Goal: Information Seeking & Learning: Check status

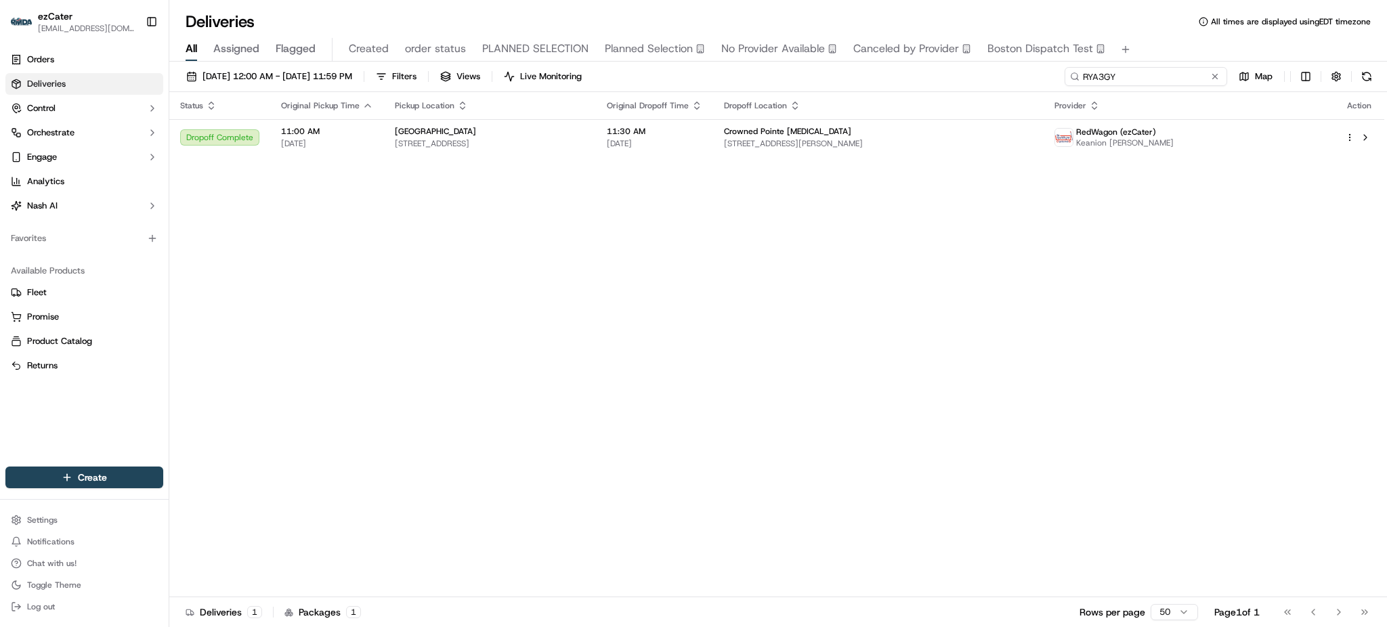
click at [1186, 81] on input "RYA3GY" at bounding box center [1146, 76] width 163 height 19
paste input "7U4CTJ"
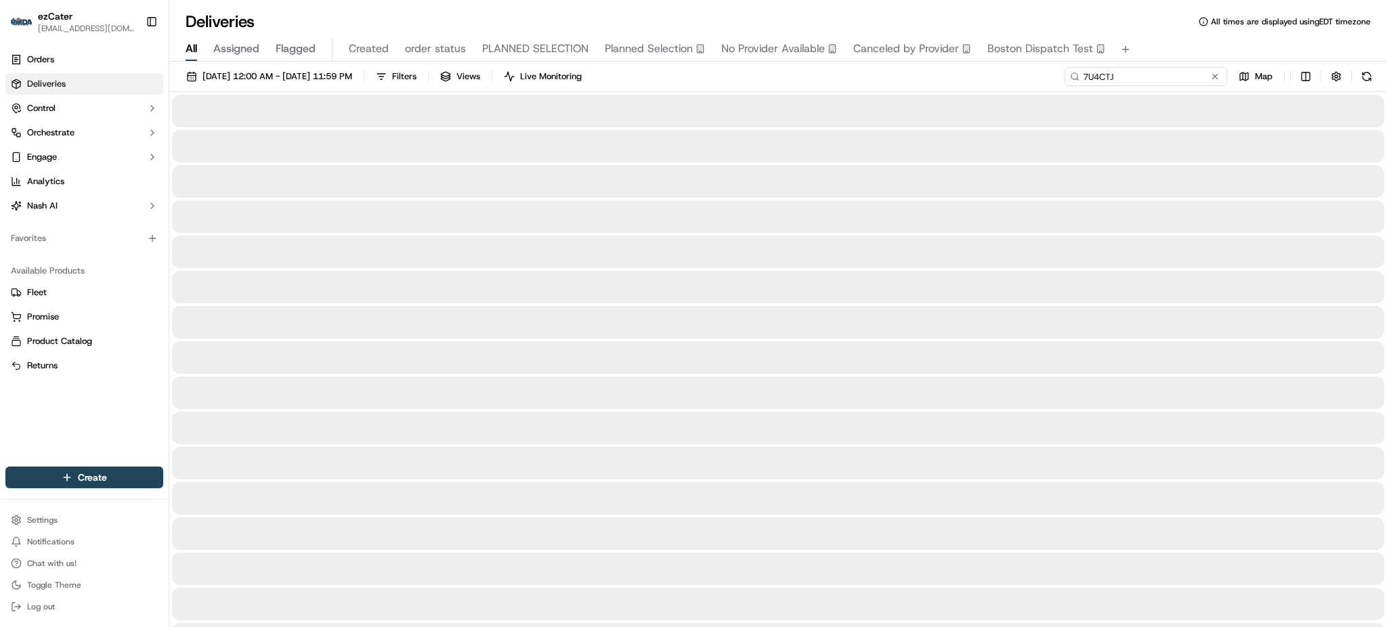
type input "7U4CTJ"
click at [1183, 49] on div "All Assigned Flagged Created order status PLANNED SELECTION Planned Selection N…" at bounding box center [778, 50] width 1218 height 24
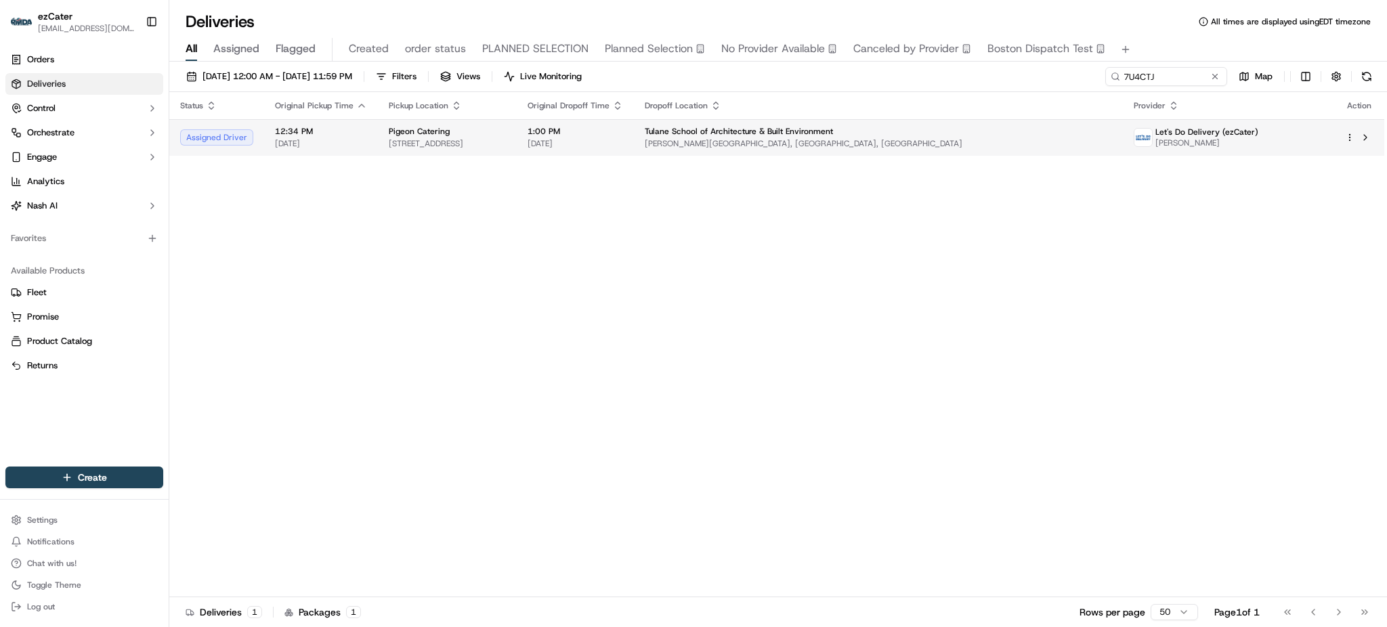
click at [934, 138] on span "Richardson Memorial Hall, New Orleans, LA 70118, USA" at bounding box center [879, 143] width 468 height 11
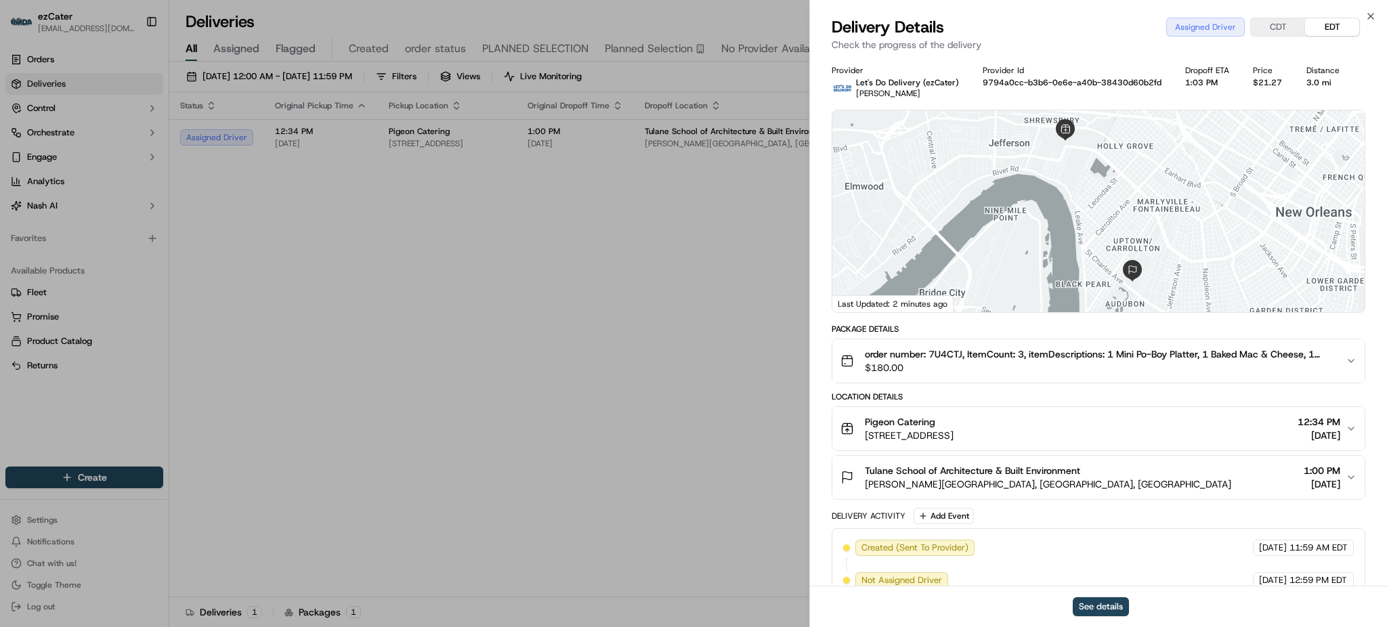
click at [1092, 493] on button "Tulane School of Architecture & Built Environment Richardson Memorial Hall, New…" at bounding box center [1099, 477] width 532 height 43
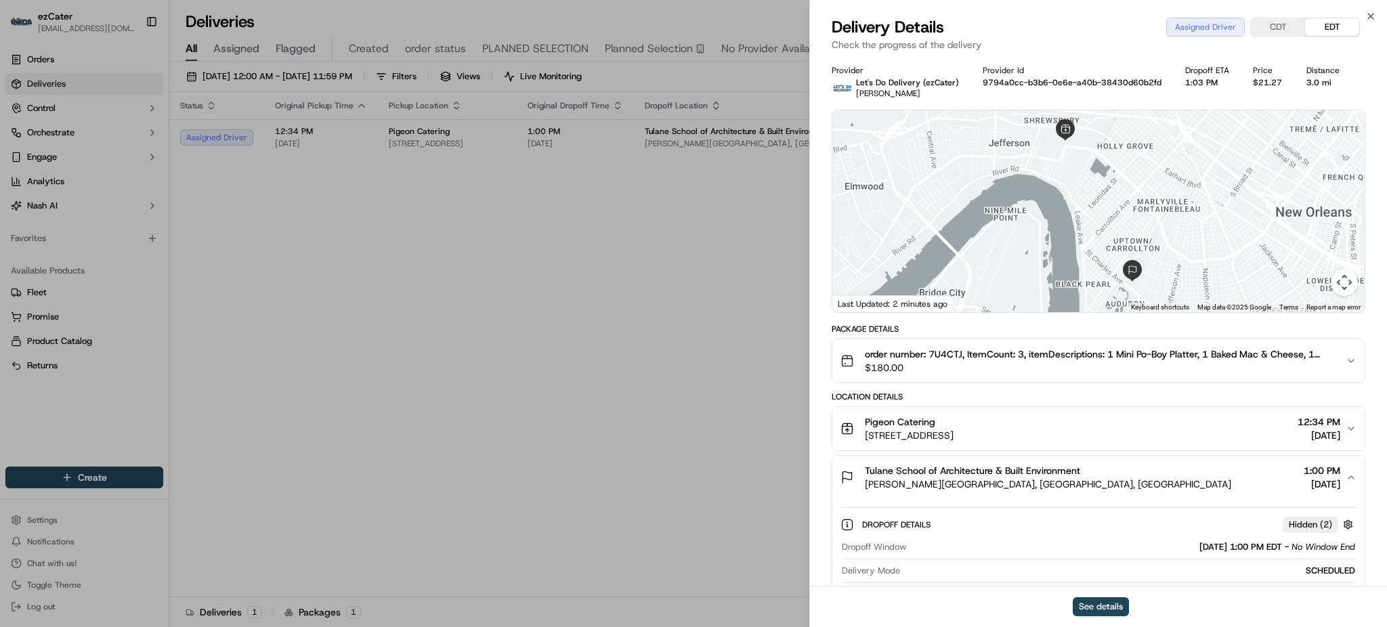
scroll to position [180, 0]
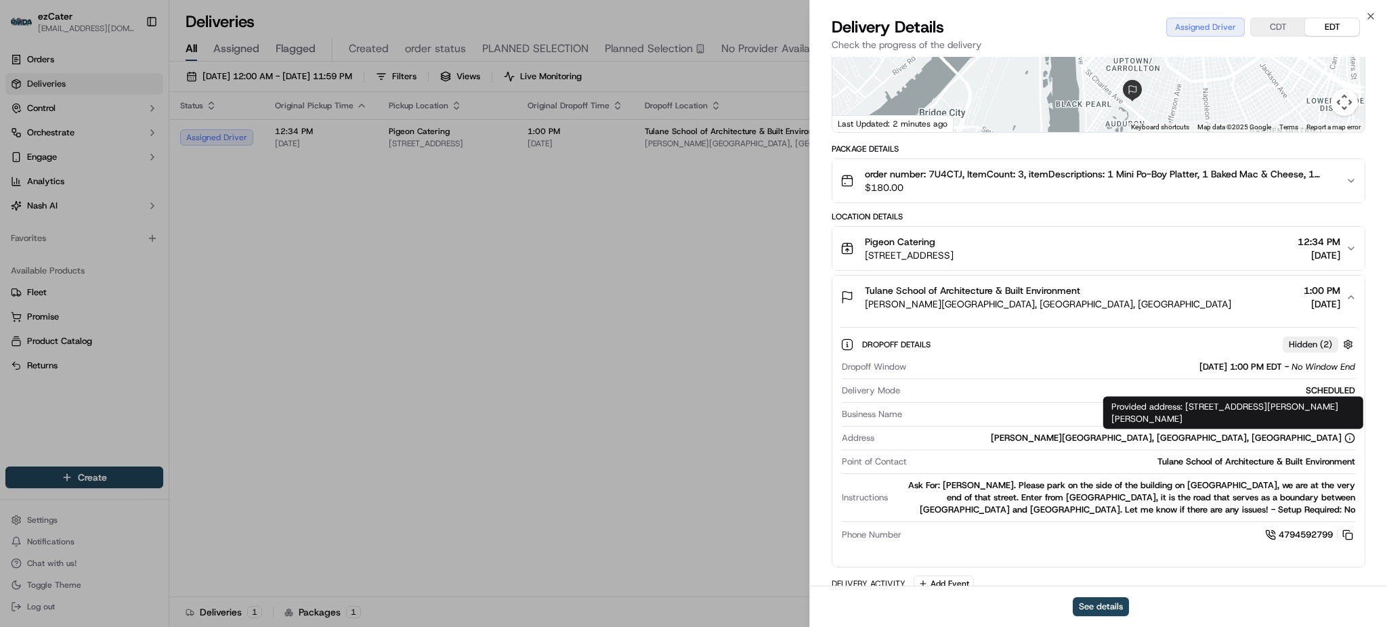
click at [1217, 410] on div "Provided address: 6823 St Charles Ave, Richardson Memorial Hall, Room 204, New …" at bounding box center [1234, 413] width 260 height 33
copy div "Provided address: 6823 St Charles Ave, Richardson Memorial Hall, Room 204, New …"
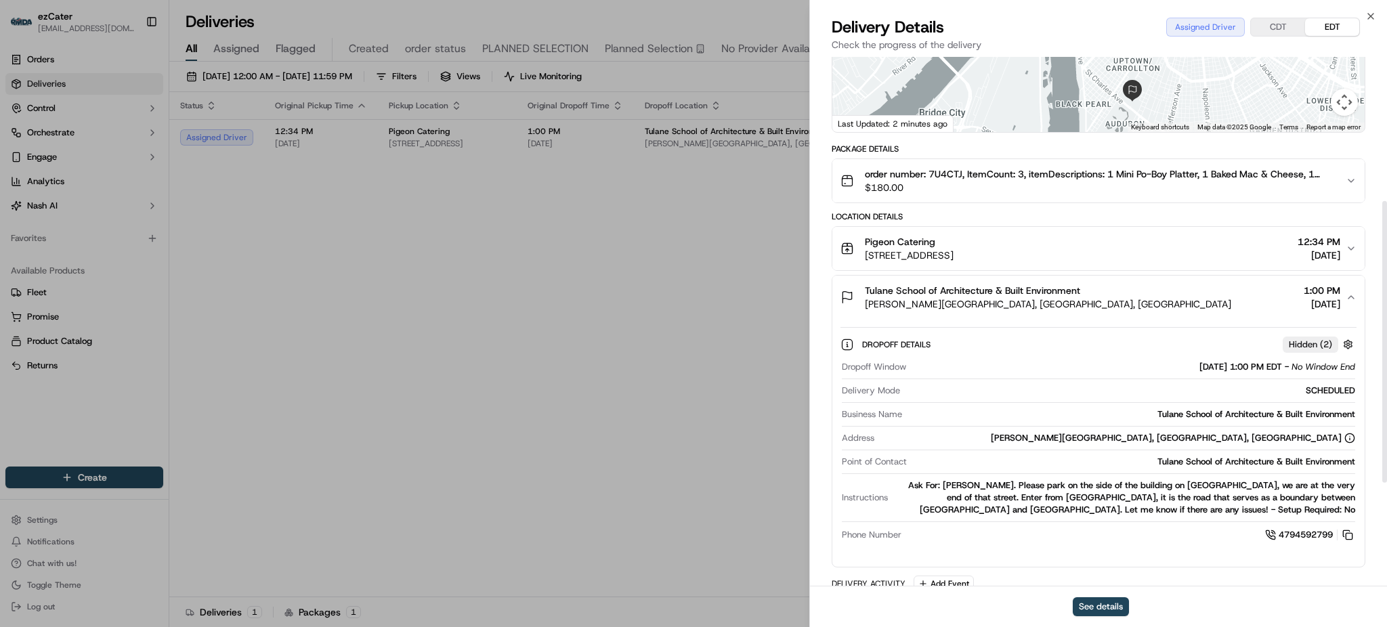
scroll to position [271, 0]
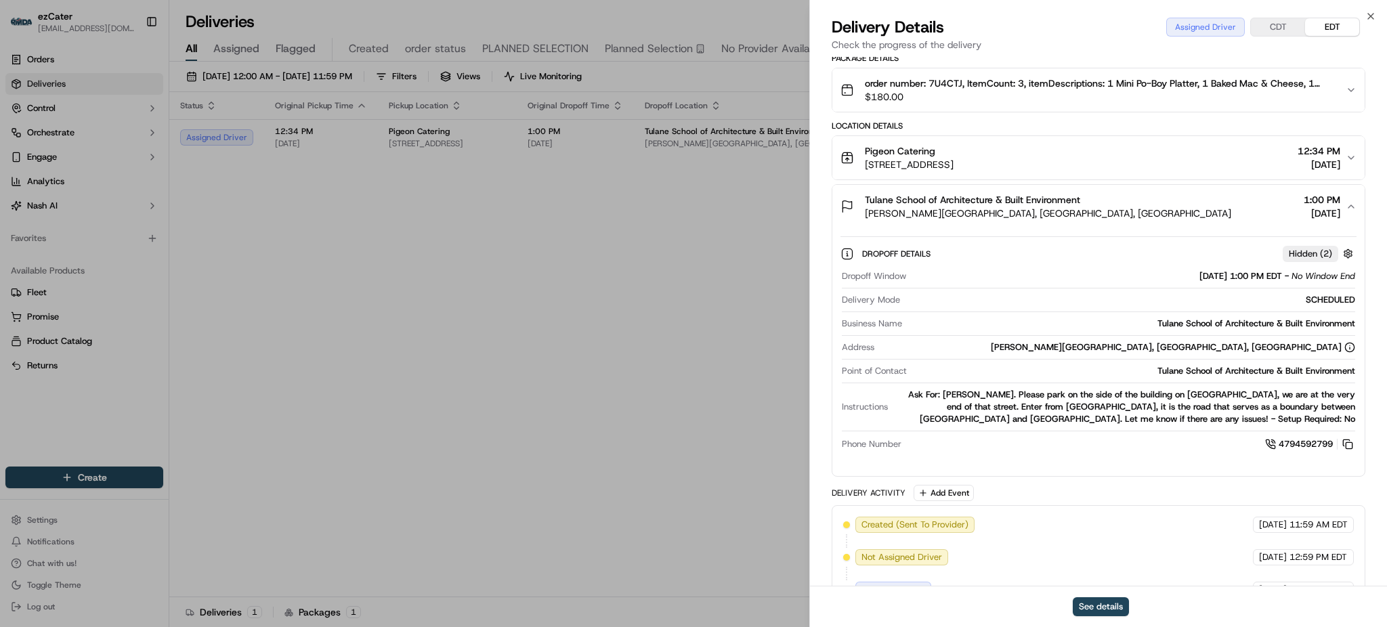
click at [1369, 434] on div "Provider Let's Do Delivery (ezCater) Monique Francis Provider Id 9794a0cc-b3b6-…" at bounding box center [1098, 283] width 577 height 995
click at [1310, 409] on div "Ask For: Ben Neal. Please park on the side of the building on Engineering Road,…" at bounding box center [1125, 407] width 462 height 37
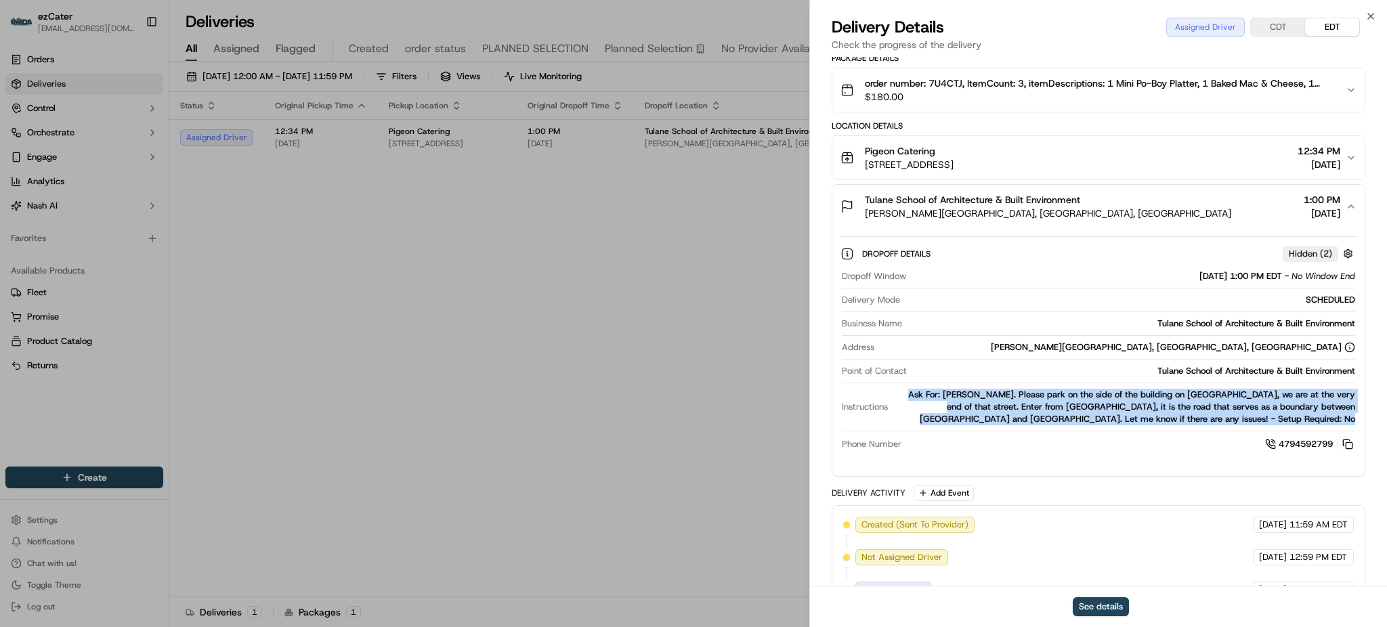
click at [1310, 409] on div "Ask For: Ben Neal. Please park on the side of the building on Engineering Road,…" at bounding box center [1125, 407] width 462 height 37
copy div "Ask For: Ben Neal. Please park on the side of the building on Engineering Road,…"
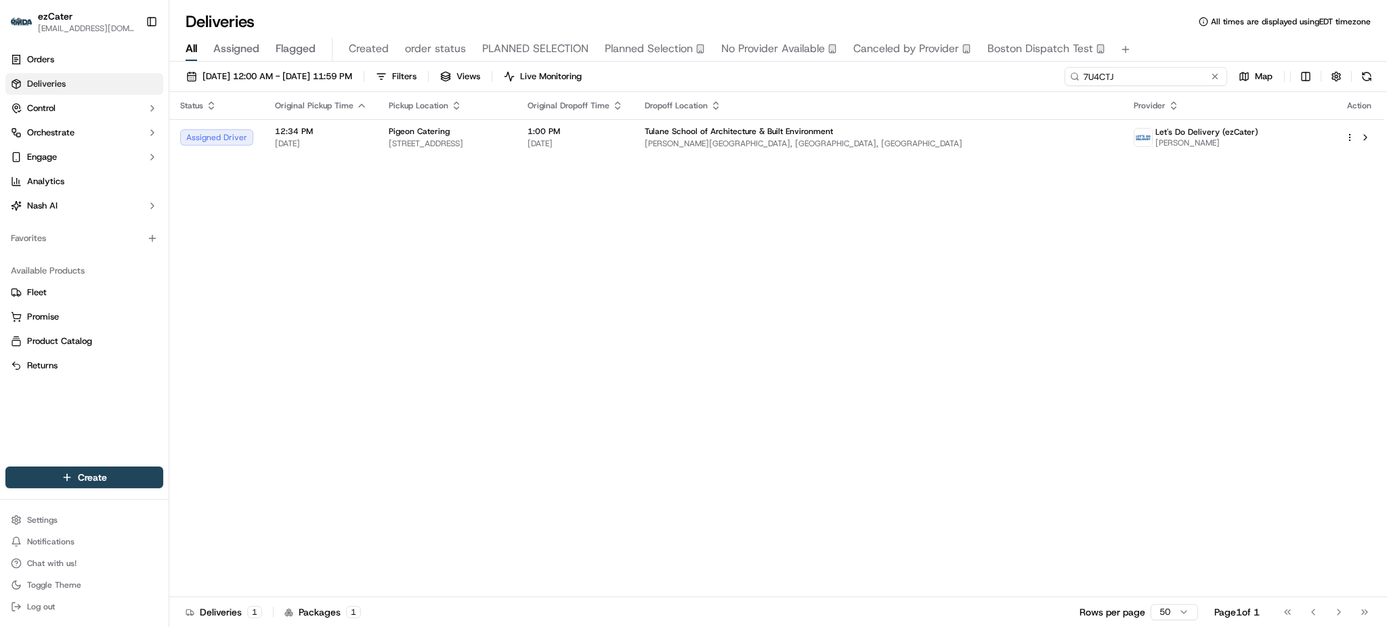
click at [1188, 76] on input "7U4CTJ" at bounding box center [1146, 76] width 163 height 19
paste input "16ZX5M"
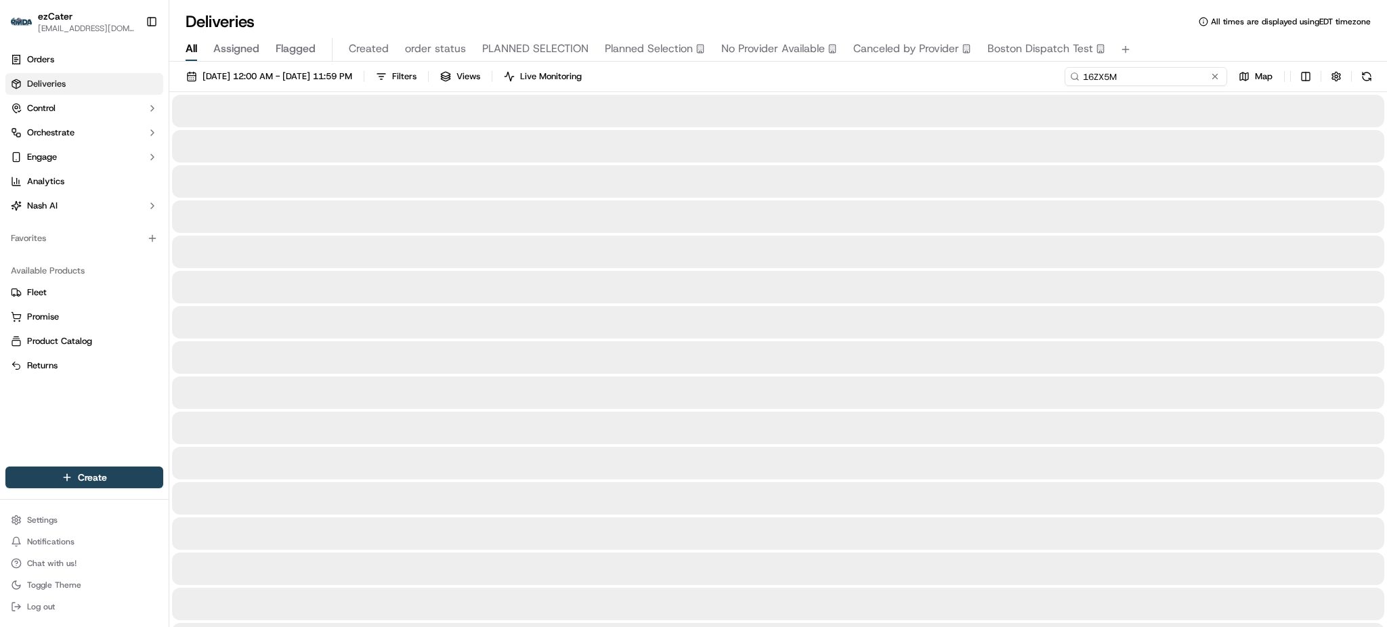
type input "16ZX5M"
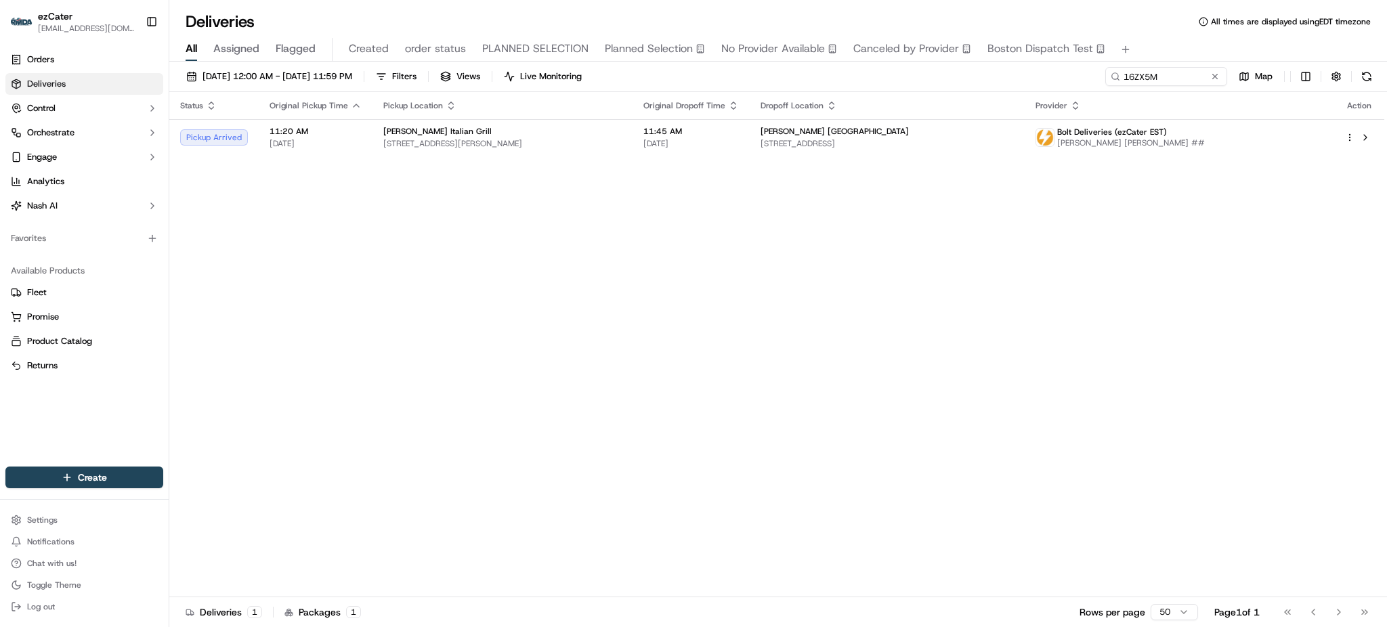
click at [1139, 211] on div "Status Original Pickup Time Pickup Location Original Dropoff Time Dropoff Locat…" at bounding box center [776, 344] width 1215 height 505
click at [1128, 318] on div "Status Original Pickup Time Pickup Location Original Dropoff Time Dropoff Locat…" at bounding box center [776, 344] width 1215 height 505
click at [818, 152] on td "[PERSON_NAME] [GEOGRAPHIC_DATA] [STREET_ADDRESS]" at bounding box center [887, 137] width 275 height 37
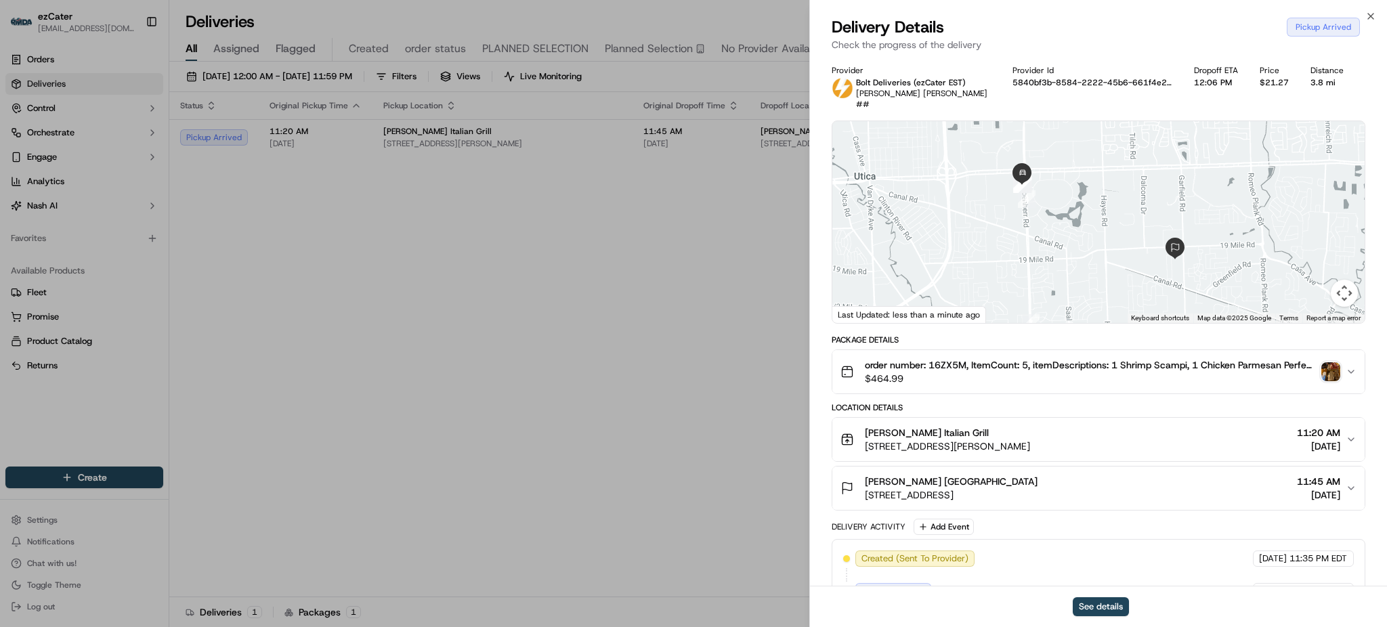
click at [1336, 364] on img "button" at bounding box center [1331, 371] width 19 height 19
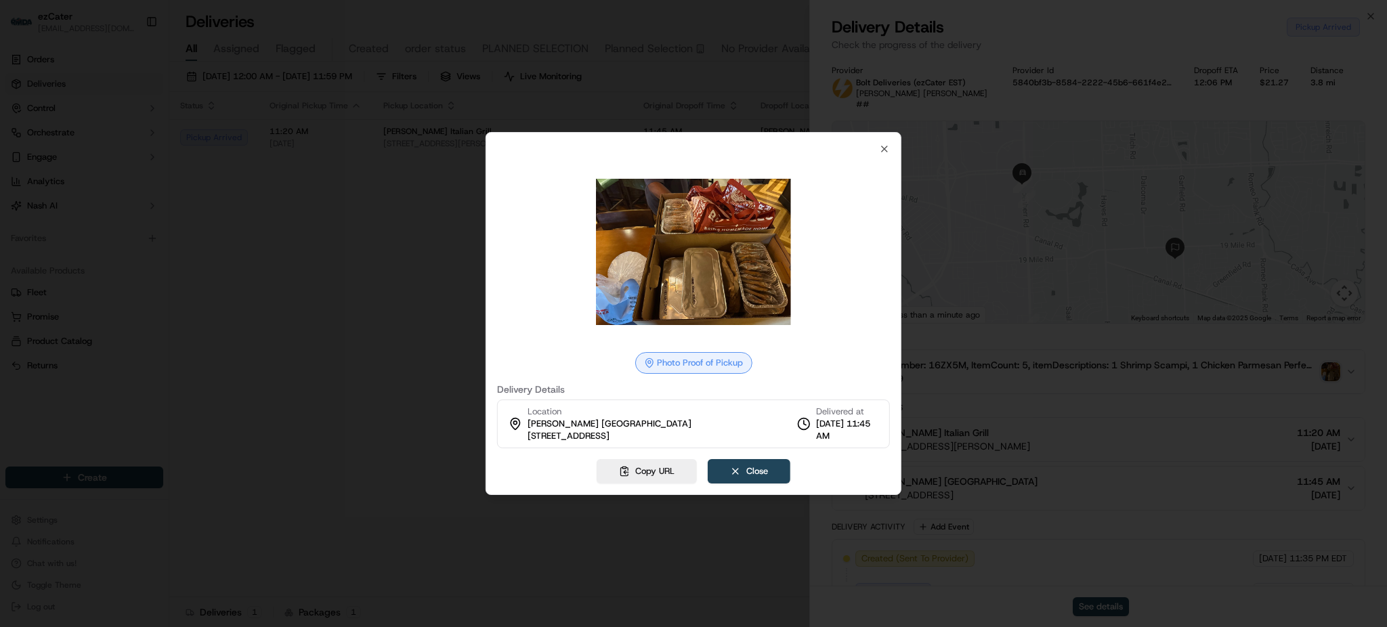
click at [386, 316] on div at bounding box center [693, 313] width 1387 height 627
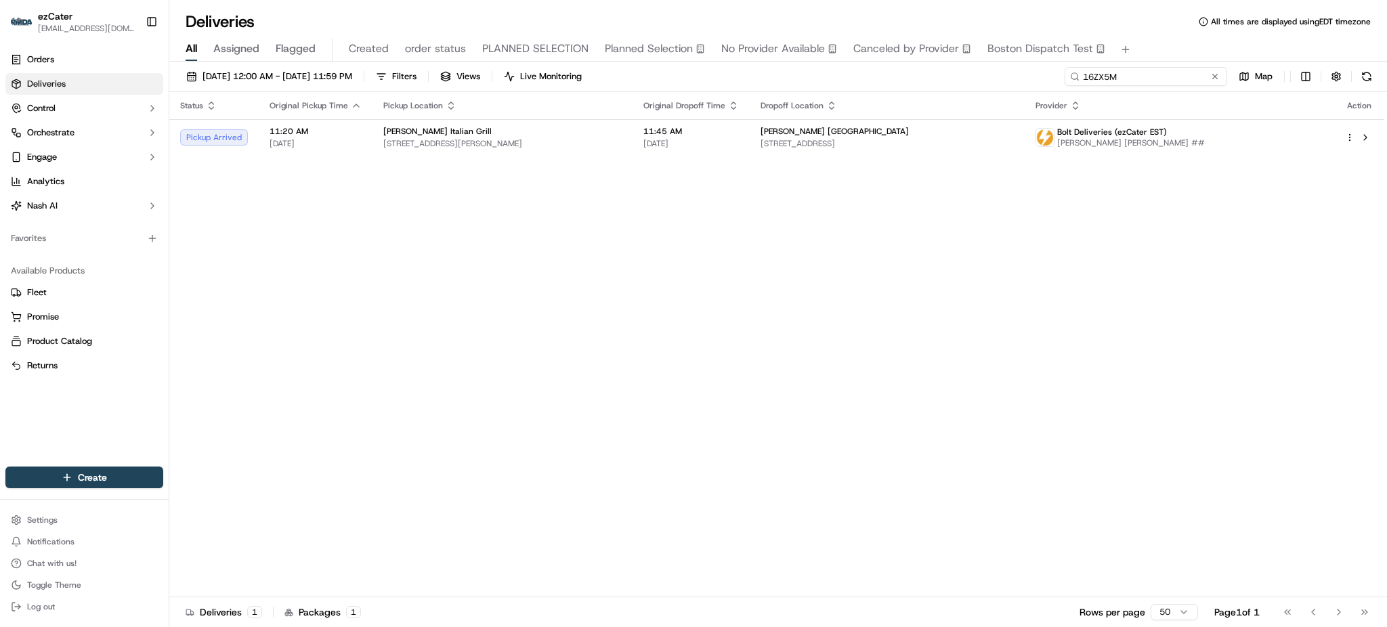
click at [1184, 73] on input "16ZX5M" at bounding box center [1146, 76] width 163 height 19
paste input "RYA3GY"
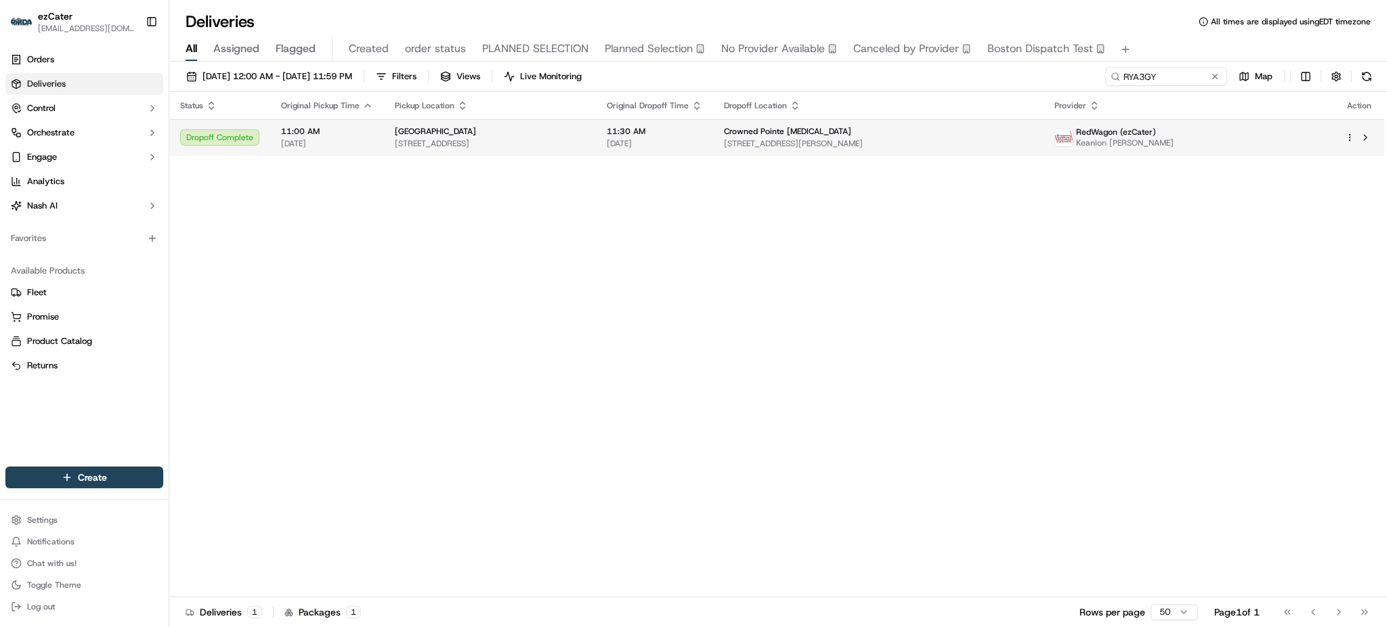
drag, startPoint x: 1215, startPoint y: 192, endPoint x: 993, endPoint y: 149, distance: 225.7
click at [1214, 192] on div "Status Original Pickup Time Pickup Location Original Dropoff Time Dropoff Locat…" at bounding box center [776, 344] width 1215 height 505
click at [864, 139] on span "6240 Rashelle Dr 1st floor, Flint, MI 48507, USA" at bounding box center [878, 143] width 309 height 11
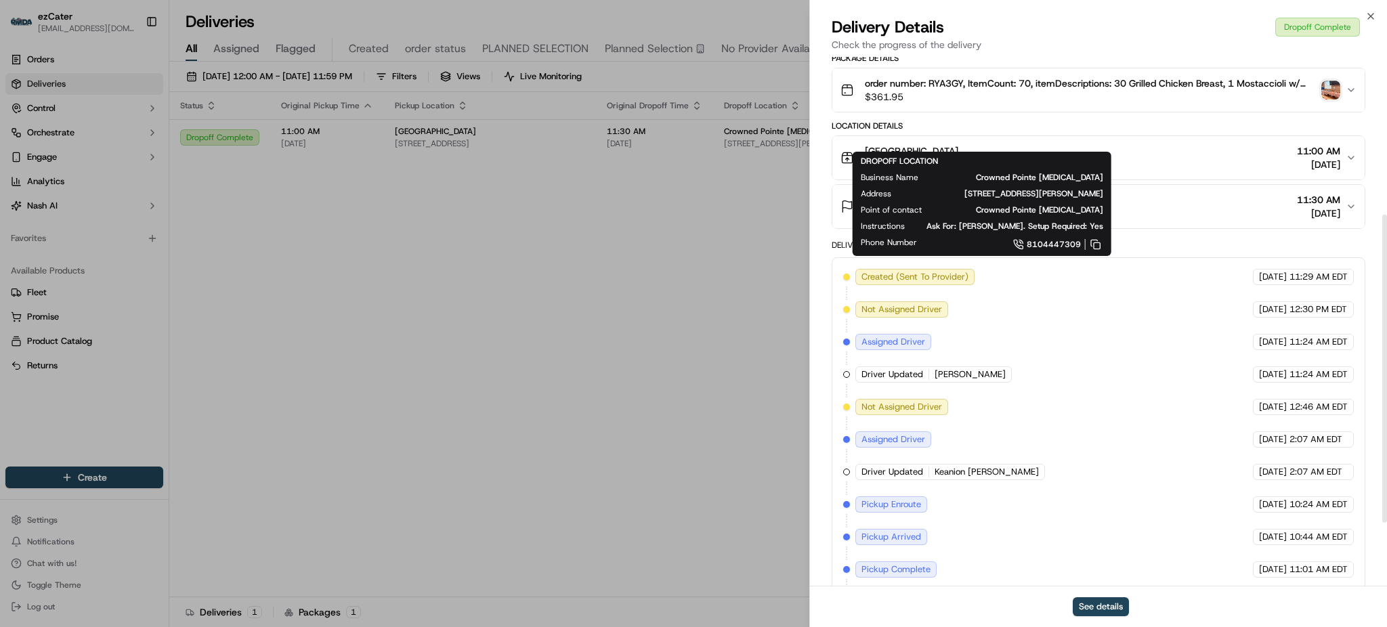
scroll to position [381, 0]
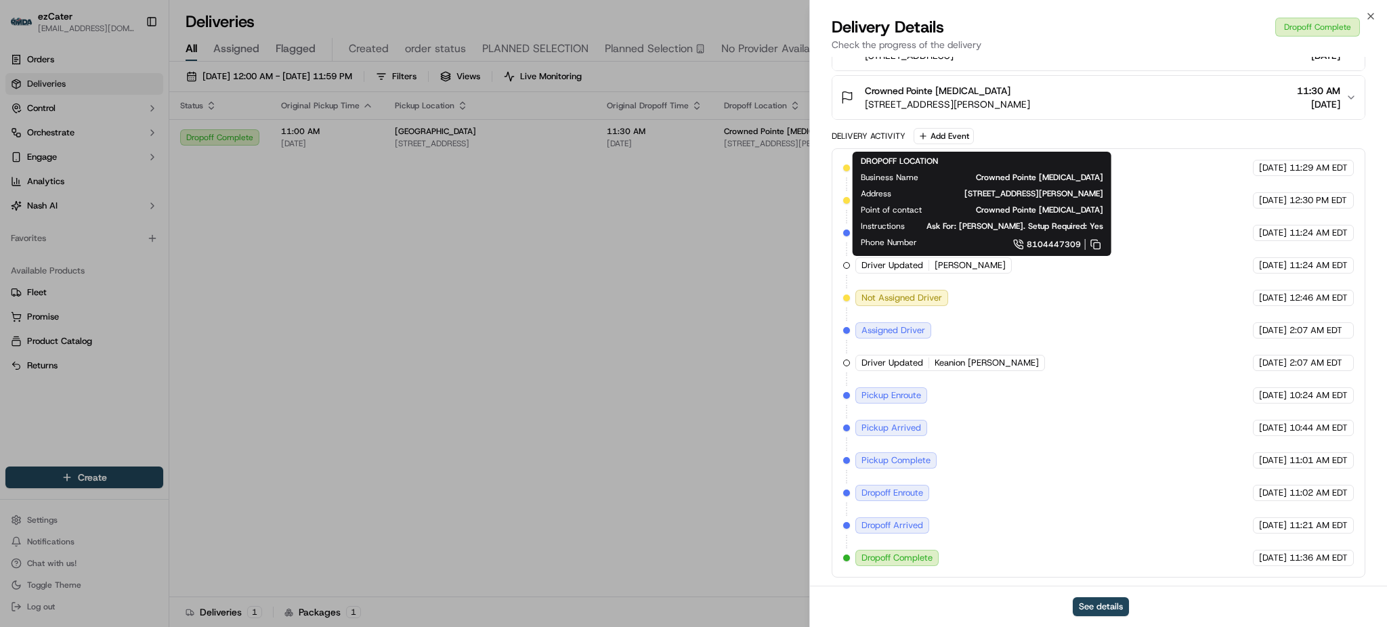
click at [1095, 128] on div "Delivery Activity Add Event" at bounding box center [1099, 136] width 534 height 16
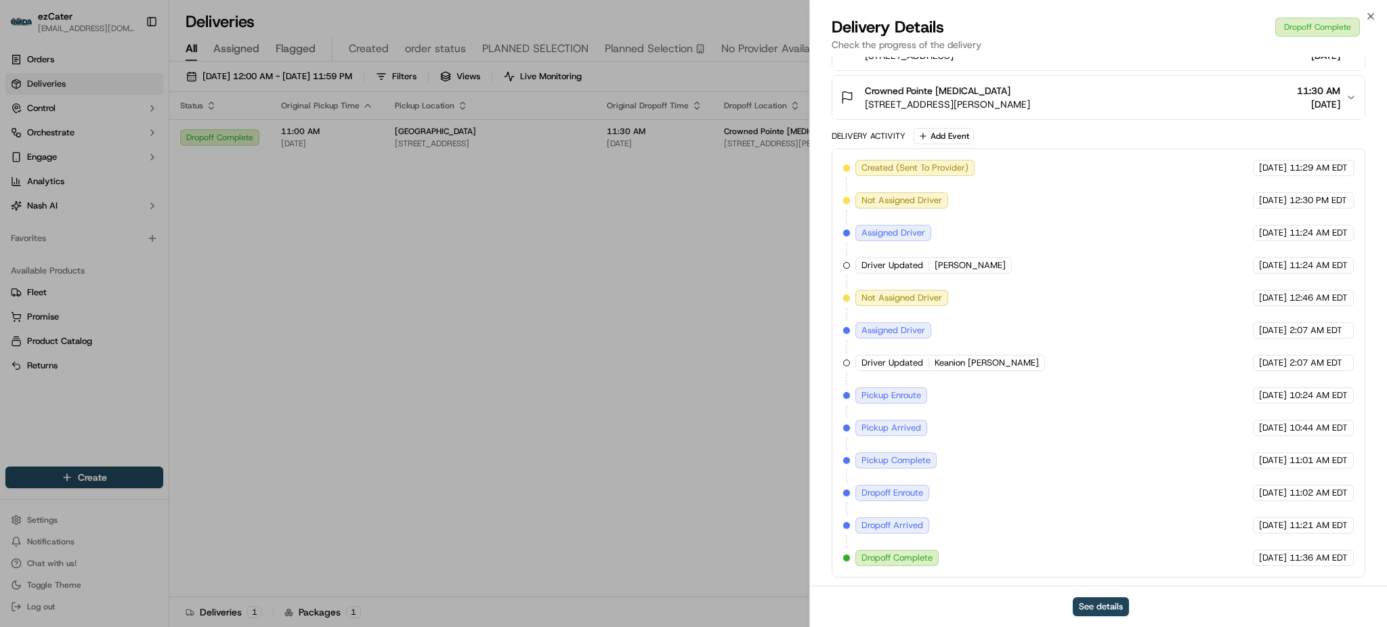
click at [1085, 31] on div "Delivery Details Dropoff Complete" at bounding box center [1099, 27] width 534 height 22
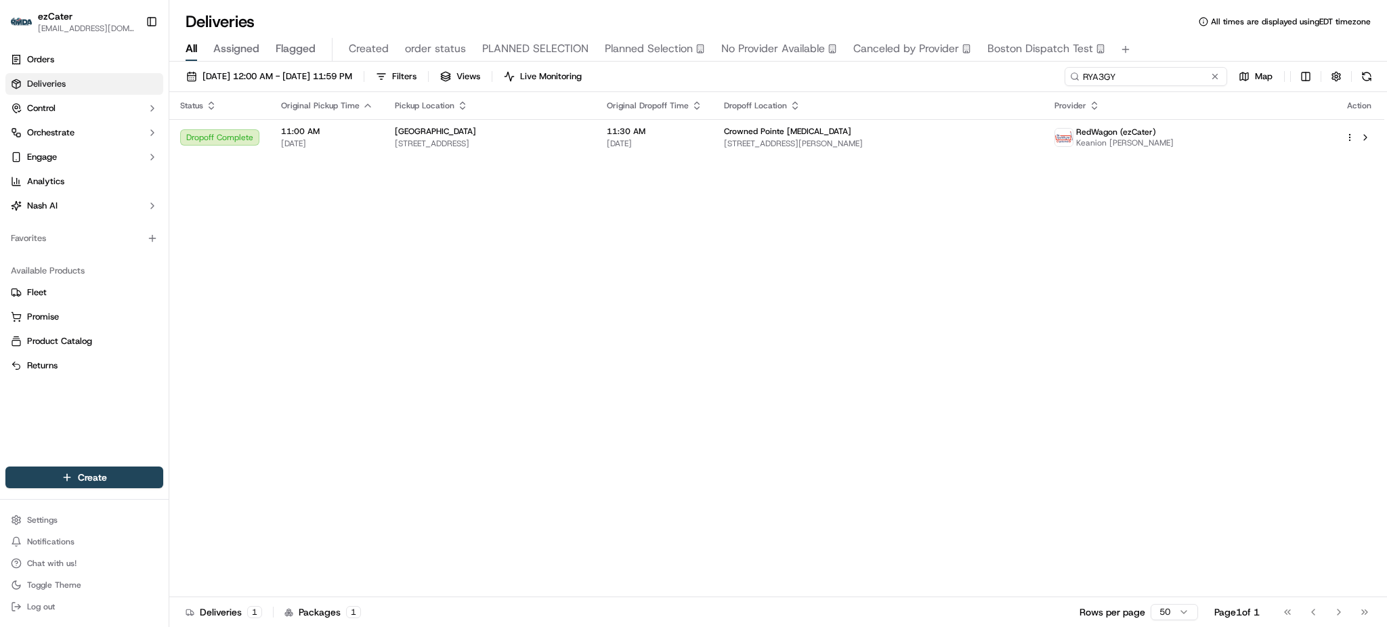
click at [1182, 69] on input "RYA3GY" at bounding box center [1146, 76] width 163 height 19
paste input "C523MK"
type input "C523MK"
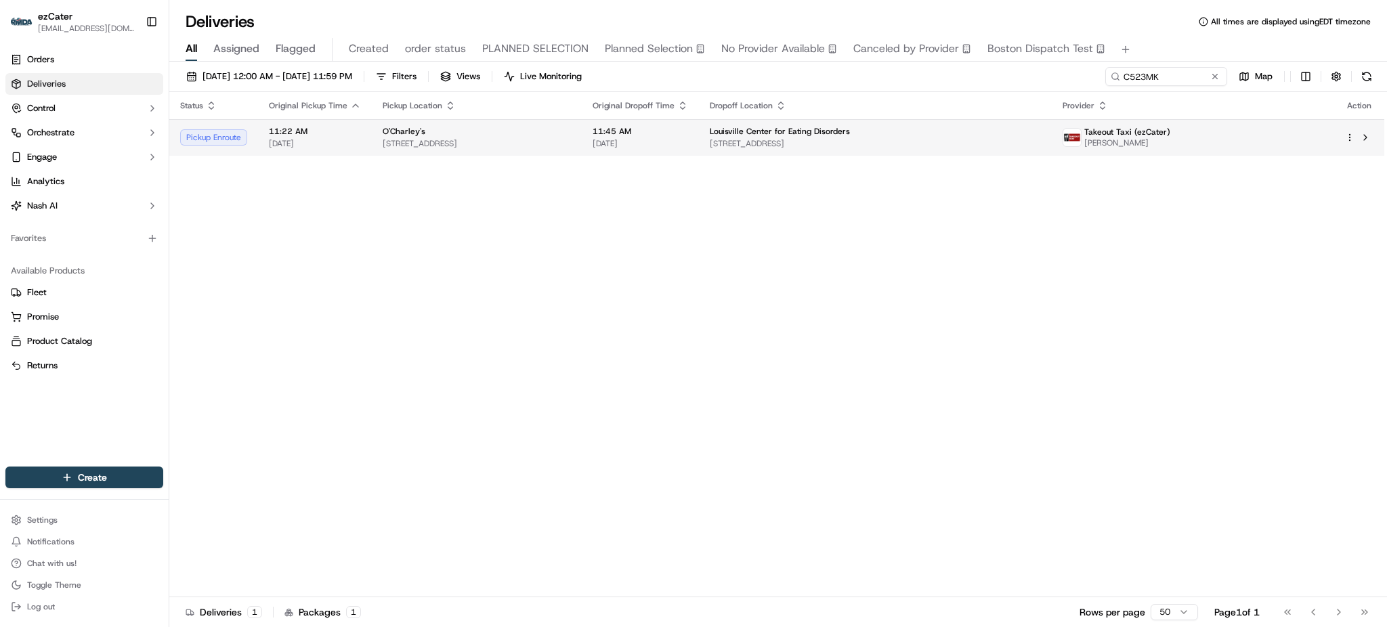
click at [850, 133] on span "Louisville Center for Eating Disorders" at bounding box center [780, 131] width 140 height 11
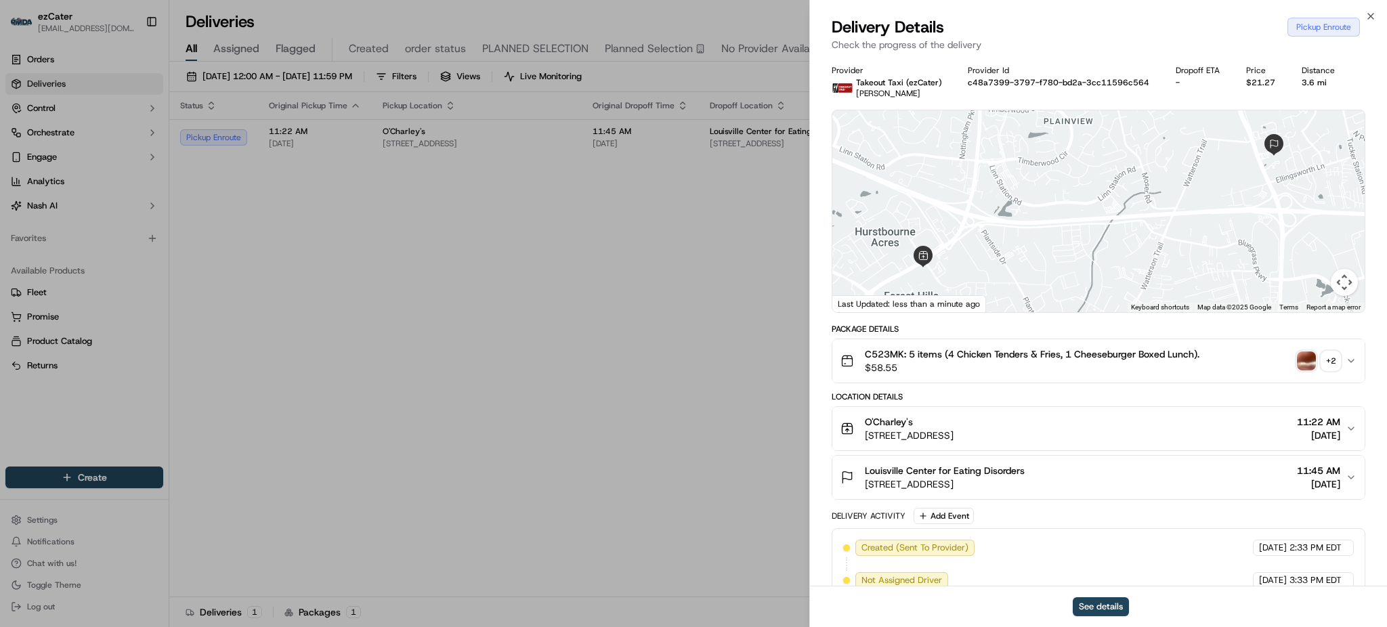
click at [1305, 367] on img "button" at bounding box center [1306, 361] width 19 height 19
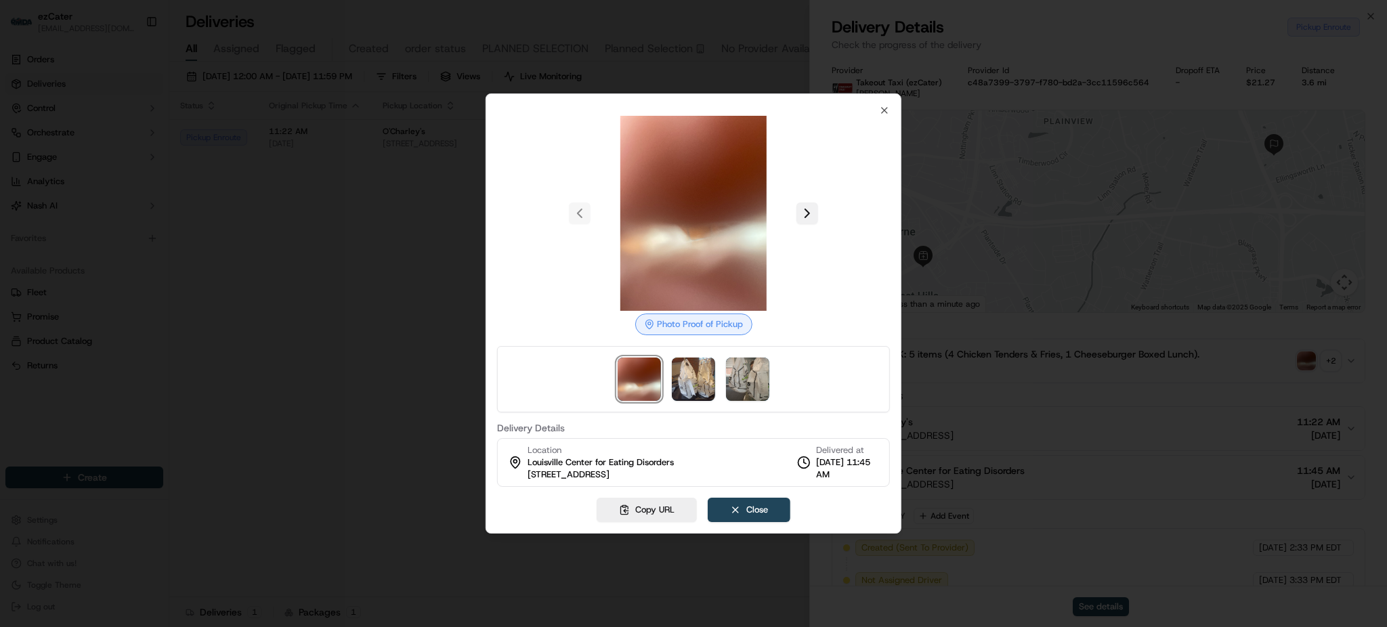
click at [808, 217] on button at bounding box center [808, 214] width 22 height 22
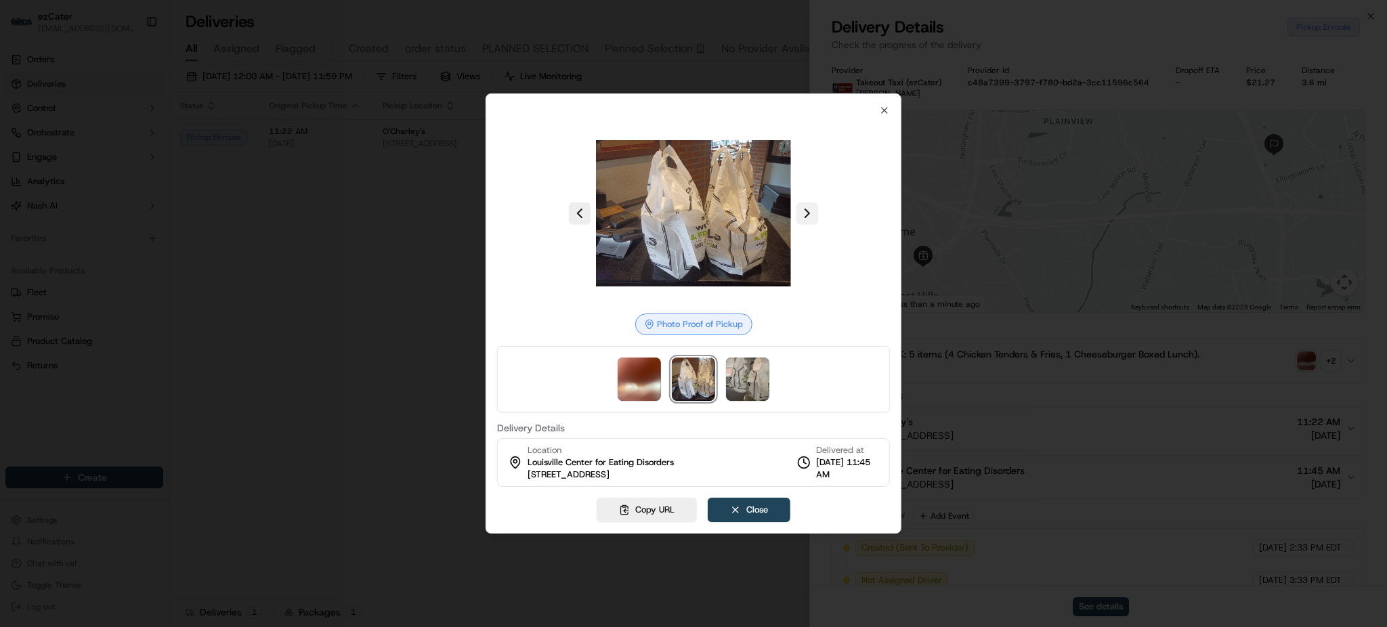
click at [808, 217] on button at bounding box center [808, 214] width 22 height 22
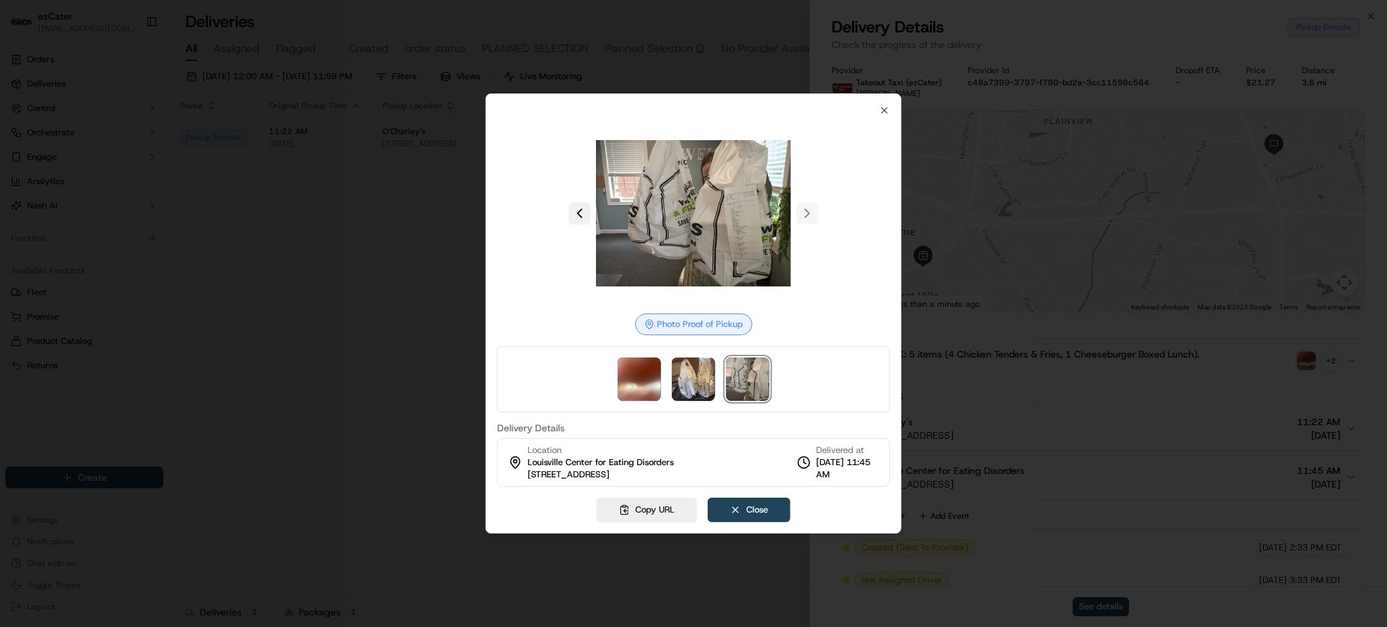
click at [582, 213] on button at bounding box center [580, 214] width 22 height 22
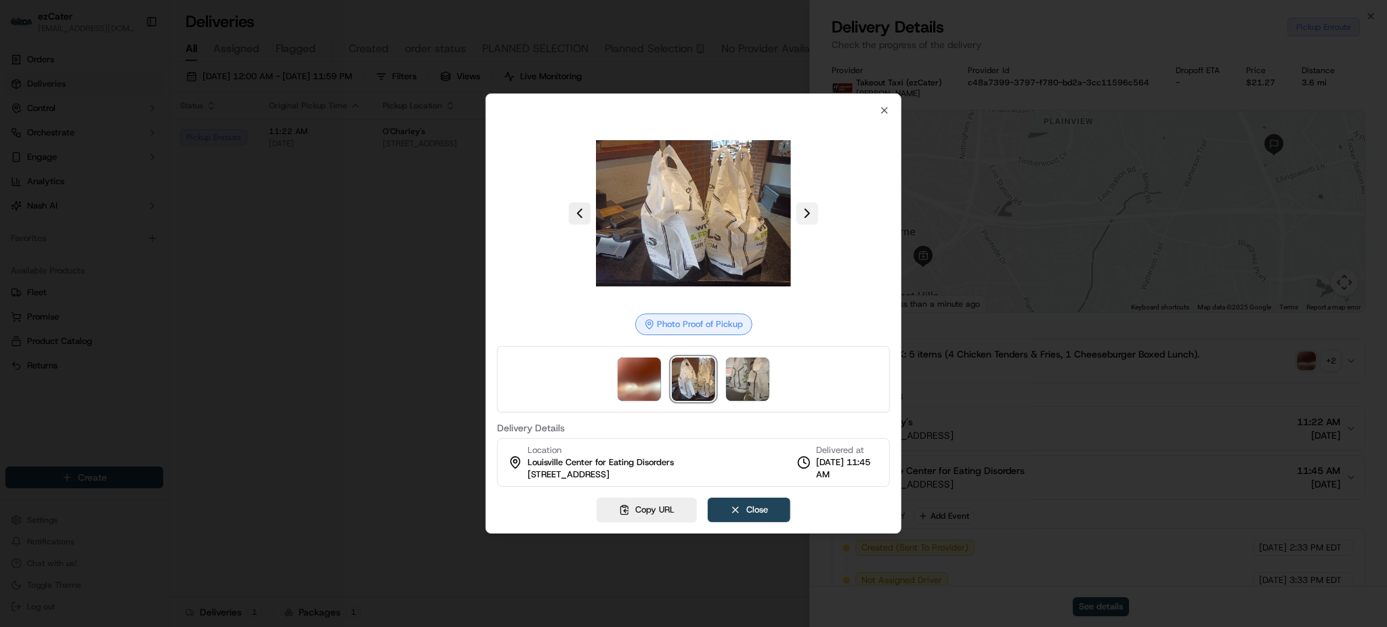
click at [803, 217] on button at bounding box center [808, 214] width 22 height 22
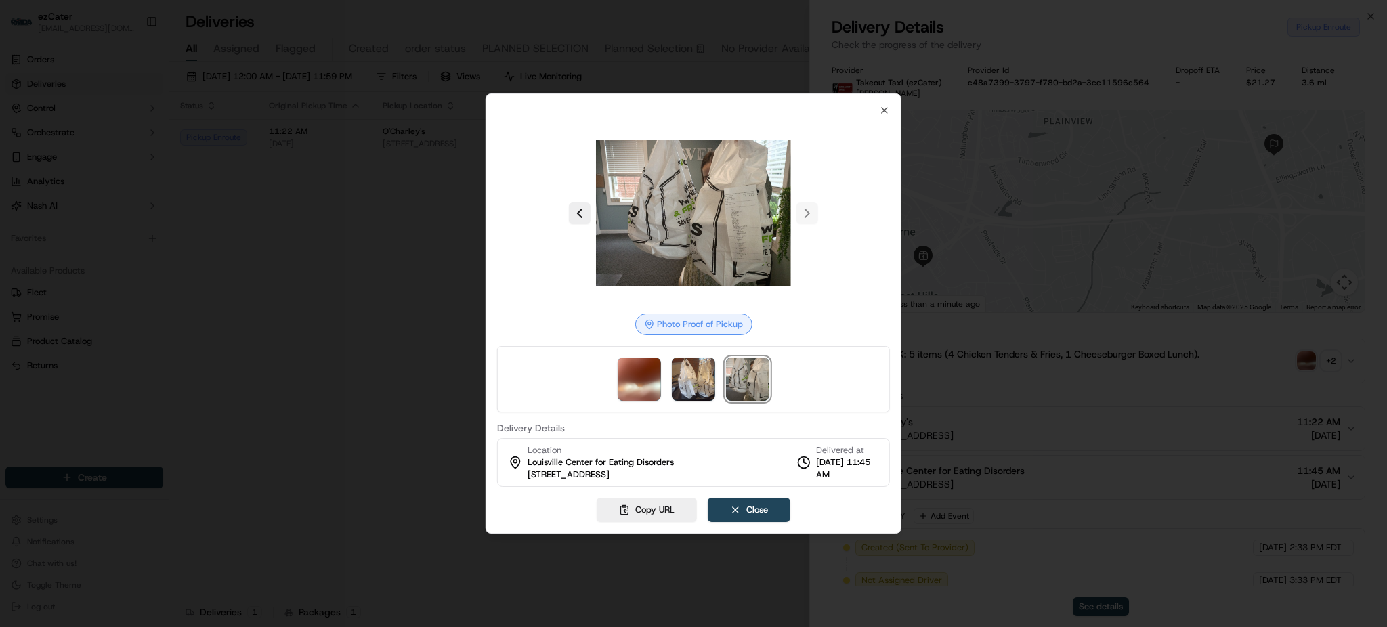
click at [158, 329] on div at bounding box center [693, 313] width 1387 height 627
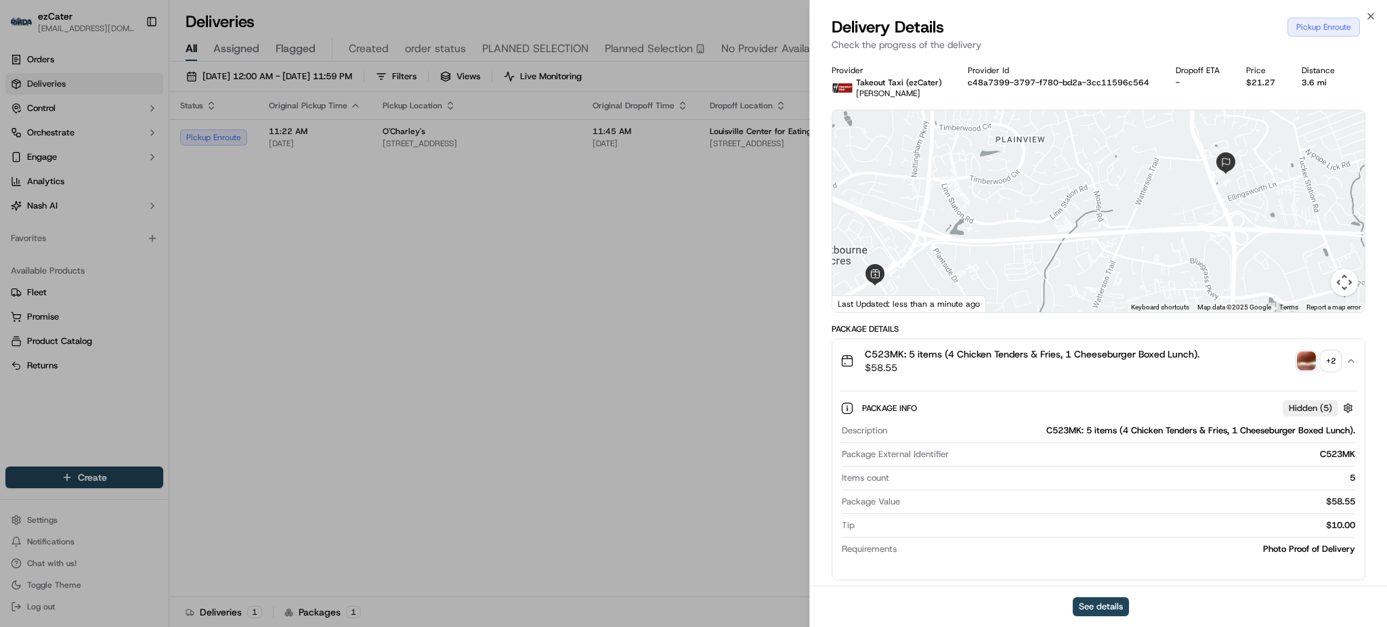
drag, startPoint x: 1122, startPoint y: 283, endPoint x: 1074, endPoint y: 300, distance: 51.0
click at [1074, 300] on div at bounding box center [1099, 211] width 532 height 202
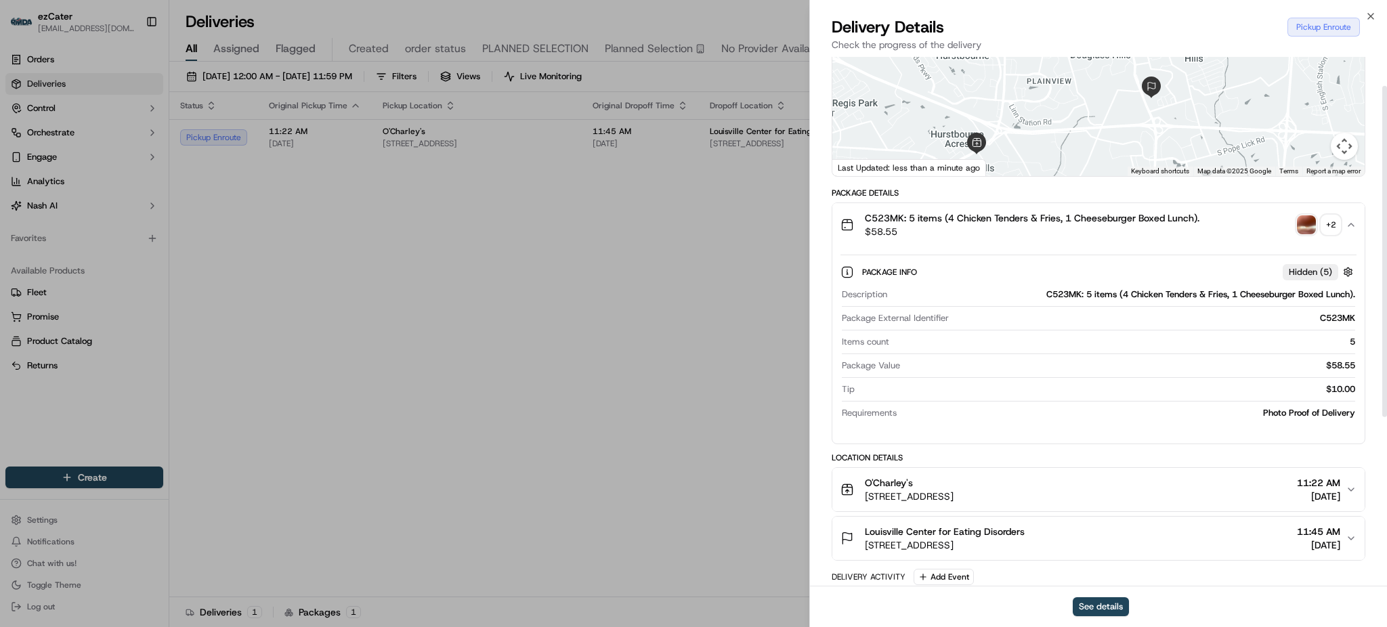
scroll to position [46, 0]
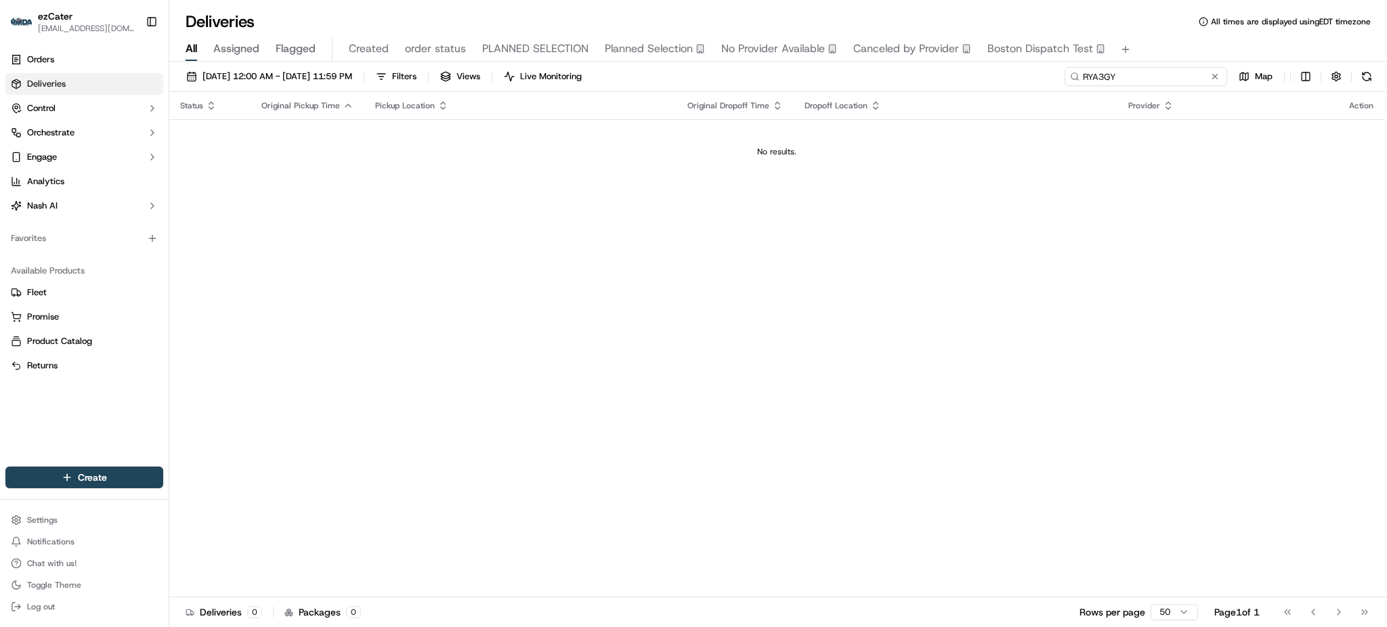
click at [1161, 67] on input "RYA3GY" at bounding box center [1146, 76] width 163 height 19
paste input "YJJ134"
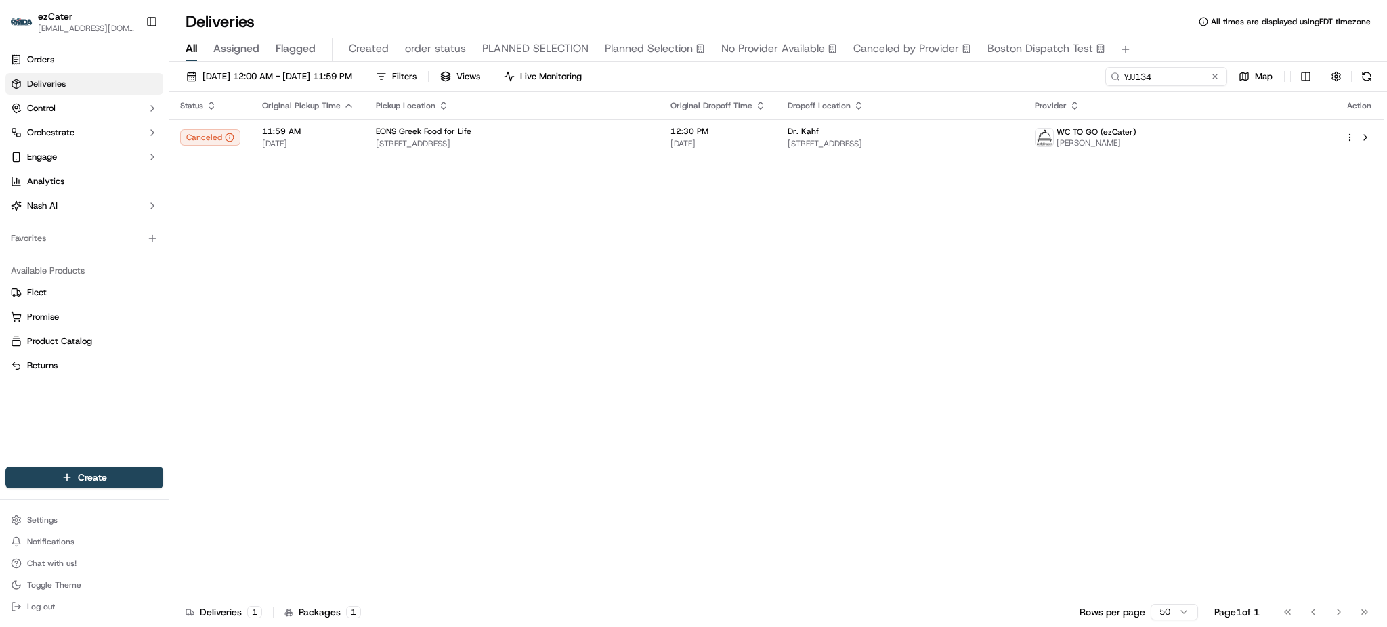
click at [1157, 35] on div "All Assigned Flagged Created order status PLANNED SELECTION Planned Selection N…" at bounding box center [778, 47] width 1218 height 29
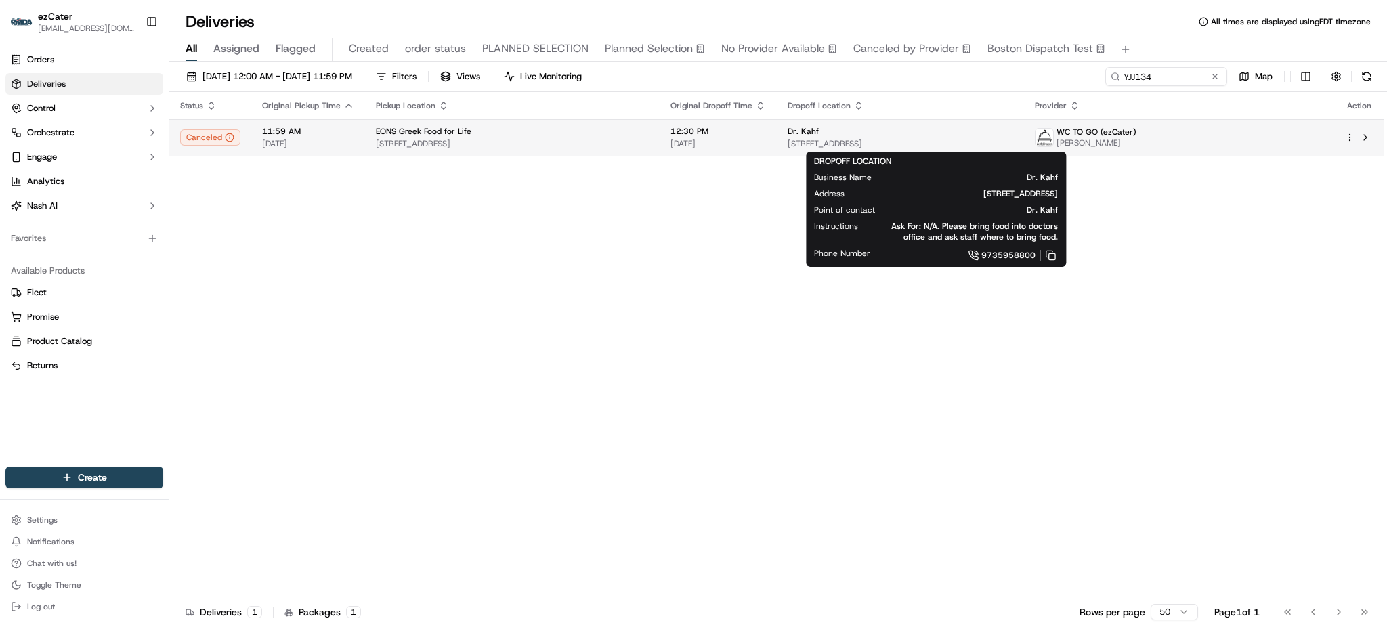
click at [827, 124] on td "Dr. Kahf [STREET_ADDRESS]" at bounding box center [900, 137] width 247 height 37
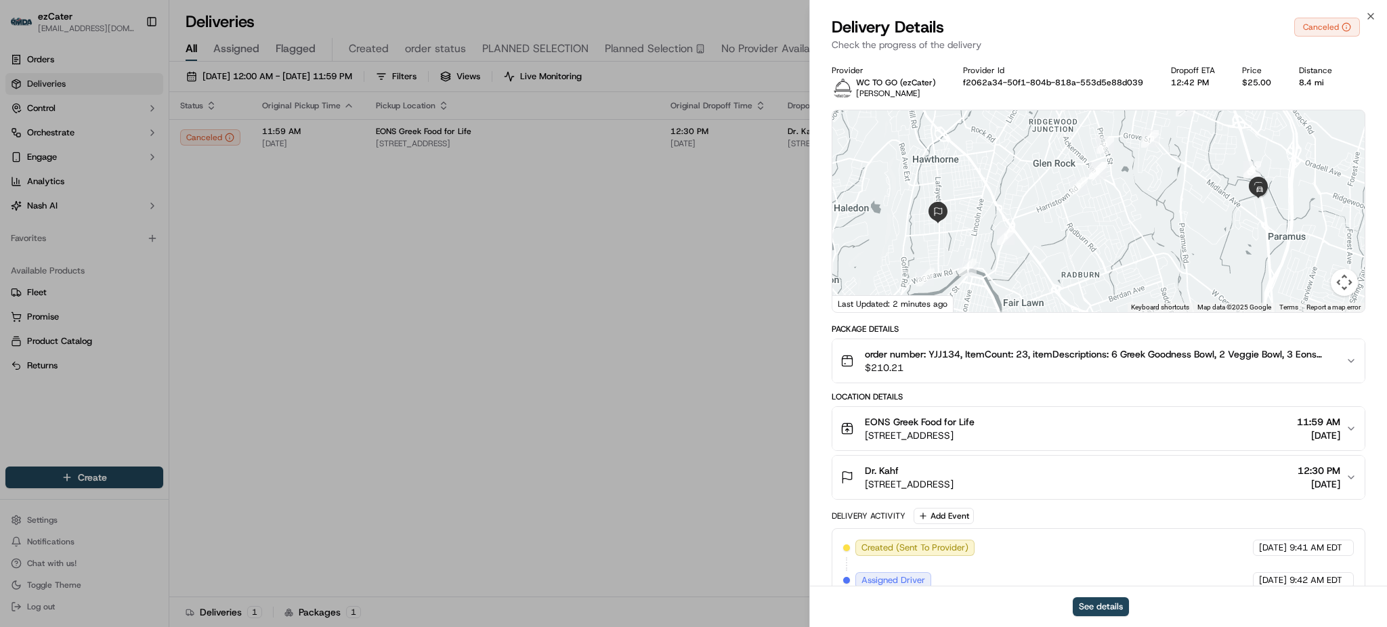
scroll to position [348, 0]
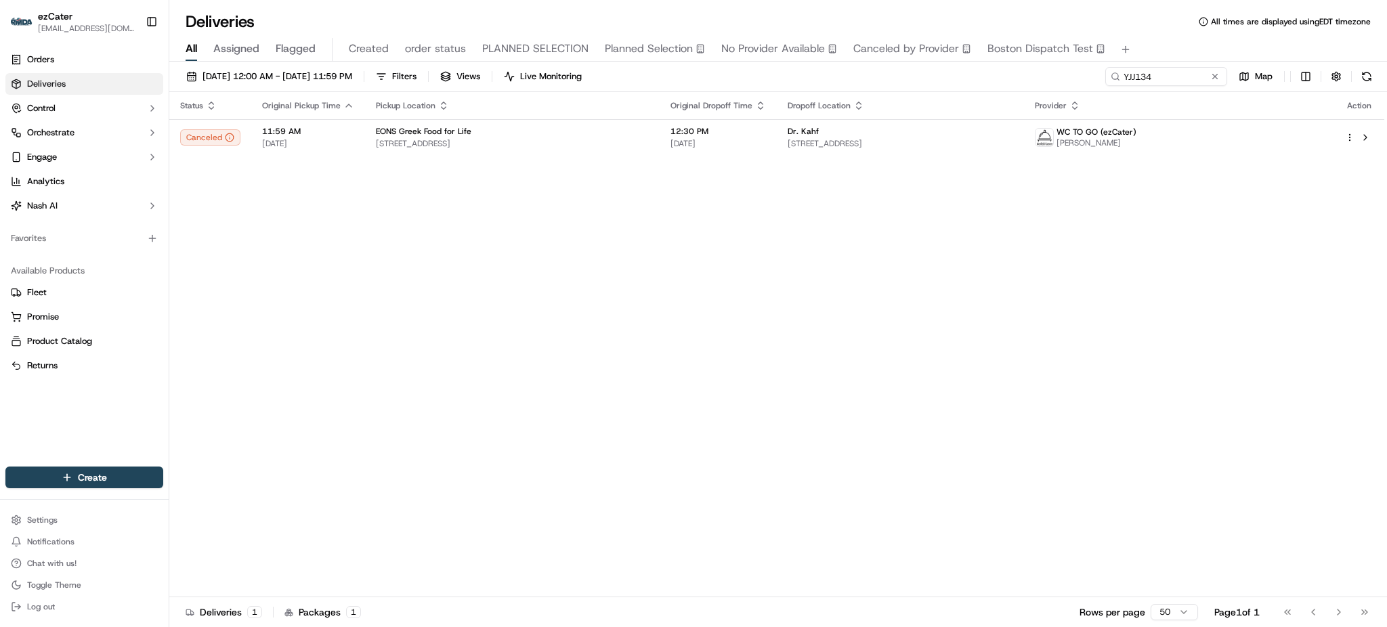
click at [1163, 87] on div "[DATE] 12:00 AM - [DATE] 11:59 PM Filters Views Live Monitoring YJJ134 Map" at bounding box center [778, 79] width 1218 height 25
click at [1163, 79] on input "YJJ134" at bounding box center [1146, 76] width 163 height 19
paste input "K3MZG"
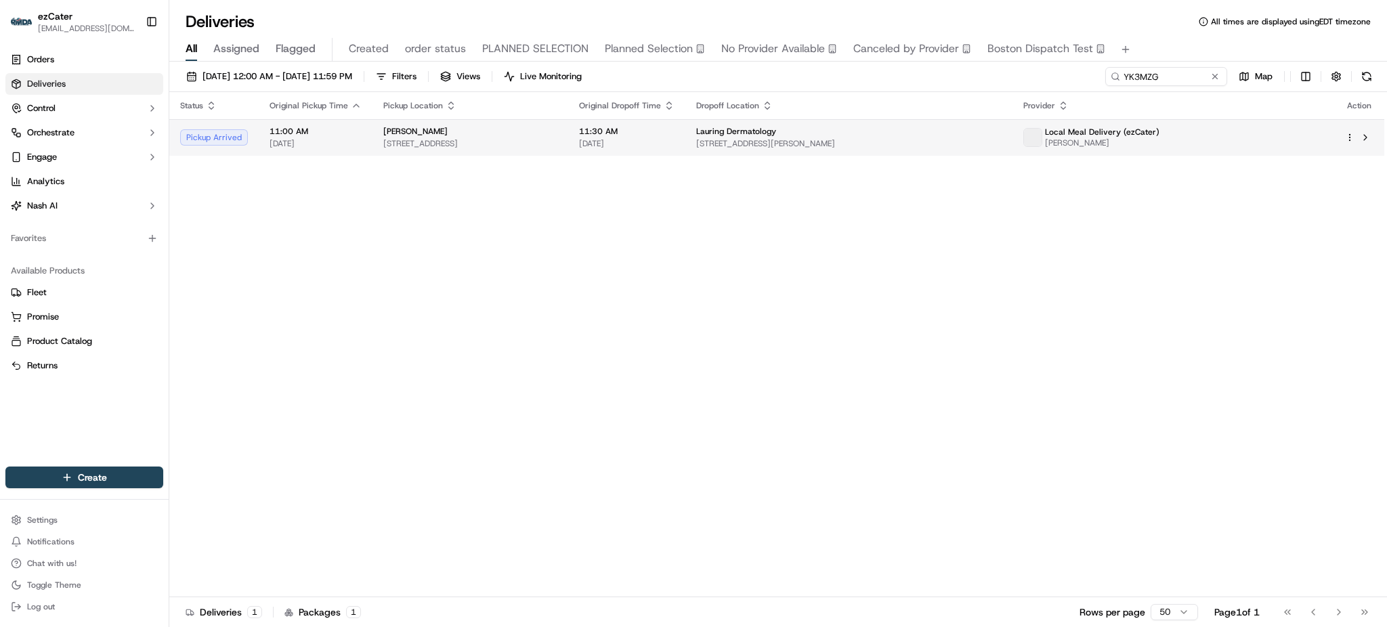
click at [896, 126] on div "Lauring Dermatology" at bounding box center [849, 131] width 306 height 11
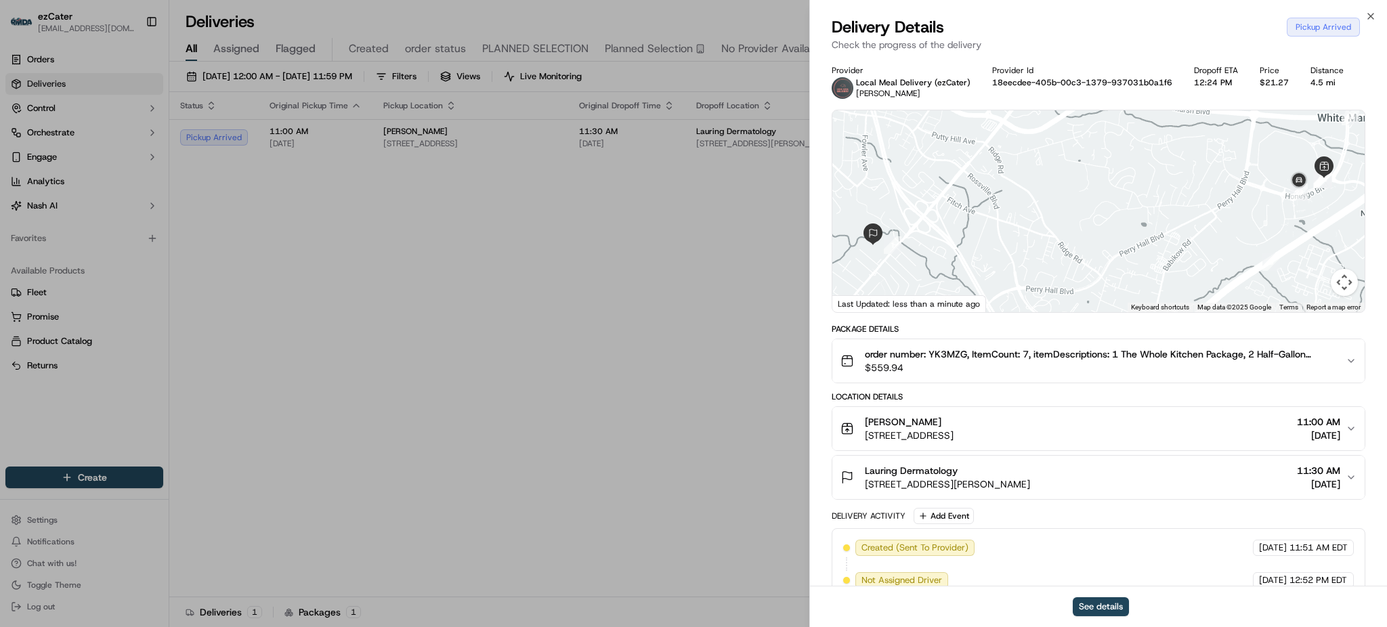
scroll to position [152, 0]
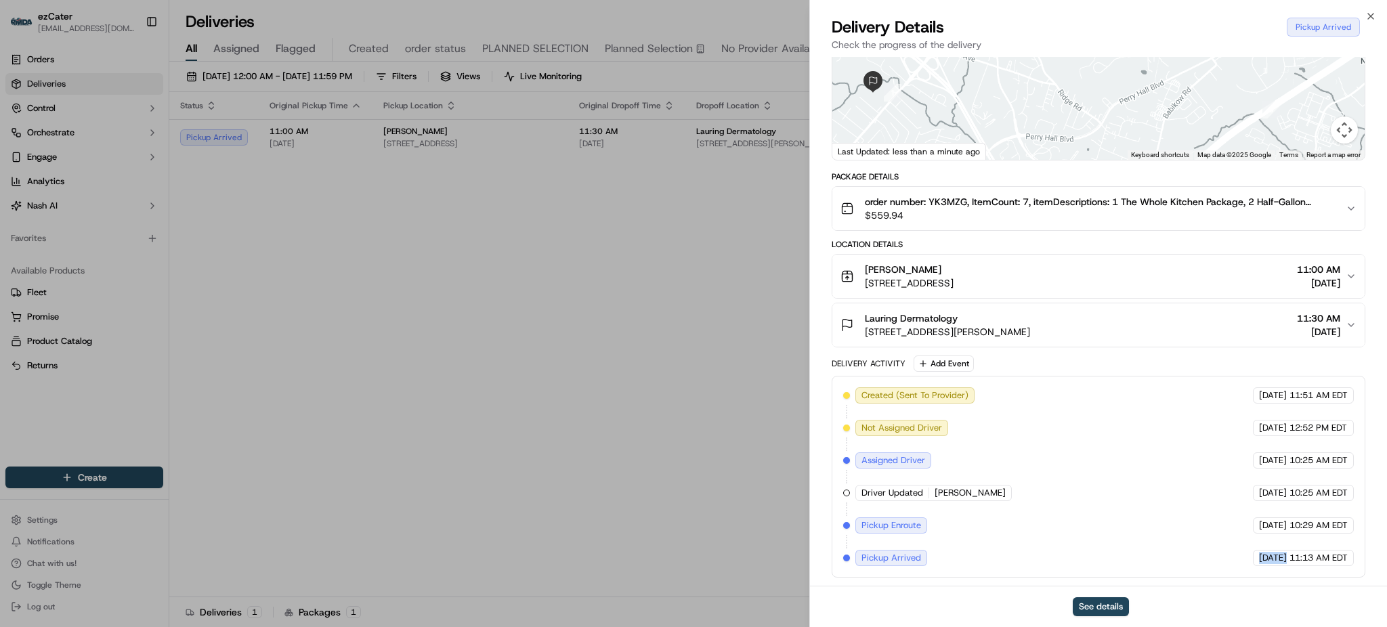
drag, startPoint x: 1221, startPoint y: 559, endPoint x: 1305, endPoint y: 560, distance: 83.3
click at [1302, 560] on div "Created (Sent To Provider) Local Meal Delivery (ezCater) [DATE] 11:51 AM EDT No…" at bounding box center [1098, 477] width 511 height 179
click at [1189, 535] on div "Created (Sent To Provider) Local Meal Delivery (ezCater) [DATE] 11:51 AM EDT No…" at bounding box center [1098, 477] width 511 height 179
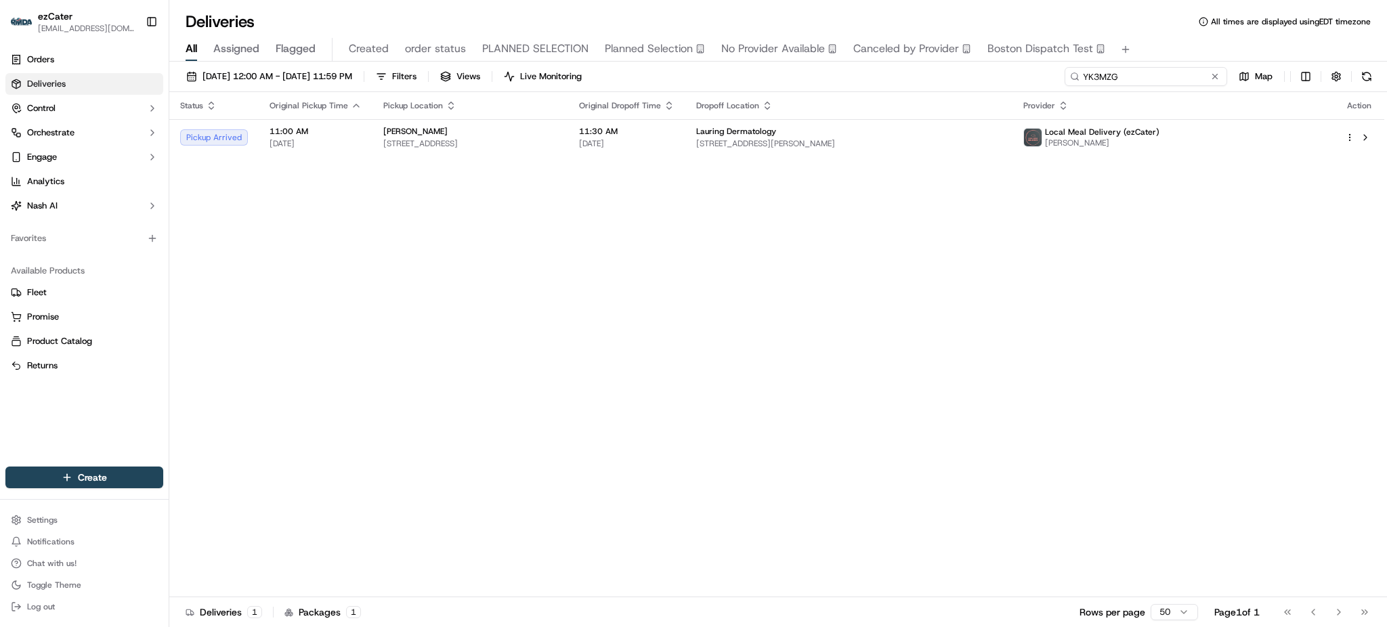
click at [1160, 75] on input "YK3MZG" at bounding box center [1146, 76] width 163 height 19
paste input "22MYHX"
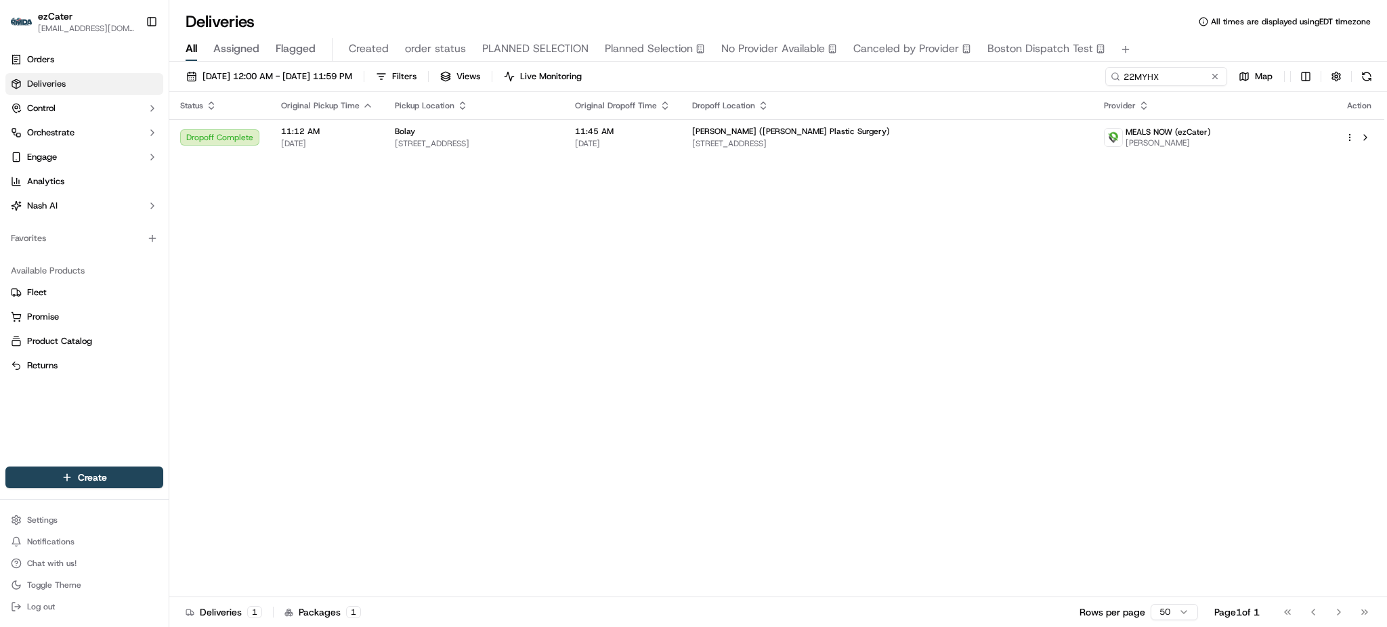
click at [1282, 215] on div "Status Original Pickup Time Pickup Location Original Dropoff Time Dropoff Locat…" at bounding box center [776, 344] width 1215 height 505
click at [1386, 283] on div "Status Original Pickup Time Pickup Location Original Dropoff Time Dropoff Locat…" at bounding box center [778, 344] width 1218 height 505
click at [1172, 81] on input "22MYHX" at bounding box center [1146, 76] width 163 height 19
paste input "5JPY9"
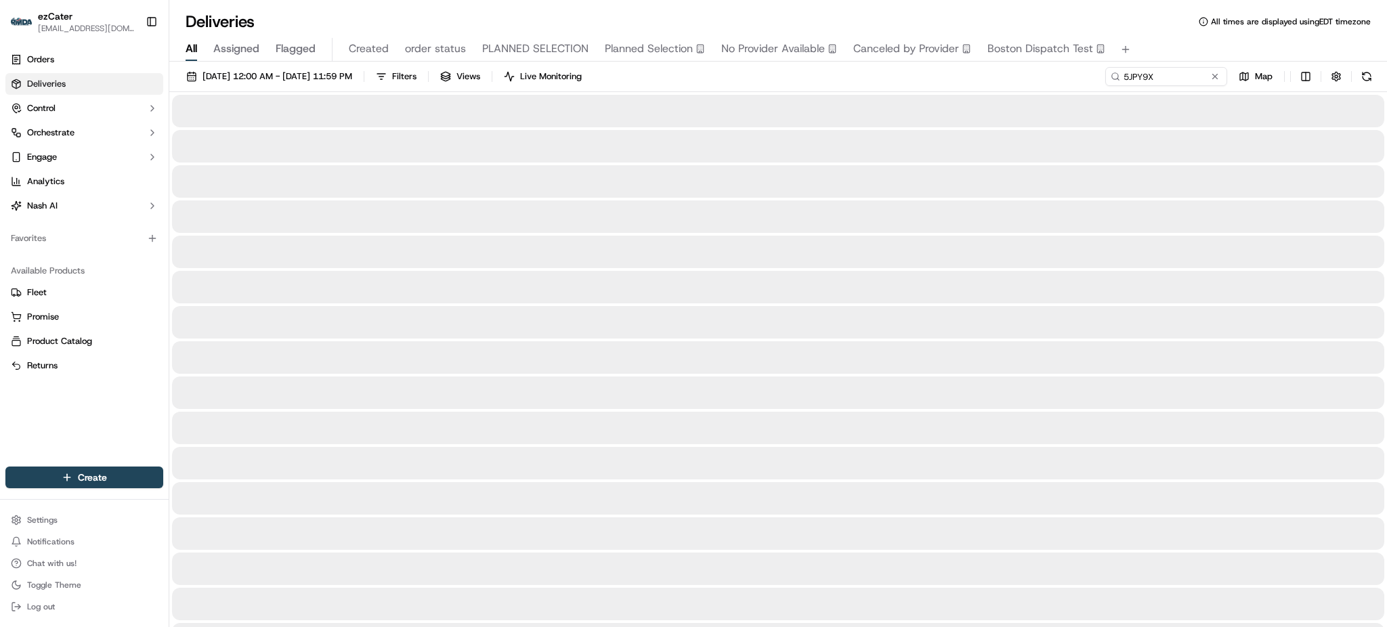
click at [1169, 49] on div "All Assigned Flagged Created order status PLANNED SELECTION Planned Selection N…" at bounding box center [778, 50] width 1218 height 24
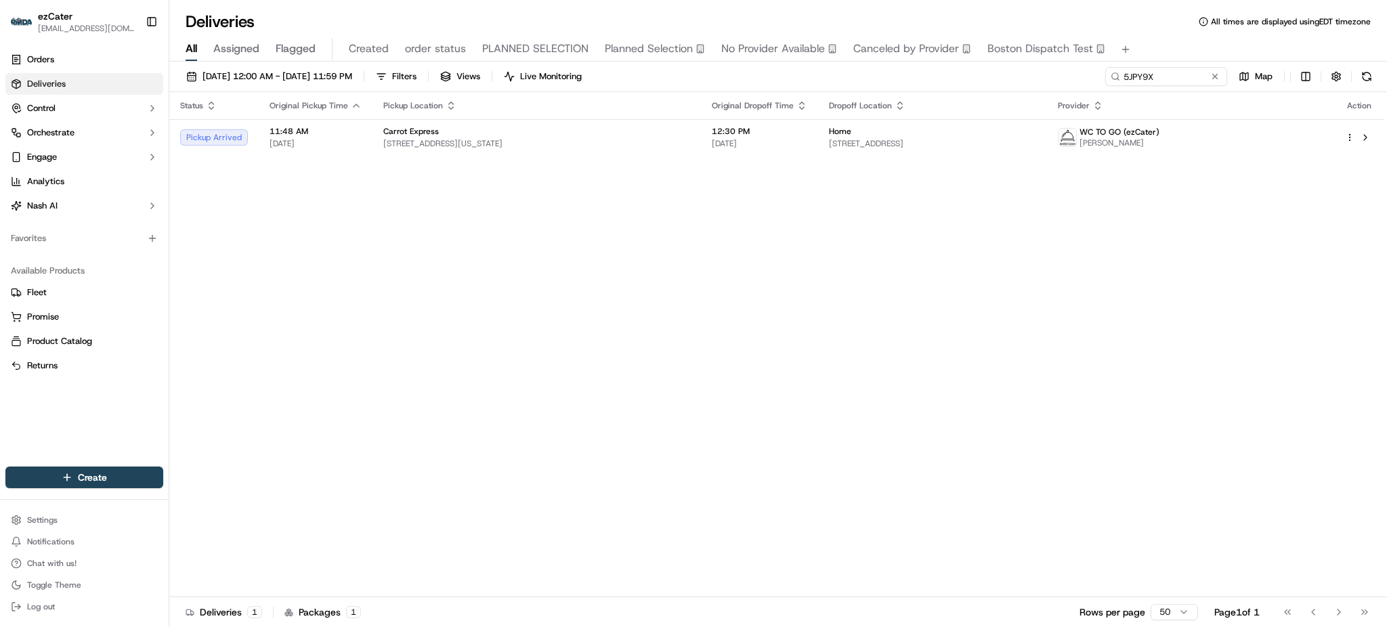
click at [990, 81] on div "[DATE] 12:00 AM - [DATE] 11:59 PM Filters Views Live Monitoring 5JPY9X Map" at bounding box center [778, 79] width 1218 height 25
click at [837, 135] on div "Home" at bounding box center [932, 131] width 207 height 11
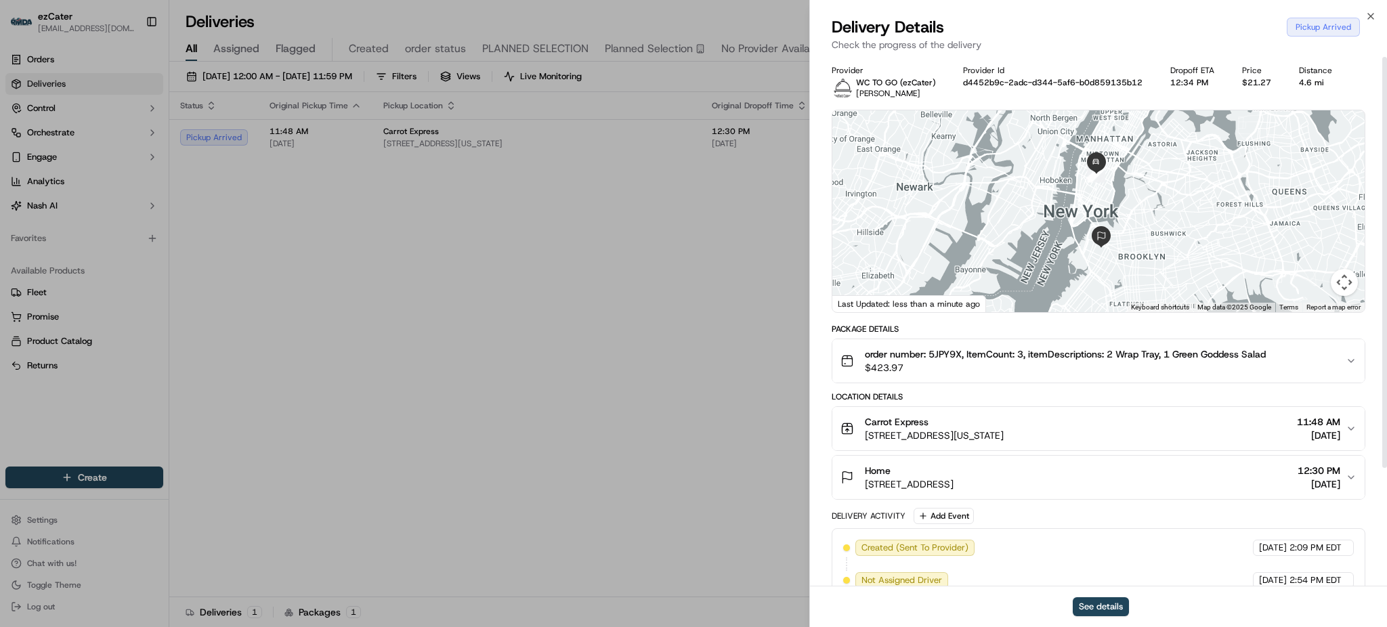
scroll to position [152, 0]
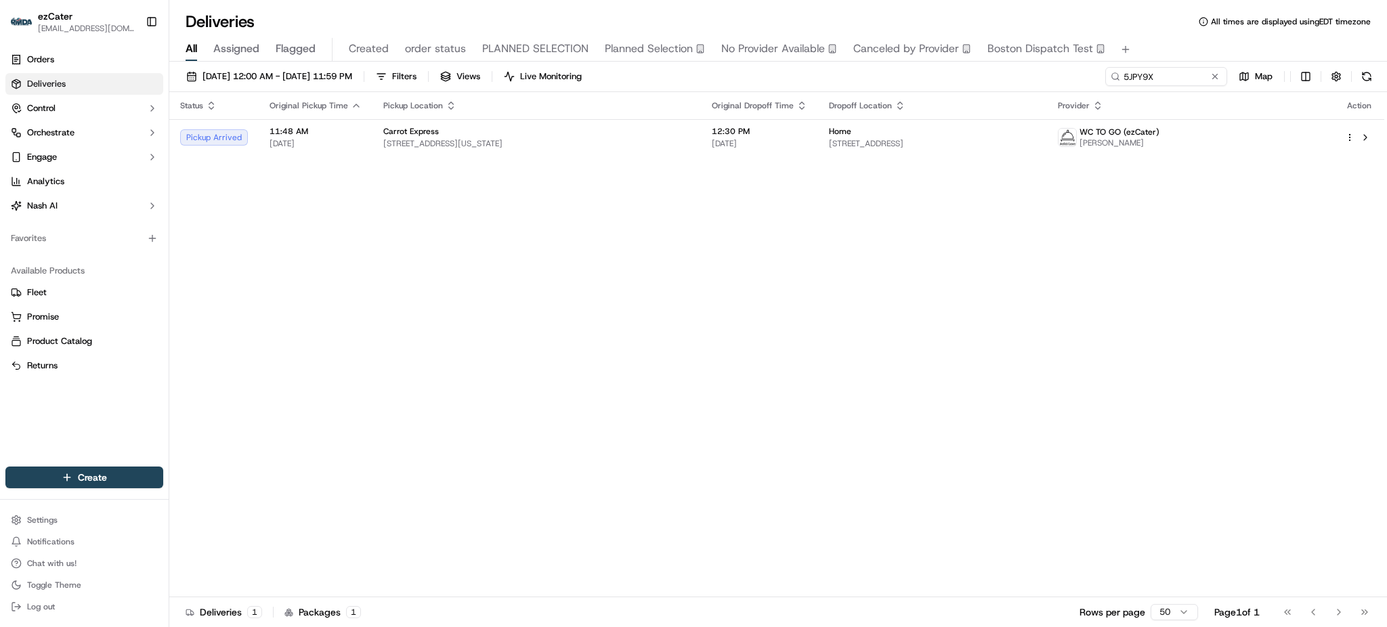
click at [1180, 66] on div "[DATE] 12:00 AM - [DATE] 11:59 PM Filters Views Live Monitoring 5JPY9X Map Stat…" at bounding box center [778, 346] width 1218 height 568
click at [1177, 72] on input "5JPY9X" at bounding box center [1146, 76] width 163 height 19
paste input "YJJ134"
click at [1306, 294] on div "Status Original Pickup Time Pickup Location Original Dropoff Time Dropoff Locat…" at bounding box center [776, 344] width 1215 height 505
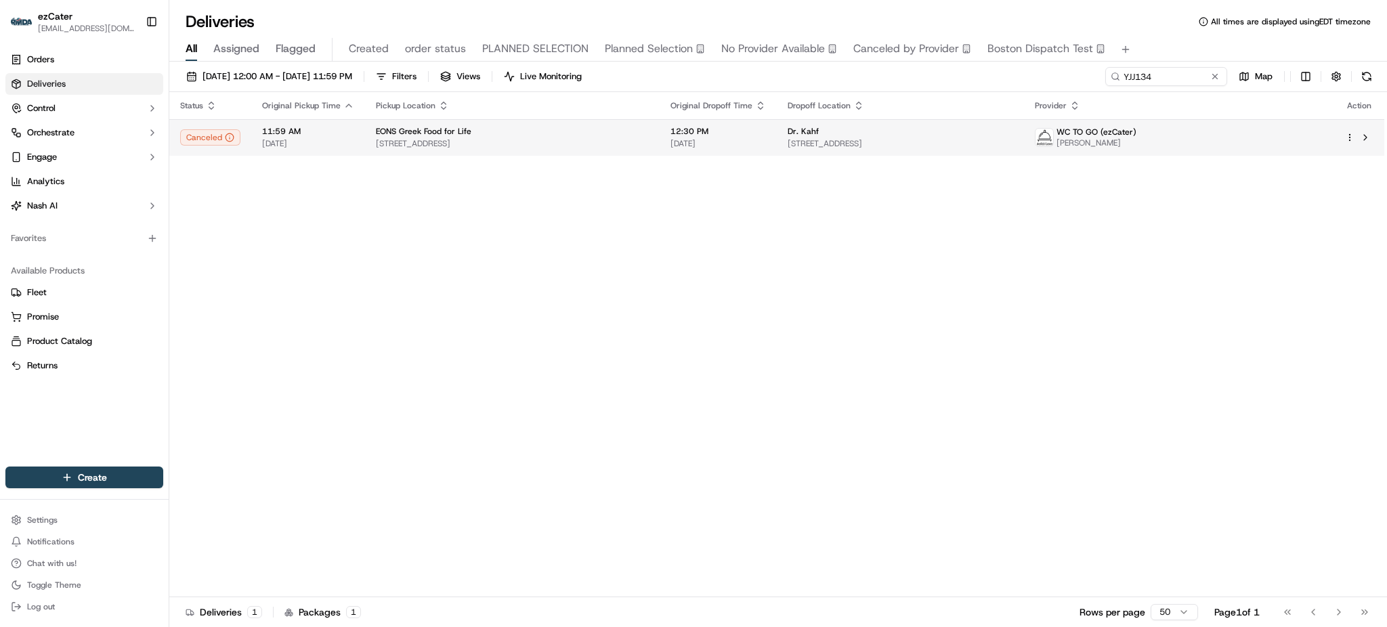
click at [924, 142] on span "[STREET_ADDRESS]" at bounding box center [901, 143] width 226 height 11
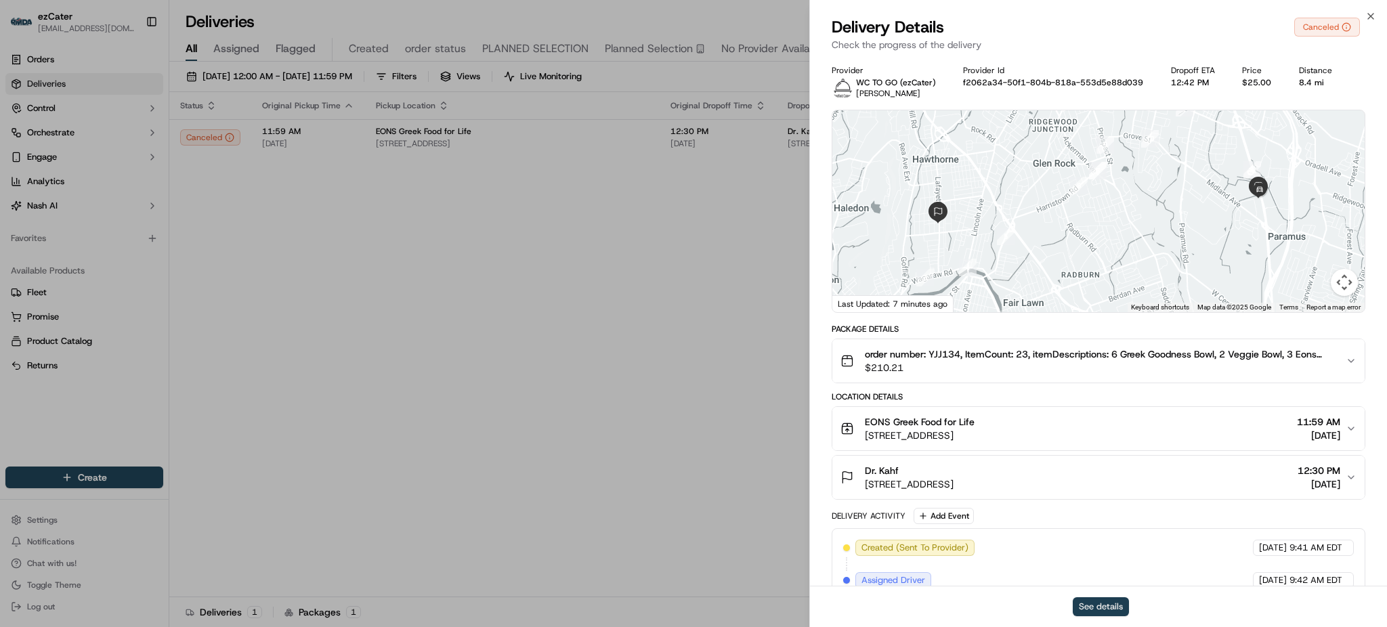
click at [1124, 611] on button "See details" at bounding box center [1101, 607] width 56 height 19
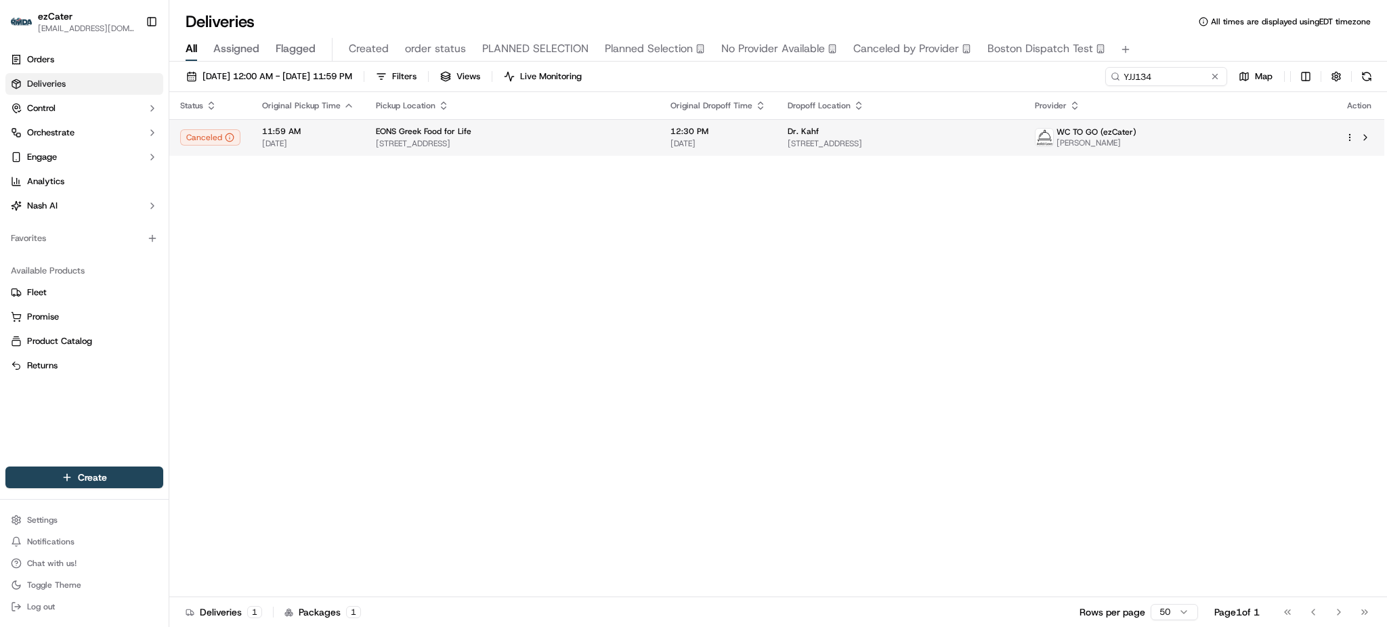
click at [947, 147] on span "[STREET_ADDRESS]" at bounding box center [901, 143] width 226 height 11
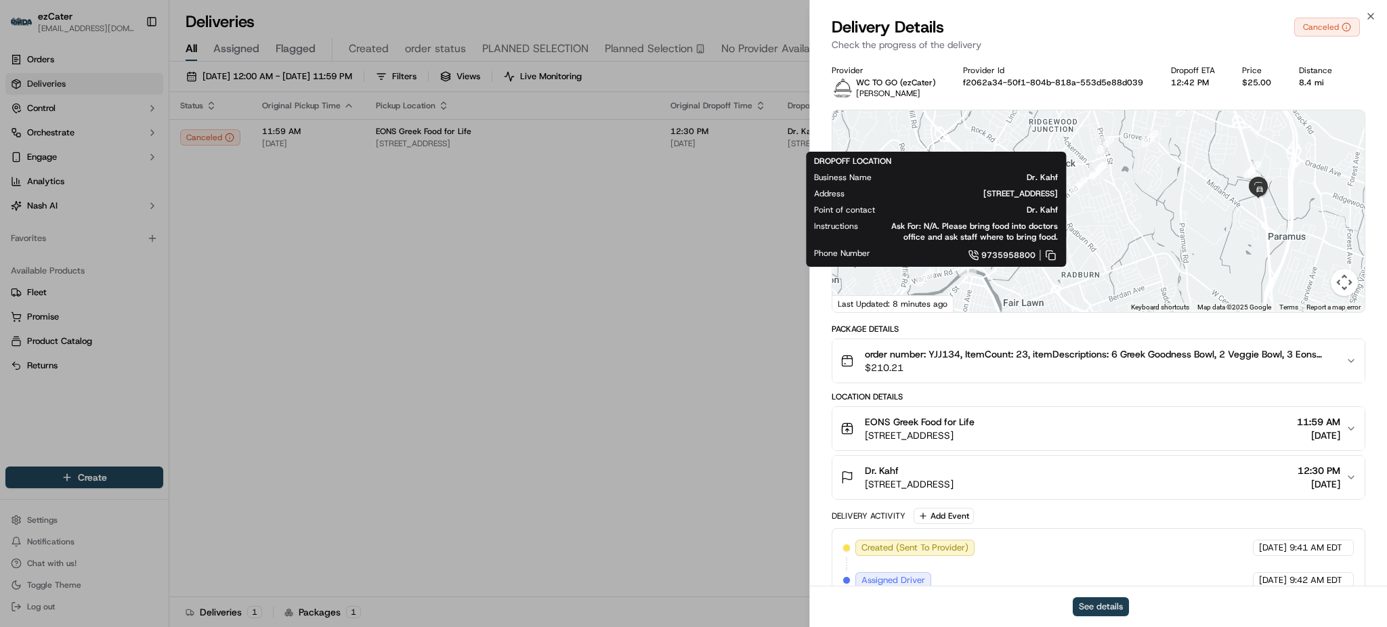
click at [1114, 608] on button "See details" at bounding box center [1101, 607] width 56 height 19
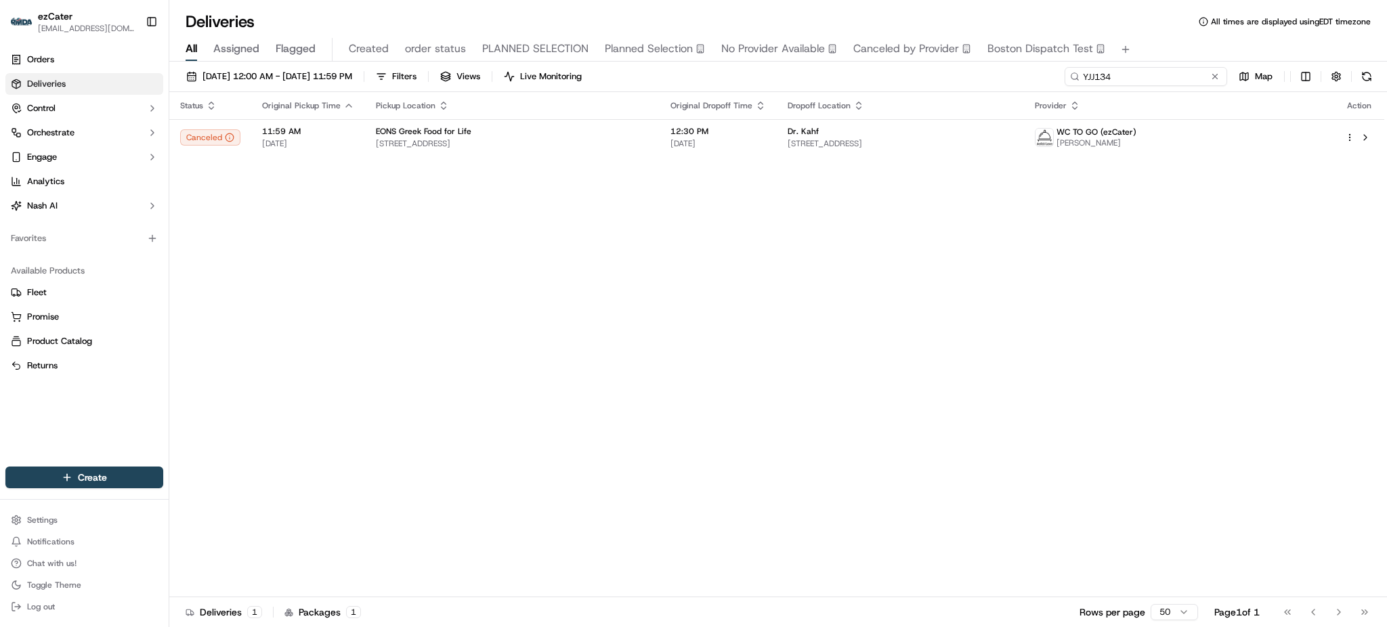
click at [1151, 79] on input "YJJ134" at bounding box center [1146, 76] width 163 height 19
paste input "WFQGJG"
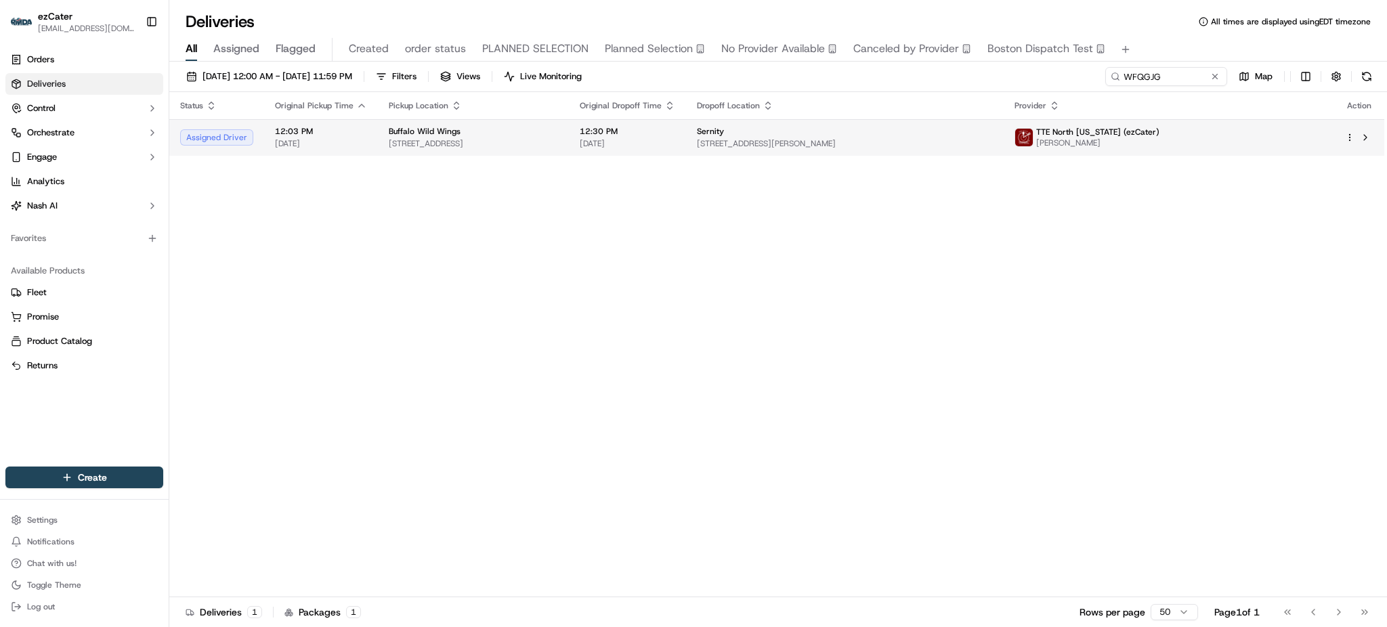
click at [532, 140] on span "[STREET_ADDRESS]" at bounding box center [473, 143] width 169 height 11
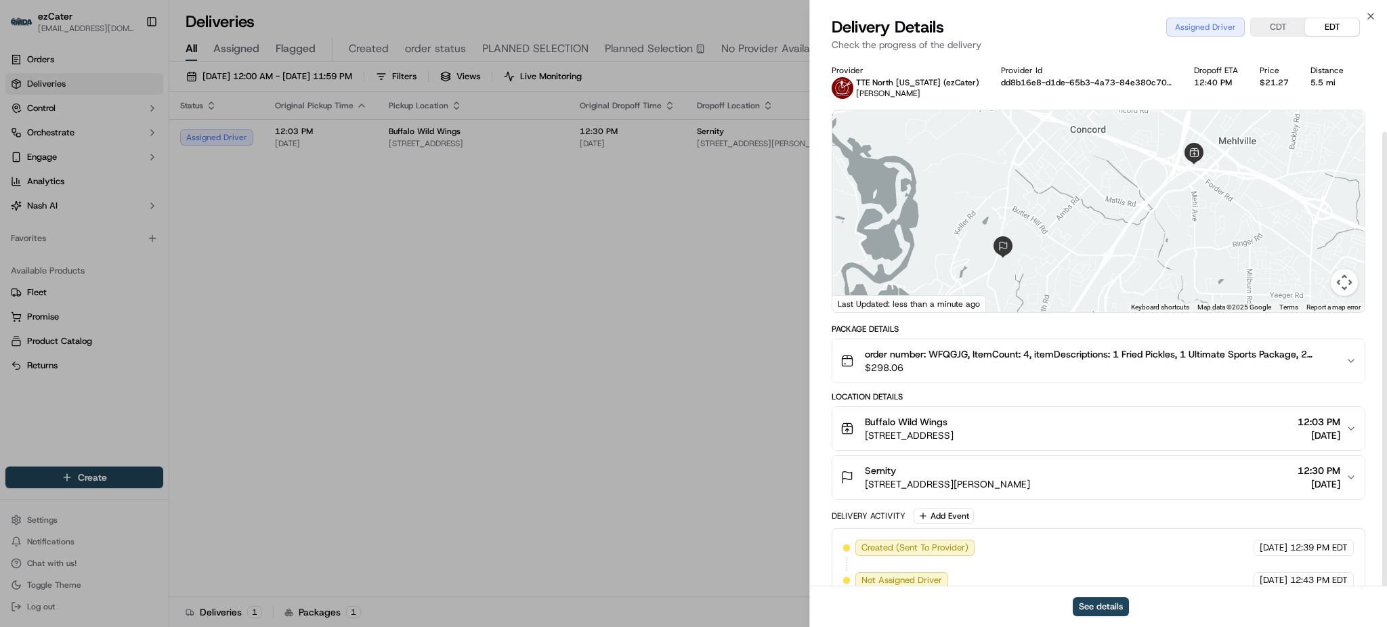
scroll to position [87, 0]
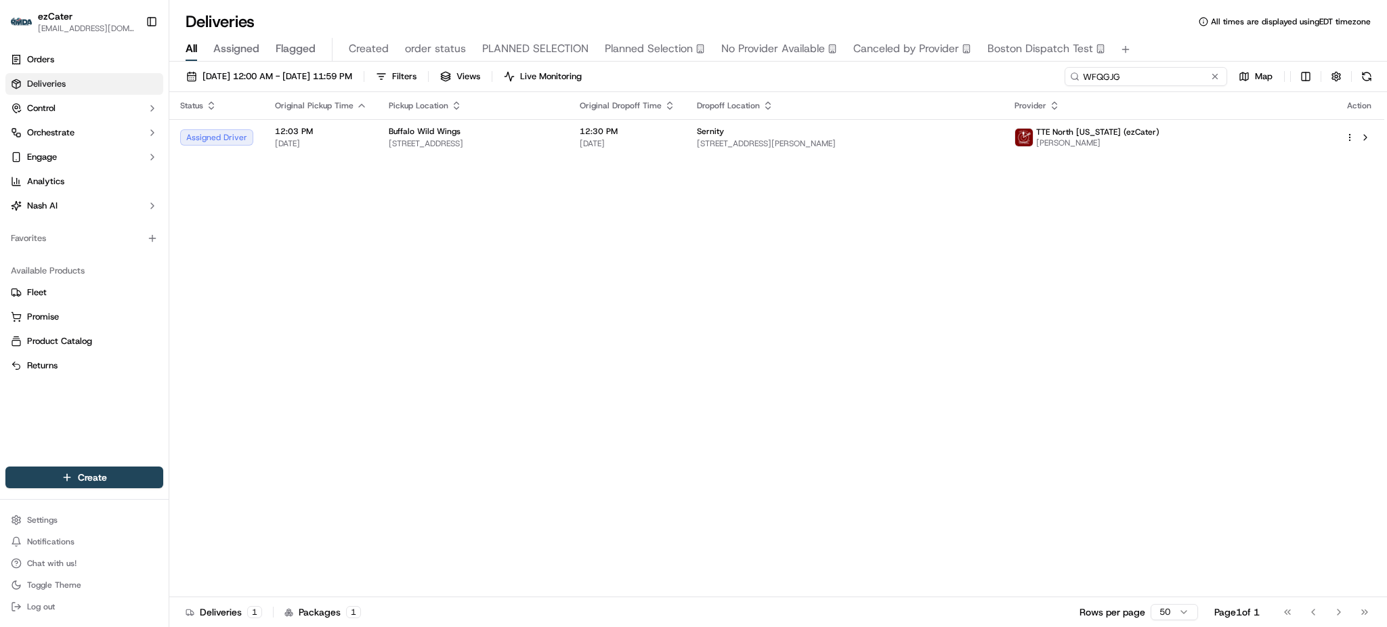
click at [1158, 77] on input "WFQGJG" at bounding box center [1146, 76] width 163 height 19
paste input "Z4XAE2"
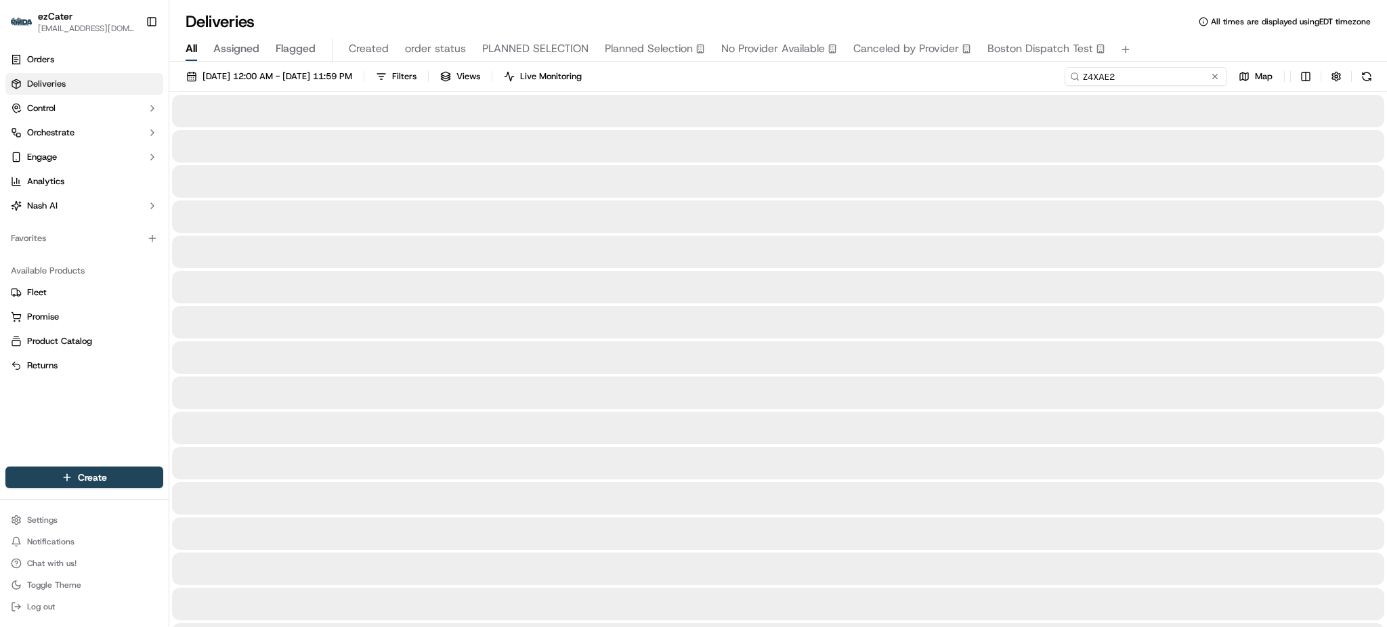
click at [1158, 77] on input "Z4XAE2" at bounding box center [1146, 76] width 163 height 19
click at [1177, 35] on div "All Assigned Flagged Created order status PLANNED SELECTION Planned Selection N…" at bounding box center [778, 47] width 1218 height 29
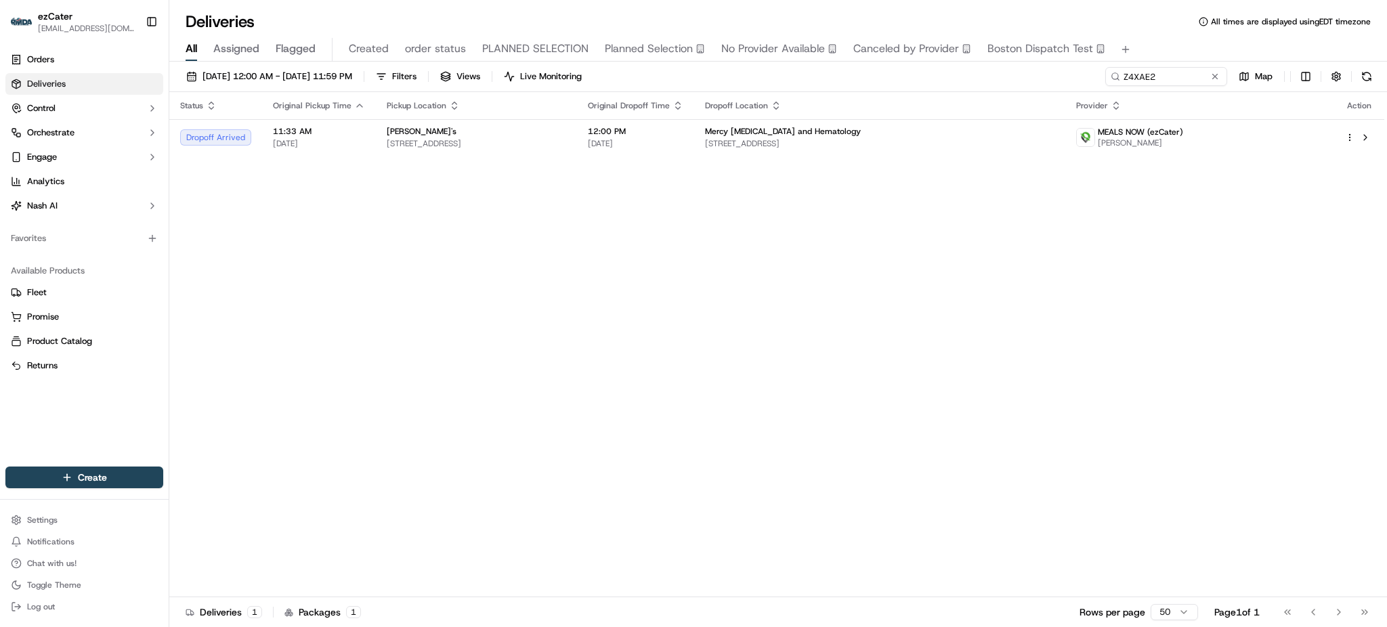
click at [663, 290] on div "Status Original Pickup Time Pickup Location Original Dropoff Time Dropoff Locat…" at bounding box center [776, 344] width 1215 height 505
click at [1182, 83] on input "Z4XAE2" at bounding box center [1146, 76] width 163 height 19
paste input "G8YH7W"
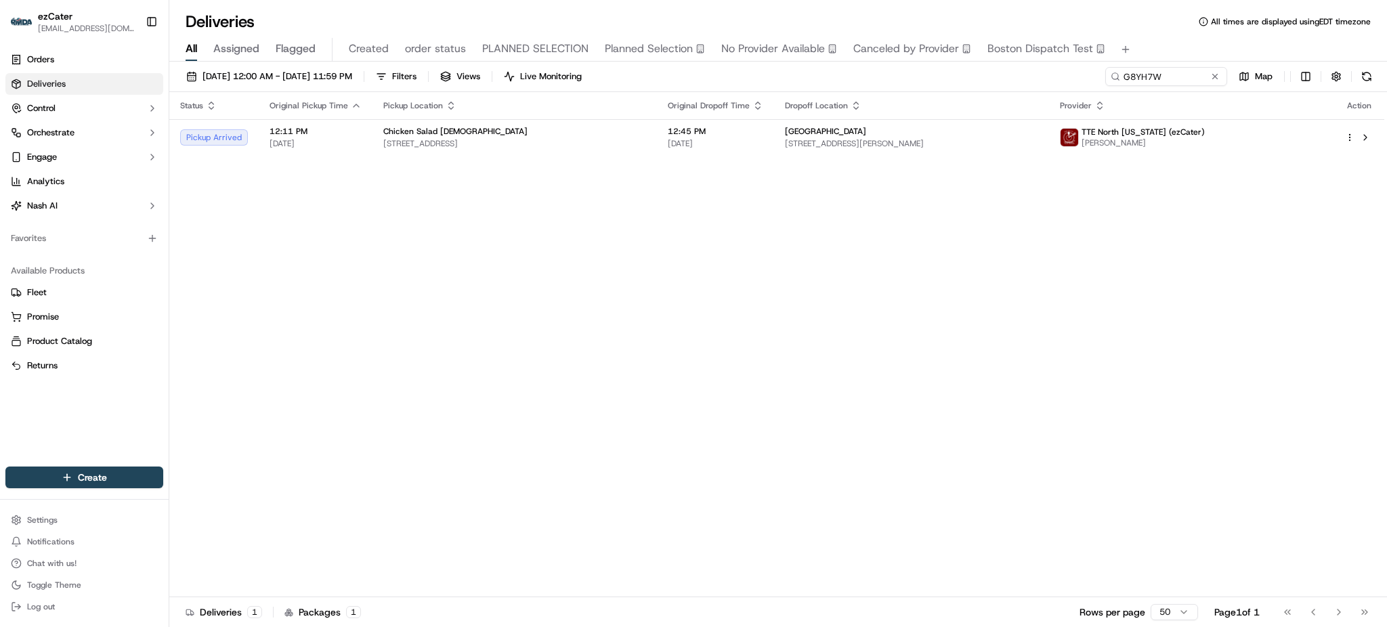
click at [1143, 43] on div "All Assigned Flagged Created order status PLANNED SELECTION Planned Selection N…" at bounding box center [778, 50] width 1218 height 24
click at [1242, 333] on div "Status Original Pickup Time Pickup Location Original Dropoff Time Dropoff Locat…" at bounding box center [776, 344] width 1215 height 505
click at [1153, 71] on input "G8YH7W" at bounding box center [1146, 76] width 163 height 19
paste input "3MTJZR"
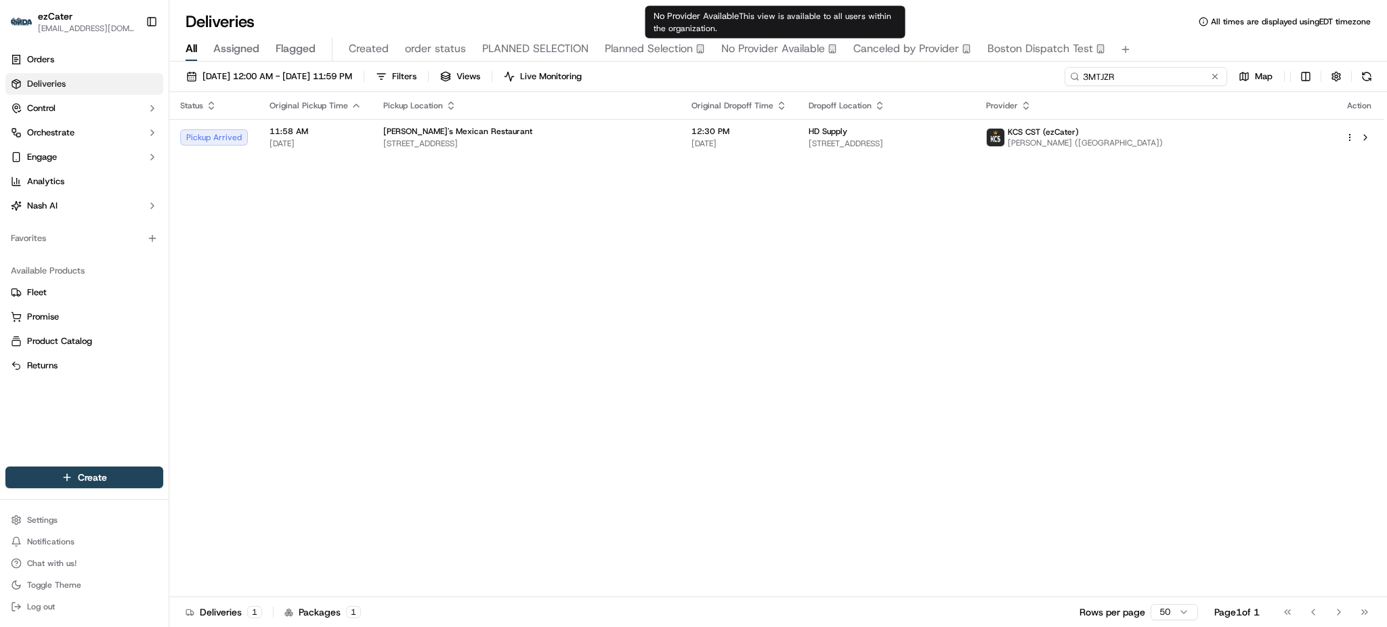
paste input "G8YH7W"
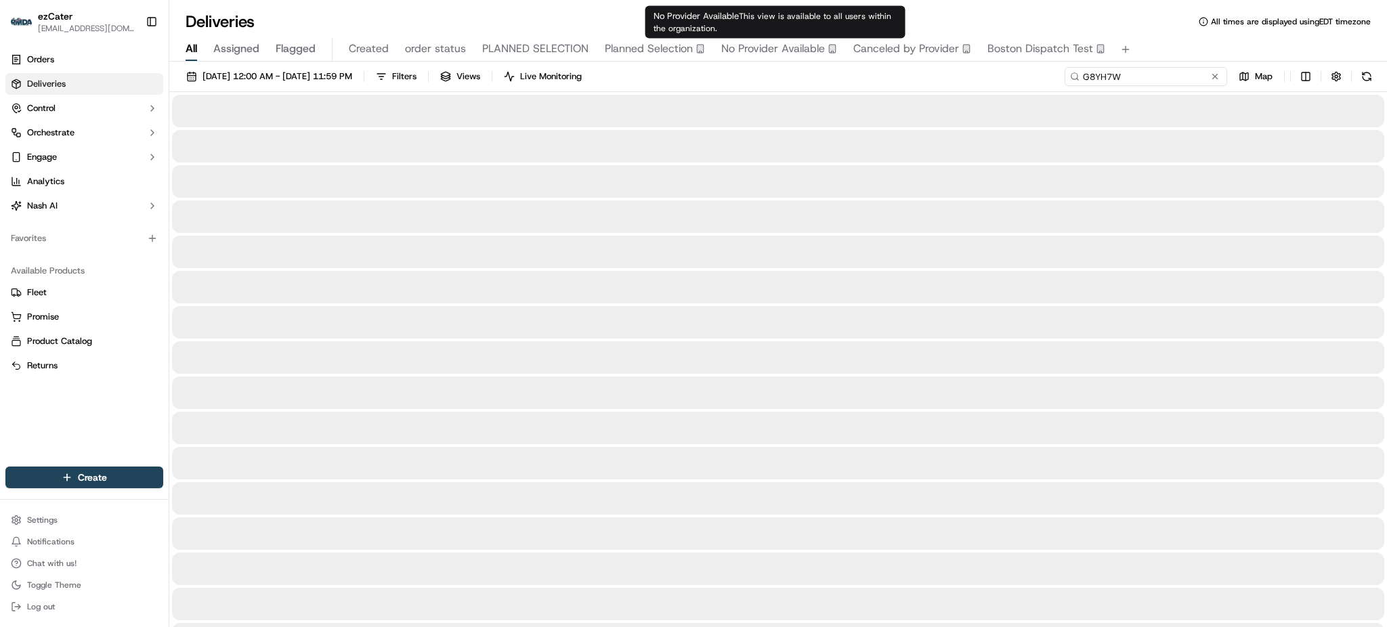
type input "G8YH7W"
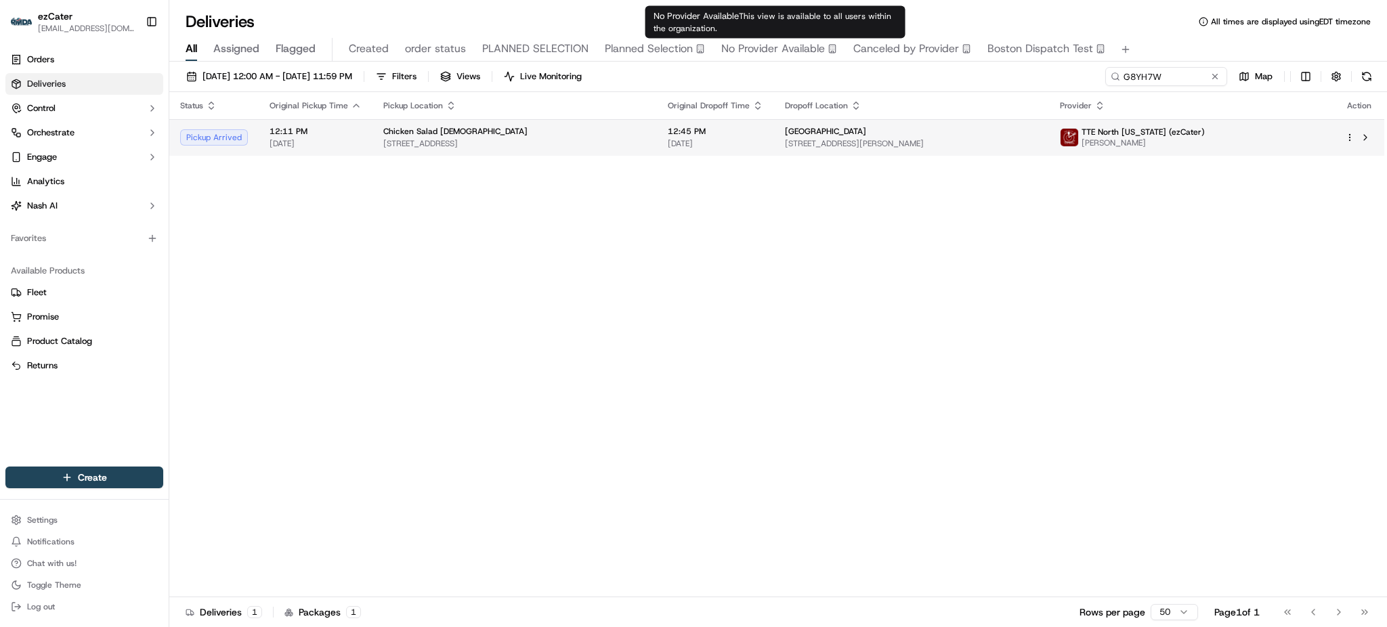
click at [657, 125] on td "Chicken Salad [DEMOGRAPHIC_DATA] [STREET_ADDRESS]" at bounding box center [515, 137] width 285 height 37
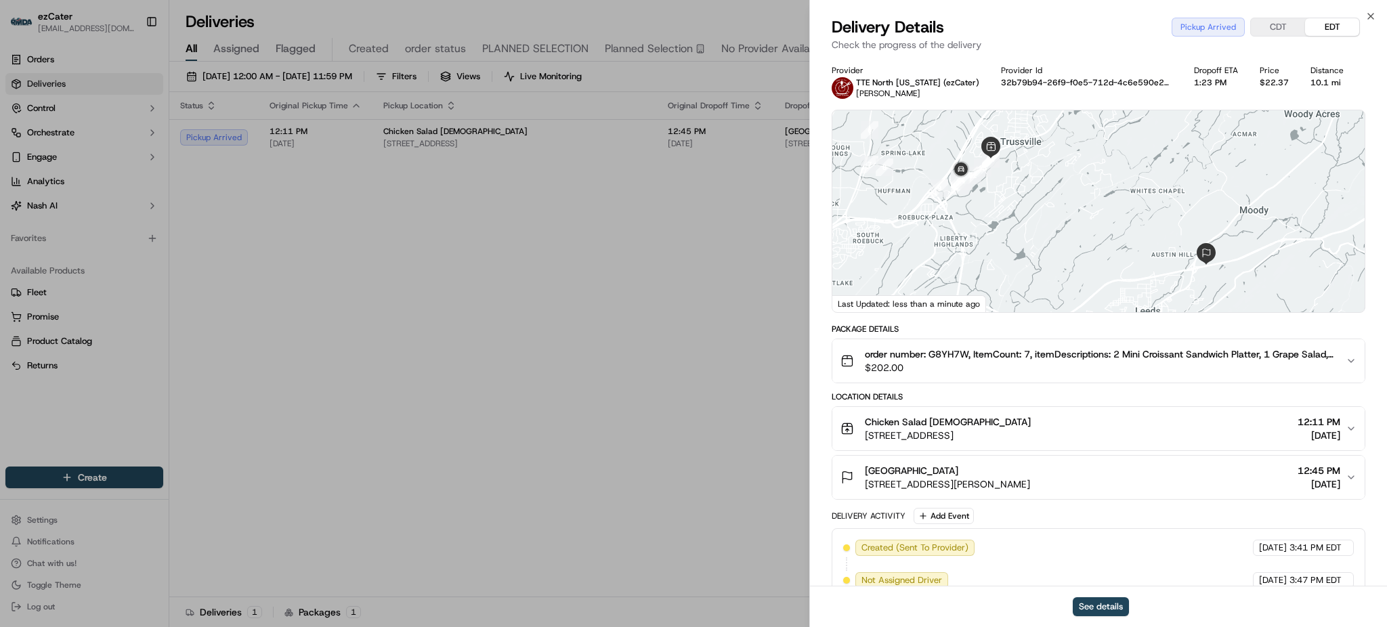
click at [948, 525] on div "Delivery Activity Add Event Created (Sent To Provider) TTE [GEOGRAPHIC_DATA][US…" at bounding box center [1099, 619] width 534 height 222
click at [948, 522] on button "Add Event" at bounding box center [944, 516] width 60 height 16
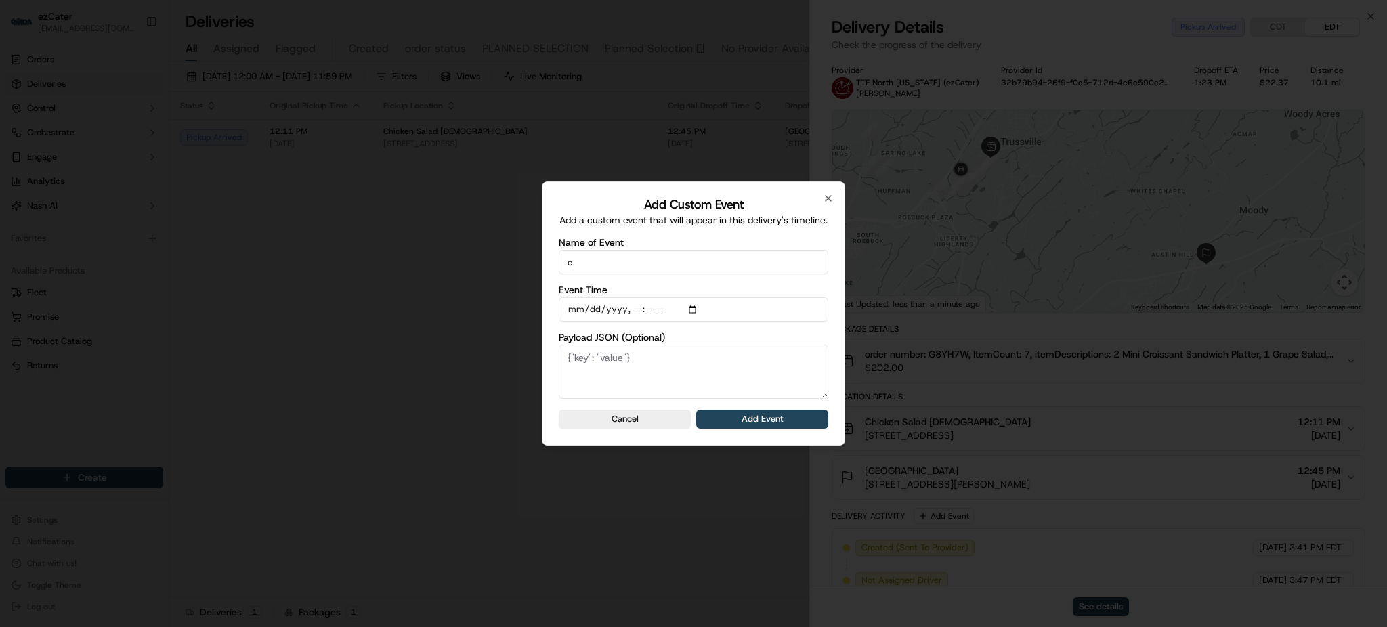
type input "CP not ready"
click at [746, 423] on button "Add Event" at bounding box center [762, 419] width 132 height 19
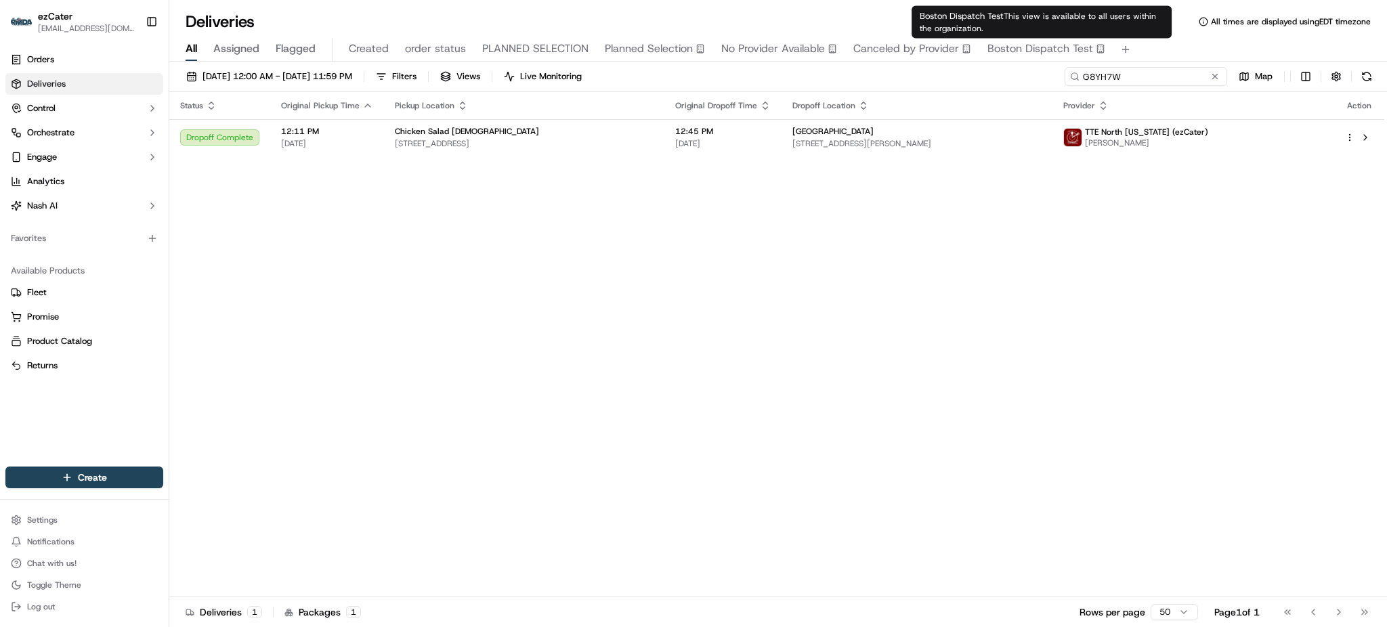
click at [1200, 80] on input "G8YH7W" at bounding box center [1146, 76] width 163 height 19
paste input "5XTGE0"
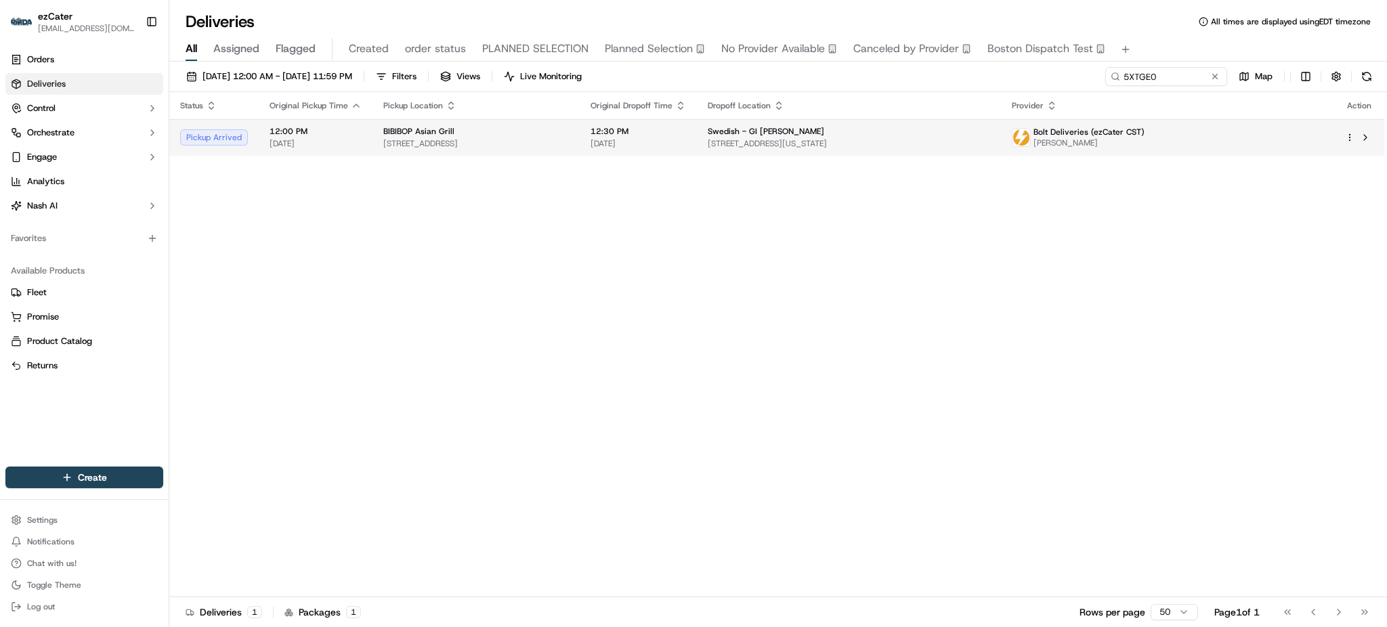
click at [990, 131] on div "Swedish - GI [PERSON_NAME]" at bounding box center [849, 131] width 283 height 11
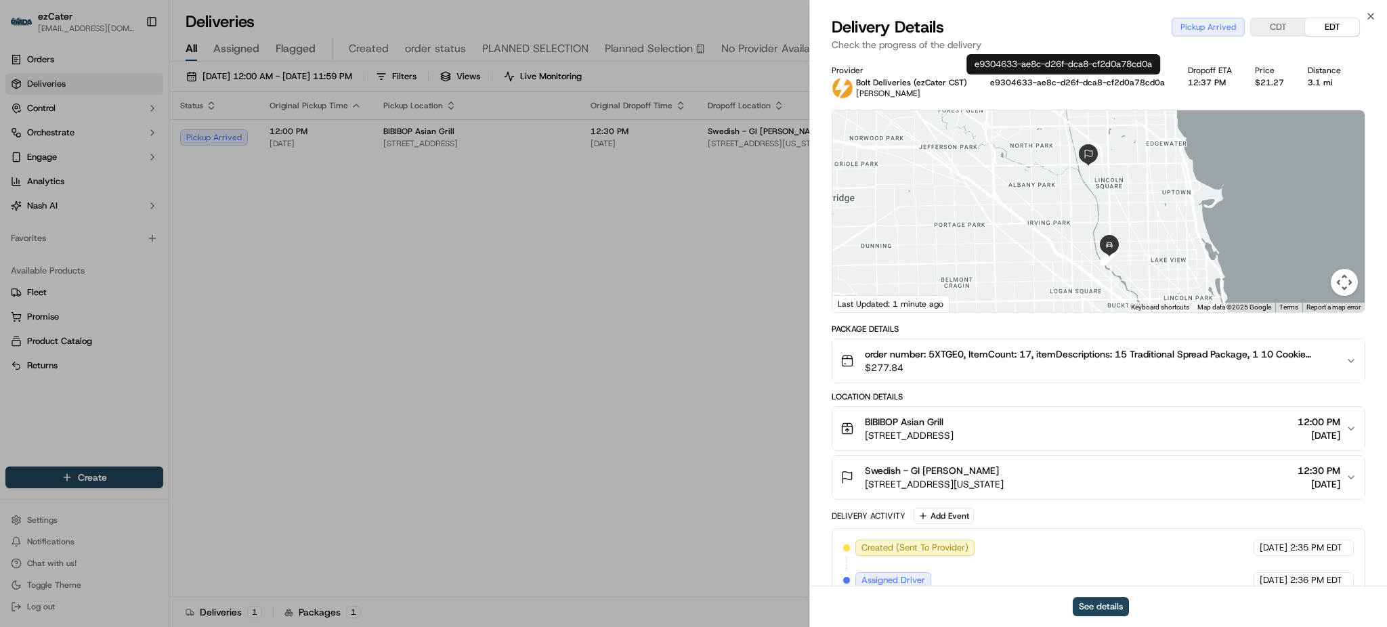
click at [1080, 44] on p "Check the progress of the delivery" at bounding box center [1099, 45] width 534 height 14
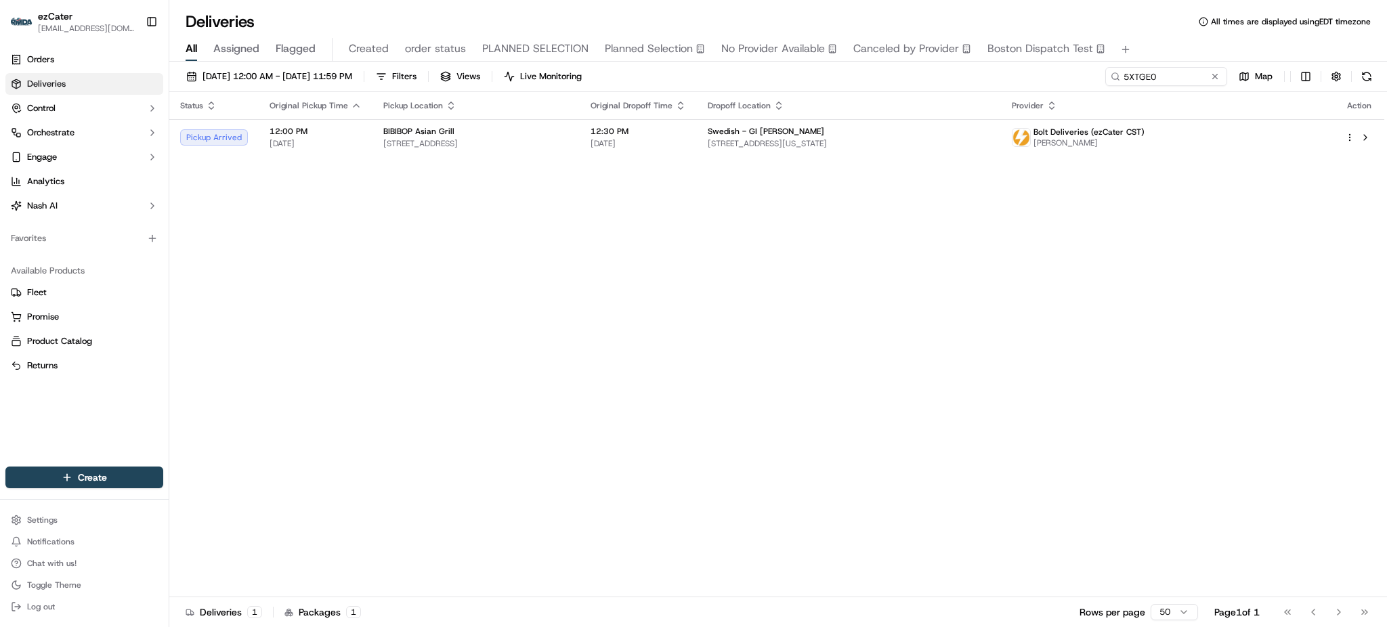
click at [980, 167] on div "Status Original Pickup Time Pickup Location Original Dropoff Time Dropoff Locat…" at bounding box center [776, 344] width 1215 height 505
click at [976, 146] on span "[STREET_ADDRESS][US_STATE]" at bounding box center [849, 143] width 283 height 11
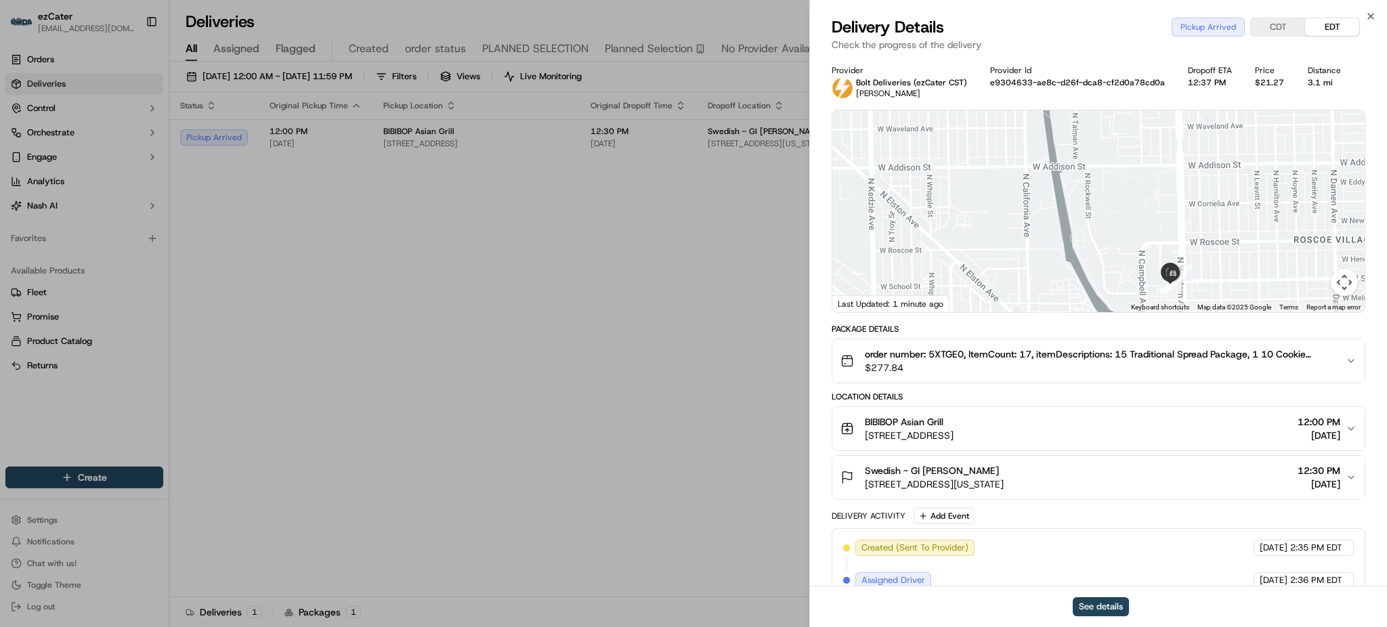
drag, startPoint x: 1154, startPoint y: 278, endPoint x: 1154, endPoint y: 237, distance: 41.3
click at [1154, 241] on div at bounding box center [1099, 211] width 532 height 202
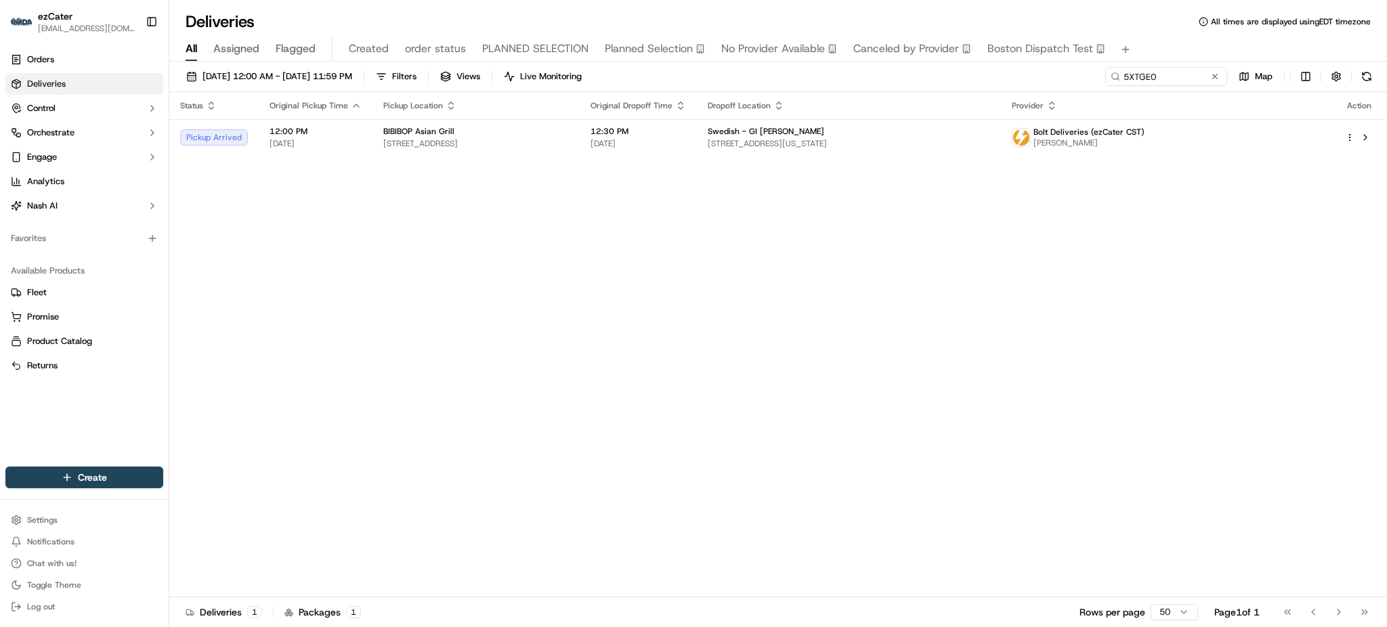
click at [1308, 216] on div "Status Original Pickup Time Pickup Location Original Dropoff Time Dropoff Locat…" at bounding box center [776, 344] width 1215 height 505
click at [1158, 67] on input "5XTGE0" at bounding box center [1146, 76] width 163 height 19
paste input "JPY9X"
type input "5JPY9X"
click at [1120, 278] on div "Status Original Pickup Time Pickup Location Original Dropoff Time Dropoff Locat…" at bounding box center [776, 344] width 1215 height 505
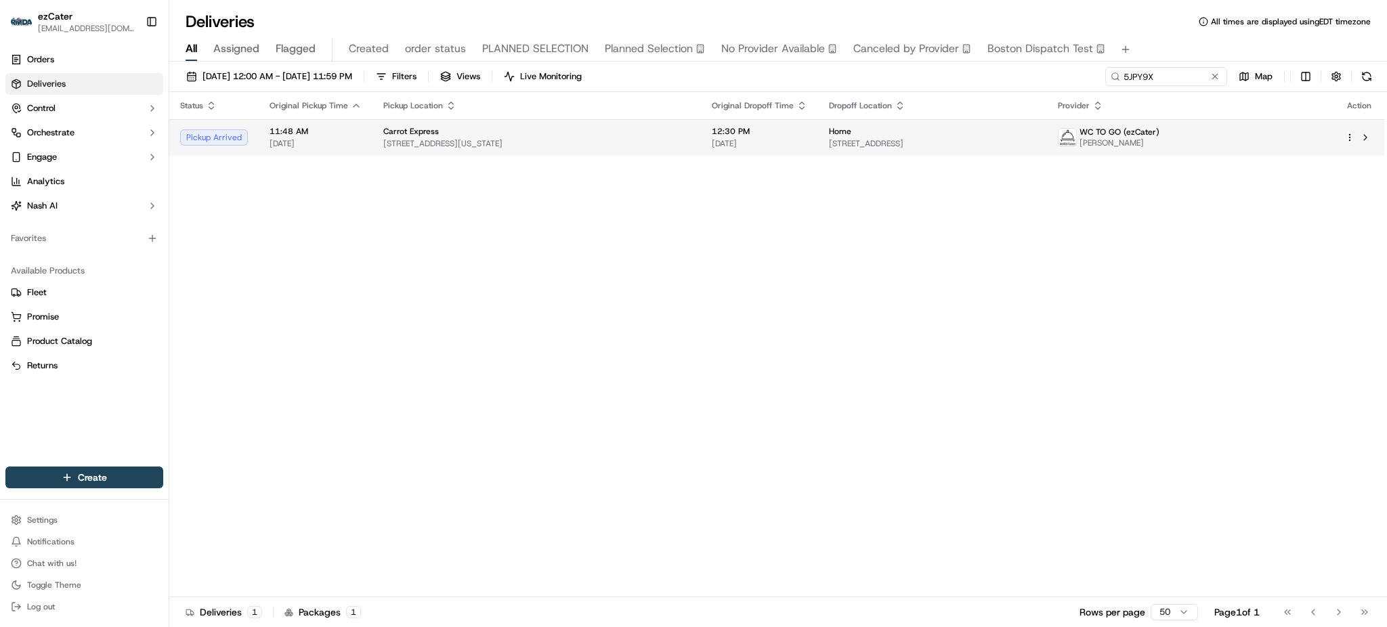
click at [924, 125] on td "Home [STREET_ADDRESS]" at bounding box center [932, 137] width 229 height 37
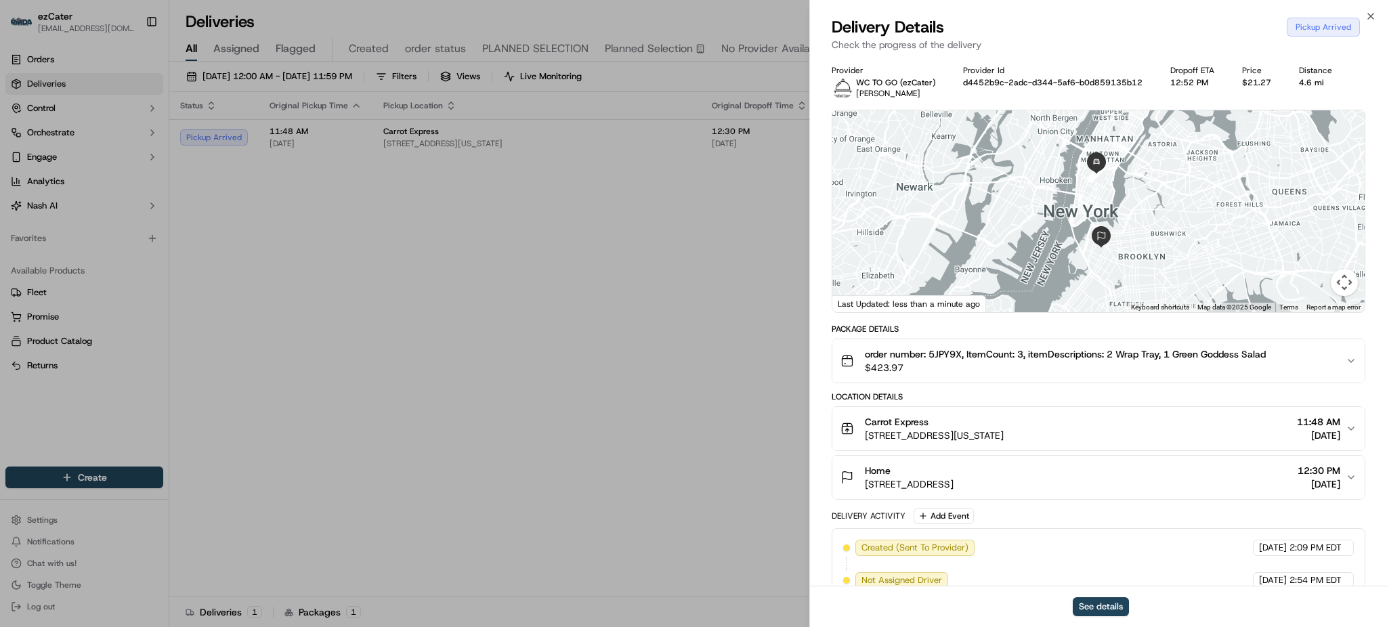
click at [1090, 474] on div "Home [STREET_ADDRESS] 12:30 PM [DATE]" at bounding box center [1093, 477] width 505 height 27
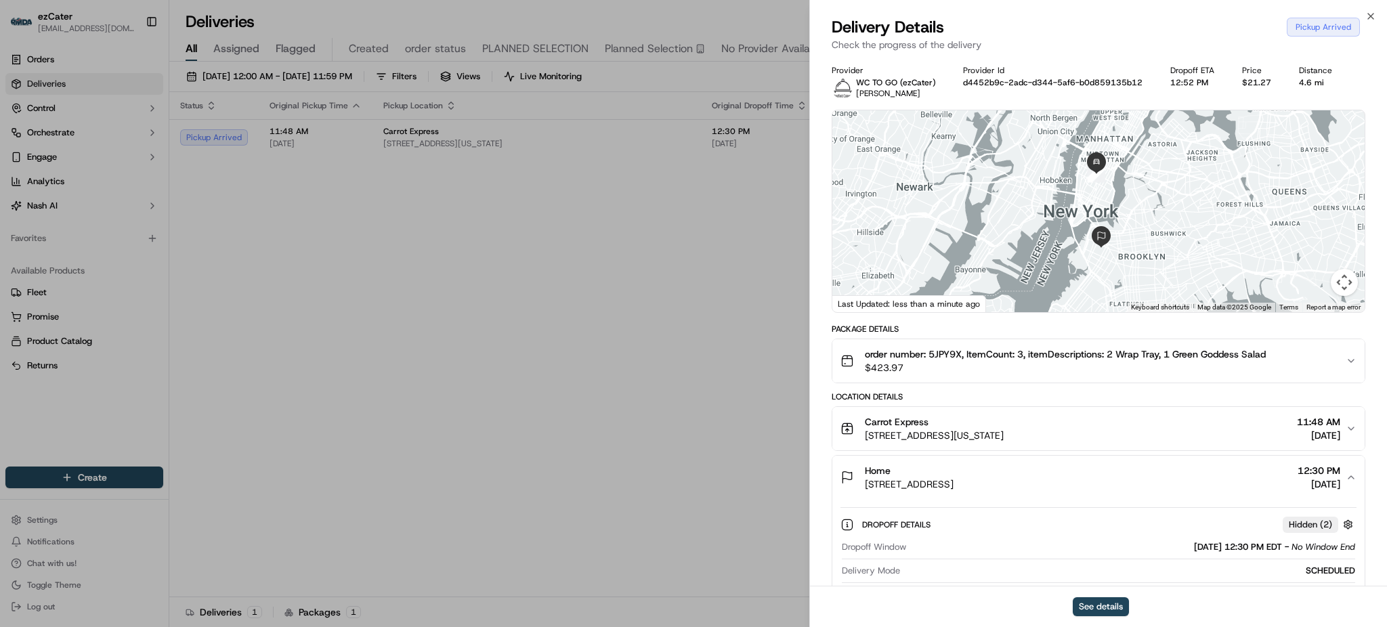
click at [1080, 465] on div "Home [STREET_ADDRESS] 12:30 PM [DATE]" at bounding box center [1093, 477] width 505 height 27
click at [1088, 420] on div "Carrot Express [STREET_ADDRESS][US_STATE] 11:48 AM [DATE]" at bounding box center [1093, 428] width 505 height 27
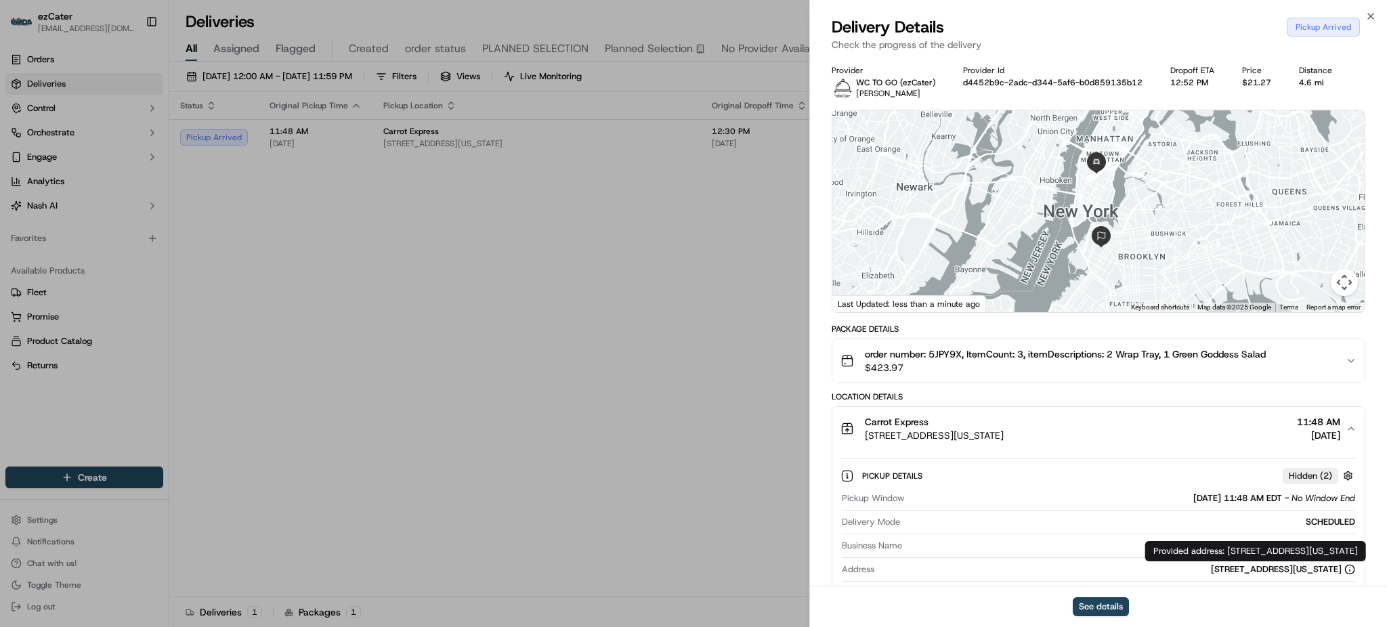
click at [1256, 551] on div "Provided address: [STREET_ADDRESS][US_STATE] Provided address: [STREET_ADDRESS]…" at bounding box center [1256, 551] width 221 height 20
copy div "Provided address: [STREET_ADDRESS][US_STATE]"
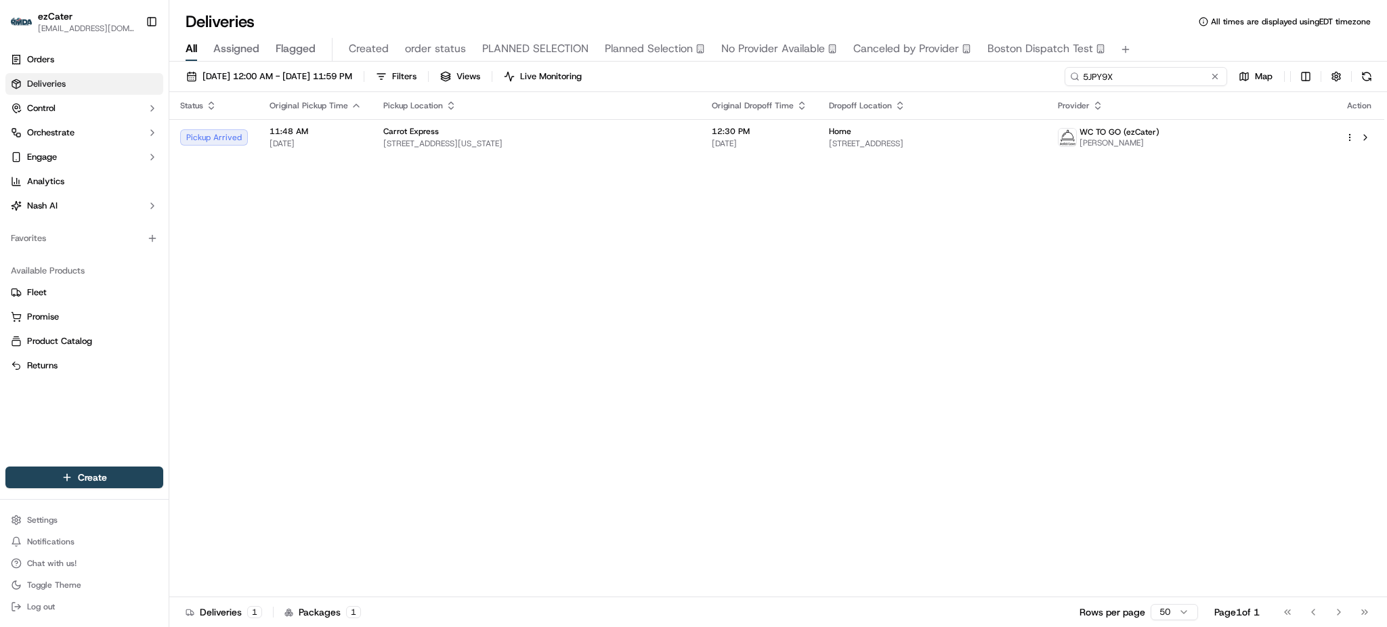
click at [1163, 73] on input "5JPY9X" at bounding box center [1146, 76] width 163 height 19
paste input "YJJ134"
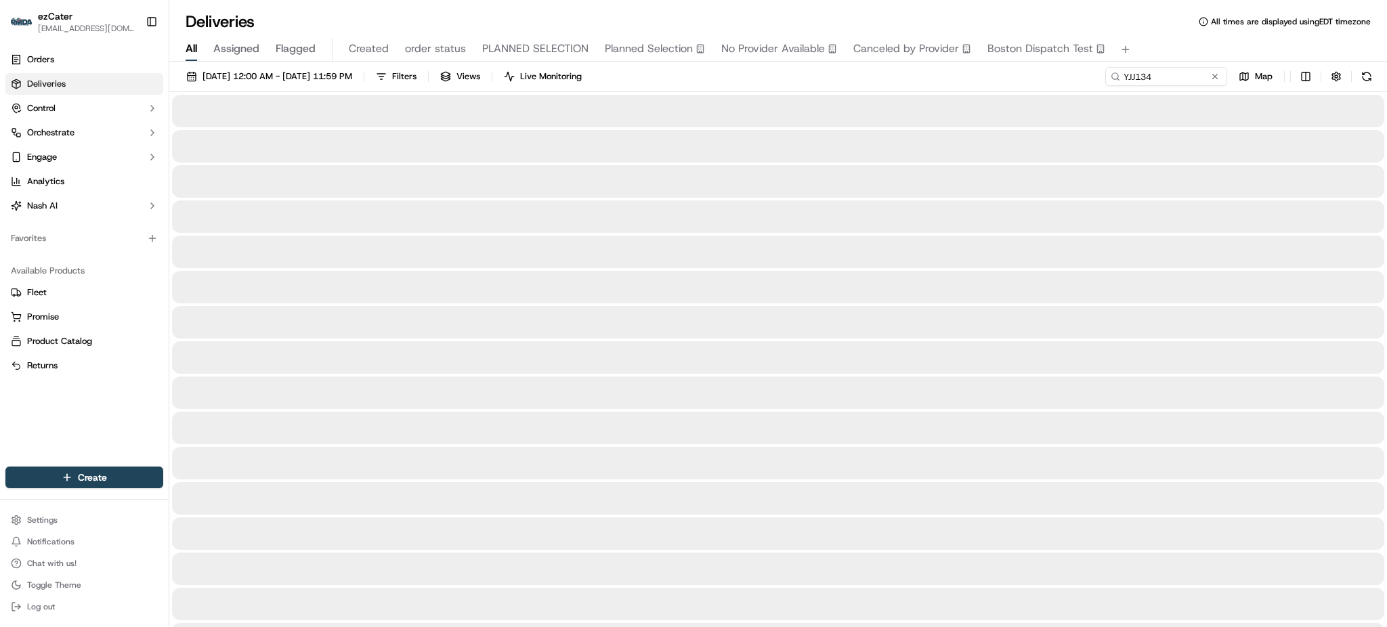
click at [1162, 50] on div "All Assigned Flagged Created order status PLANNED SELECTION Planned Selection N…" at bounding box center [778, 50] width 1218 height 24
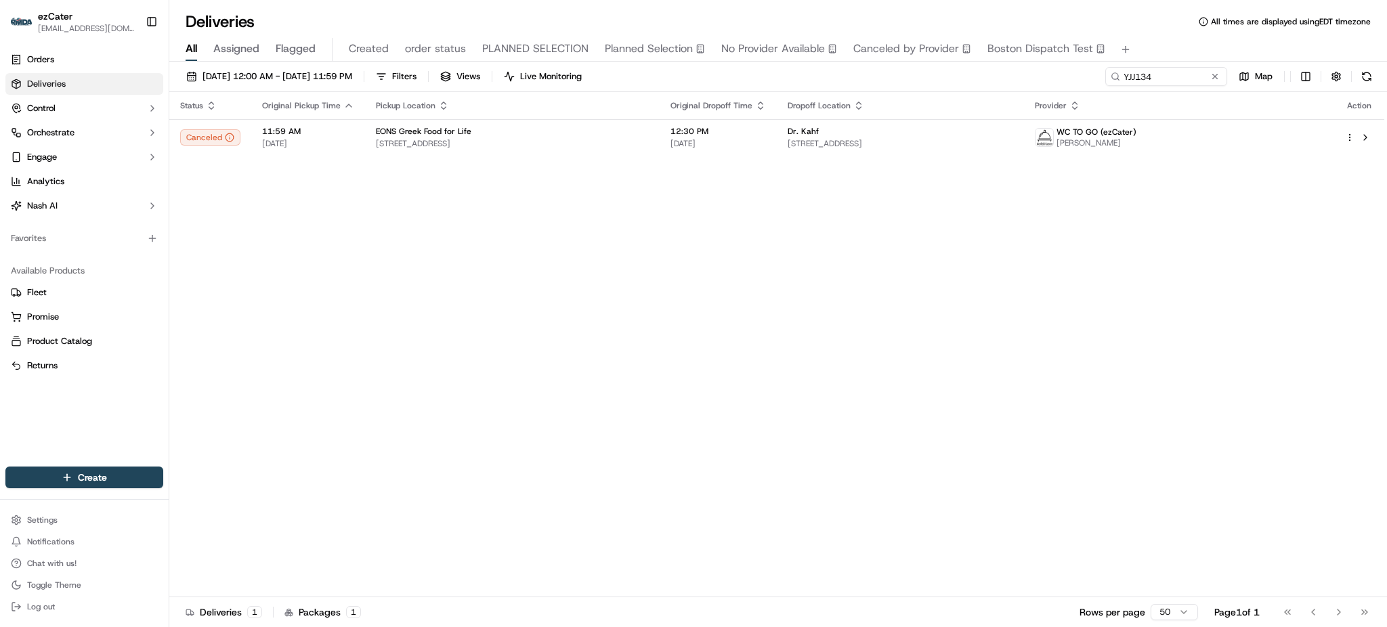
click at [1203, 280] on div "Status Original Pickup Time Pickup Location Original Dropoff Time Dropoff Locat…" at bounding box center [776, 344] width 1215 height 505
click at [883, 145] on span "[STREET_ADDRESS]" at bounding box center [901, 143] width 226 height 11
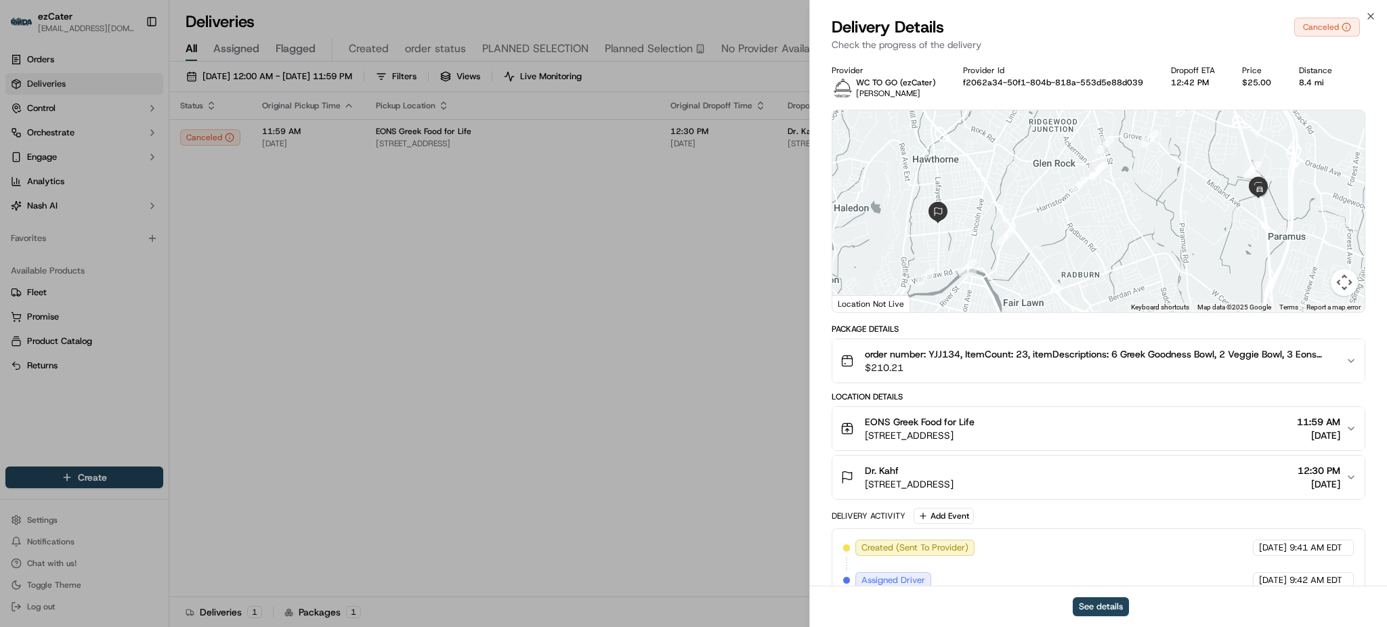
scroll to position [348, 0]
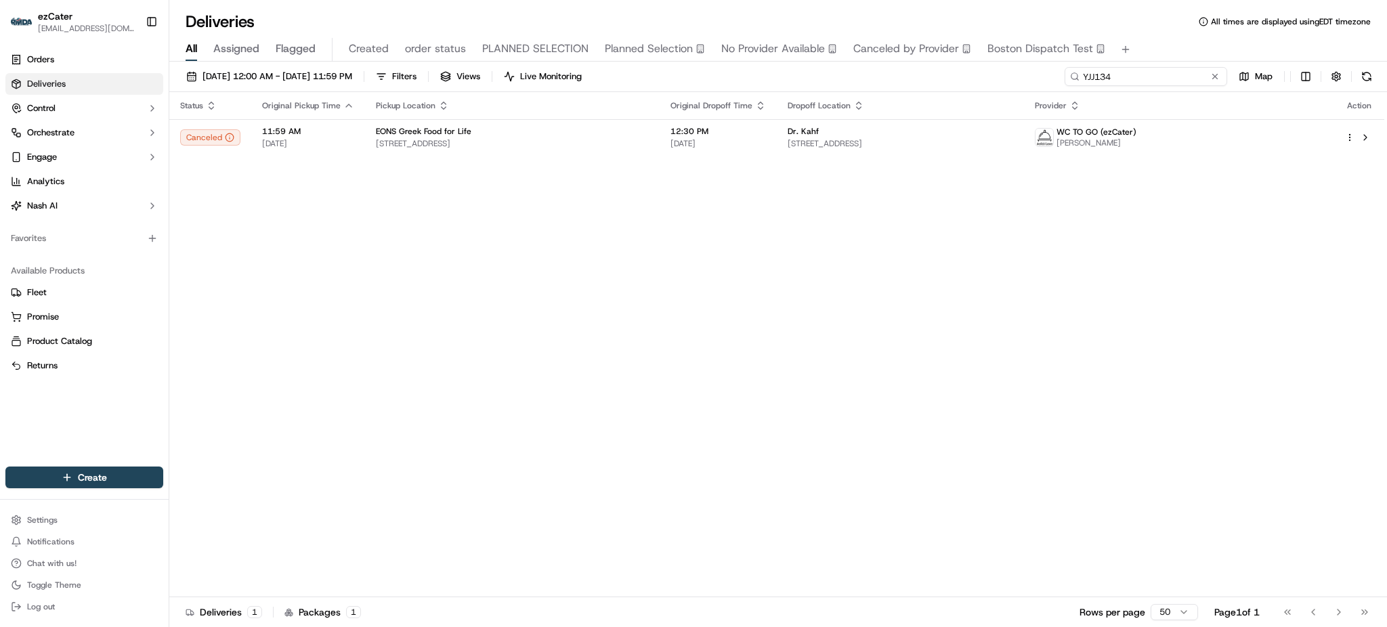
click at [1163, 79] on input "YJJ134" at bounding box center [1146, 76] width 163 height 19
paste input "CGGKZ1"
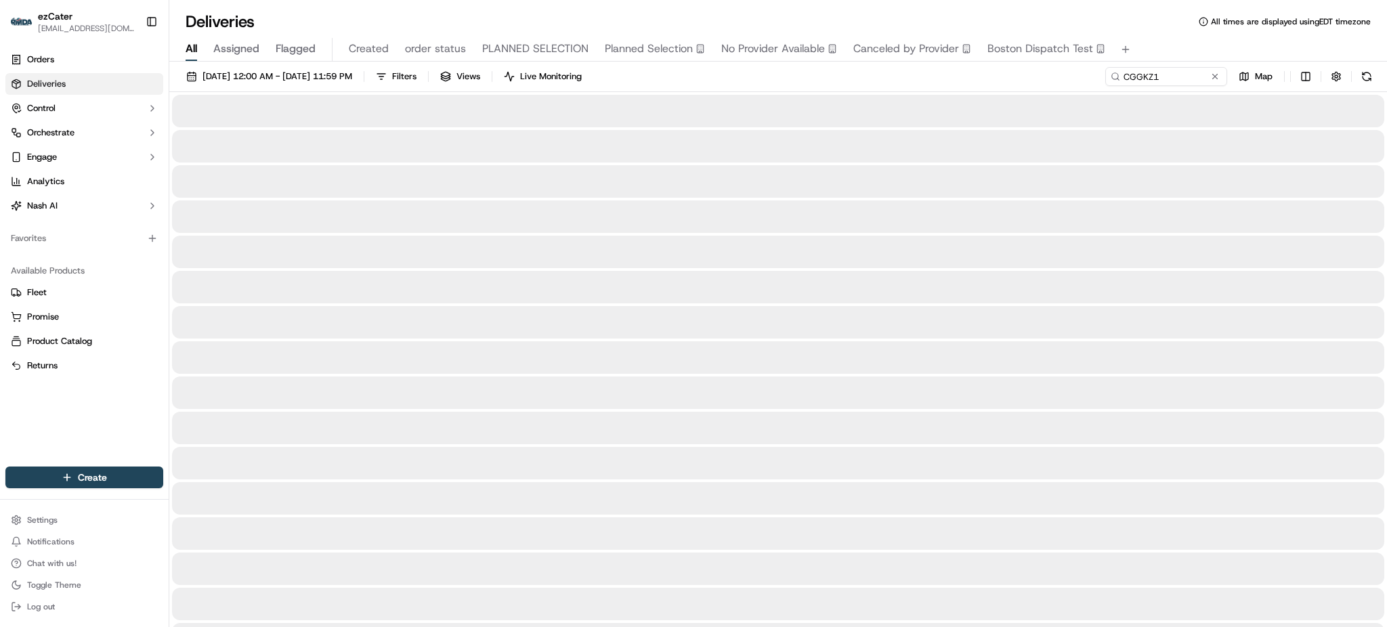
click at [1158, 31] on div "Deliveries All times are displayed using EDT timezone All Assigned Flagged Crea…" at bounding box center [778, 313] width 1218 height 627
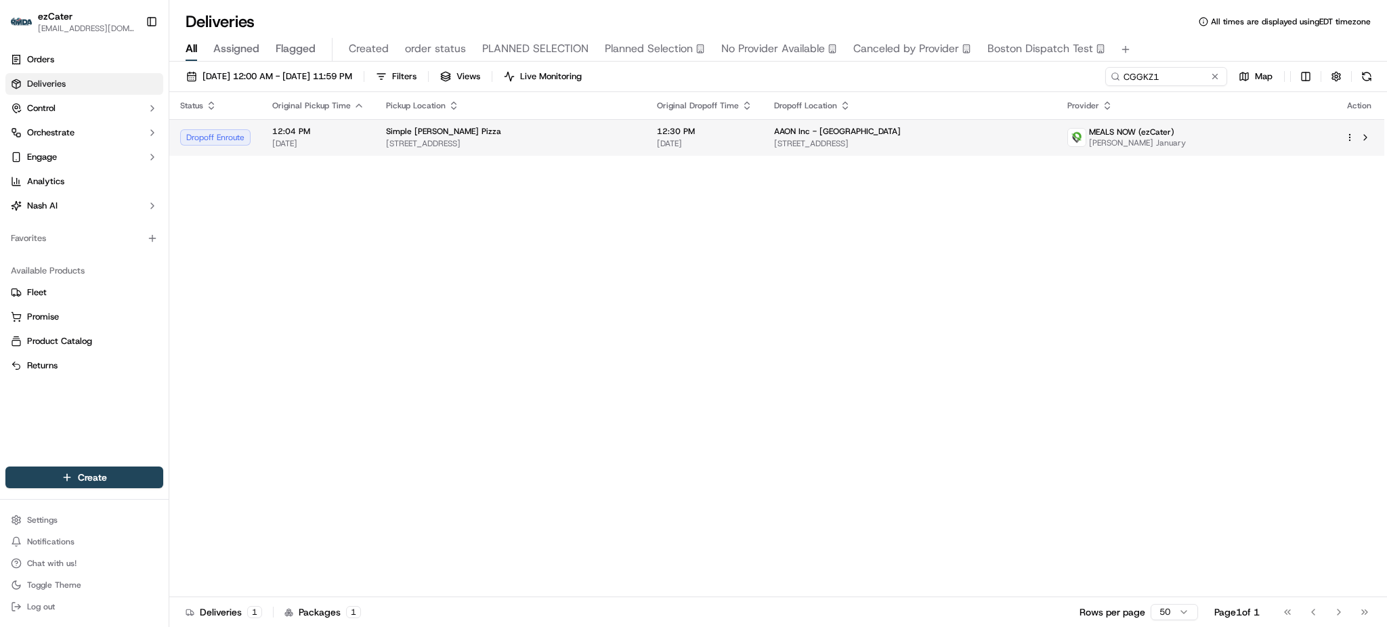
click at [703, 144] on span "[DATE]" at bounding box center [705, 143] width 96 height 11
click at [1169, 77] on input "CGGKZ1" at bounding box center [1146, 76] width 163 height 19
paste input "M0R2ME"
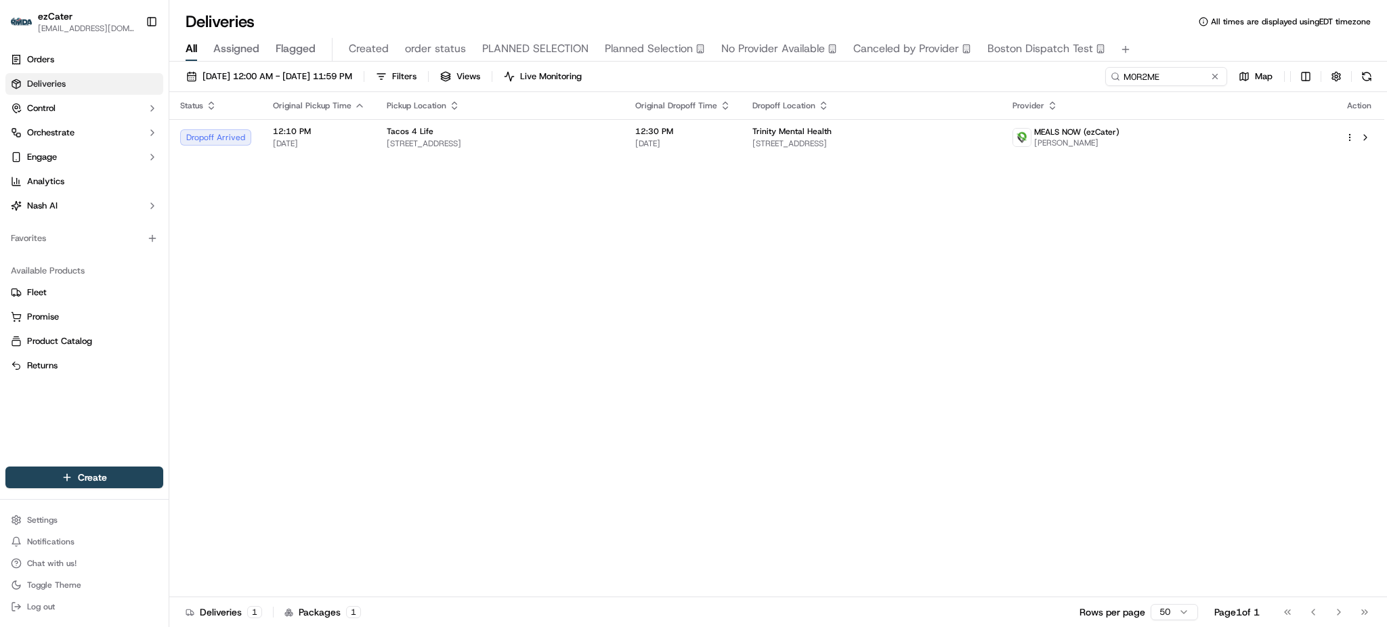
click at [1060, 79] on div "[DATE] 12:00 AM - [DATE] 11:59 PM Filters Views Live Monitoring M0R2ME Map" at bounding box center [778, 79] width 1218 height 25
click at [844, 121] on td "Trinity Mental Health [STREET_ADDRESS]" at bounding box center [872, 137] width 261 height 37
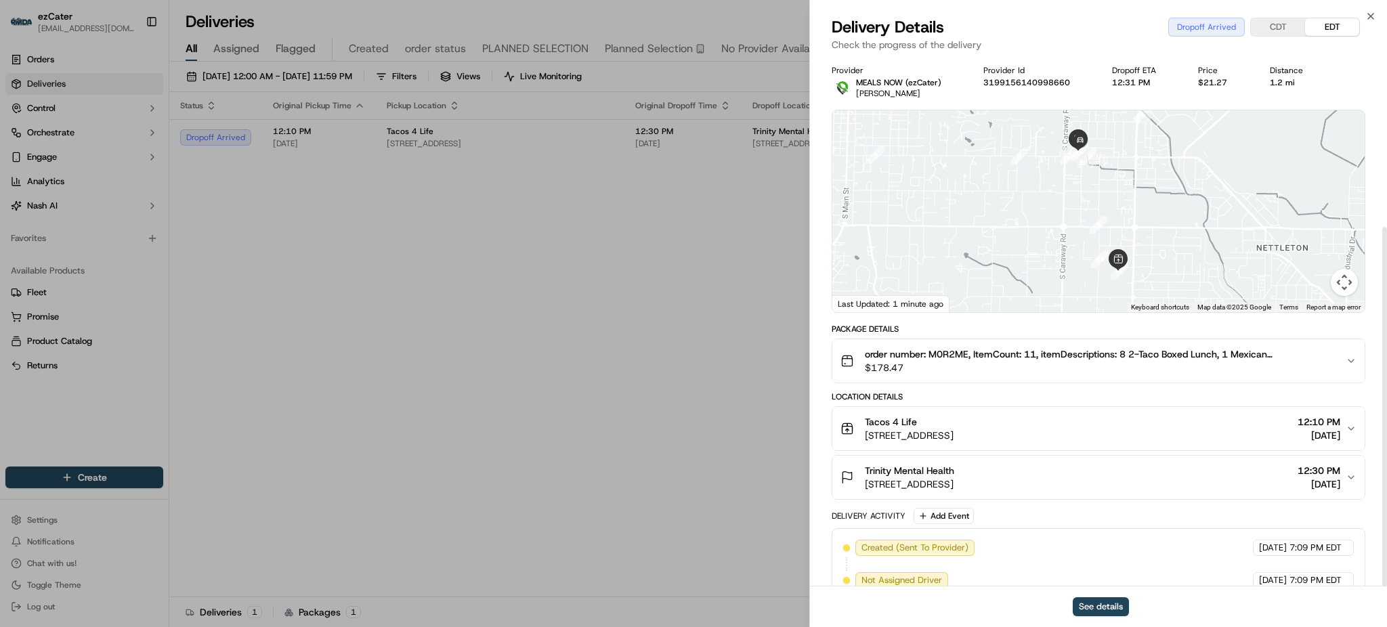
scroll to position [251, 0]
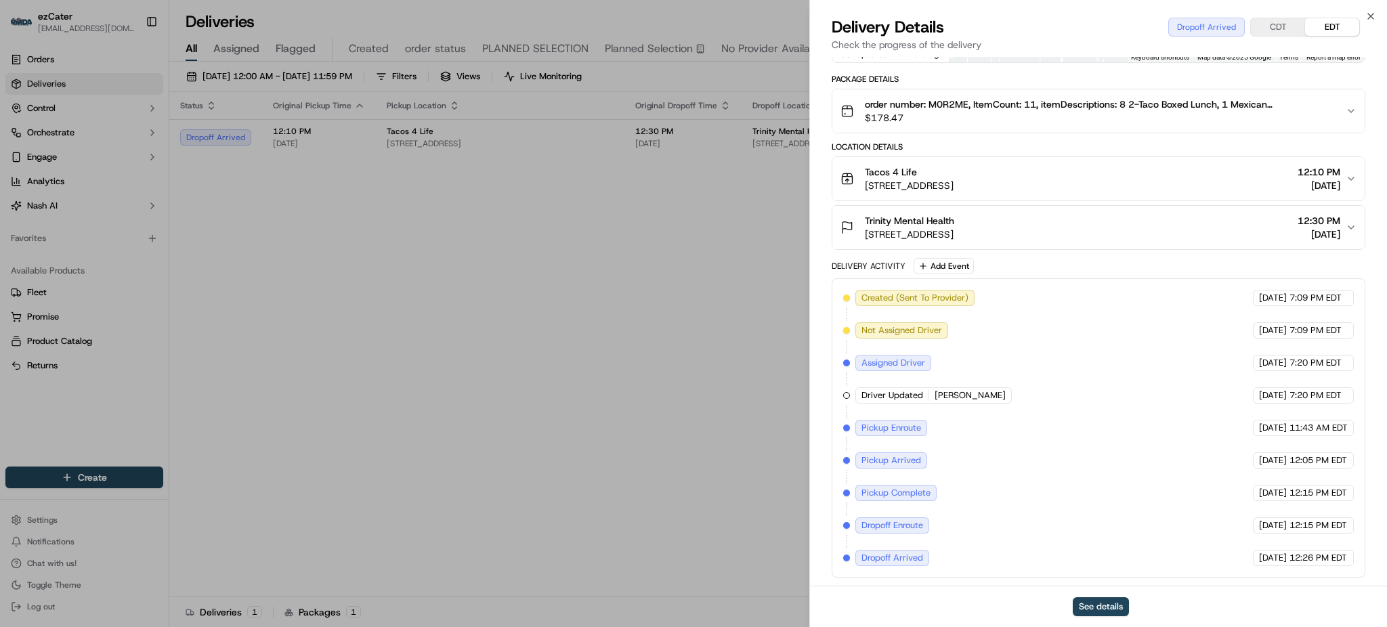
click at [1118, 6] on div "Close Delivery Details Dropoff Arrived CDT EDT Check the progress of the delive…" at bounding box center [1099, 313] width 578 height 627
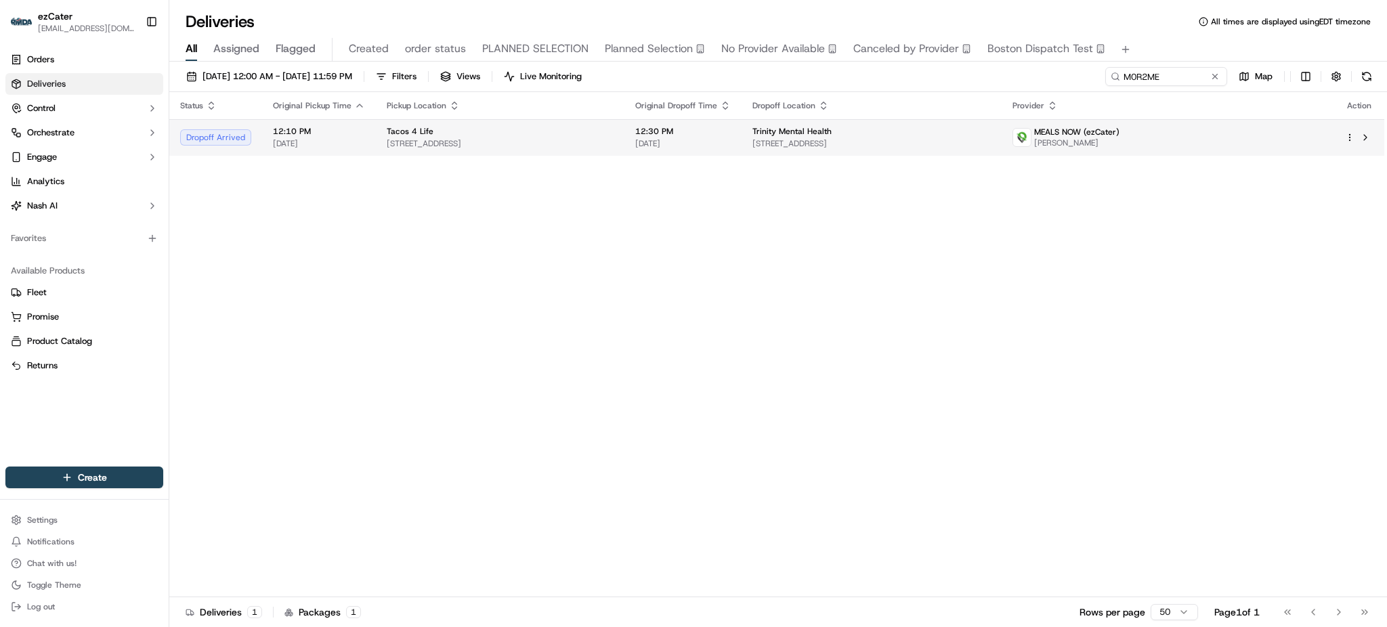
click at [1003, 133] on td "Trinity Mental Health [STREET_ADDRESS]" at bounding box center [872, 137] width 261 height 37
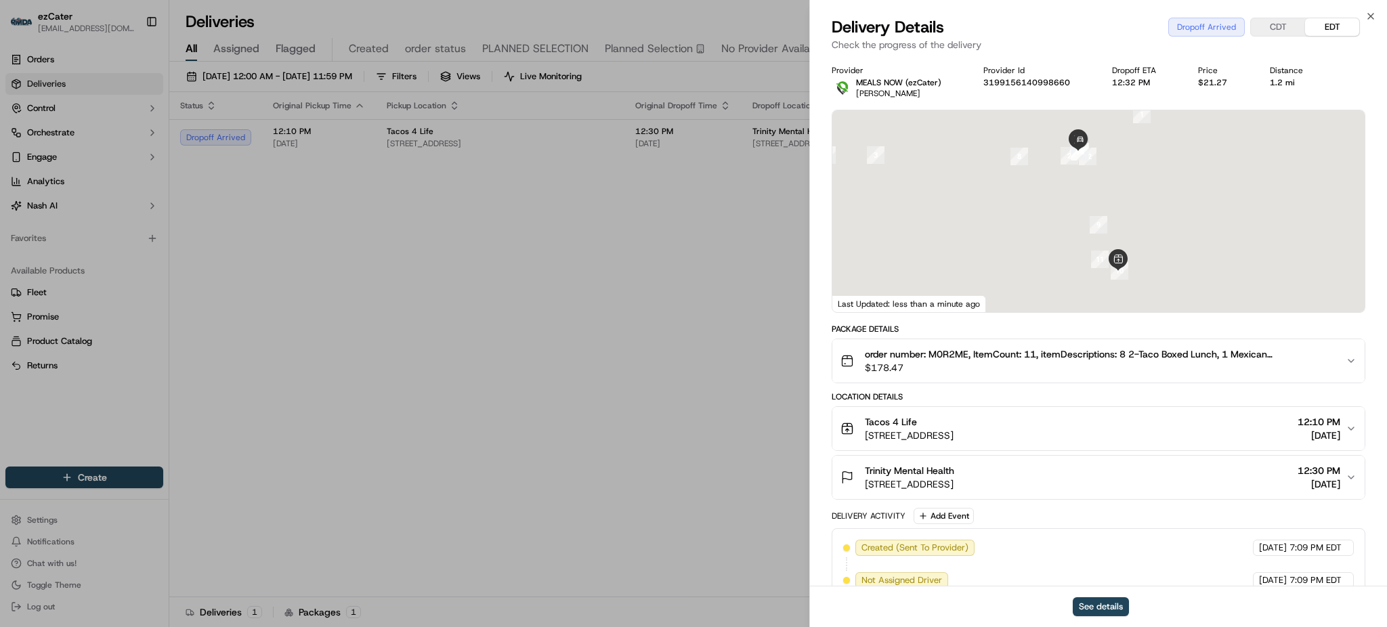
scroll to position [251, 0]
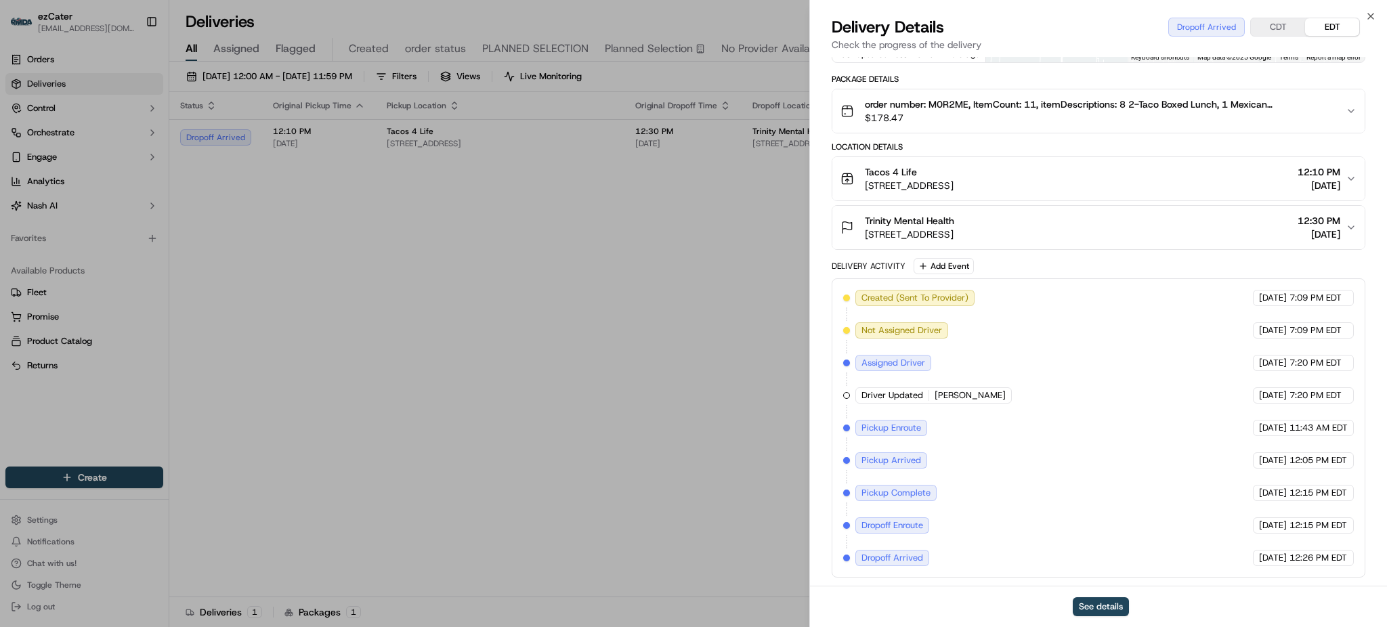
click at [1137, 228] on div "Trinity Mental Health [STREET_ADDRESS] 12:30 PM [DATE]" at bounding box center [1093, 227] width 505 height 27
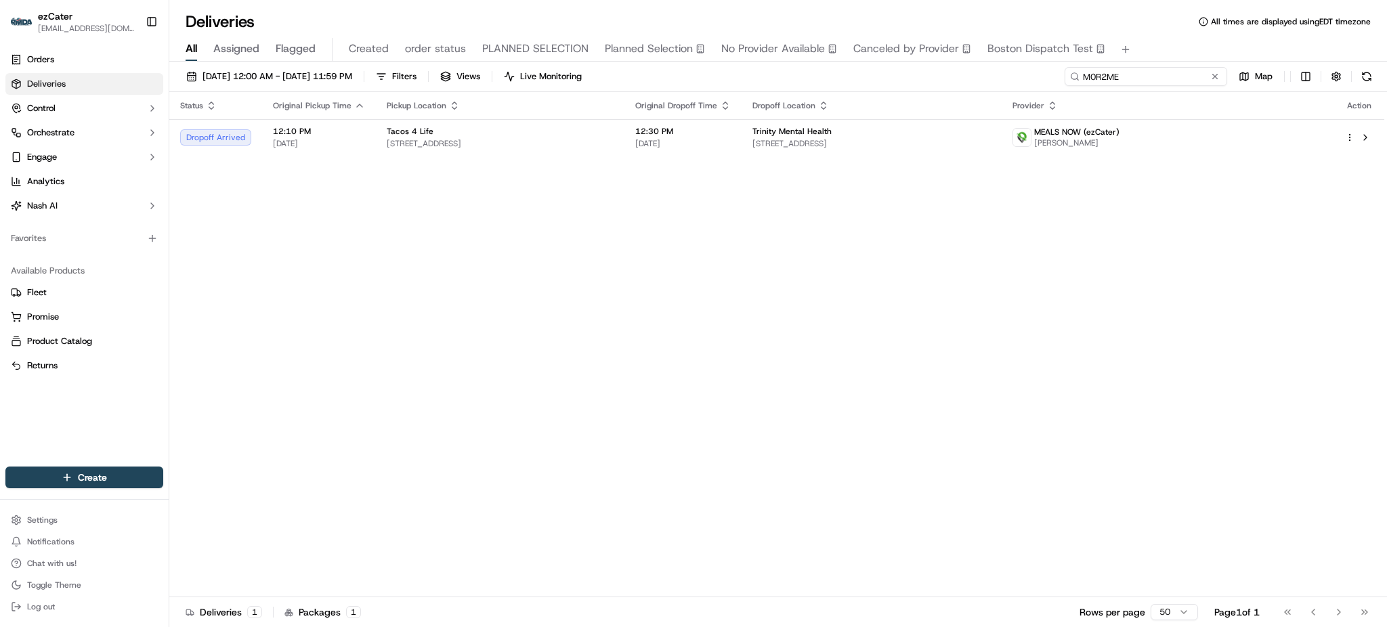
click at [1161, 76] on input "M0R2ME" at bounding box center [1146, 76] width 163 height 19
paste input "X6J-CJ8"
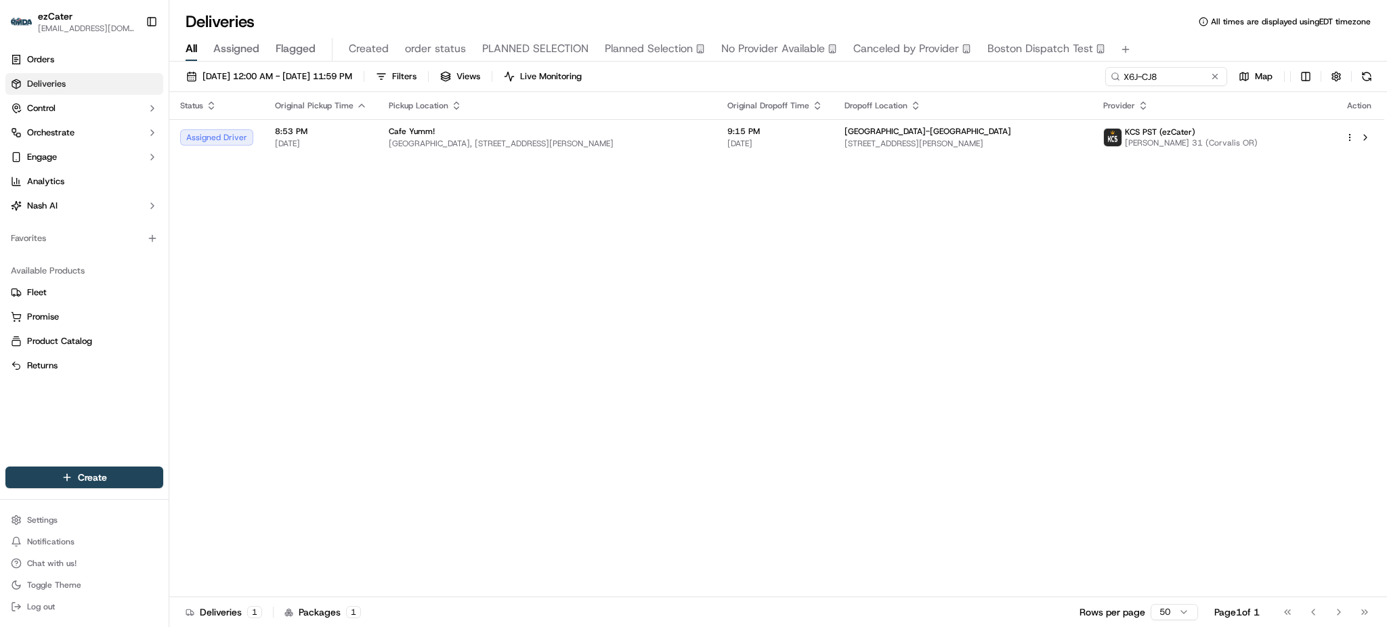
click at [1160, 43] on div "All Assigned Flagged Created order status PLANNED SELECTION Planned Selection N…" at bounding box center [778, 50] width 1218 height 24
click at [869, 102] on span "Dropoff Location" at bounding box center [876, 105] width 63 height 11
click at [861, 140] on span "[STREET_ADDRESS][PERSON_NAME]" at bounding box center [963, 143] width 237 height 11
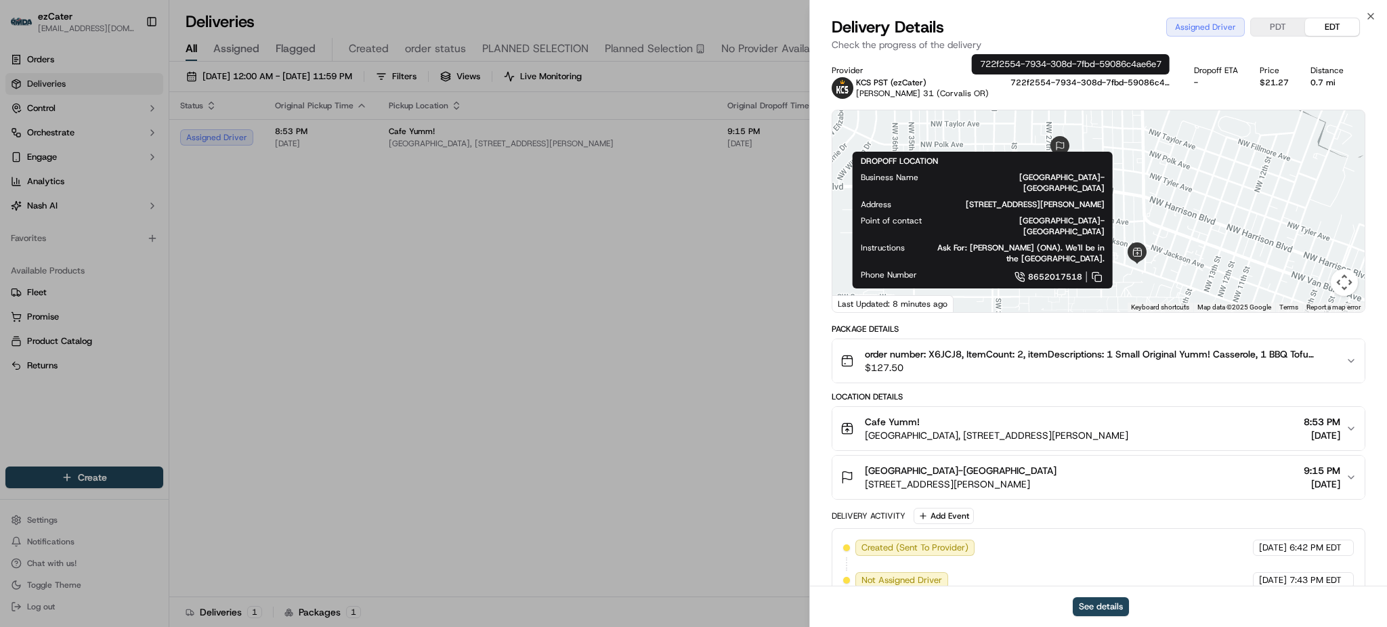
click at [1093, 47] on p "Check the progress of the delivery" at bounding box center [1099, 45] width 534 height 14
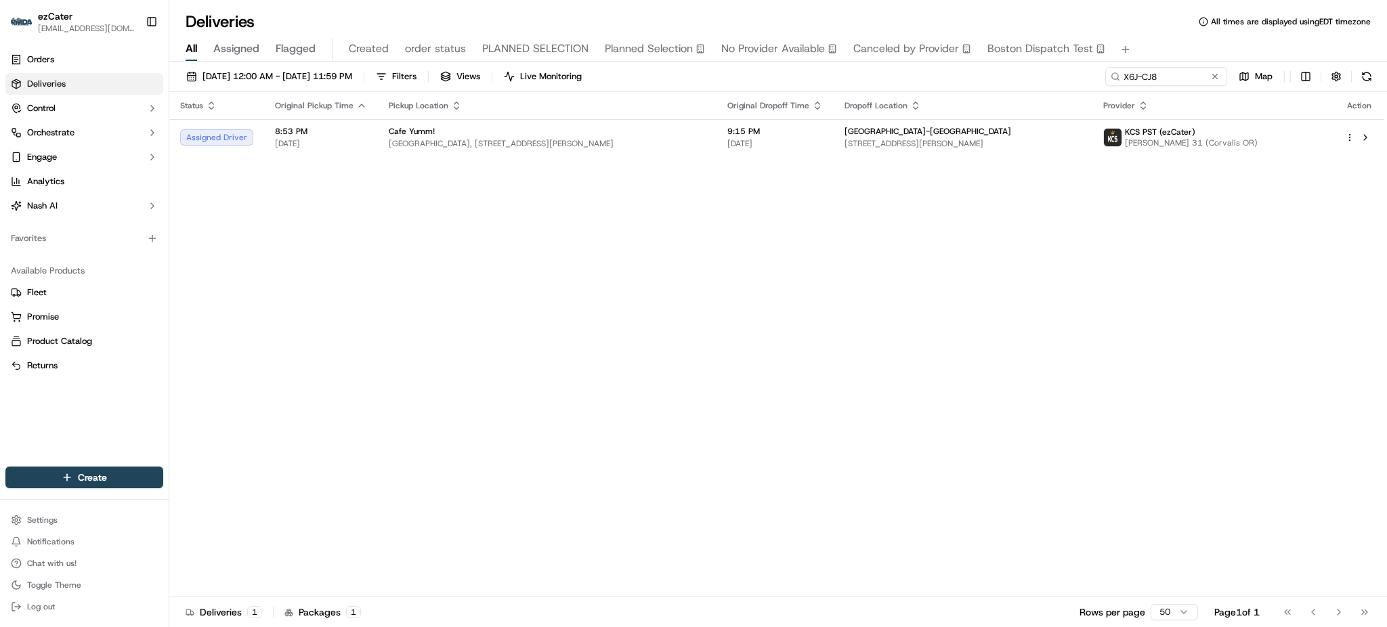
drag, startPoint x: 604, startPoint y: 328, endPoint x: 922, endPoint y: 182, distance: 350.4
click at [1161, 80] on input "X6J-CJ8" at bounding box center [1146, 76] width 163 height 19
paste input "203-FM0"
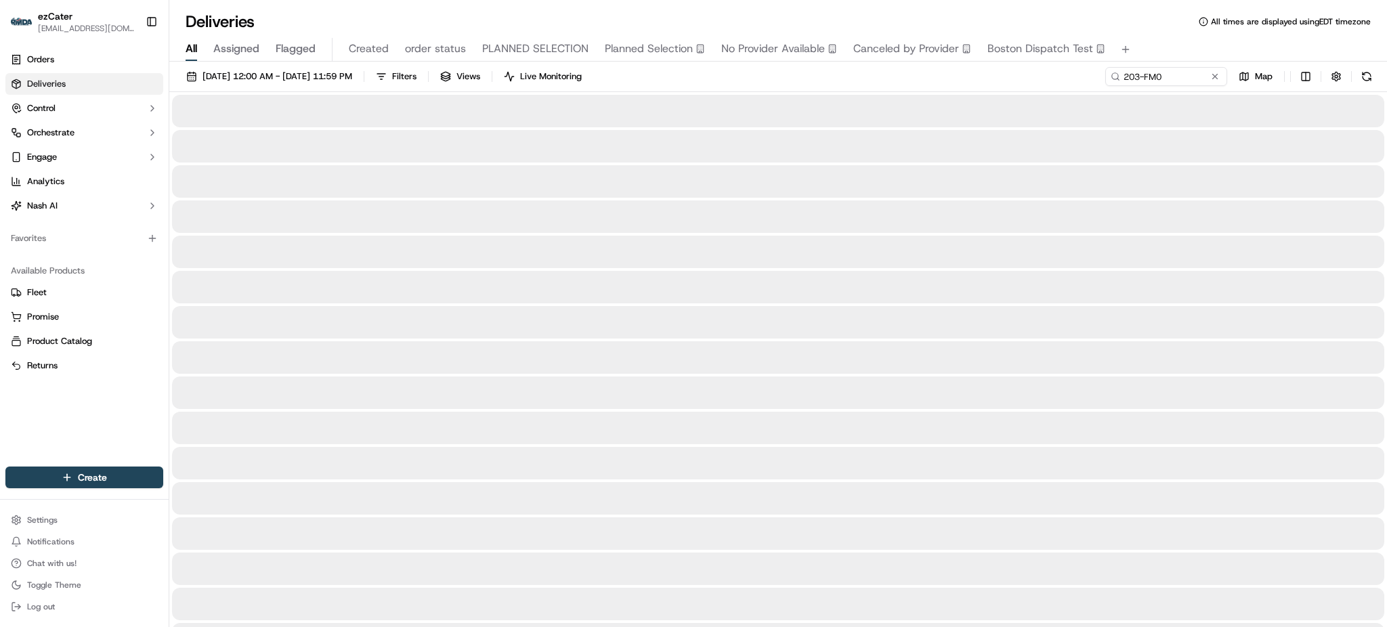
click at [1184, 40] on div "All Assigned Flagged Created order status PLANNED SELECTION Planned Selection N…" at bounding box center [778, 50] width 1218 height 24
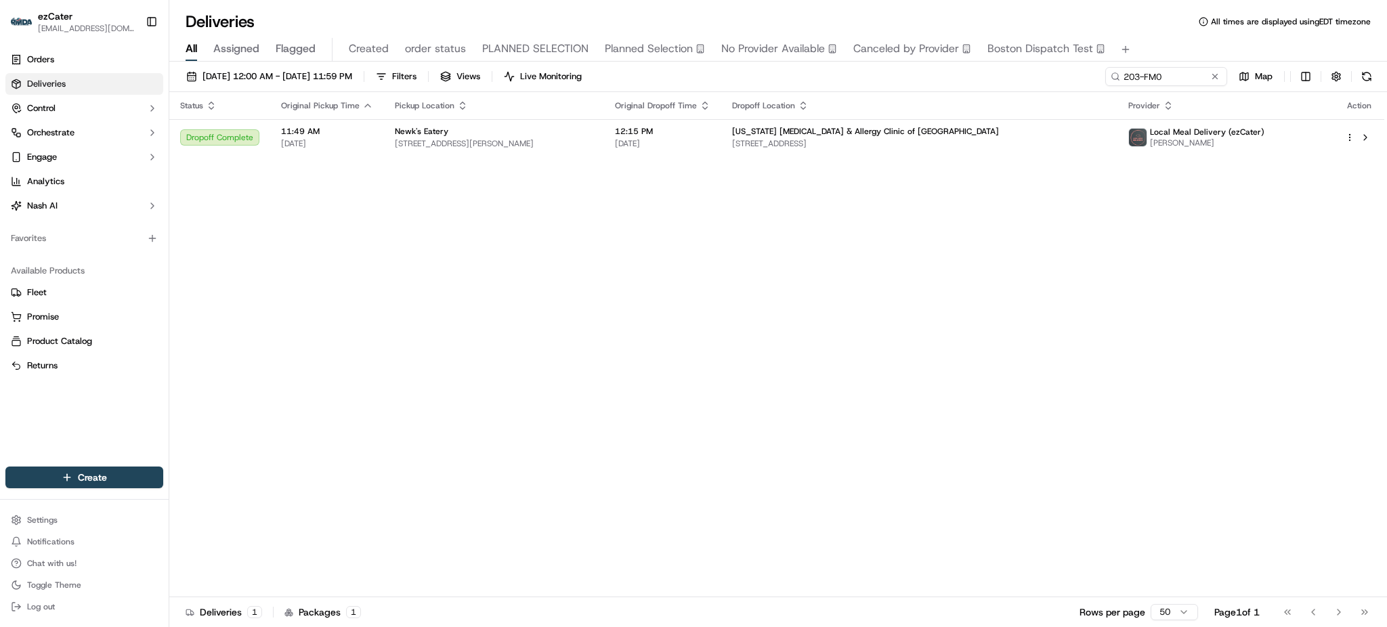
click at [1095, 247] on div "Status Original Pickup Time Pickup Location Original Dropoff Time Dropoff Locat…" at bounding box center [776, 344] width 1215 height 505
click at [872, 141] on span "[STREET_ADDRESS]" at bounding box center [919, 143] width 375 height 11
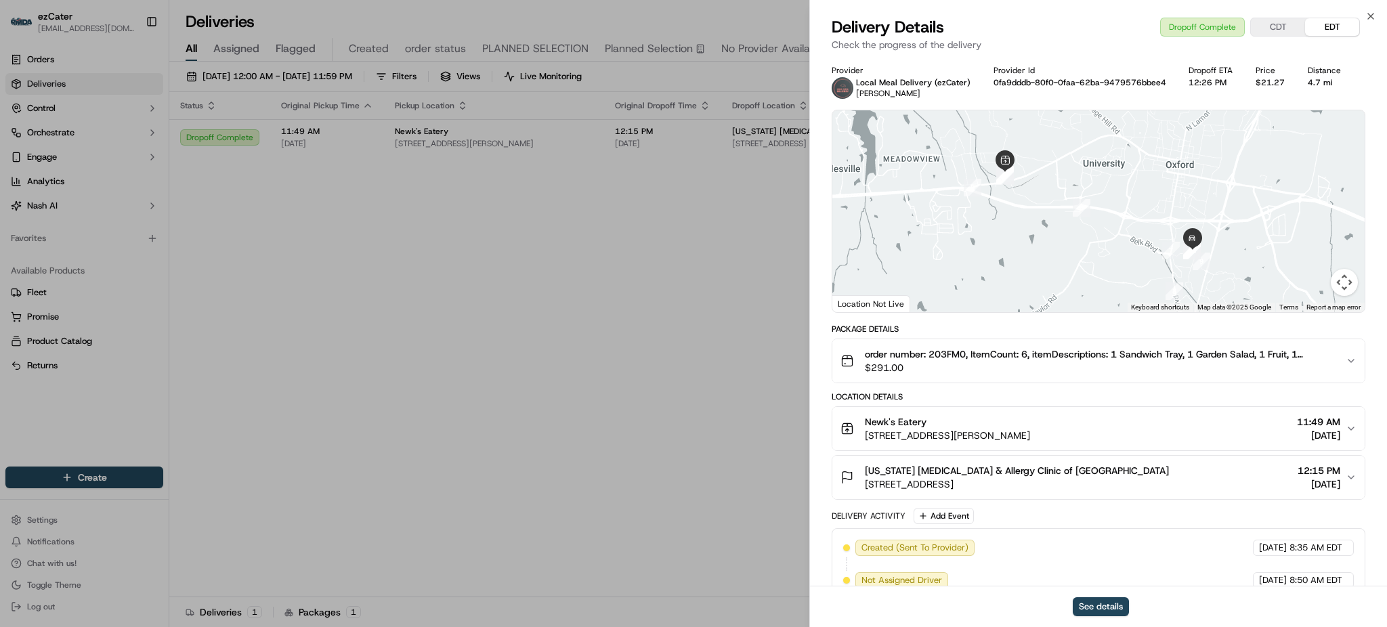
click at [1144, 329] on div "Package Details" at bounding box center [1099, 329] width 534 height 11
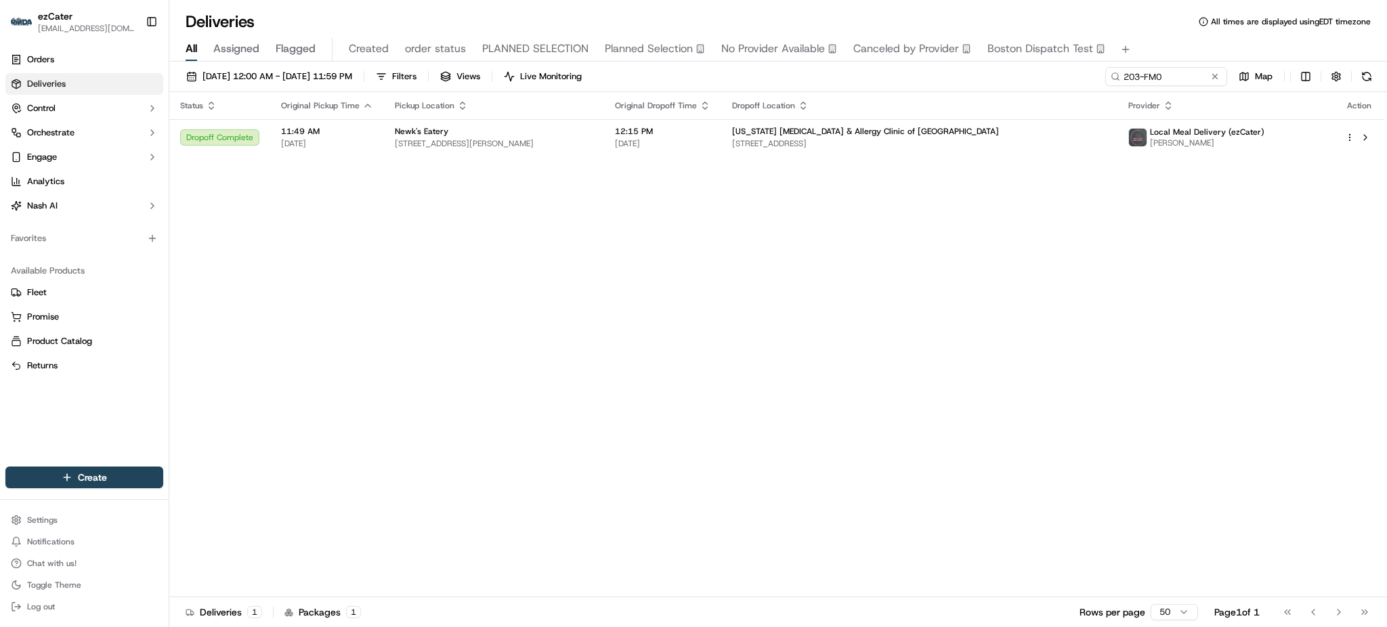
drag, startPoint x: 1303, startPoint y: 341, endPoint x: 1270, endPoint y: 307, distance: 47.4
click at [1303, 341] on div "Status Original Pickup Time Pickup Location Original Dropoff Time Dropoff Locat…" at bounding box center [776, 344] width 1215 height 505
click at [958, 157] on div "Status Original Pickup Time Pickup Location Original Dropoff Time Dropoff Locat…" at bounding box center [776, 344] width 1215 height 505
click at [954, 150] on td "[US_STATE] [DEMOGRAPHIC_DATA] & Allergy Clinic of [GEOGRAPHIC_DATA] [STREET_ADD…" at bounding box center [920, 137] width 396 height 37
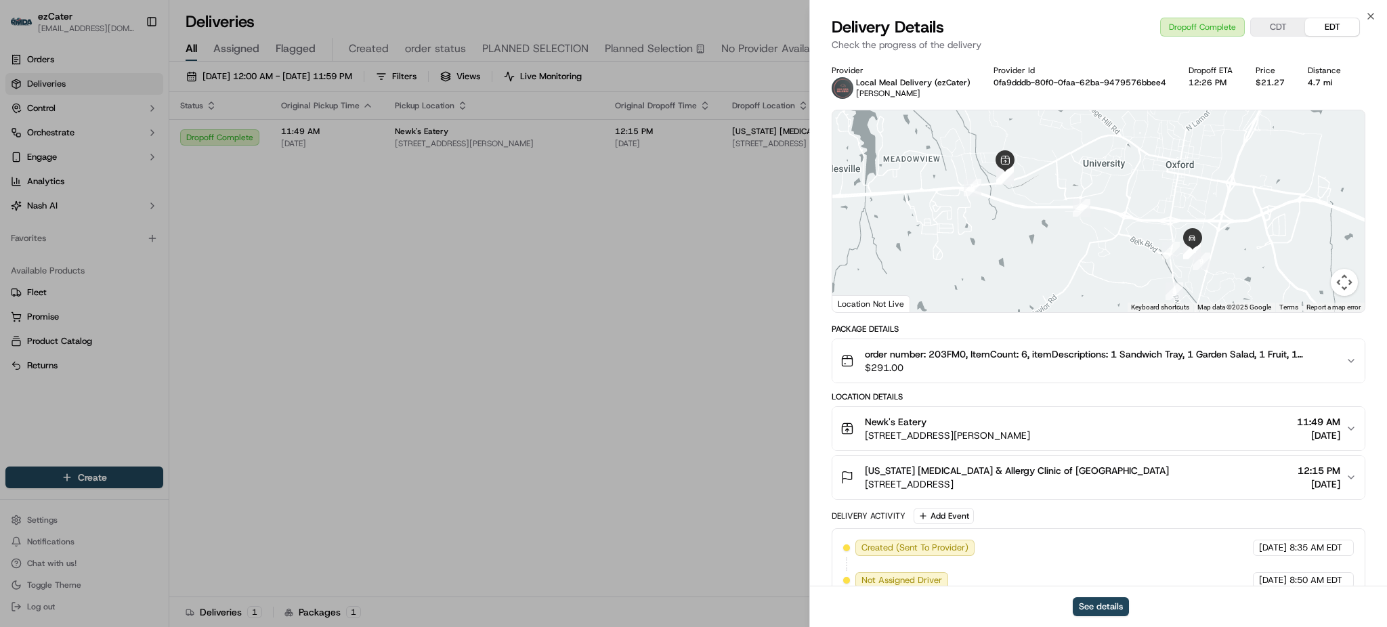
drag, startPoint x: 1116, startPoint y: 257, endPoint x: 1073, endPoint y: 228, distance: 52.2
click at [1073, 228] on div at bounding box center [1099, 211] width 532 height 202
click at [1327, 364] on span "$291.00" at bounding box center [1100, 368] width 470 height 14
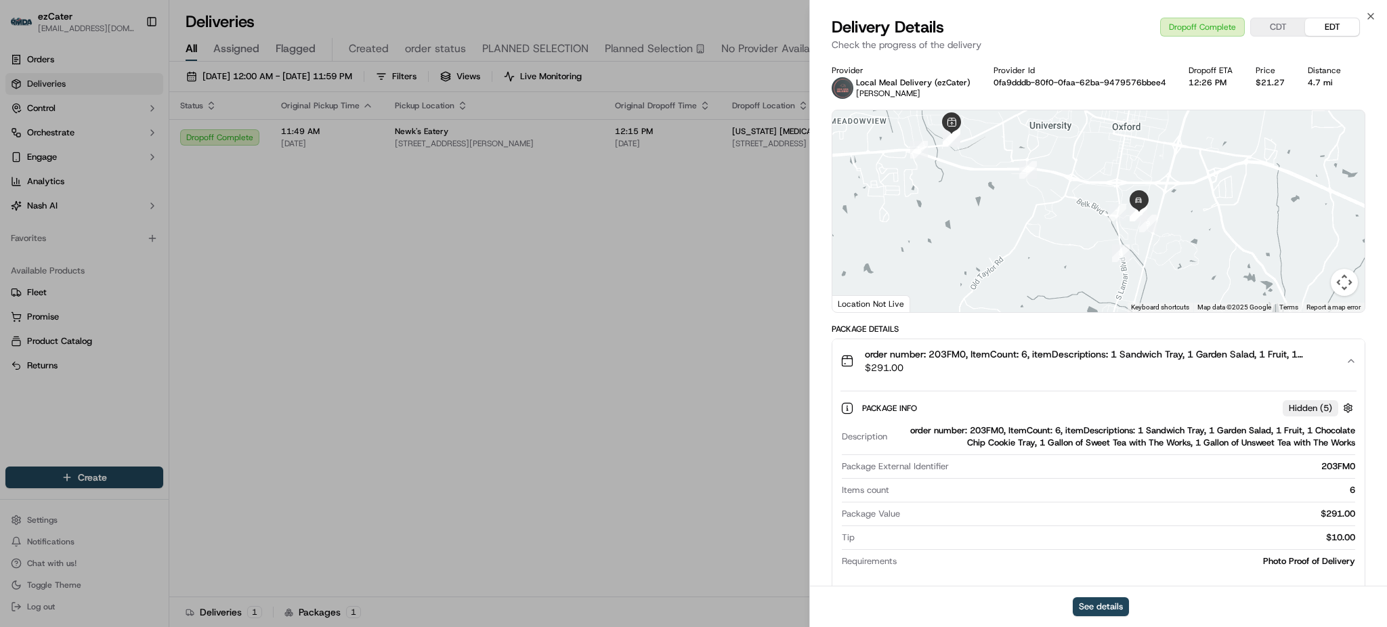
click at [1327, 364] on span "$291.00" at bounding box center [1100, 368] width 470 height 14
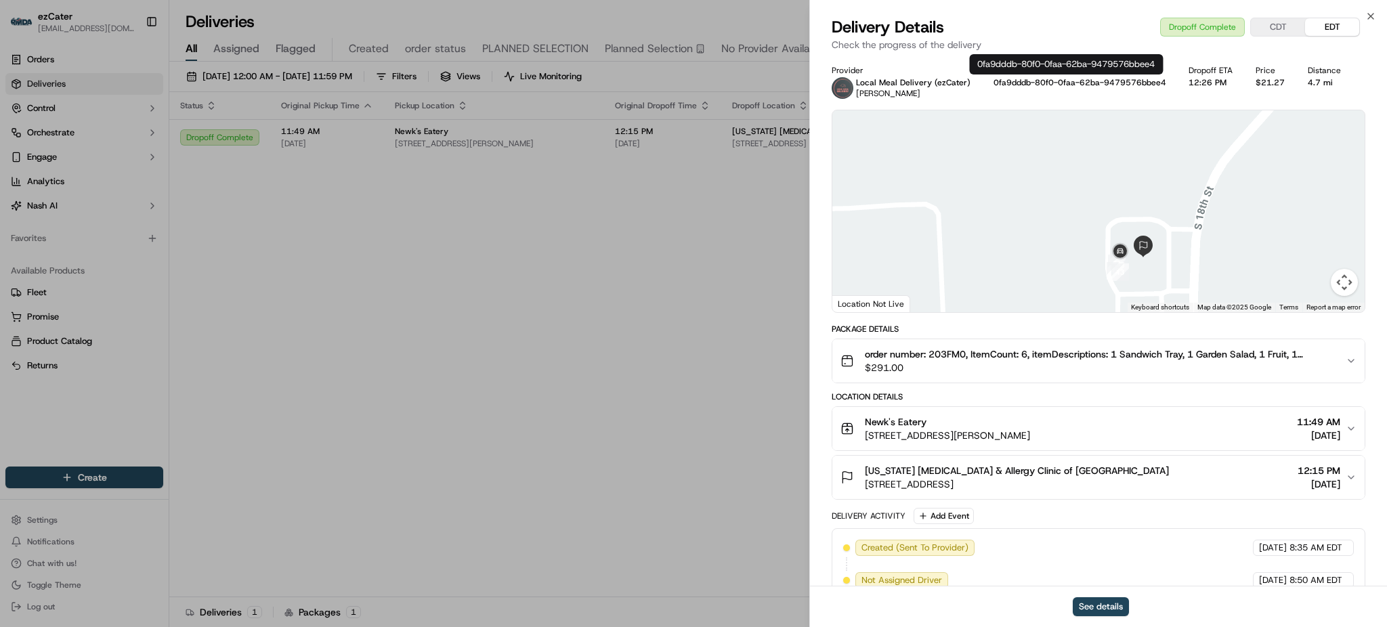
click at [1035, 33] on div "Delivery Details Dropoff Complete CDT EDT" at bounding box center [1099, 27] width 534 height 22
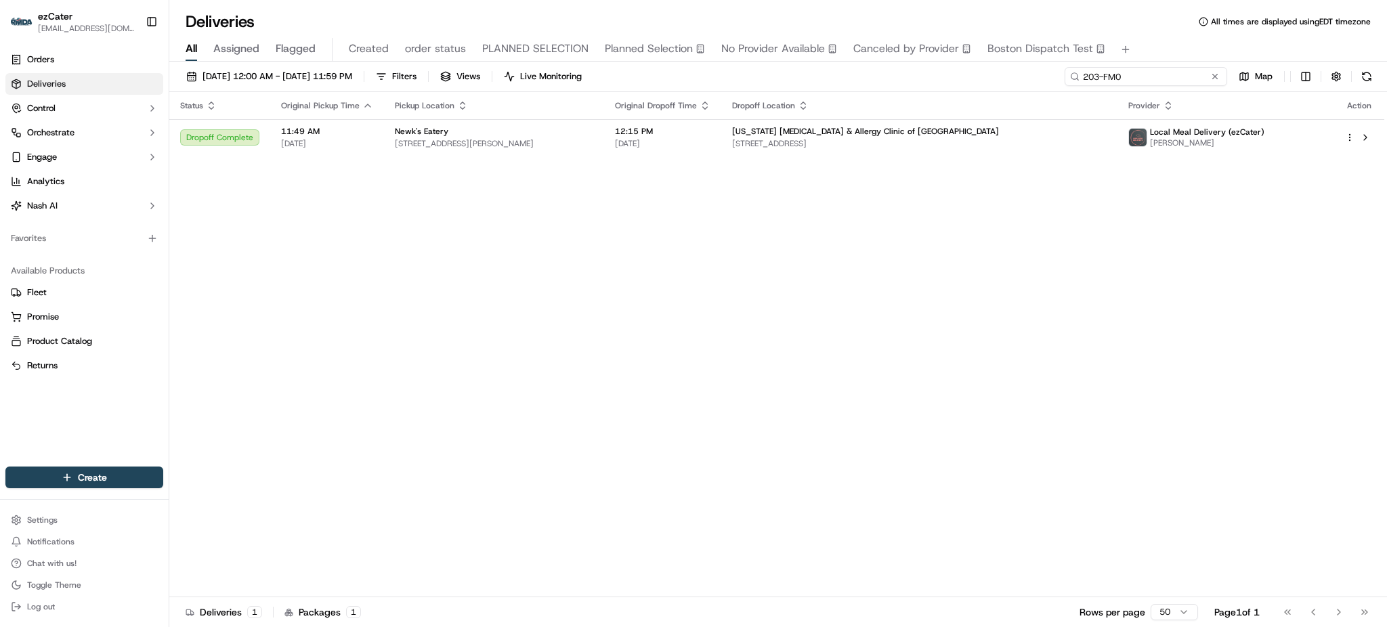
click at [1182, 79] on input "203-FM0" at bounding box center [1146, 76] width 163 height 19
click at [1164, 65] on div "[DATE] 12:00 AM - [DATE] 11:59 PM Filters Views Live Monitoring 203-FM0 Map Sta…" at bounding box center [778, 346] width 1218 height 568
click at [1167, 69] on input "203-FM0" at bounding box center [1146, 76] width 163 height 19
click at [1166, 50] on div "All Assigned Flagged Created order status PLANNED SELECTION Planned Selection N…" at bounding box center [778, 50] width 1218 height 24
click at [940, 131] on span "[US_STATE] [MEDICAL_DATA] & Allergy Clinic of [GEOGRAPHIC_DATA]" at bounding box center [865, 131] width 267 height 11
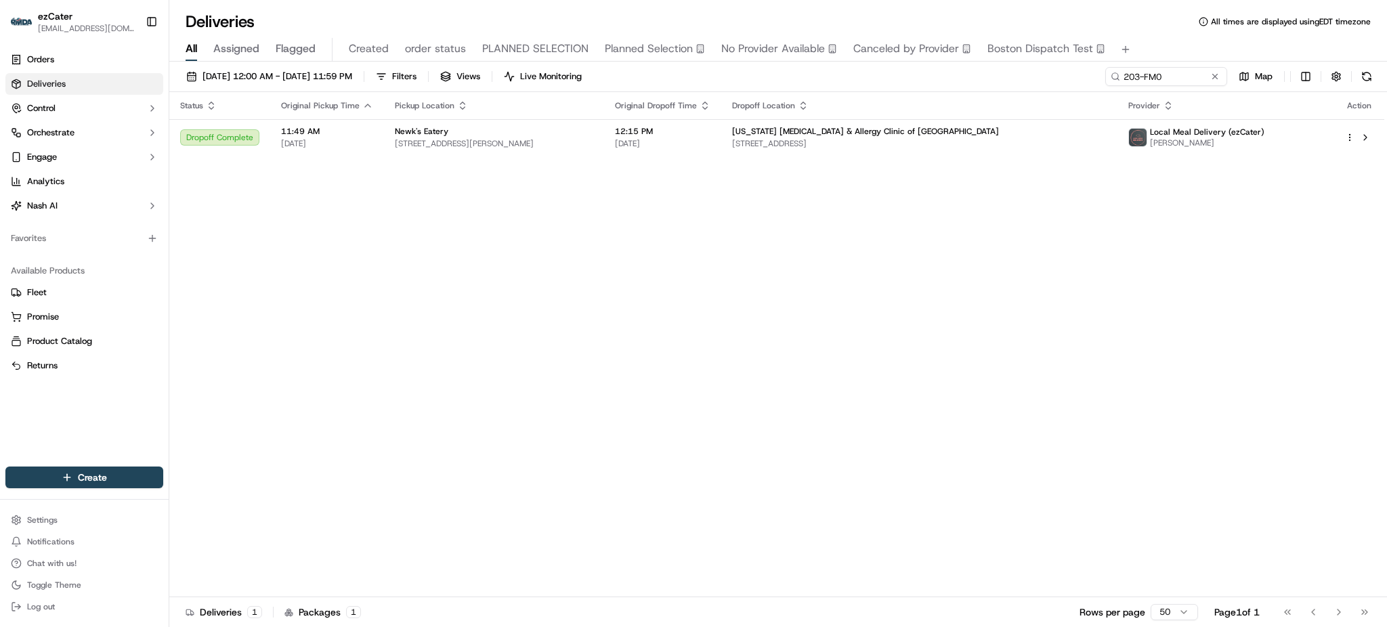
click at [862, 323] on div "Status Original Pickup Time Pickup Location Original Dropoff Time Dropoff Locat…" at bounding box center [776, 344] width 1215 height 505
click at [1186, 76] on input "203-FM0" at bounding box center [1146, 76] width 163 height 19
paste input "WFQGJG"
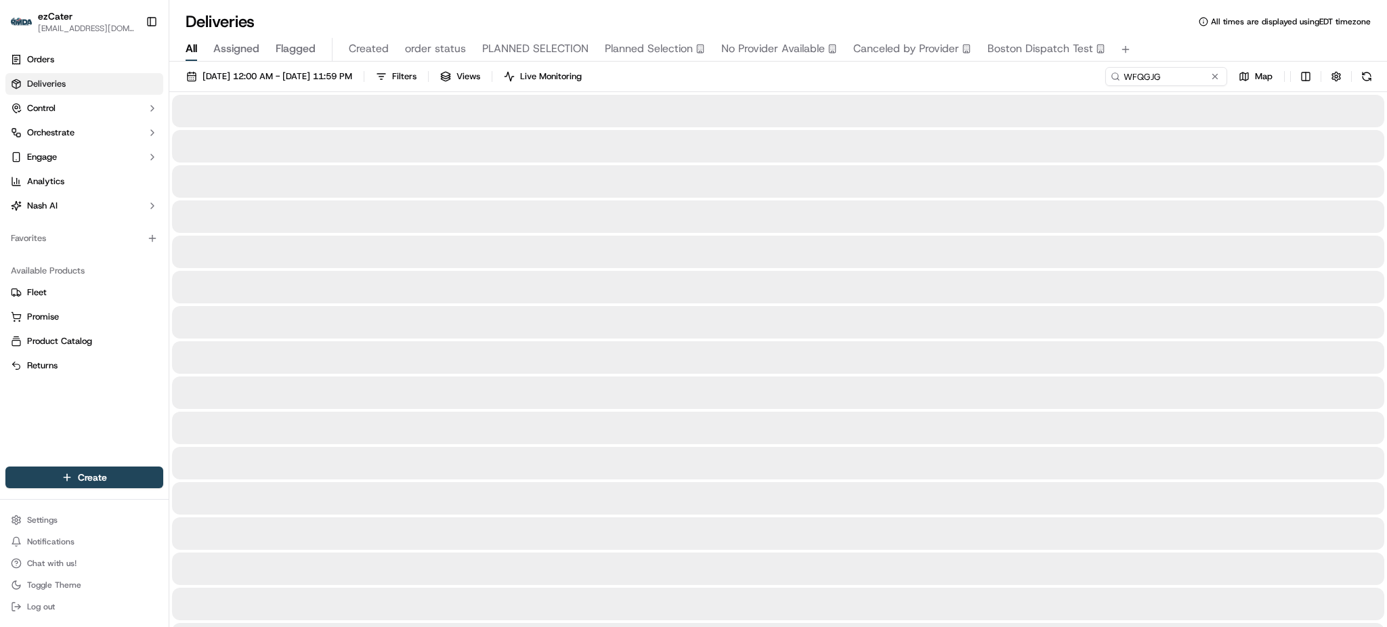
click at [1182, 53] on div "All Assigned Flagged Created order status PLANNED SELECTION Planned Selection N…" at bounding box center [778, 50] width 1218 height 24
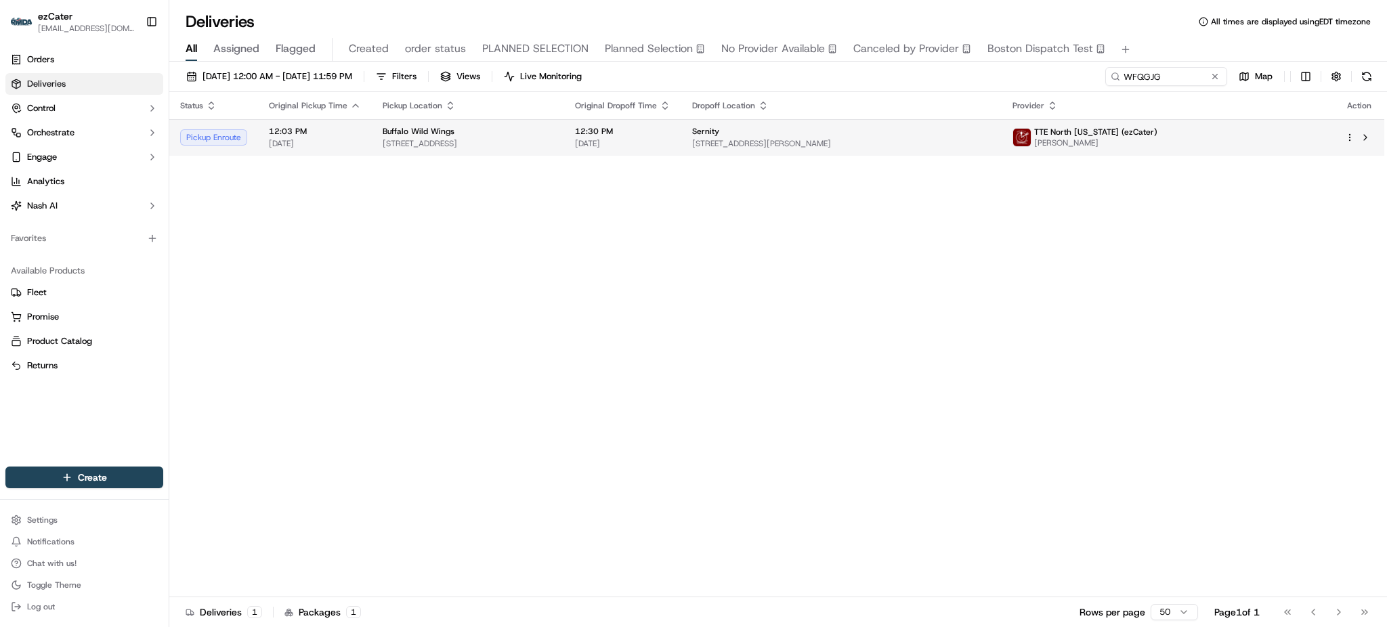
click at [671, 136] on span "12:30 PM" at bounding box center [623, 131] width 96 height 11
drag, startPoint x: 711, startPoint y: 289, endPoint x: 722, endPoint y: 257, distance: 33.6
click at [1169, 73] on input "WFQGJG" at bounding box center [1146, 76] width 163 height 19
paste input "203-FM0"
click at [1161, 40] on div "All Assigned Flagged Created order status PLANNED SELECTION Planned Selection N…" at bounding box center [778, 50] width 1218 height 24
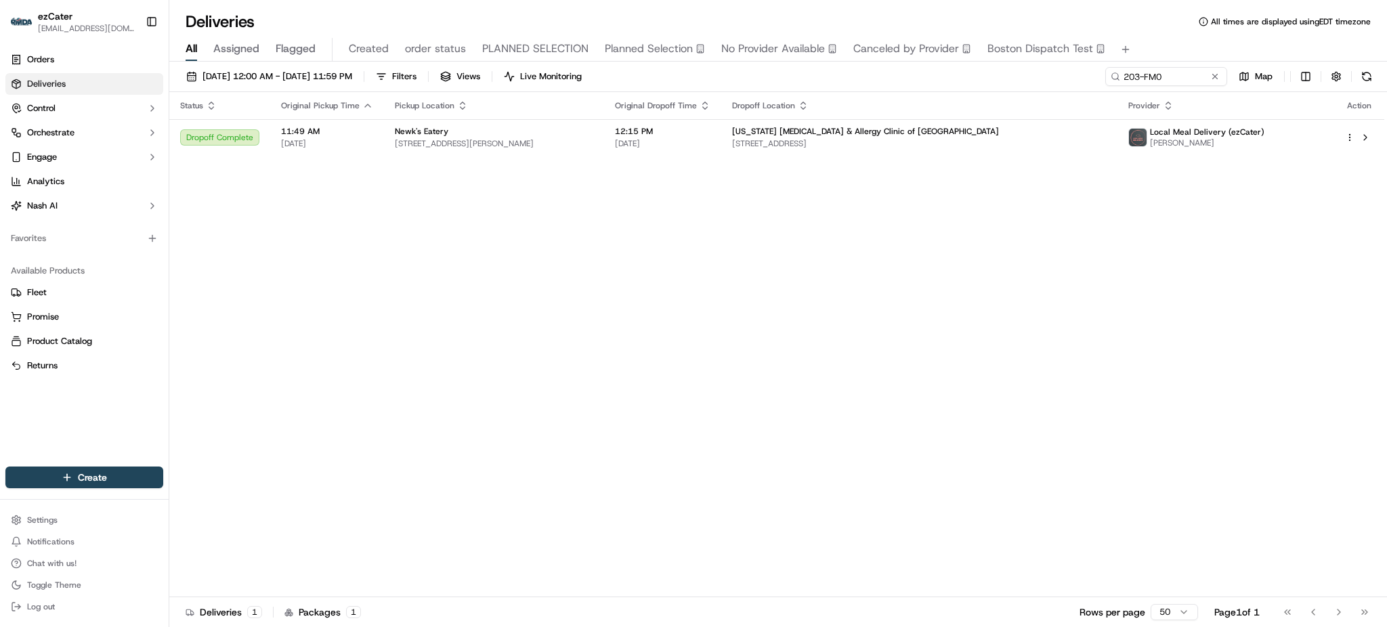
click at [1188, 396] on div "Status Original Pickup Time Pickup Location Original Dropoff Time Dropoff Locat…" at bounding box center [776, 344] width 1215 height 505
click at [514, 112] on th "Pickup Location" at bounding box center [494, 105] width 220 height 27
click at [514, 127] on div "Newk's Eatery" at bounding box center [494, 131] width 199 height 11
click at [1161, 60] on div "All Assigned Flagged Created order status PLANNED SELECTION Planned Selection N…" at bounding box center [778, 50] width 1218 height 24
click at [1166, 70] on input "203-FM0" at bounding box center [1146, 76] width 163 height 19
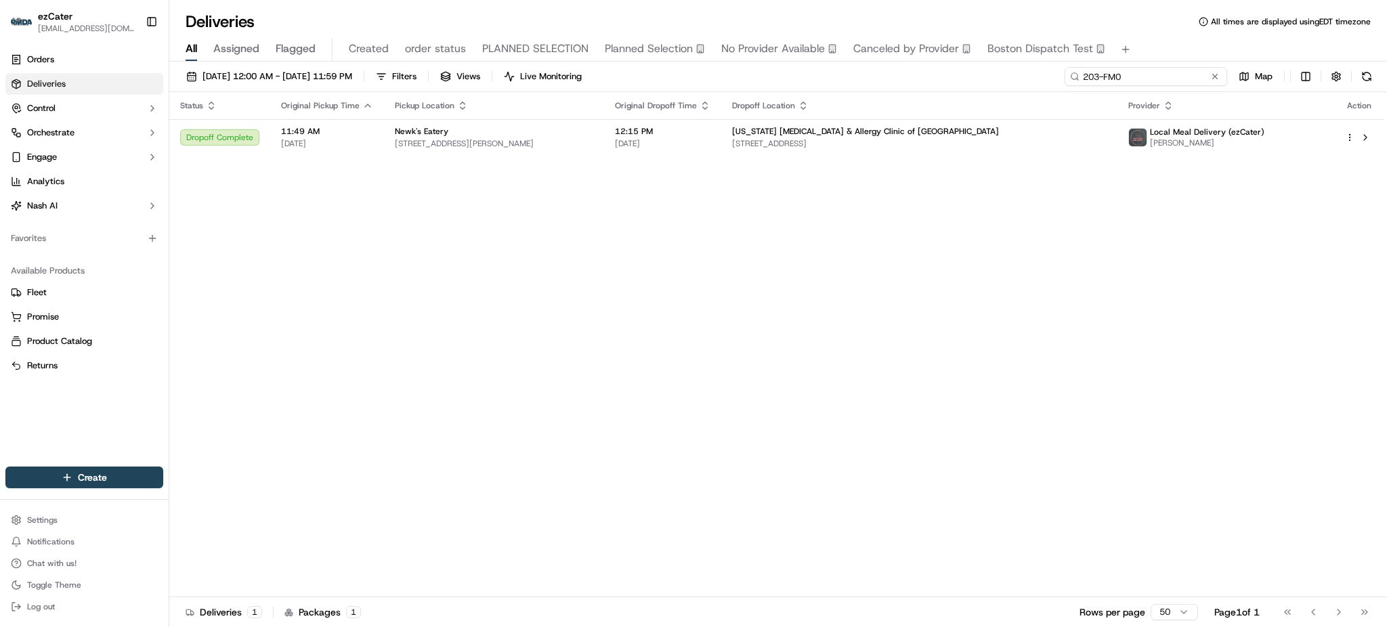
paste input "6MHWEJ"
click at [1161, 43] on div "All Assigned Flagged Created order status PLANNED SELECTION Planned Selection N…" at bounding box center [778, 50] width 1218 height 24
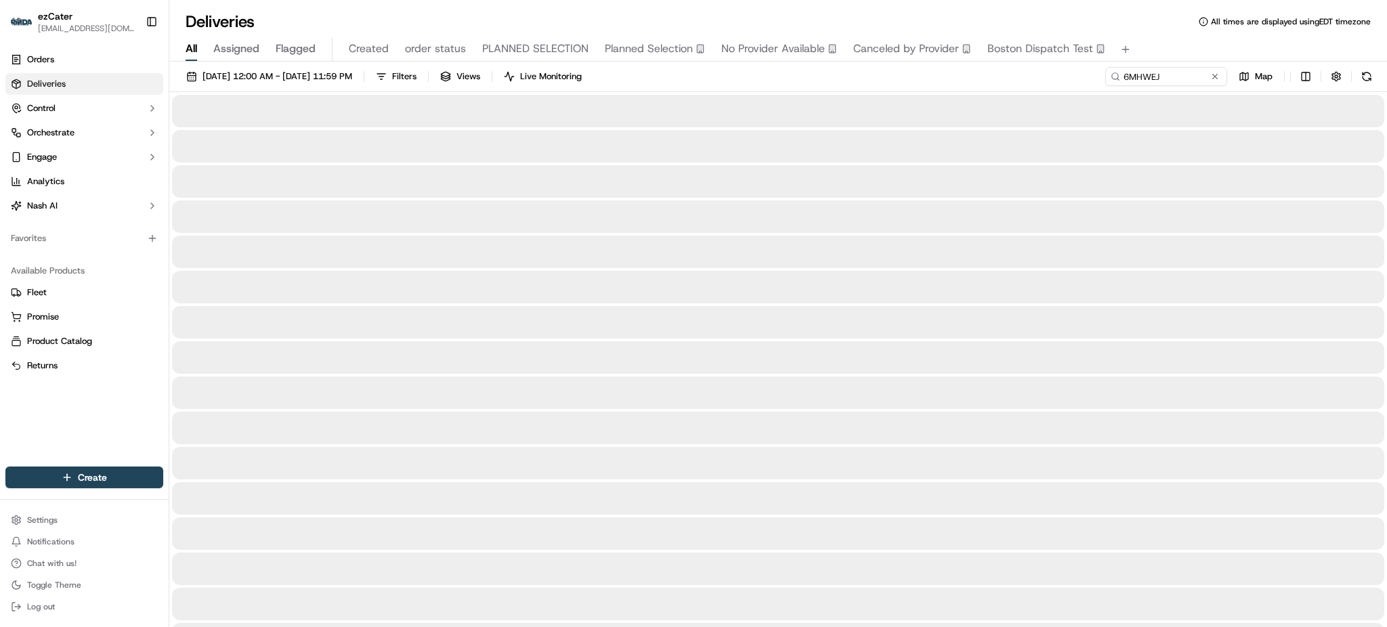
click at [715, 82] on div "[DATE] 12:00 AM - [DATE] 11:59 PM Filters Views Live Monitoring 6MHWEJ Map" at bounding box center [778, 79] width 1218 height 25
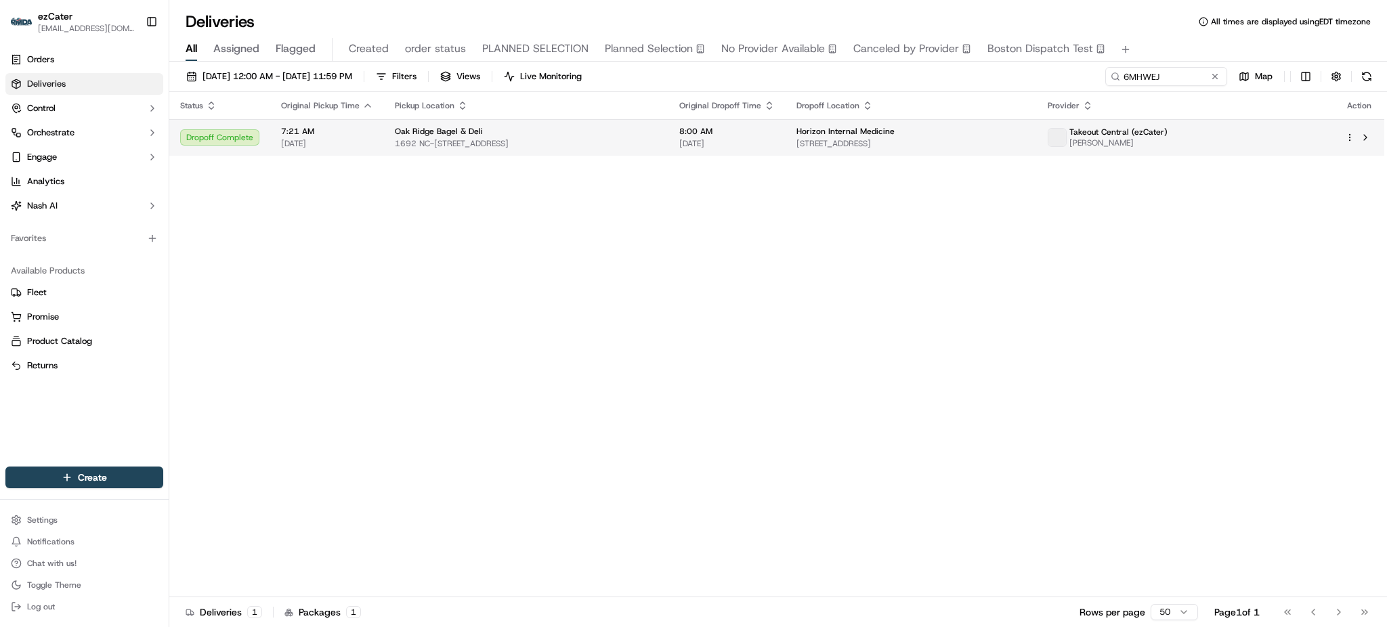
click at [723, 127] on span "8:00 AM" at bounding box center [728, 131] width 96 height 11
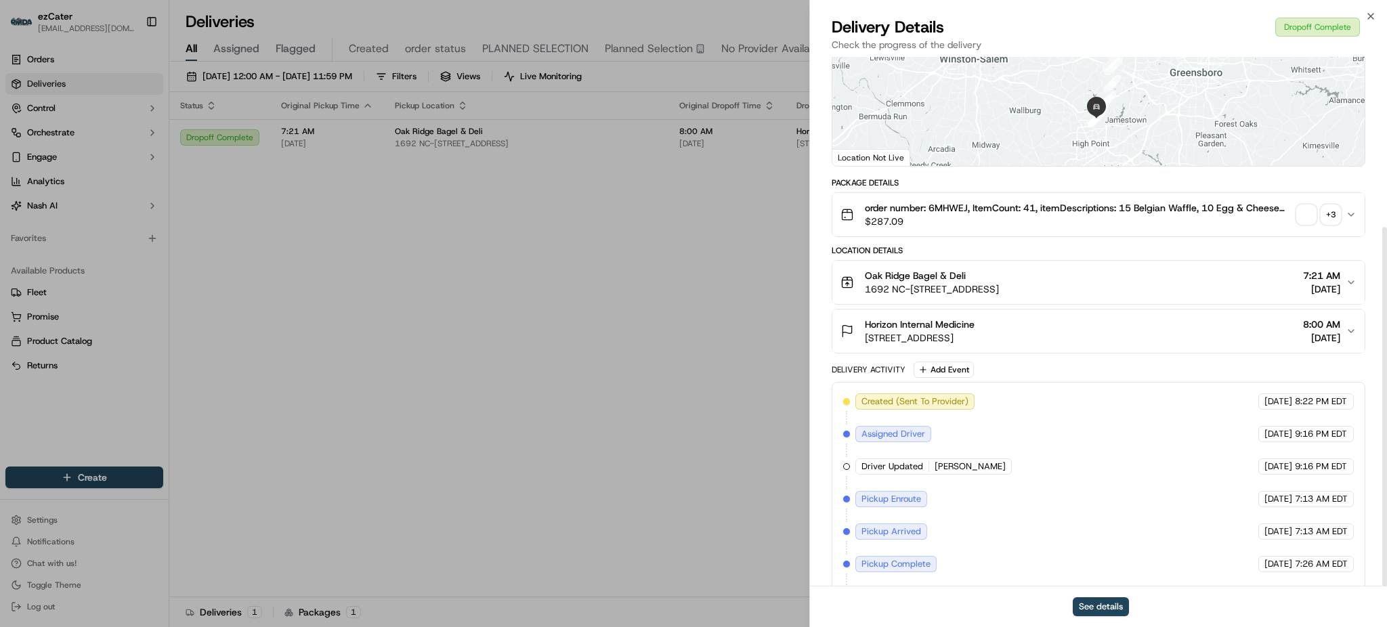
scroll to position [251, 0]
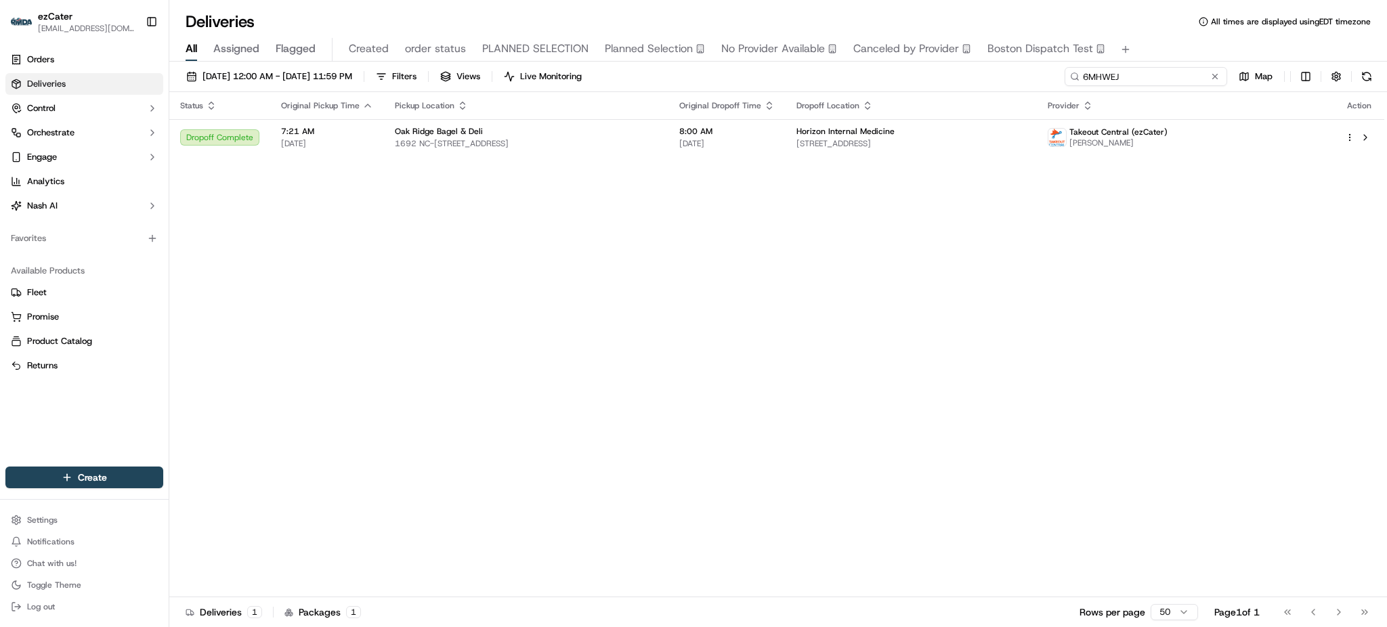
click at [1178, 85] on input "6MHWEJ" at bounding box center [1146, 76] width 163 height 19
paste input "RU6894"
click at [1169, 11] on div "Deliveries All times are displayed using EDT timezone" at bounding box center [778, 22] width 1218 height 22
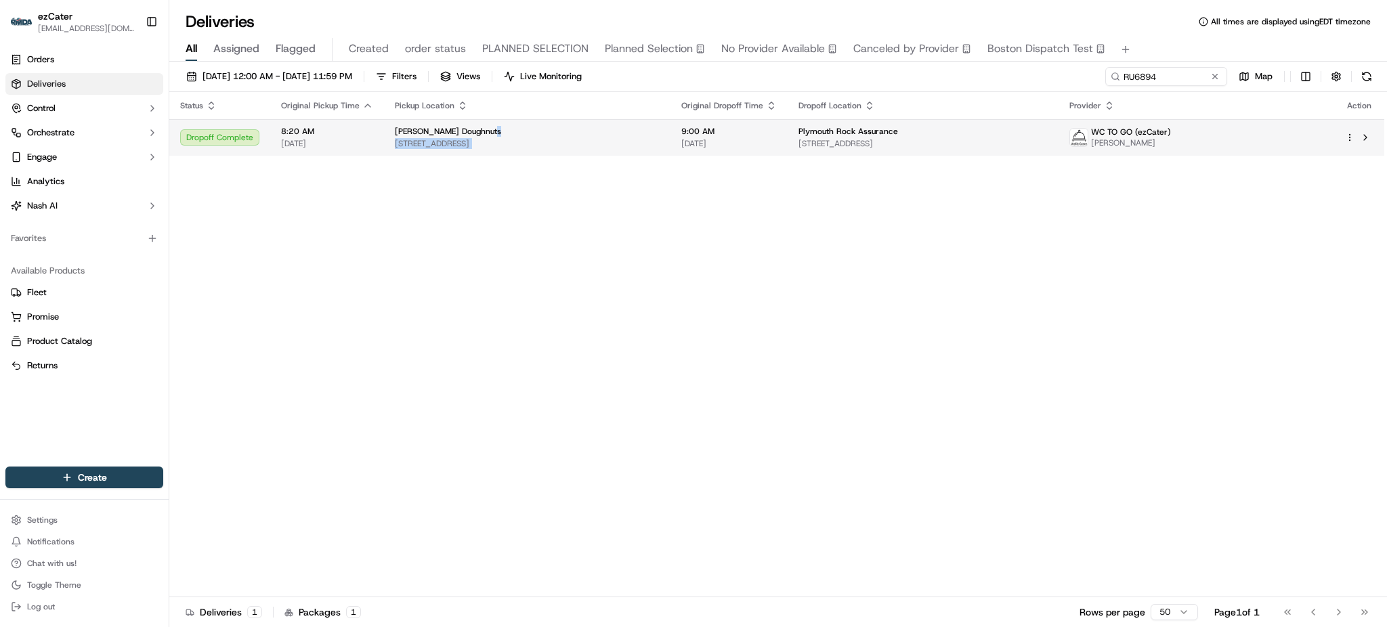
click at [676, 129] on tr "Dropoff Complete 8:20 AM [DATE] Krispy Kreme Doughnuts [STREET_ADDRESS] 9:00 AM…" at bounding box center [776, 137] width 1215 height 37
click at [847, 148] on span "[STREET_ADDRESS]" at bounding box center [923, 143] width 249 height 11
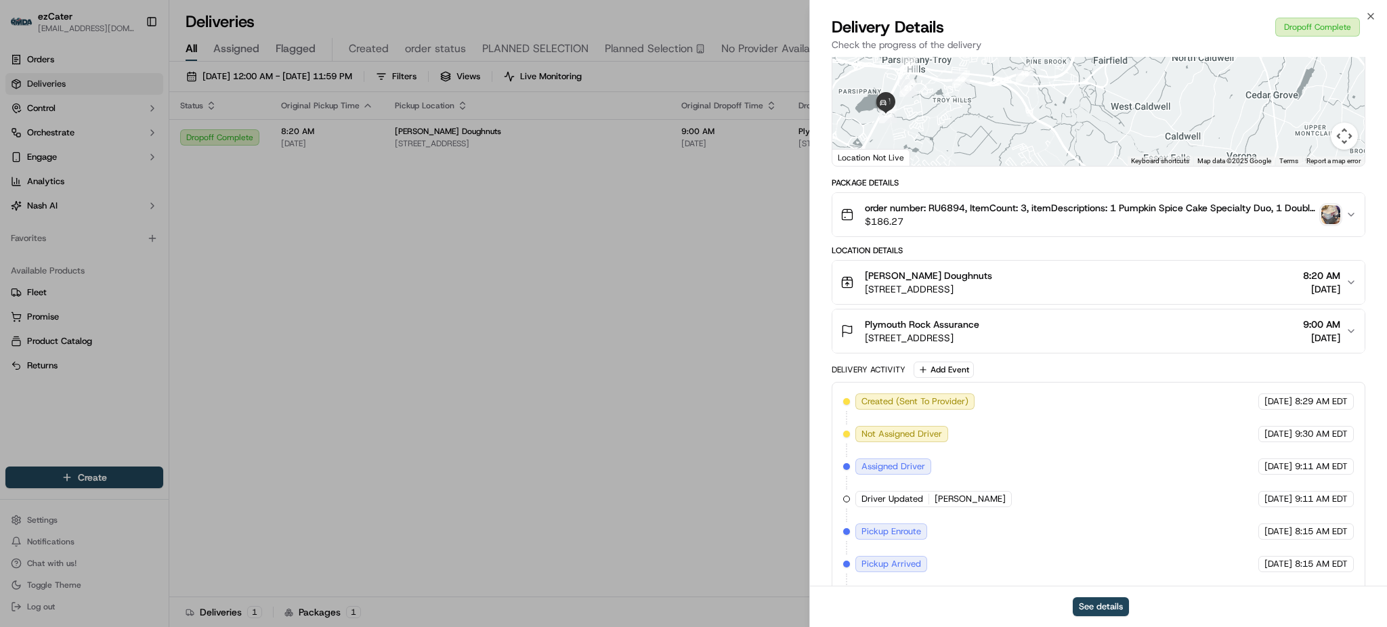
scroll to position [283, 0]
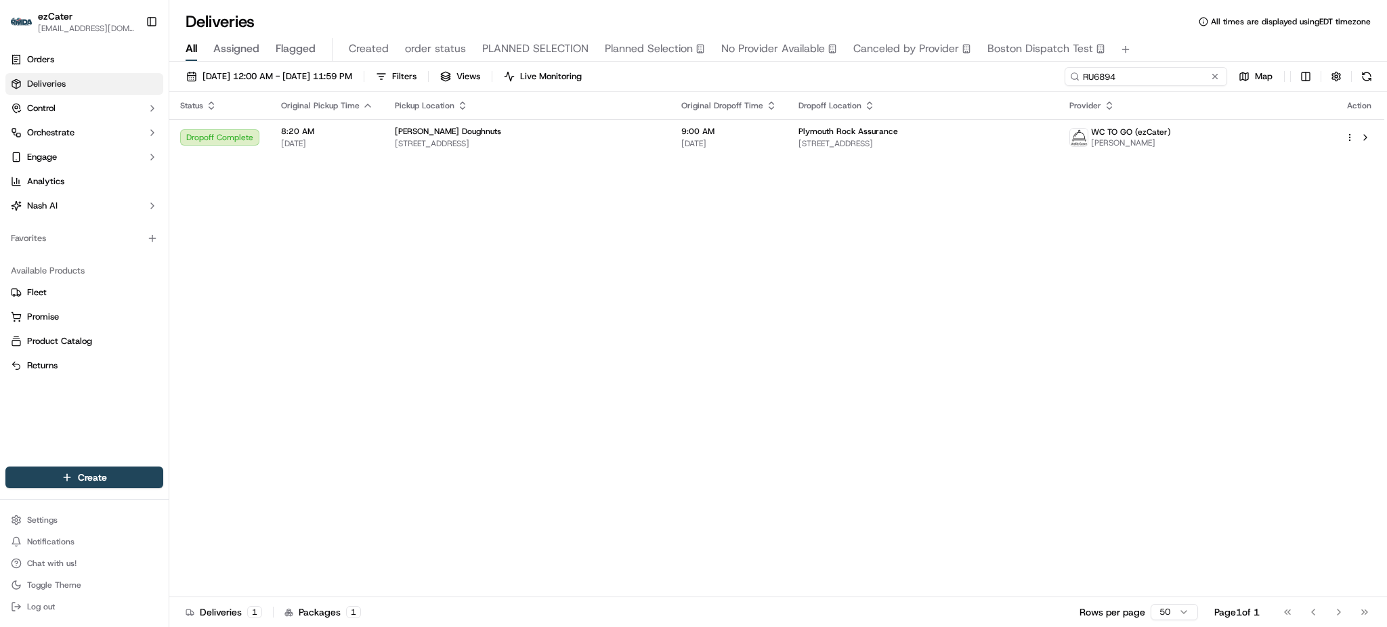
click at [1205, 79] on input "RU6894" at bounding box center [1146, 76] width 163 height 19
paste input "U93Y10"
click at [1180, 35] on div "All Assigned Flagged Created order status PLANNED SELECTION Planned Selection N…" at bounding box center [778, 47] width 1218 height 29
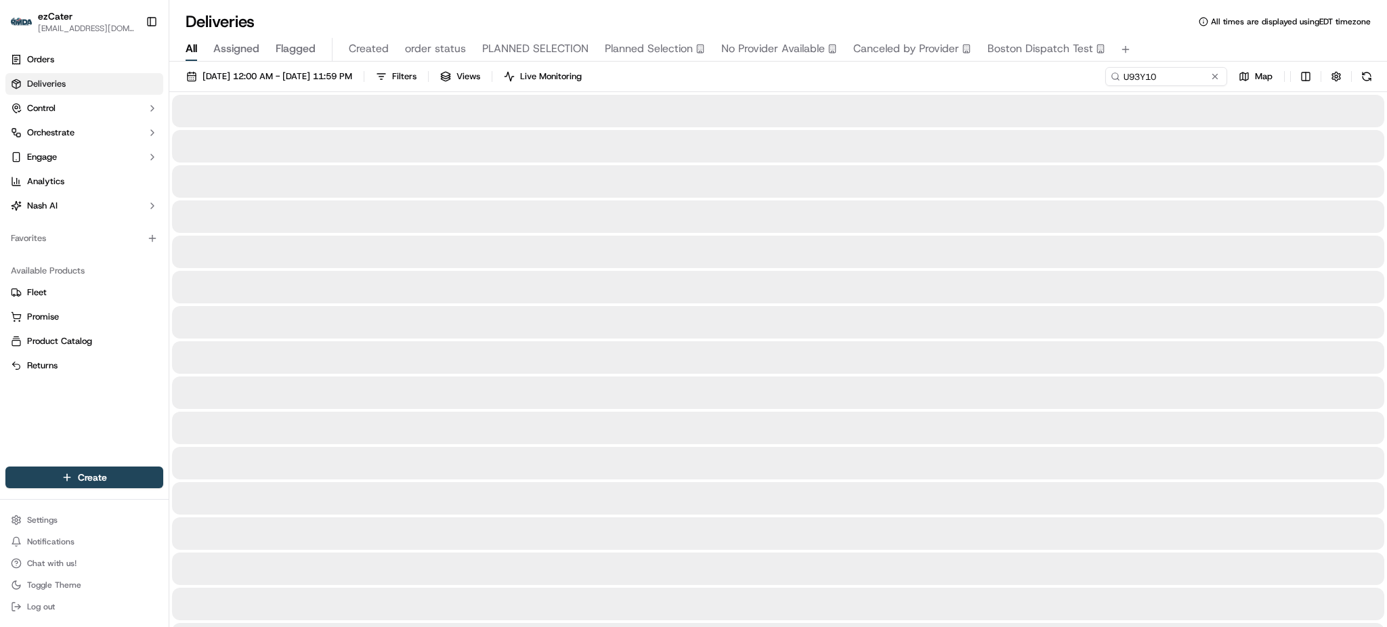
click at [1022, 82] on div "[DATE] 12:00 AM - [DATE] 11:59 PM Filters Views Live Monitoring U93Y10 Map" at bounding box center [778, 79] width 1218 height 25
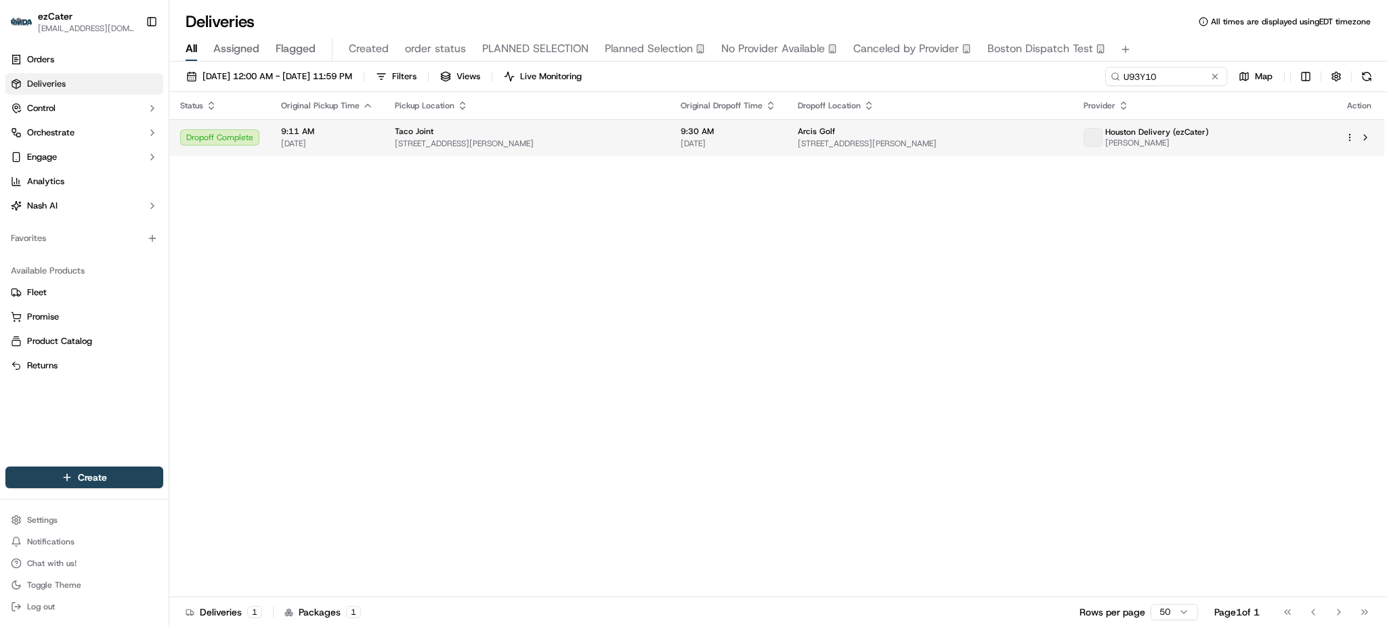
click at [827, 129] on div "Arcis Golf" at bounding box center [930, 131] width 264 height 11
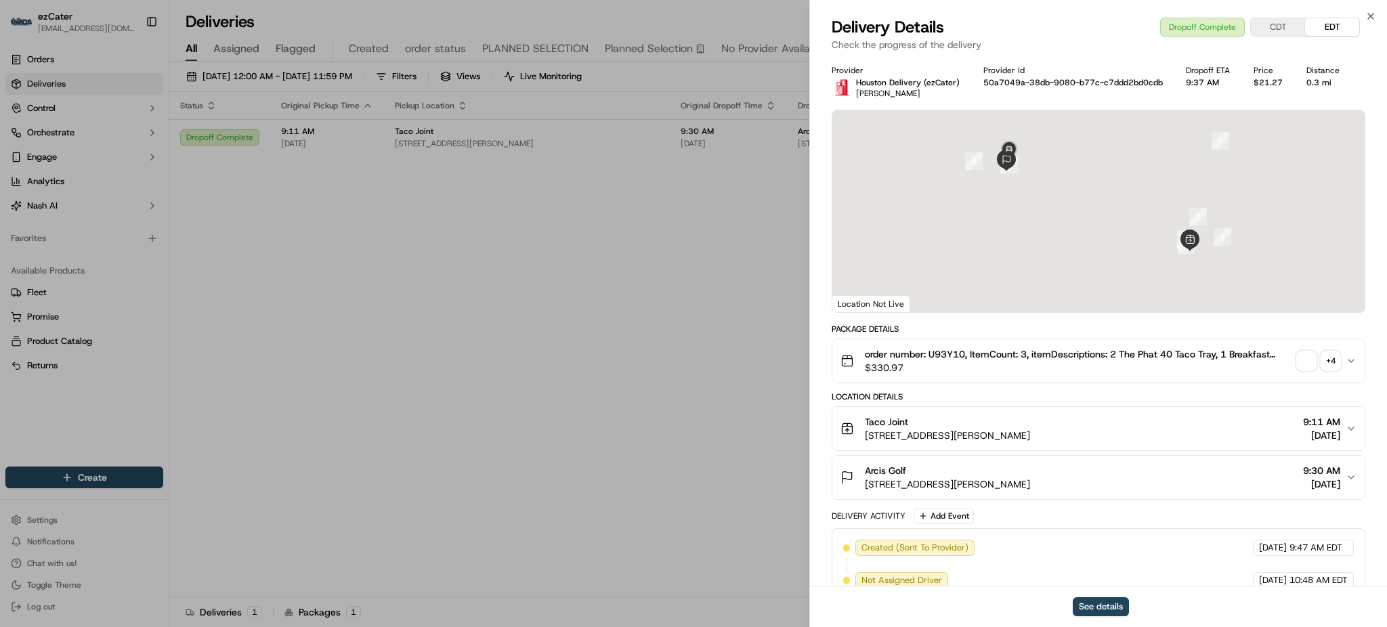
scroll to position [283, 0]
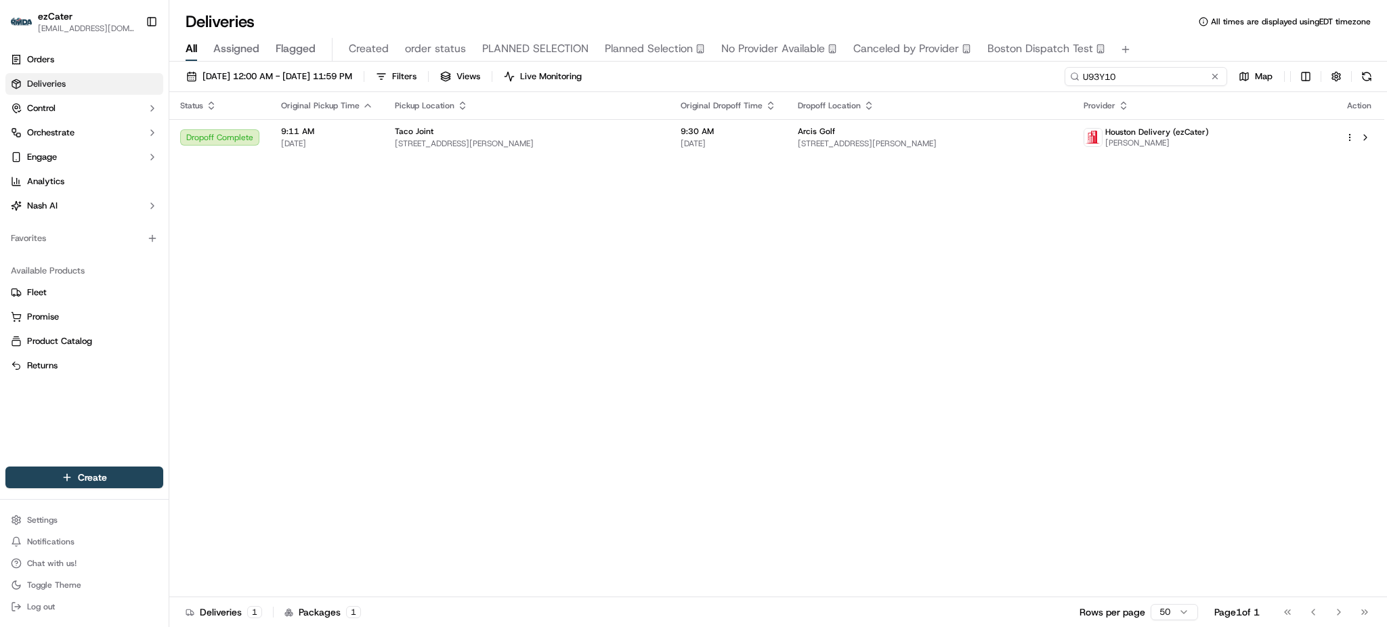
click at [1146, 76] on input "U93Y10" at bounding box center [1146, 76] width 163 height 19
paste input "UYH56"
click at [1158, 22] on div "Deliveries All times are displayed using EDT timezone" at bounding box center [778, 22] width 1218 height 22
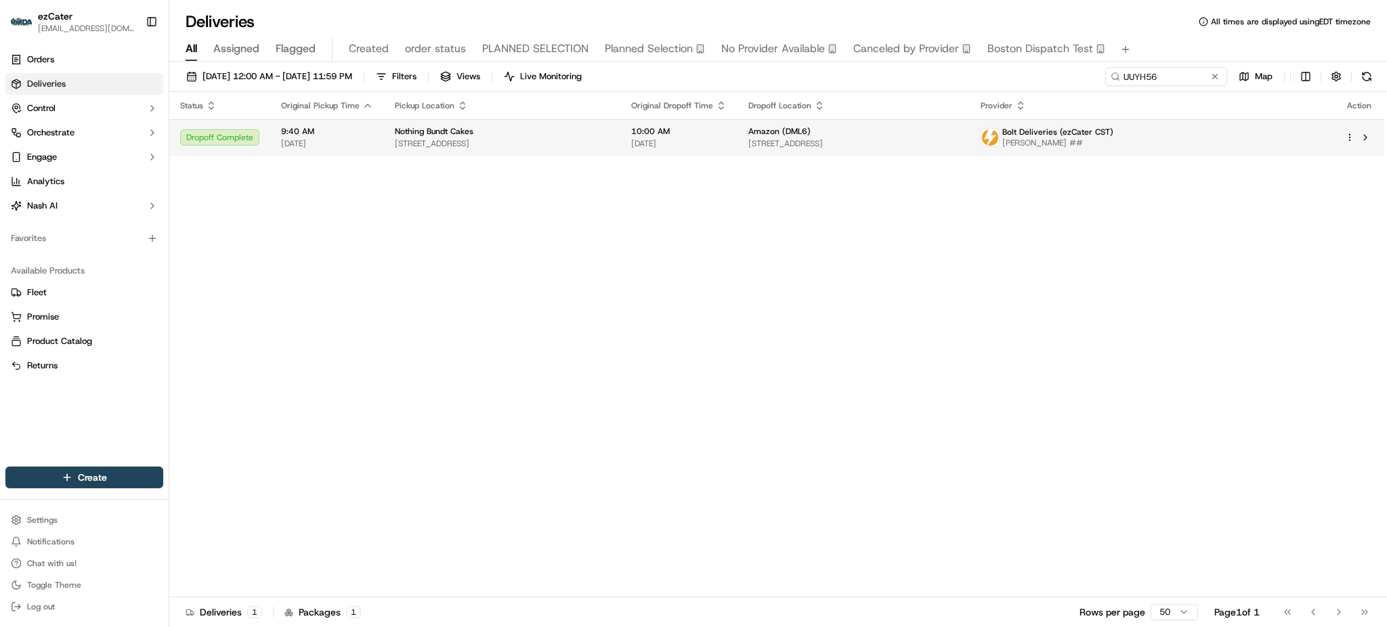
click at [820, 123] on td "Amazon (DML6) [STREET_ADDRESS]" at bounding box center [854, 137] width 232 height 37
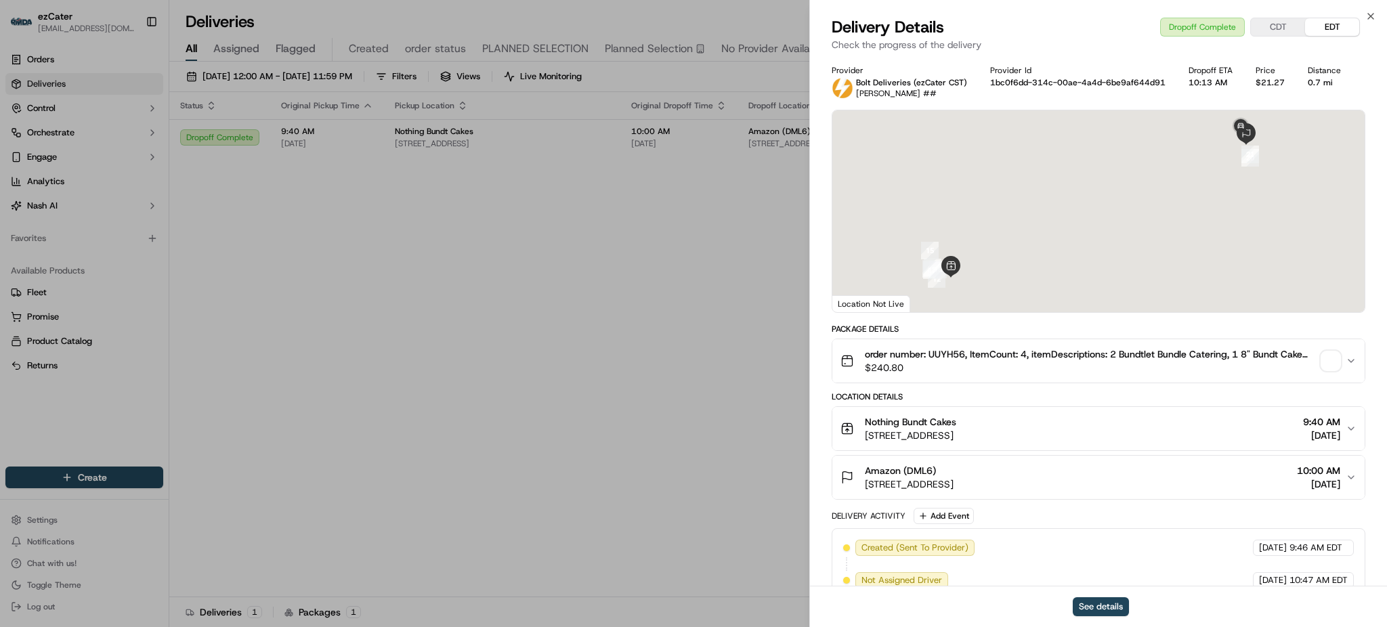
scroll to position [283, 0]
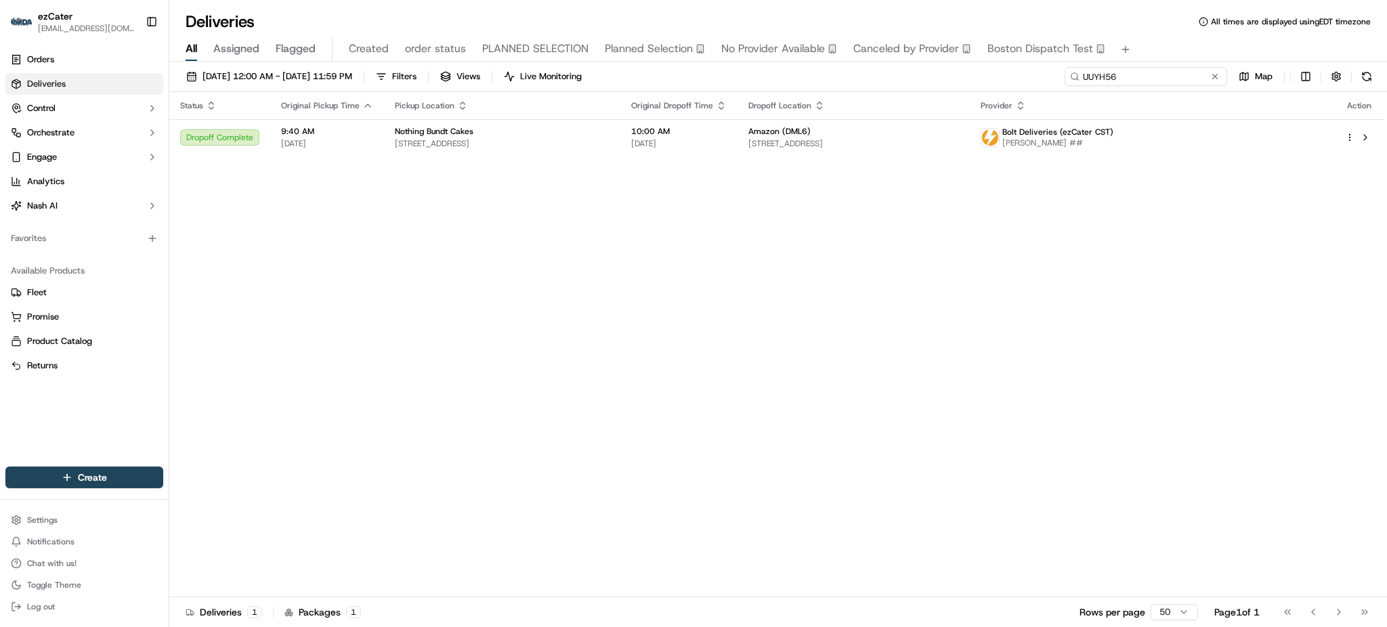
click at [1183, 77] on input "UUYH56" at bounding box center [1146, 76] width 163 height 19
paste input "GY4153"
click at [1167, 31] on div "Deliveries All times are displayed using EDT timezone" at bounding box center [778, 22] width 1218 height 22
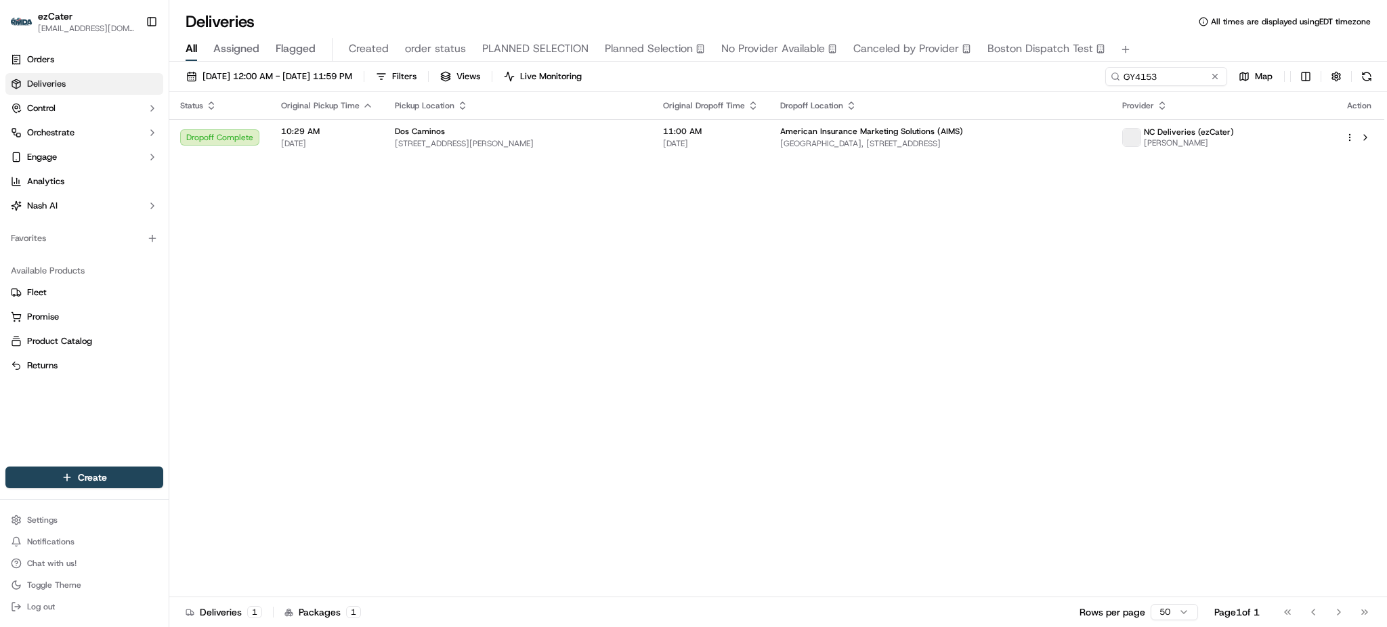
click at [797, 131] on span "American Insurance Marketing Solutions (AIMS)" at bounding box center [871, 131] width 183 height 11
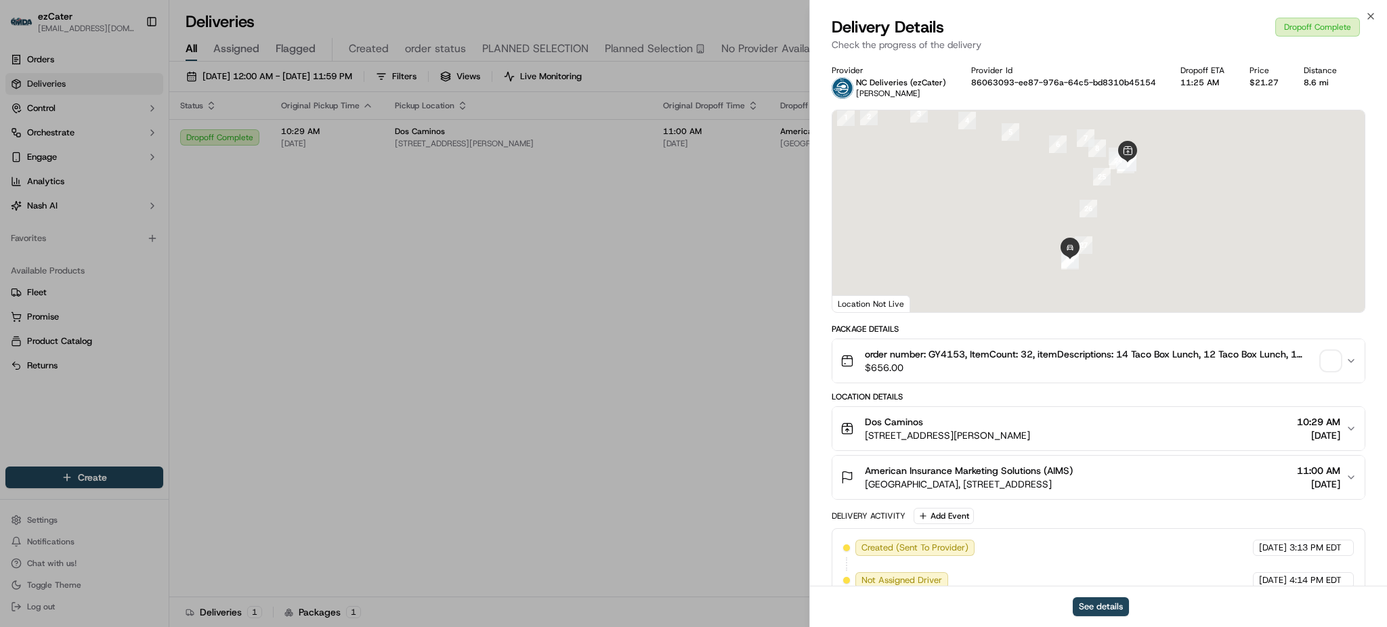
scroll to position [283, 0]
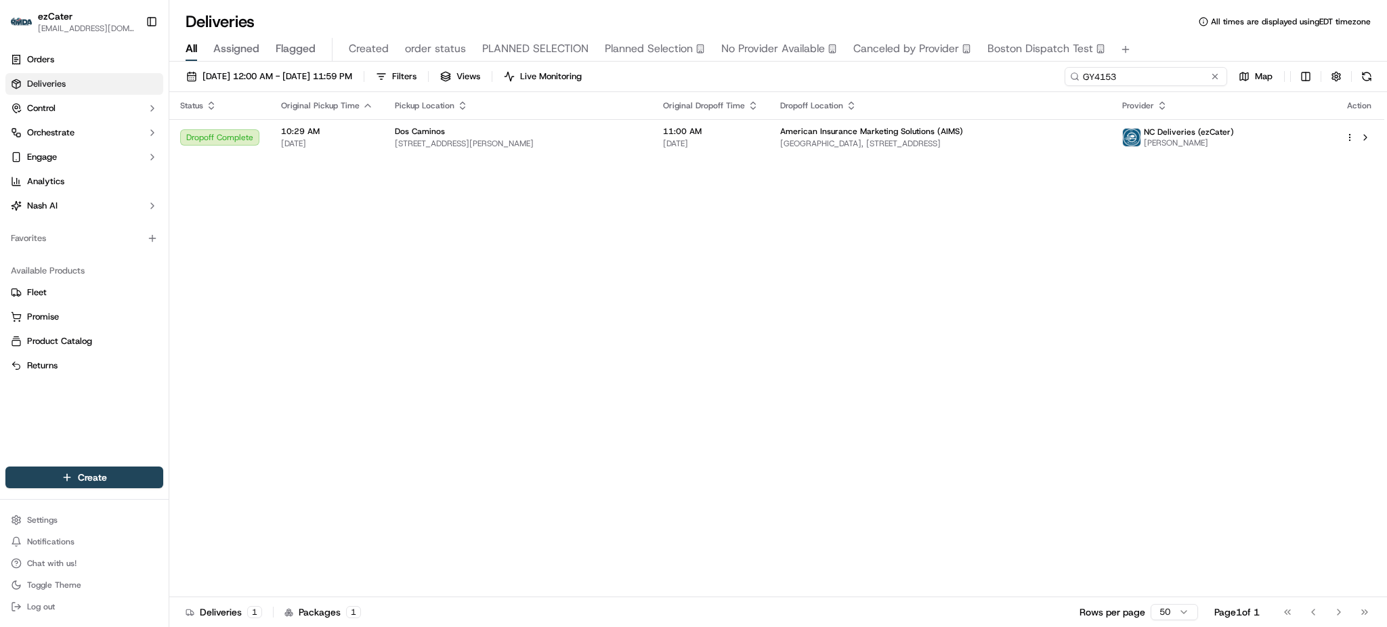
click at [1190, 75] on input "GY4153" at bounding box center [1146, 76] width 163 height 19
paste input "VPVAEX"
click at [1179, 38] on div "All Assigned Flagged Created order status PLANNED SELECTION Planned Selection N…" at bounding box center [778, 50] width 1218 height 24
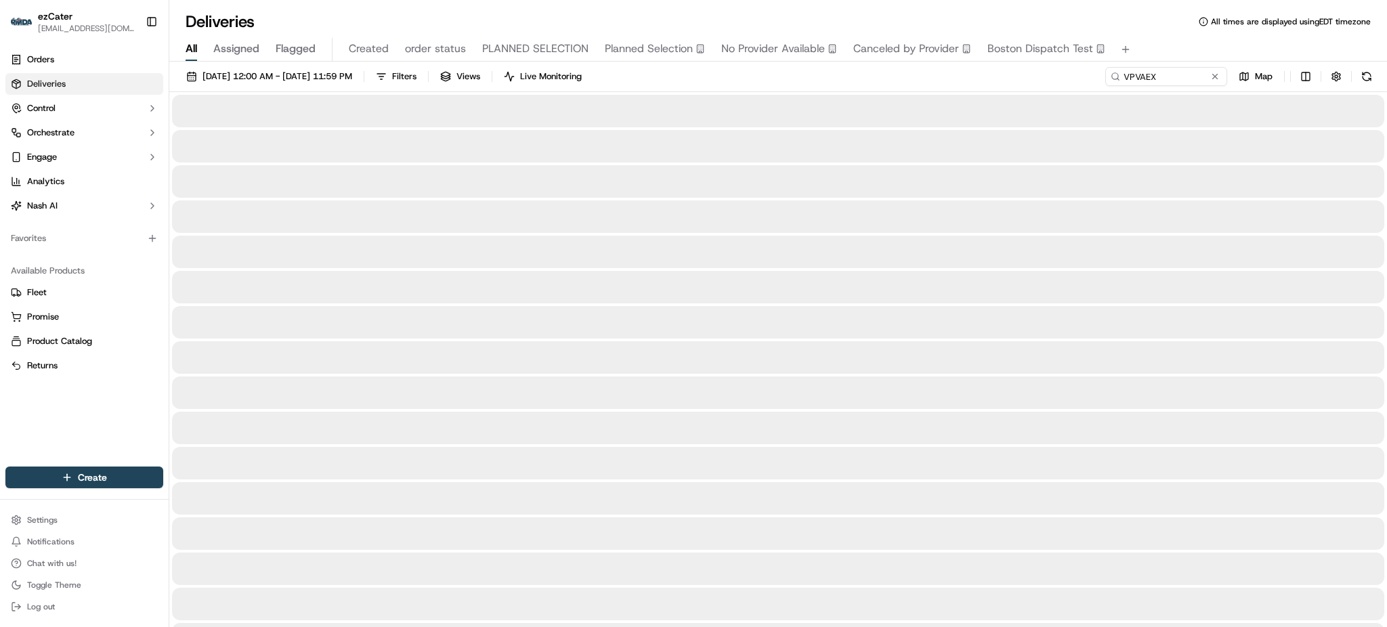
click at [1041, 88] on div "[DATE] 12:00 AM - [DATE] 11:59 PM Filters Views Live Monitoring VPVAEX Map" at bounding box center [778, 79] width 1218 height 25
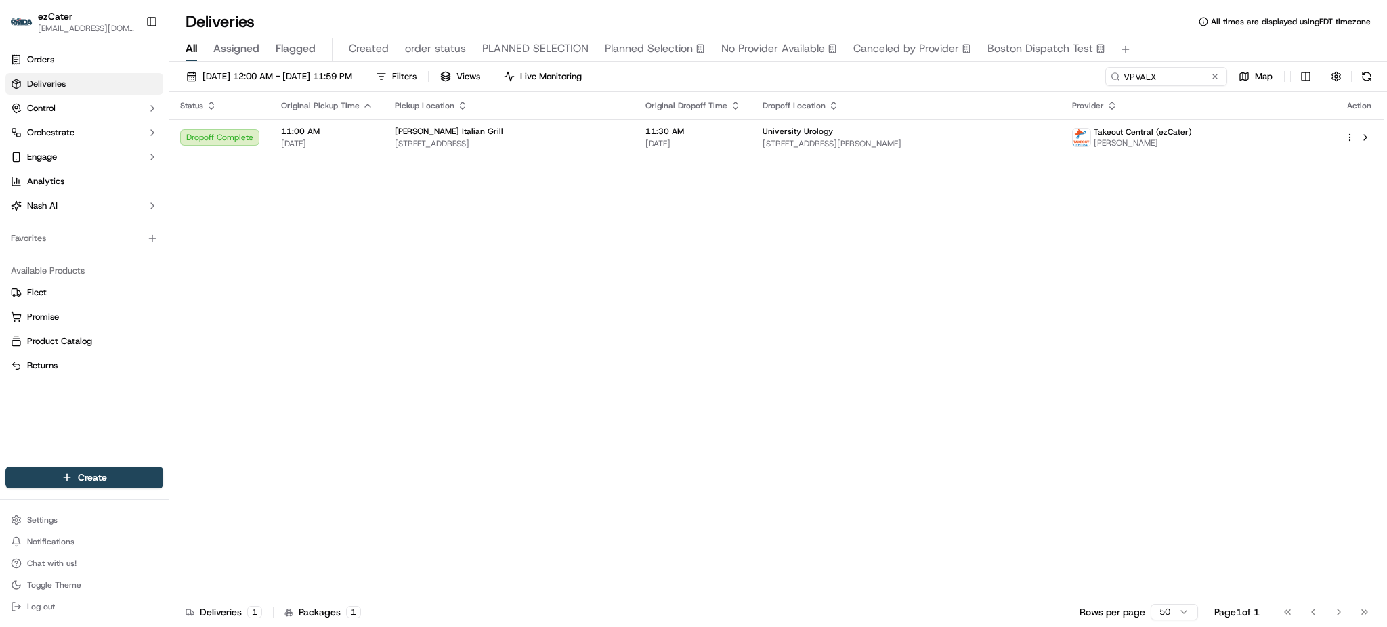
click at [866, 136] on div "University Urology" at bounding box center [907, 131] width 288 height 11
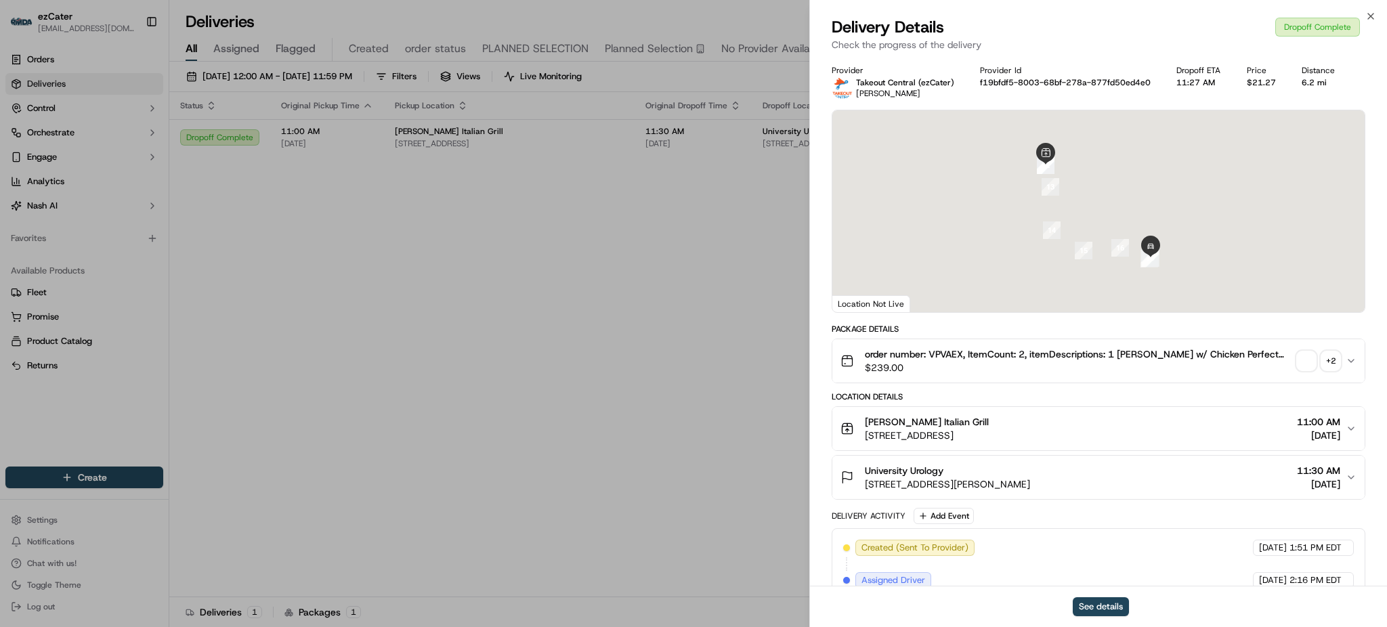
scroll to position [348, 0]
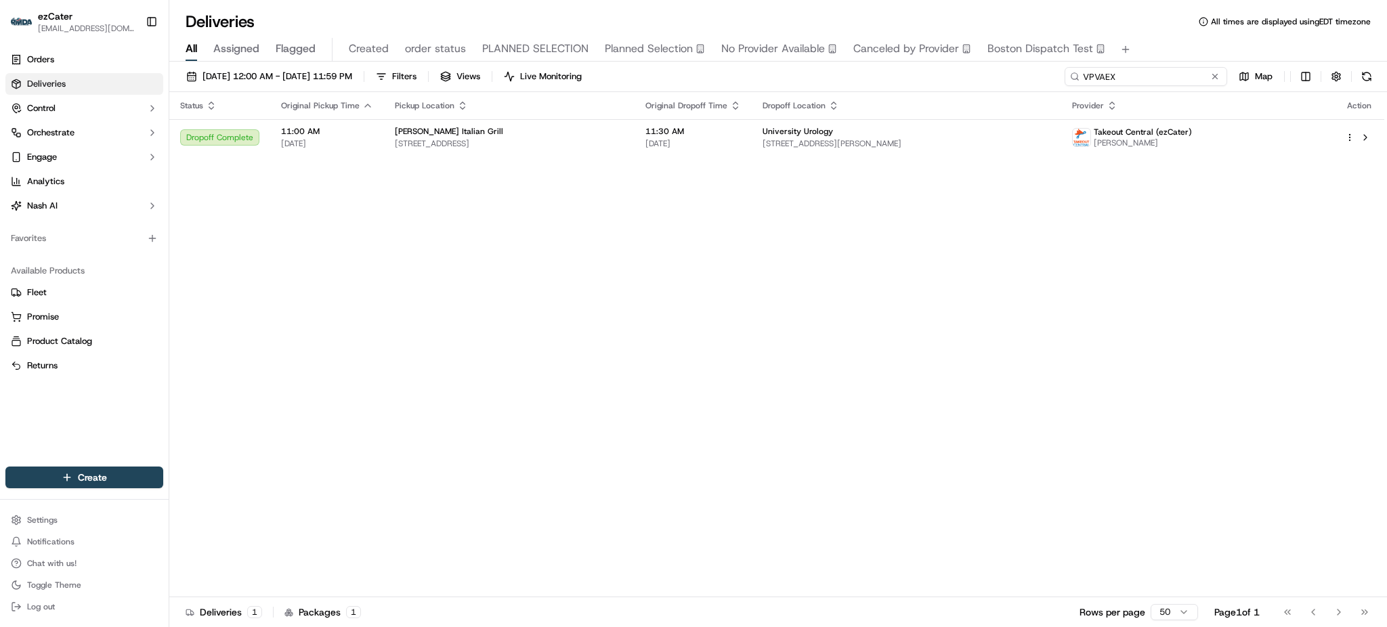
click at [1169, 79] on input "VPVAEX" at bounding box center [1146, 76] width 163 height 19
paste input "EU2E8E"
click at [1156, 33] on div "All Assigned Flagged Created order status PLANNED SELECTION Planned Selection N…" at bounding box center [778, 47] width 1218 height 29
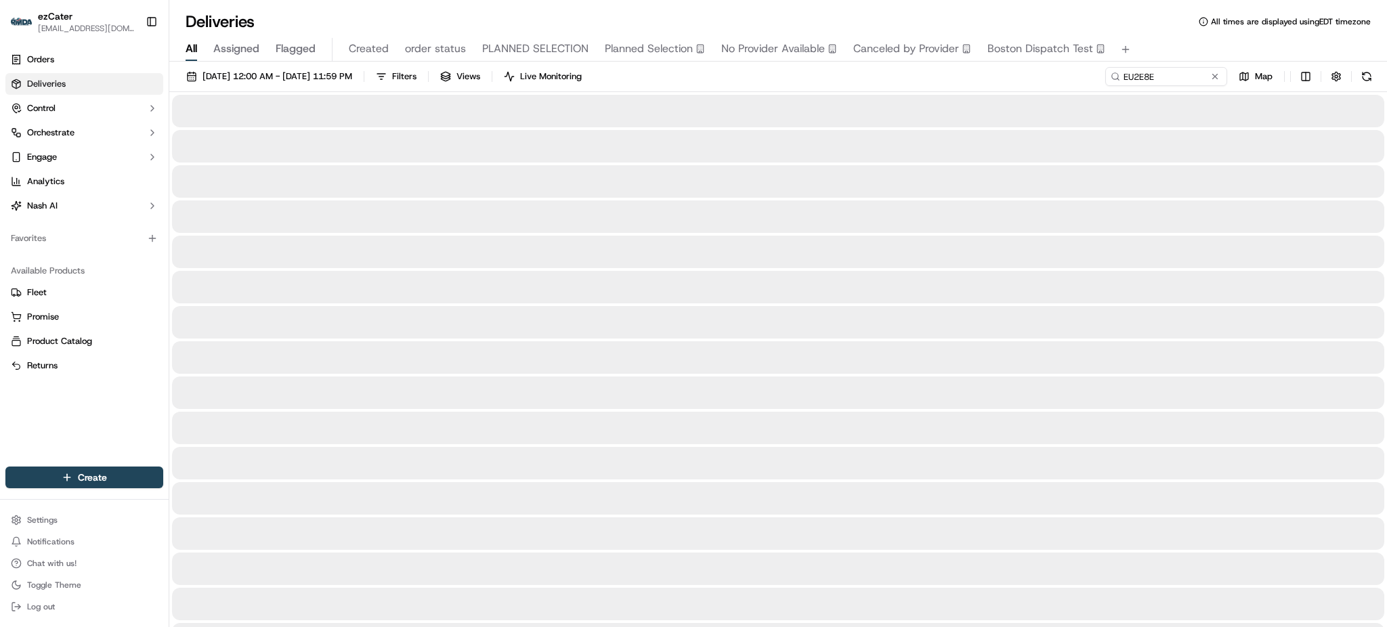
click at [938, 83] on div "[DATE] 12:00 AM - [DATE] 11:59 PM Filters Views Live Monitoring EU2E8E Map" at bounding box center [778, 79] width 1218 height 25
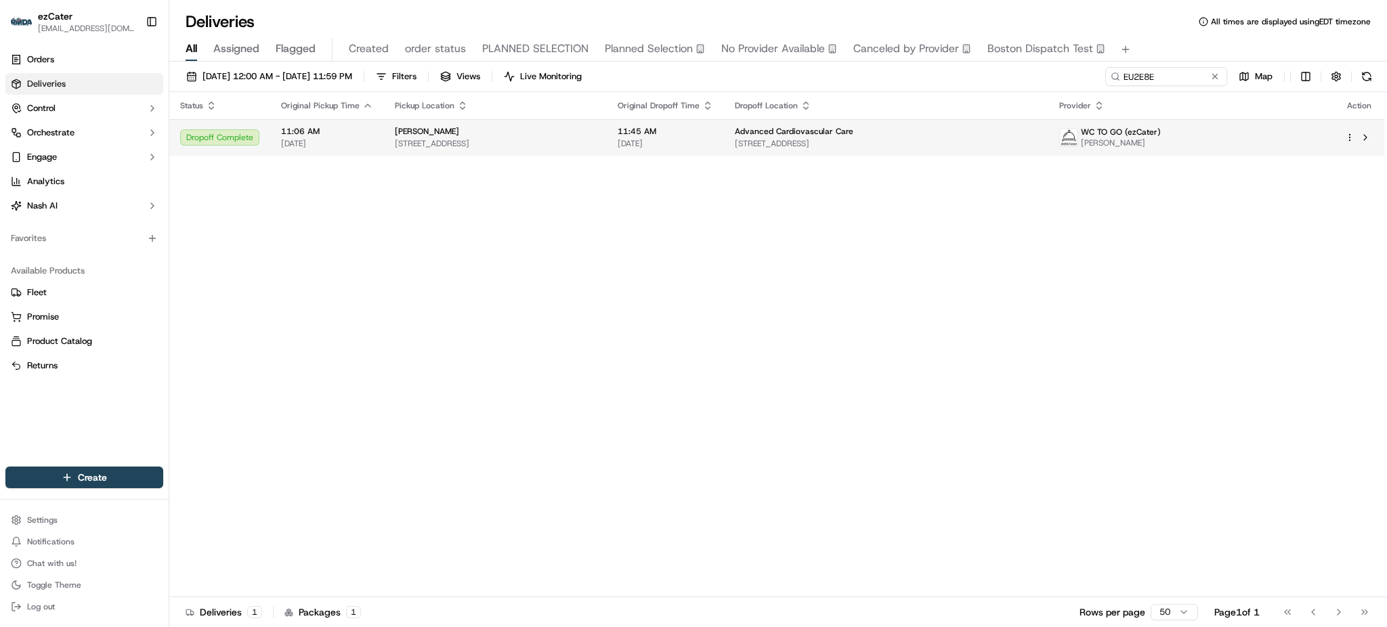
click at [713, 140] on span "[DATE]" at bounding box center [666, 143] width 96 height 11
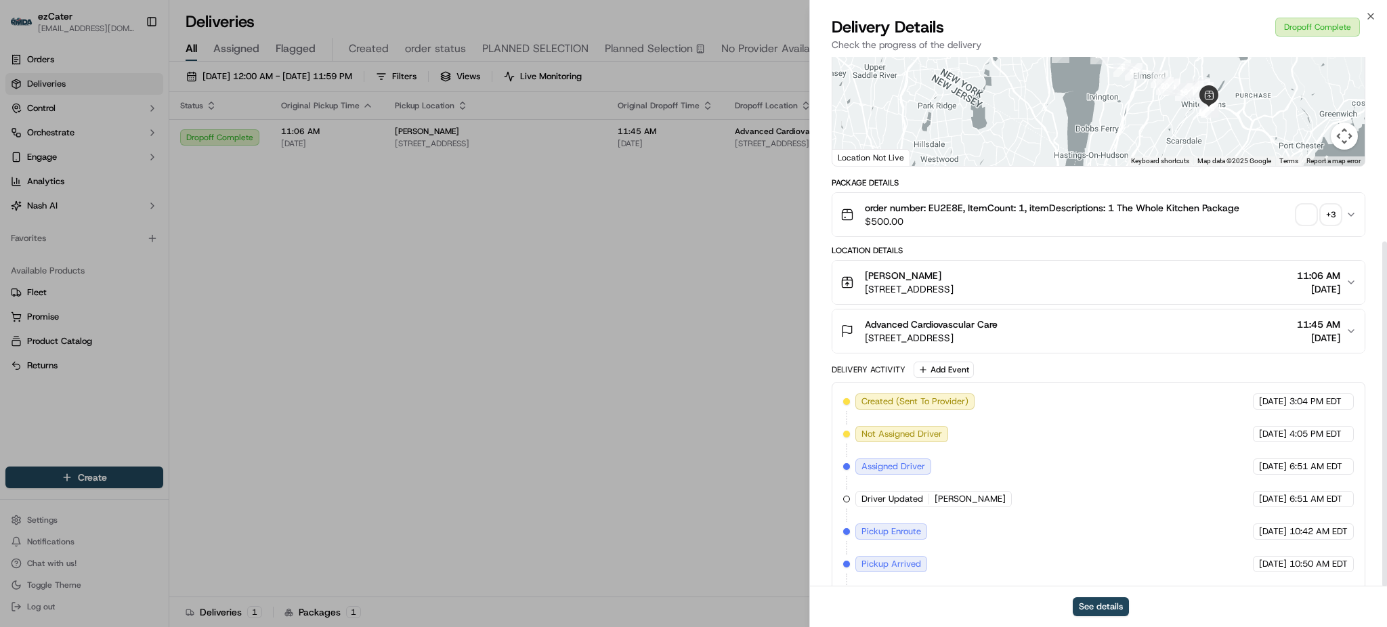
scroll to position [283, 0]
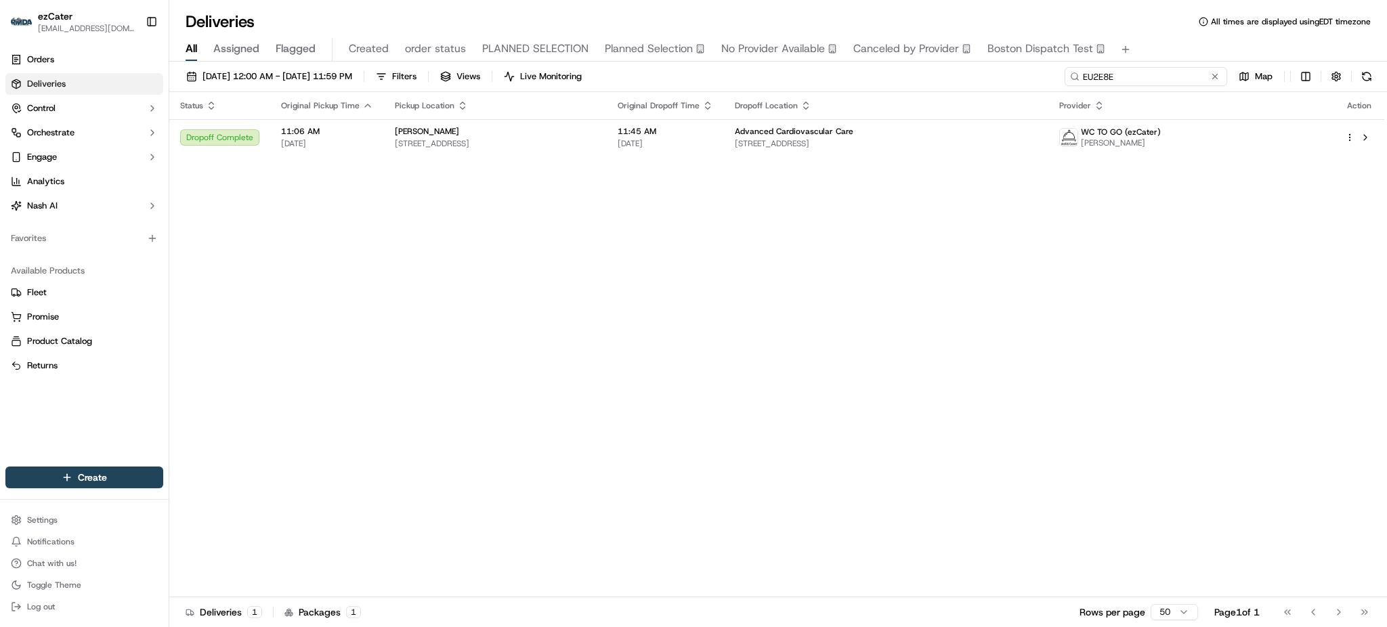
click at [1165, 85] on input "EU2E8E" at bounding box center [1146, 76] width 163 height 19
paste input "6KWA8J"
click at [1162, 40] on div "All Assigned Flagged Created order status PLANNED SELECTION Planned Selection N…" at bounding box center [778, 50] width 1218 height 24
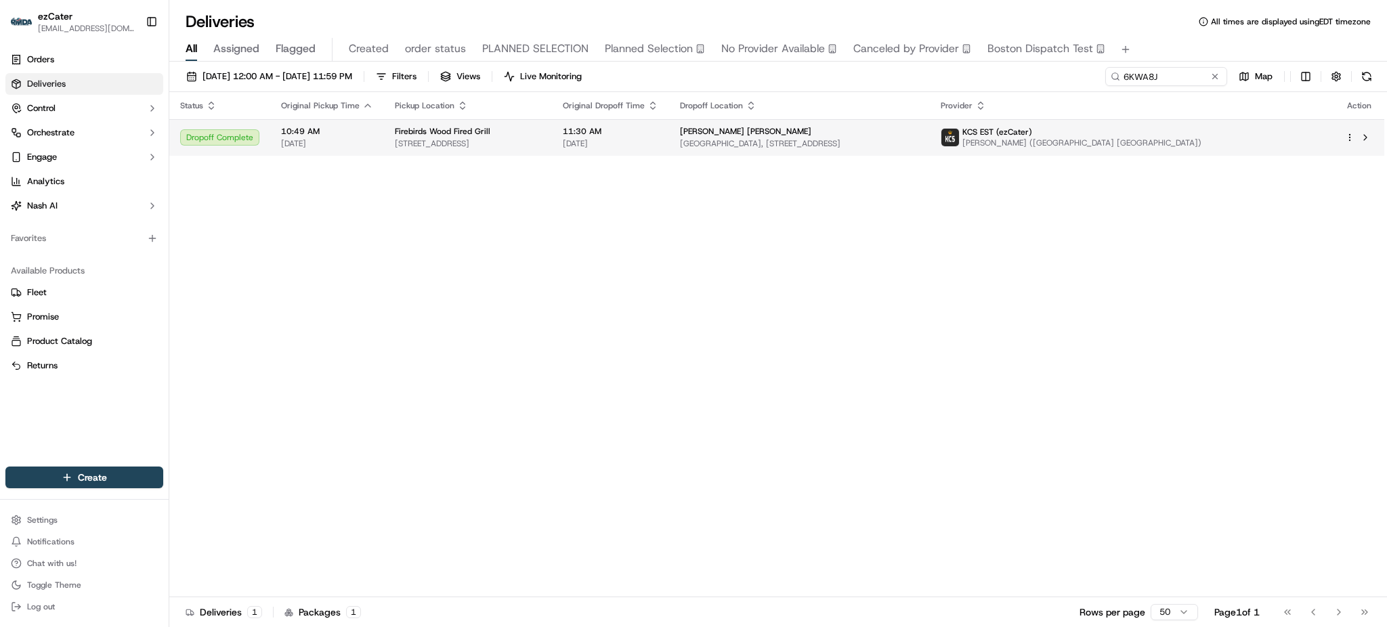
click at [659, 131] on span "11:30 AM" at bounding box center [611, 131] width 96 height 11
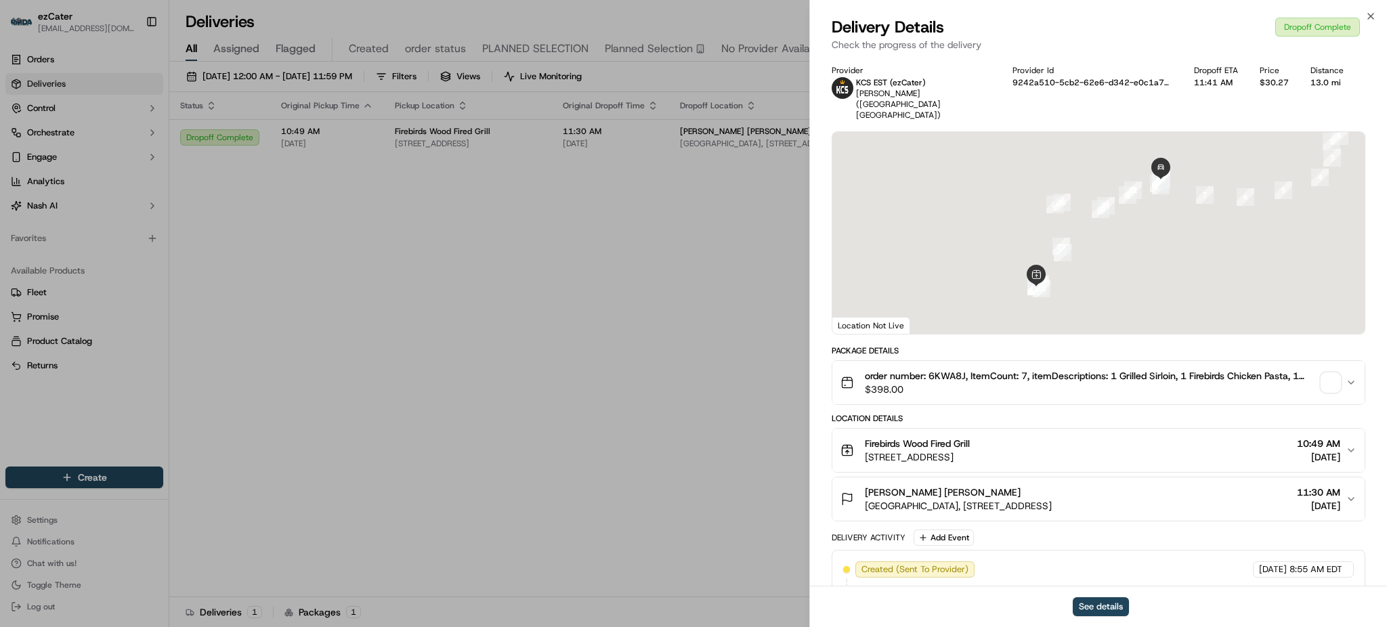
scroll to position [283, 0]
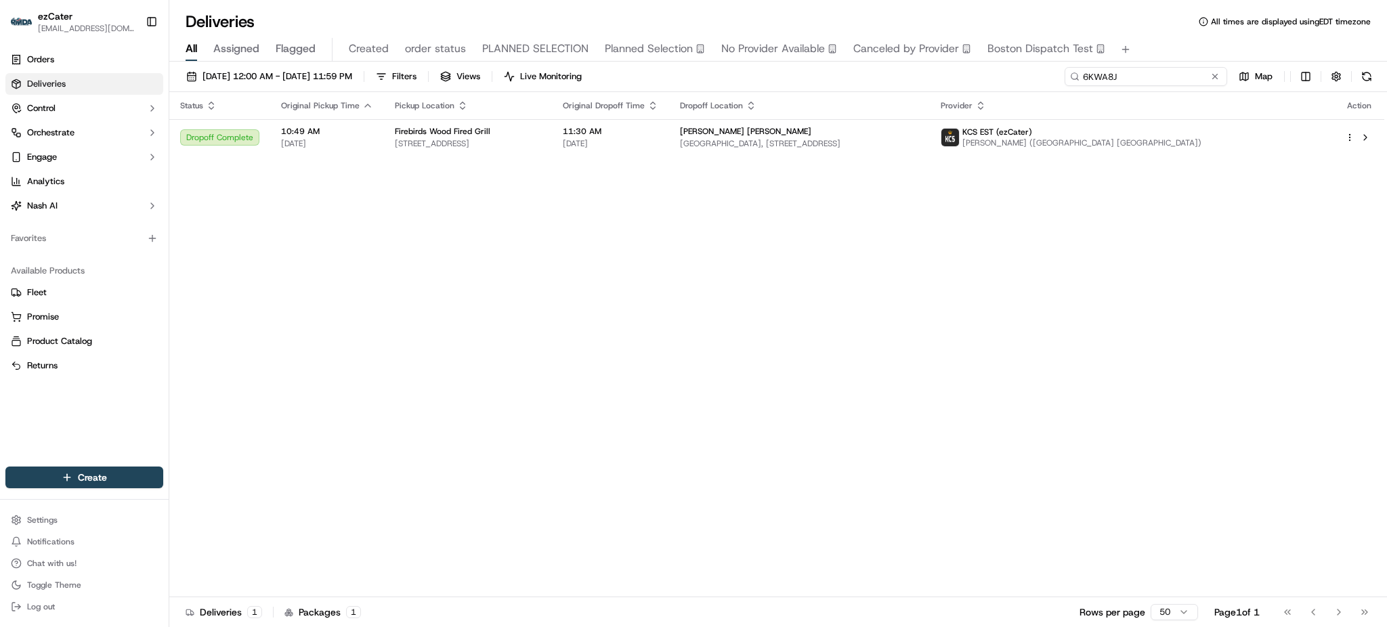
click at [1165, 68] on input "6KWA8J" at bounding box center [1146, 76] width 163 height 19
paste input "Z7V0HQ"
click at [1160, 41] on div "All Assigned Flagged Created order status PLANNED SELECTION Planned Selection N…" at bounding box center [778, 50] width 1218 height 24
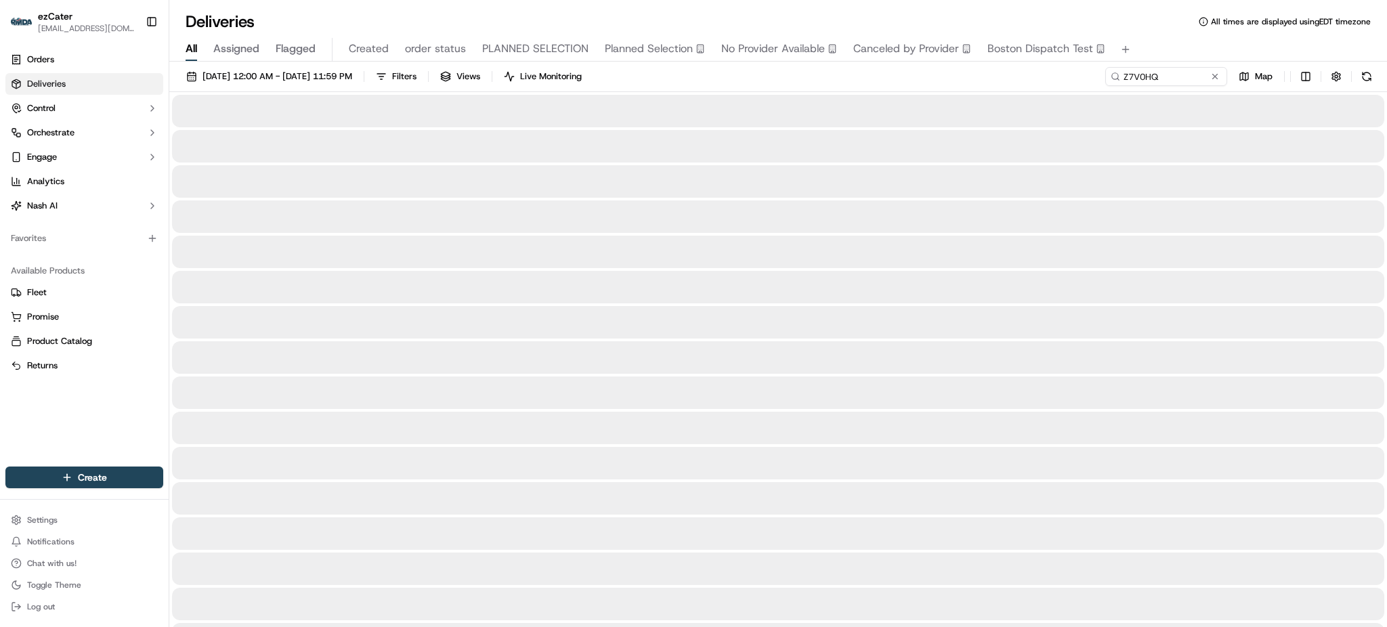
click at [970, 68] on div "[DATE] 12:00 AM - [DATE] 11:59 PM Filters Views Live Monitoring Z7V0HQ Map" at bounding box center [778, 79] width 1218 height 25
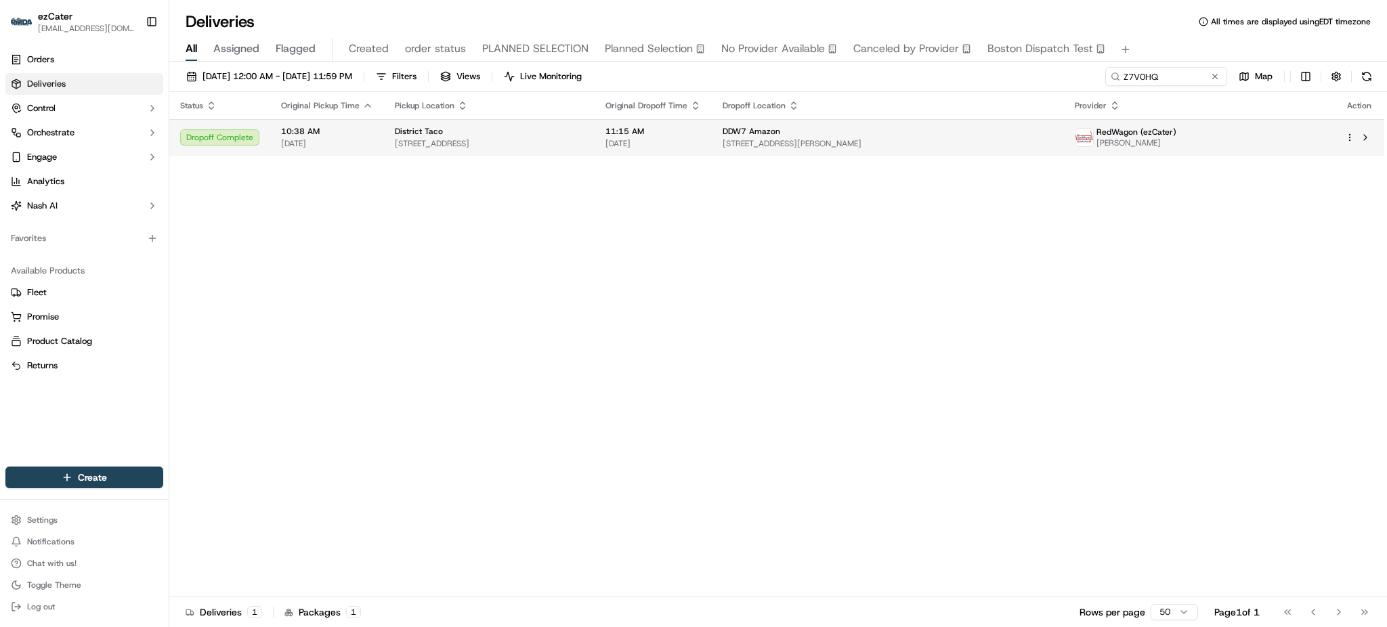
click at [712, 125] on td "11:15 AM [DATE]" at bounding box center [653, 137] width 117 height 37
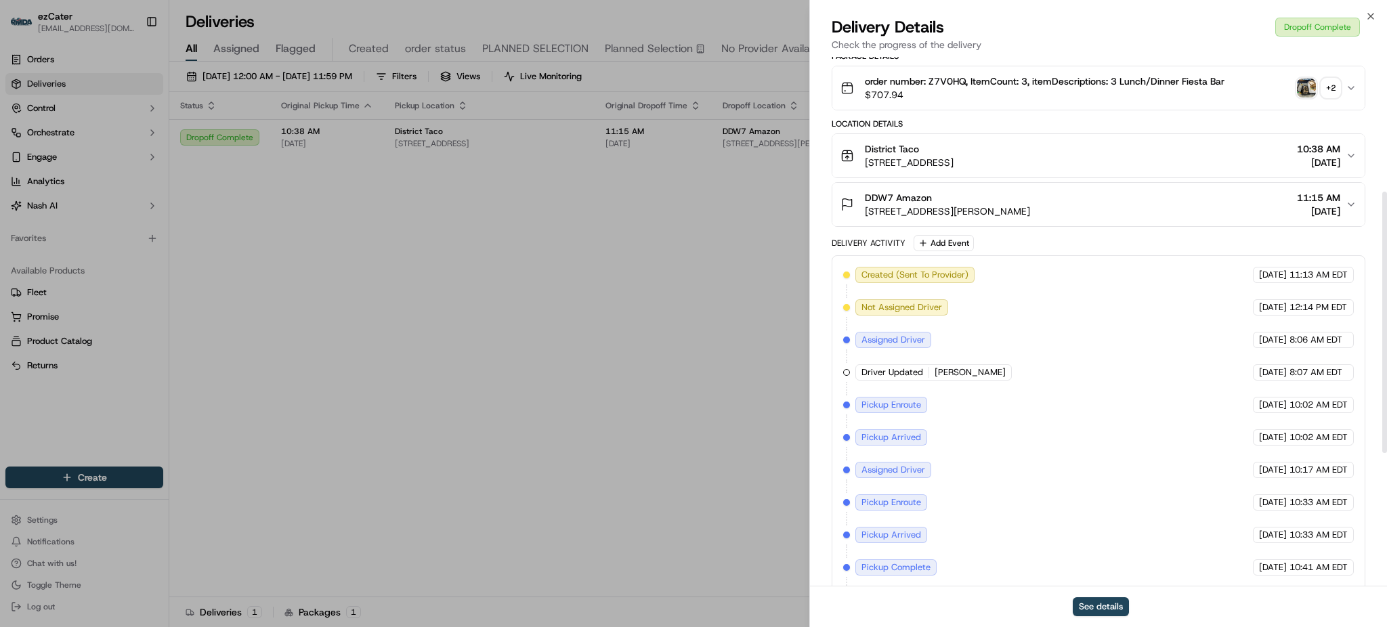
scroll to position [544, 0]
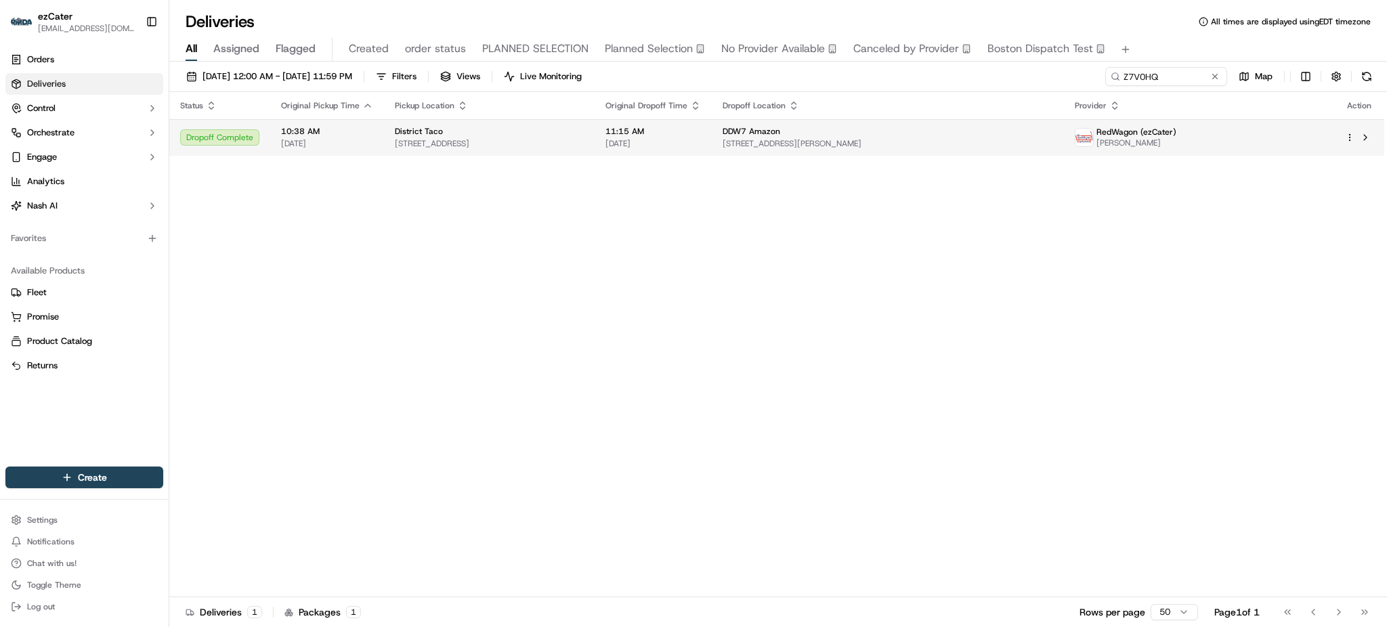
click at [1024, 144] on span "[STREET_ADDRESS][PERSON_NAME]" at bounding box center [888, 143] width 331 height 11
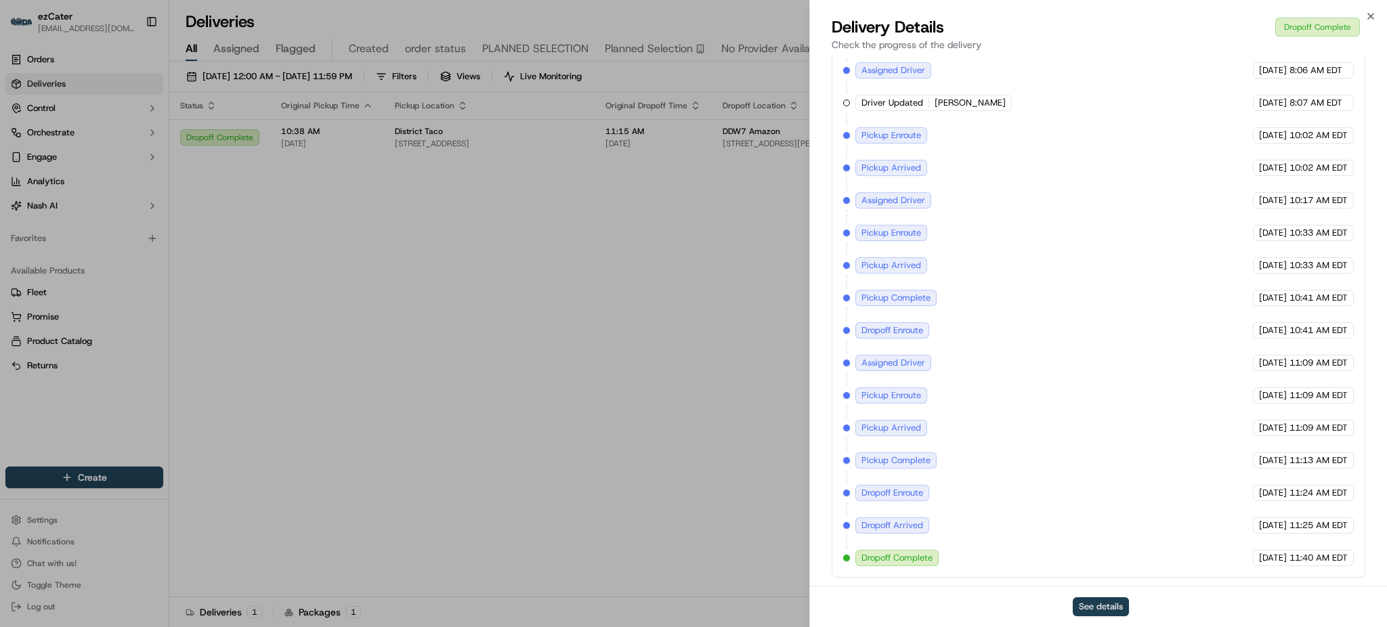
click at [1090, 600] on button "See details" at bounding box center [1101, 607] width 56 height 19
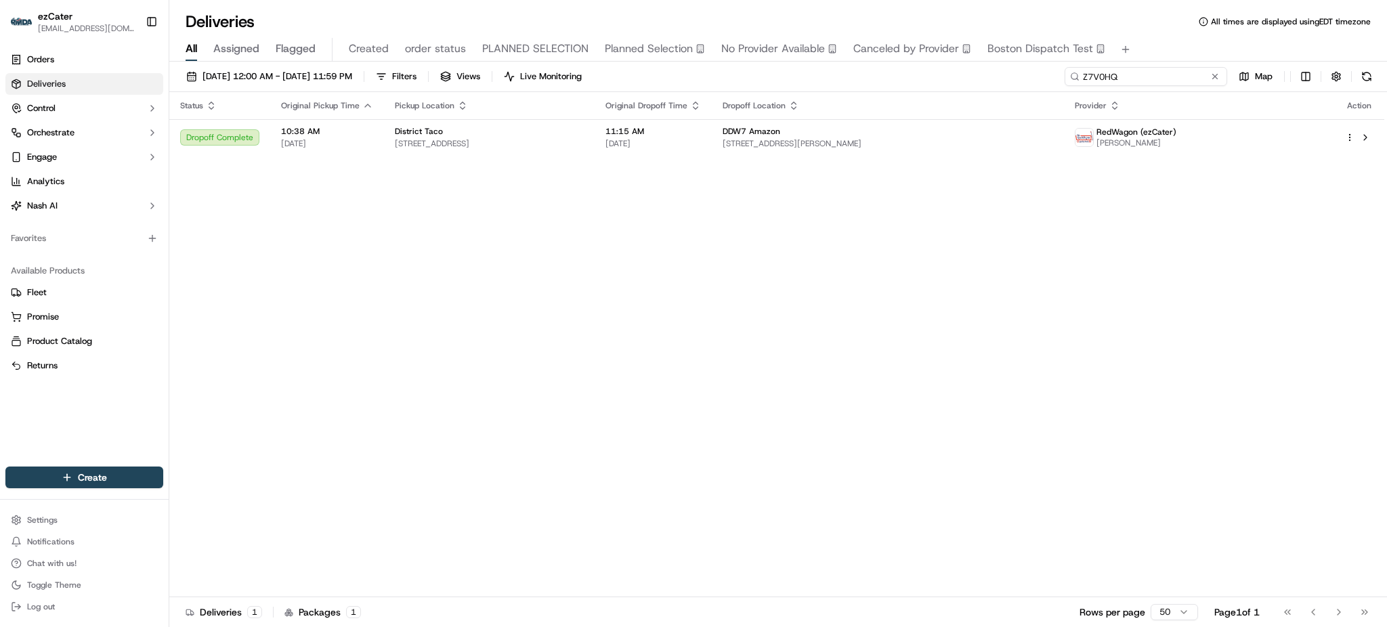
click at [1179, 74] on input "Z7V0HQ" at bounding box center [1146, 76] width 163 height 19
paste input "MEZ2FR"
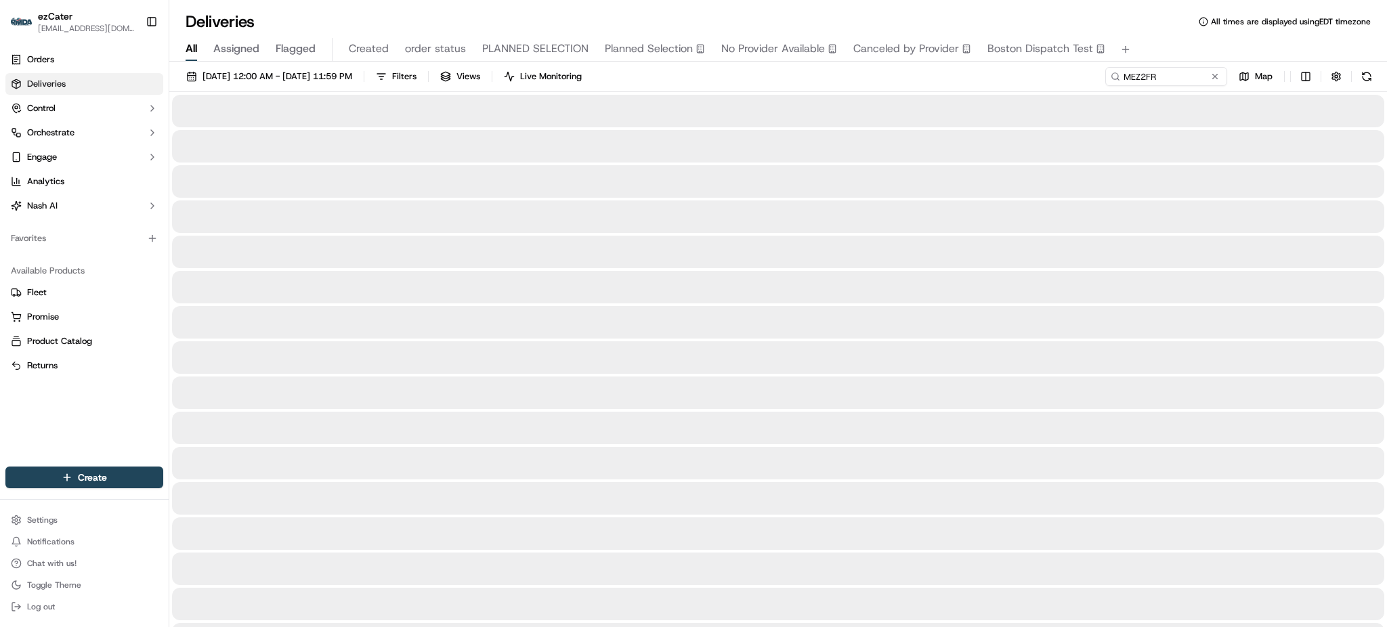
click at [917, 71] on div "[DATE] 12:00 AM - [DATE] 11:59 PM Filters Views Live Monitoring MEZ2FR Map" at bounding box center [778, 79] width 1218 height 25
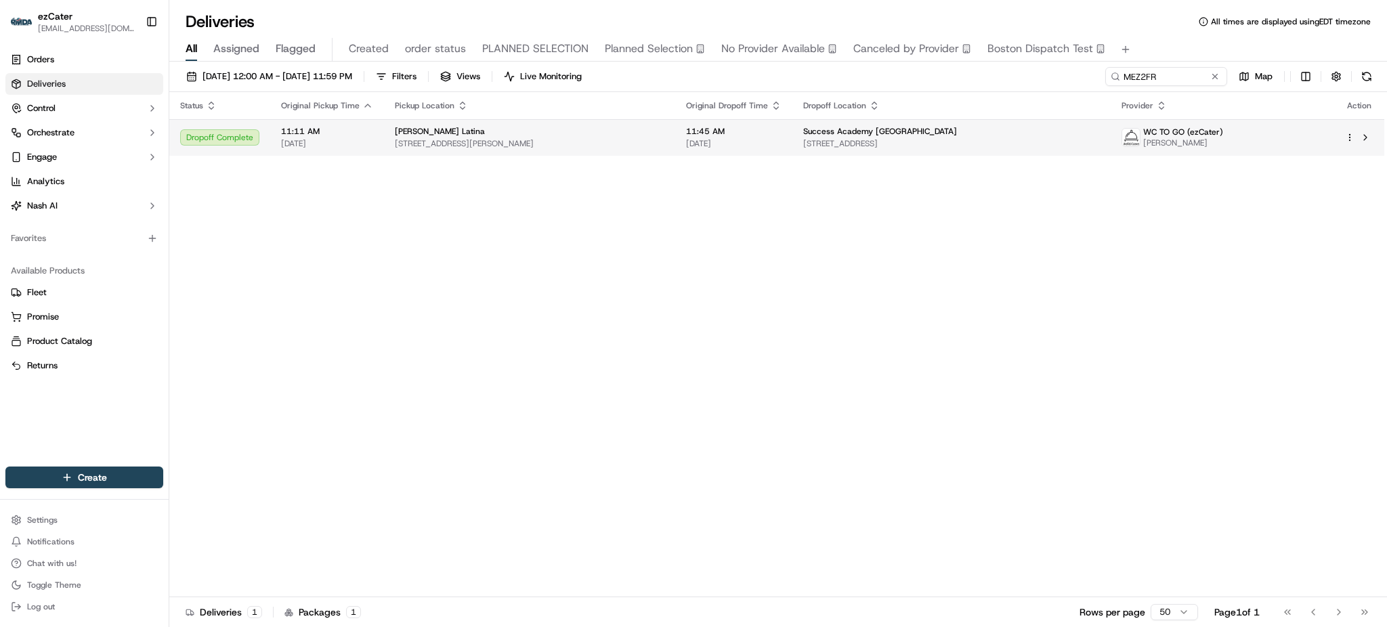
click at [614, 125] on td "[PERSON_NAME] Latina [STREET_ADDRESS][PERSON_NAME]" at bounding box center [529, 137] width 291 height 37
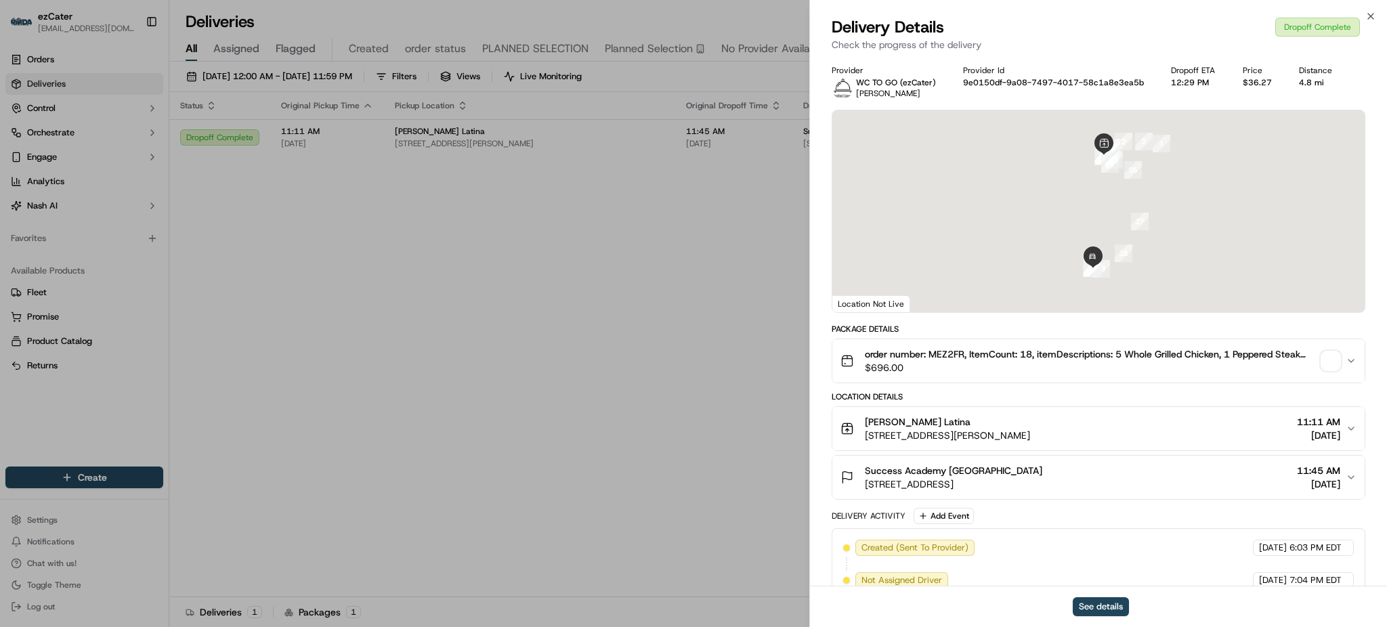
scroll to position [283, 0]
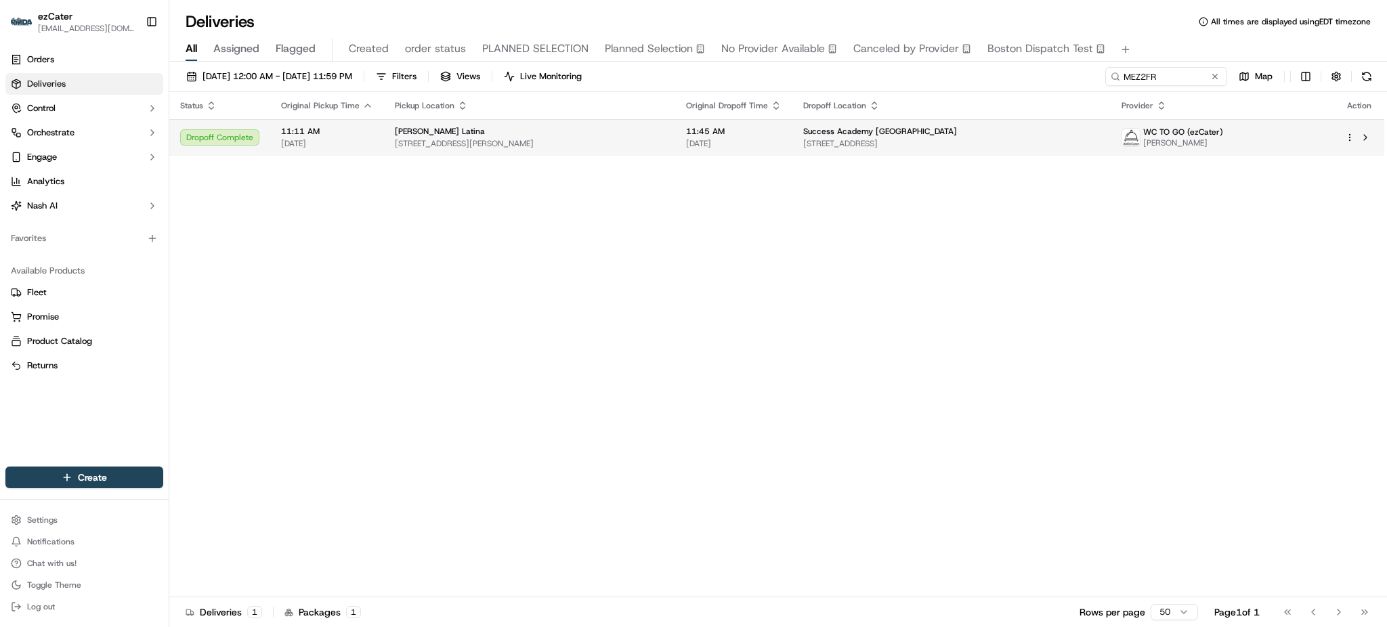
click at [608, 153] on td "[PERSON_NAME] Latina [STREET_ADDRESS][PERSON_NAME]" at bounding box center [529, 137] width 291 height 37
click at [1177, 82] on input "MEZ2FR" at bounding box center [1146, 76] width 163 height 19
paste input "UR9F6P"
click at [1171, 26] on div "Deliveries All times are displayed using EDT timezone" at bounding box center [778, 22] width 1218 height 22
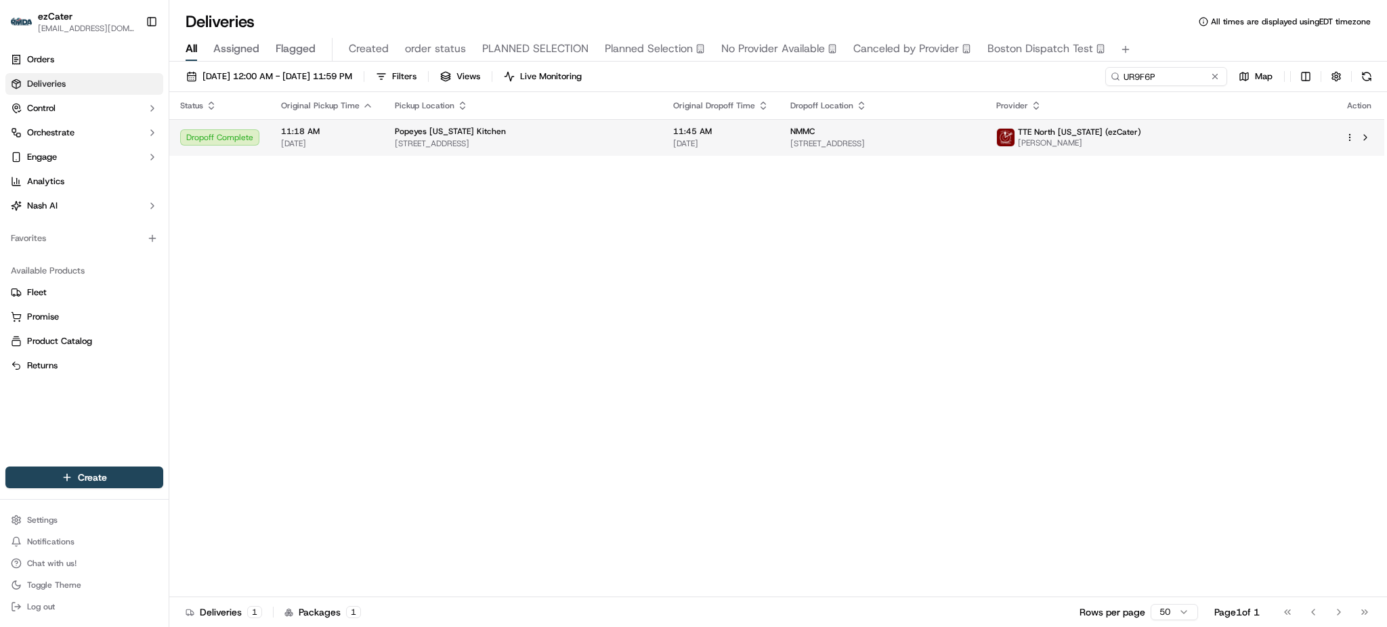
click at [703, 135] on span "11:45 AM" at bounding box center [721, 131] width 96 height 11
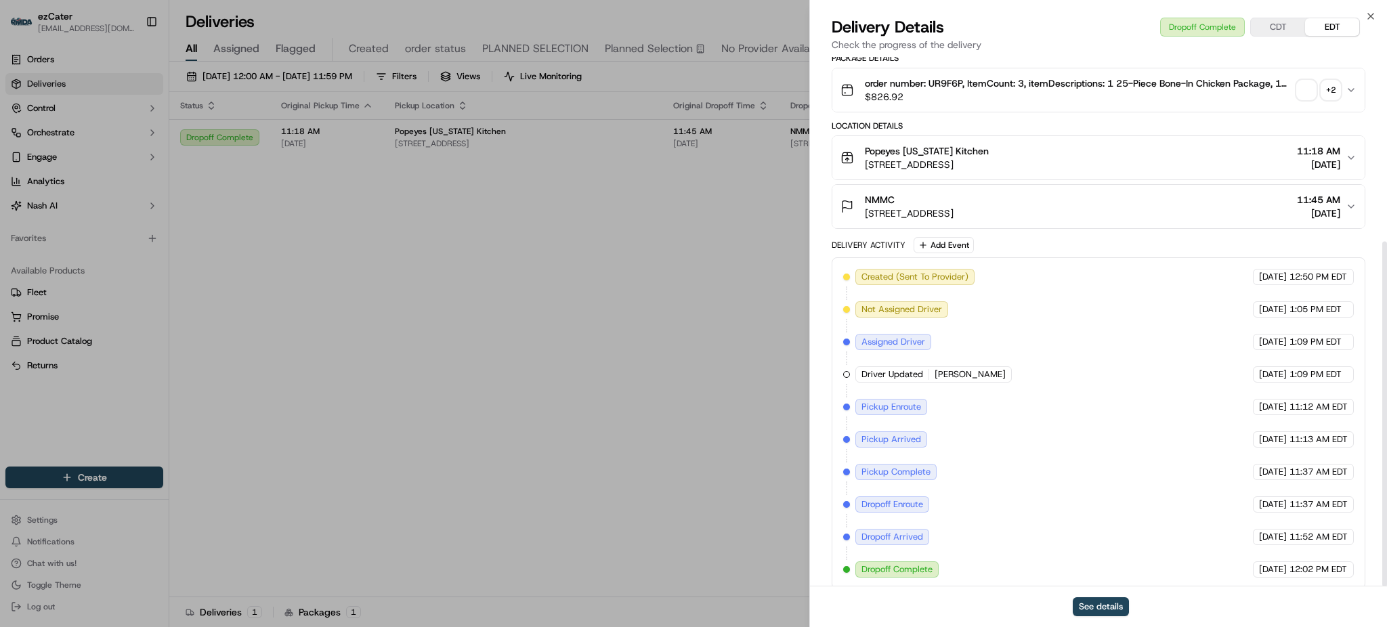
scroll to position [283, 0]
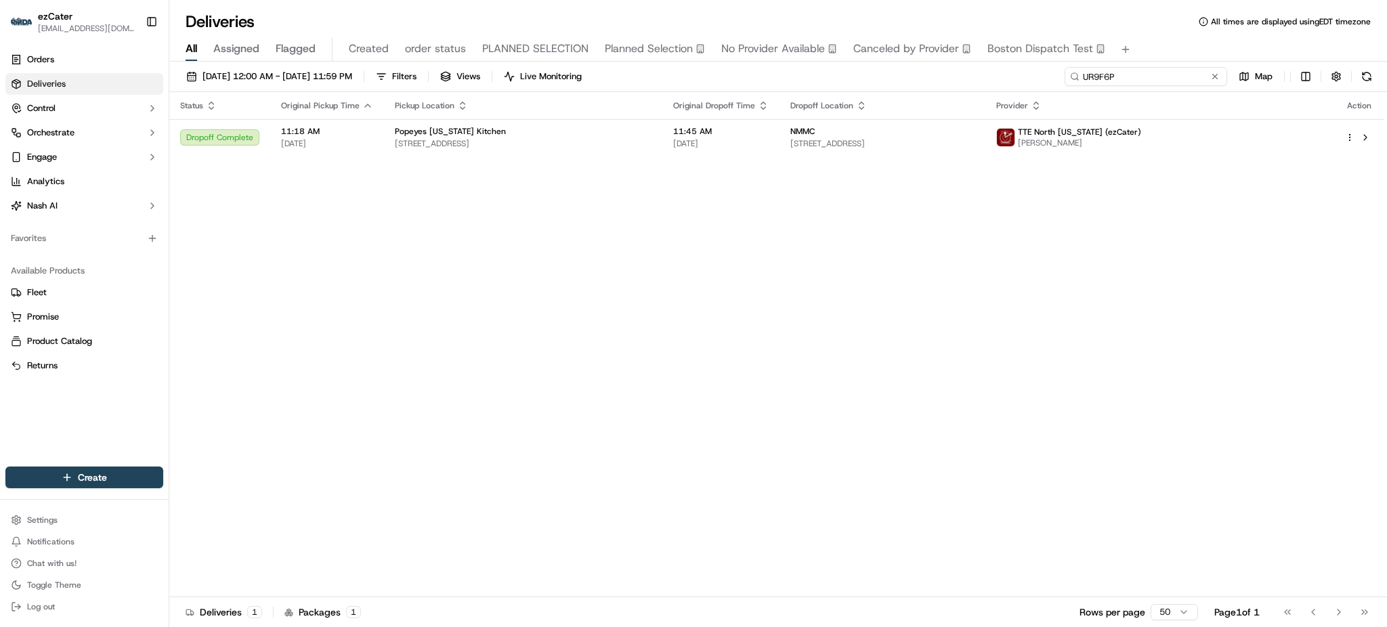
click at [1152, 83] on input "UR9F6P" at bounding box center [1146, 76] width 163 height 19
paste input "16ZX5M"
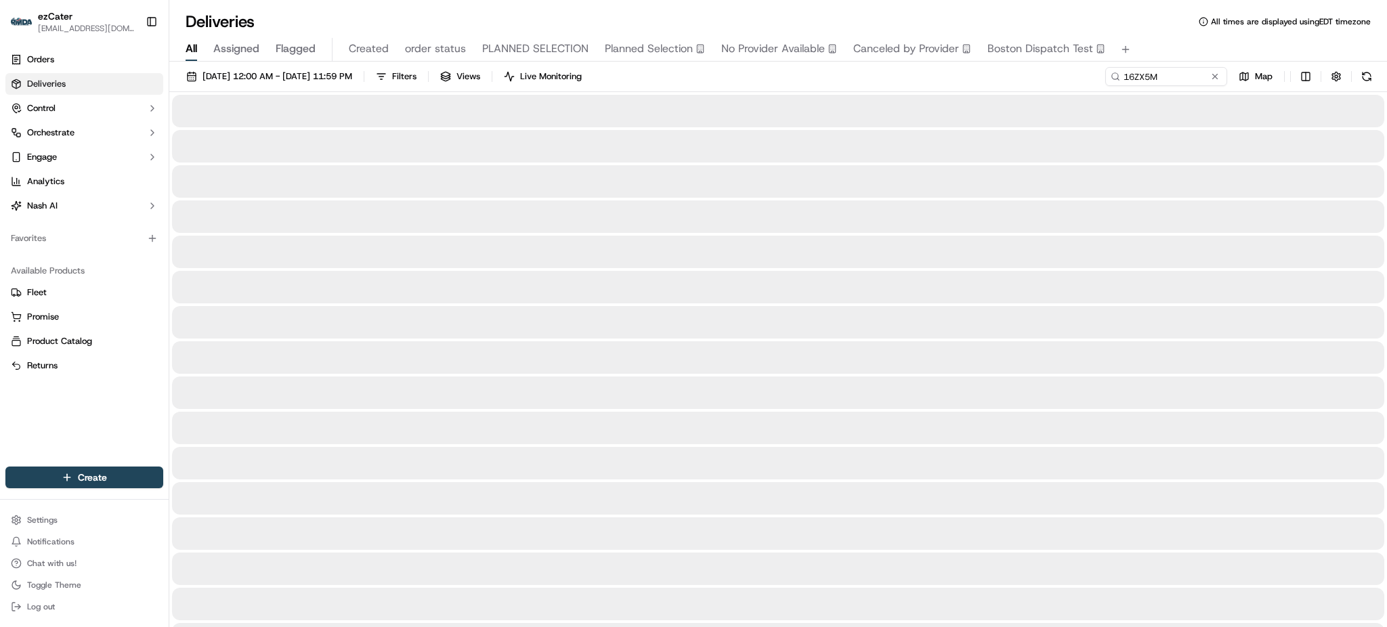
click at [1162, 42] on div "All Assigned Flagged Created order status PLANNED SELECTION Planned Selection N…" at bounding box center [778, 50] width 1218 height 24
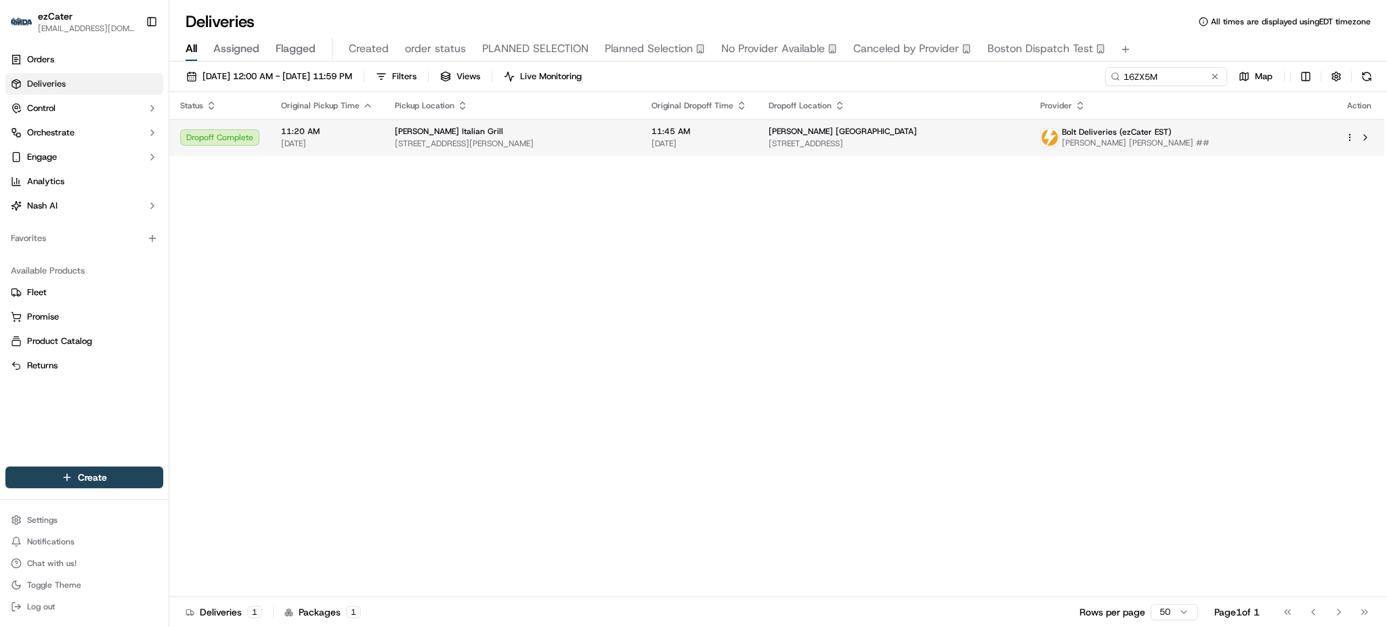
click at [927, 134] on div "[PERSON_NAME] [GEOGRAPHIC_DATA]" at bounding box center [894, 131] width 250 height 11
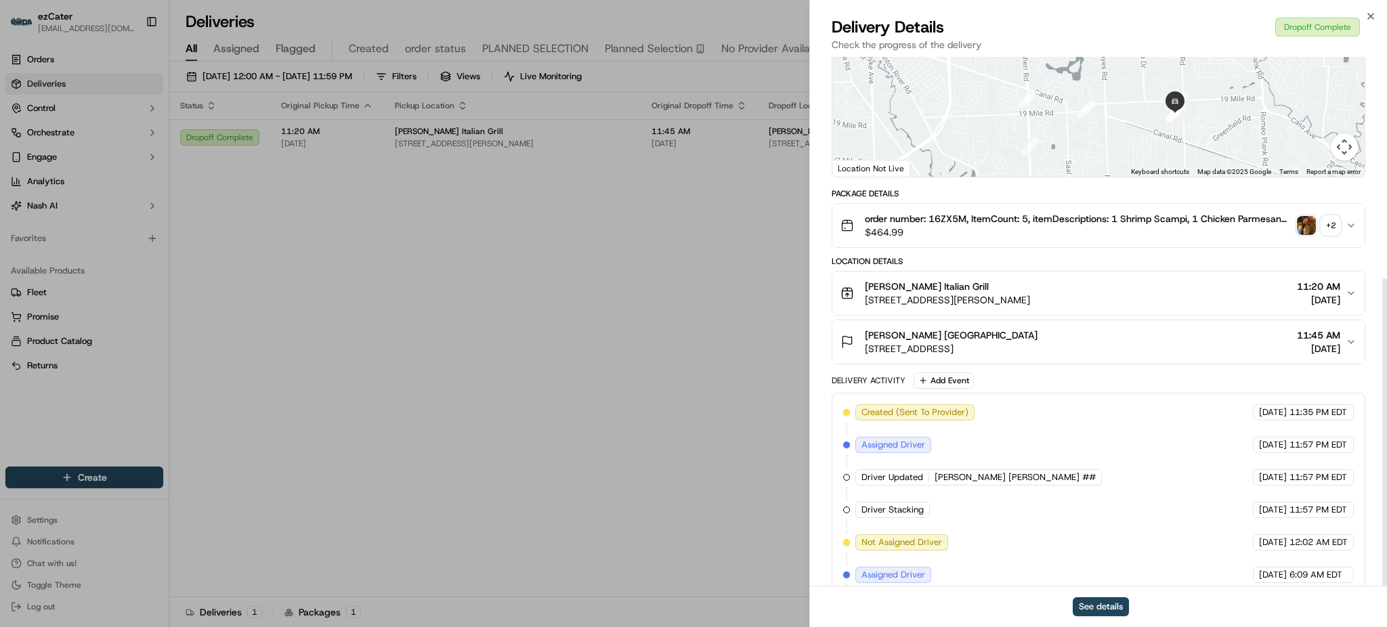
scroll to position [381, 0]
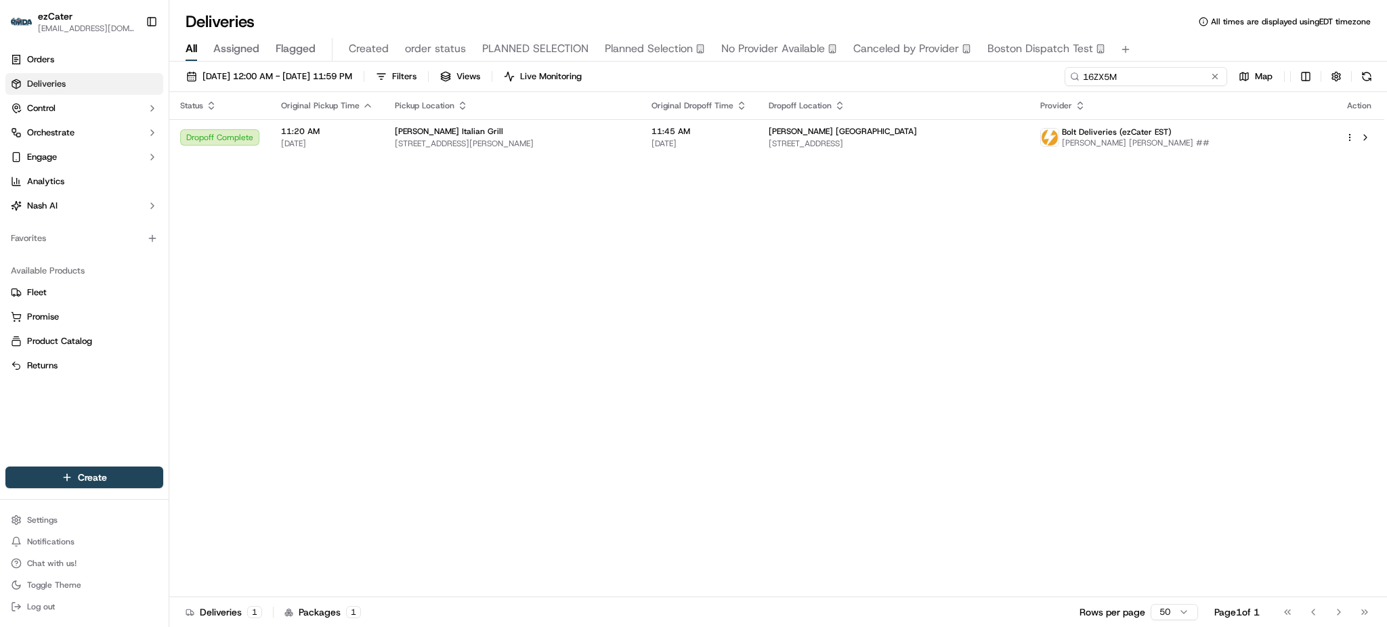
click at [1180, 81] on input "16ZX5M" at bounding box center [1146, 76] width 163 height 19
paste input "J7EQUJ"
click at [1167, 42] on div "All Assigned Flagged Created order status PLANNED SELECTION Planned Selection N…" at bounding box center [778, 50] width 1218 height 24
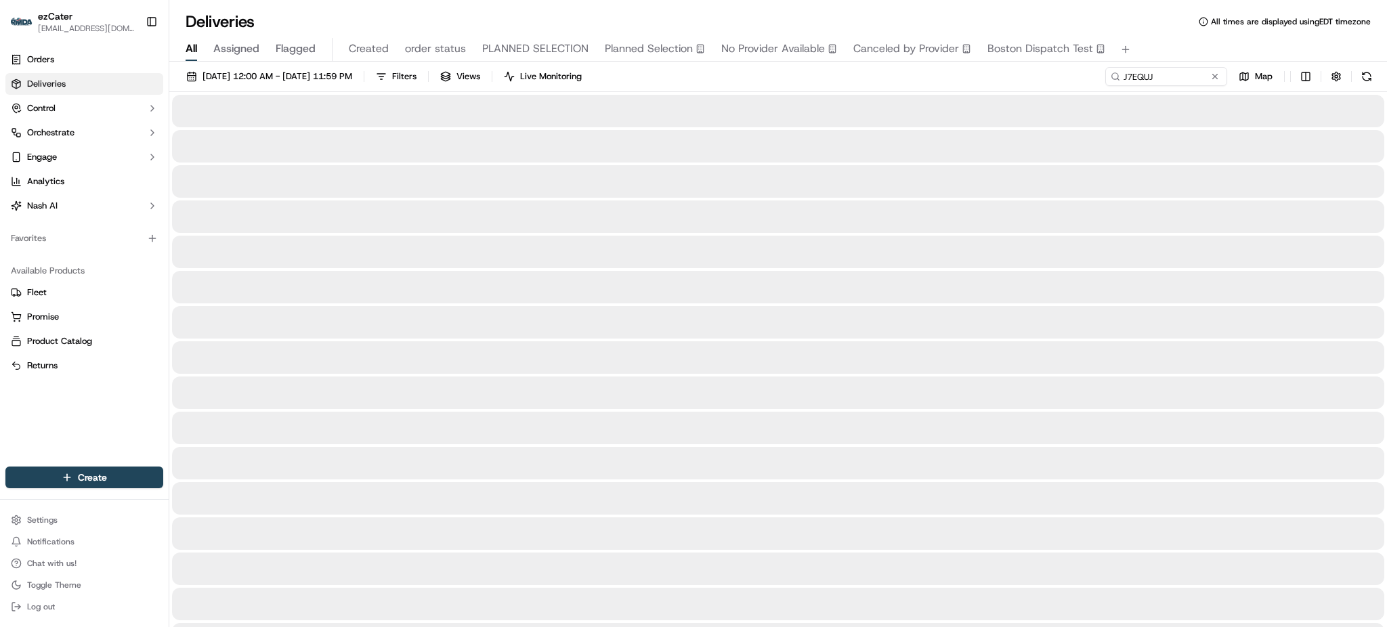
click at [893, 96] on div at bounding box center [778, 111] width 1213 height 33
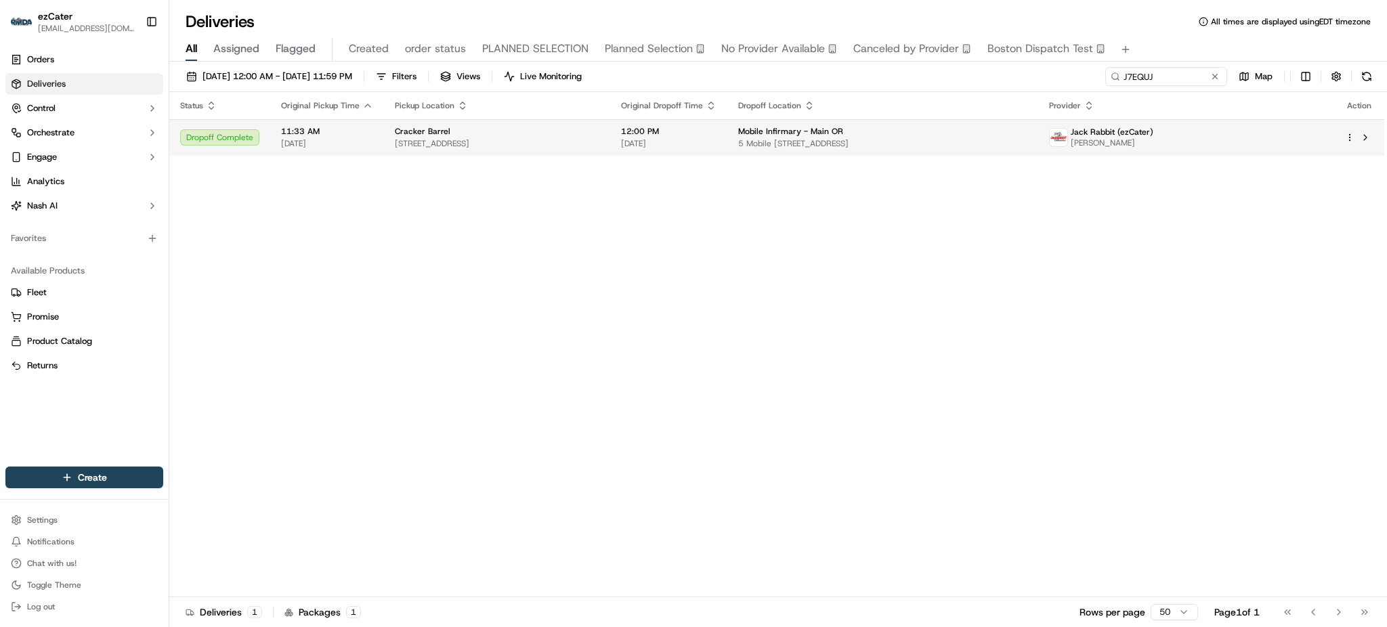
click at [728, 129] on td "12:00 PM [DATE]" at bounding box center [668, 137] width 117 height 37
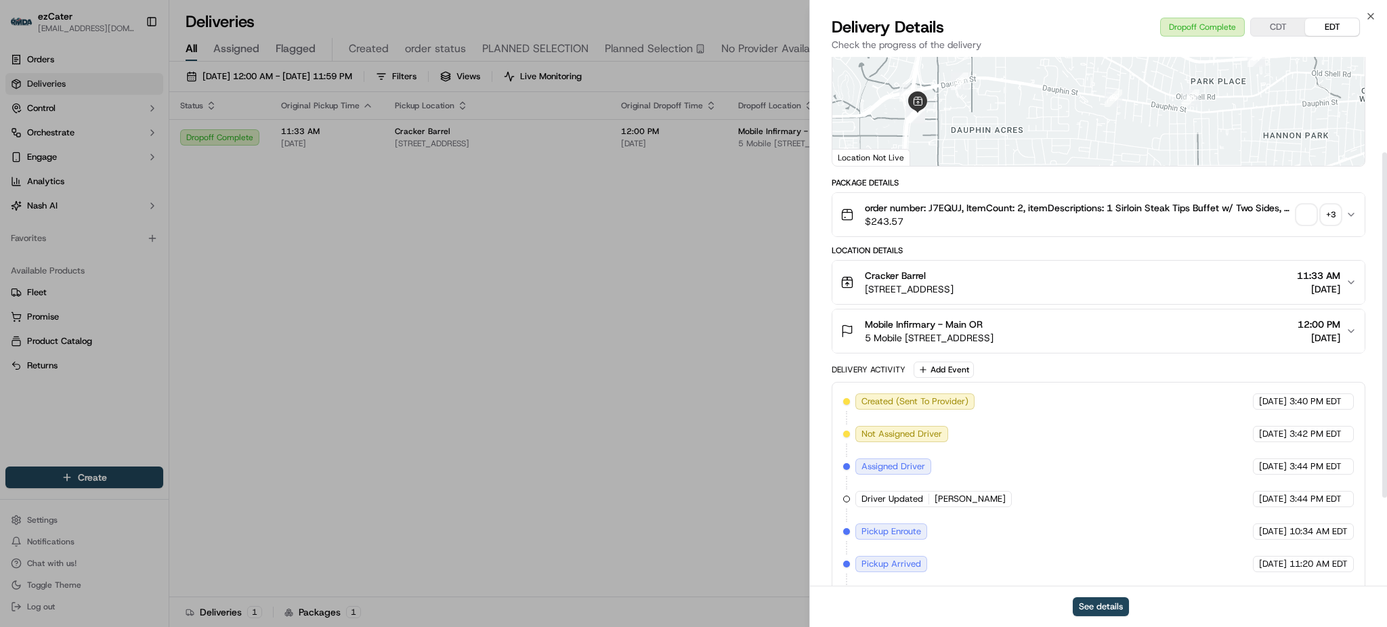
scroll to position [283, 0]
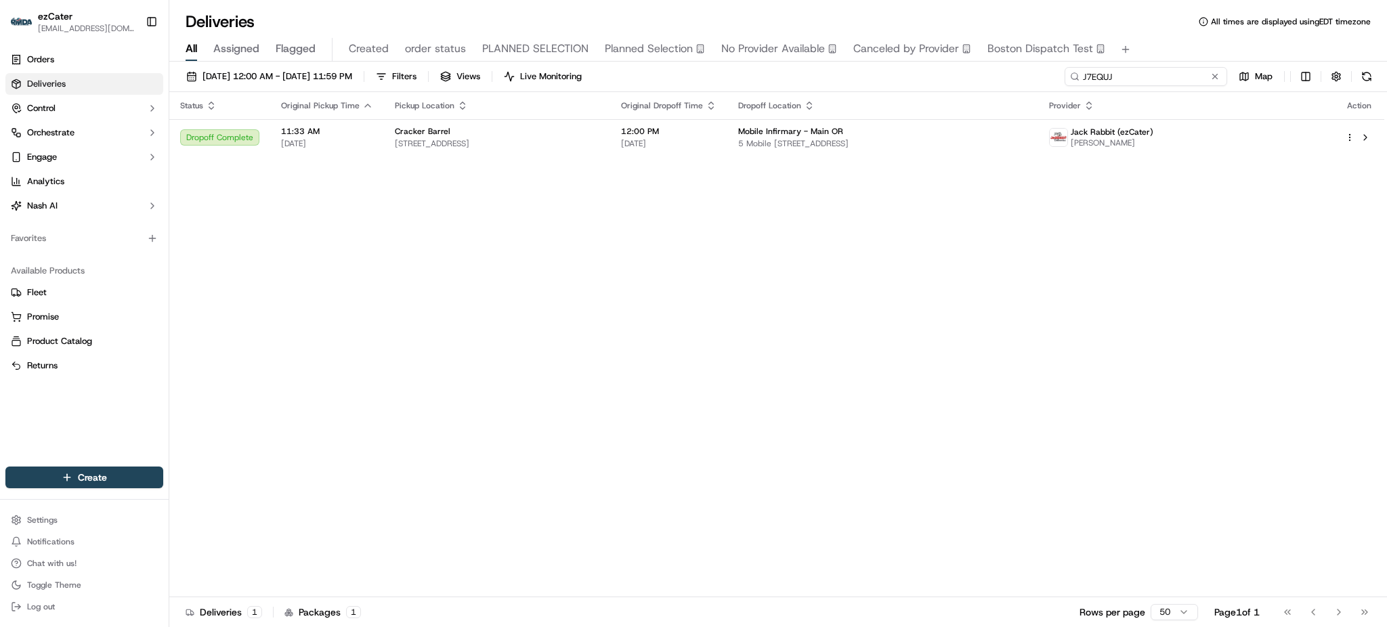
click at [1157, 81] on input "J7EQUJ" at bounding box center [1146, 76] width 163 height 19
paste input "YK3MZG"
click at [1153, 36] on div "All Assigned Flagged Created order status PLANNED SELECTION Planned Selection N…" at bounding box center [778, 47] width 1218 height 29
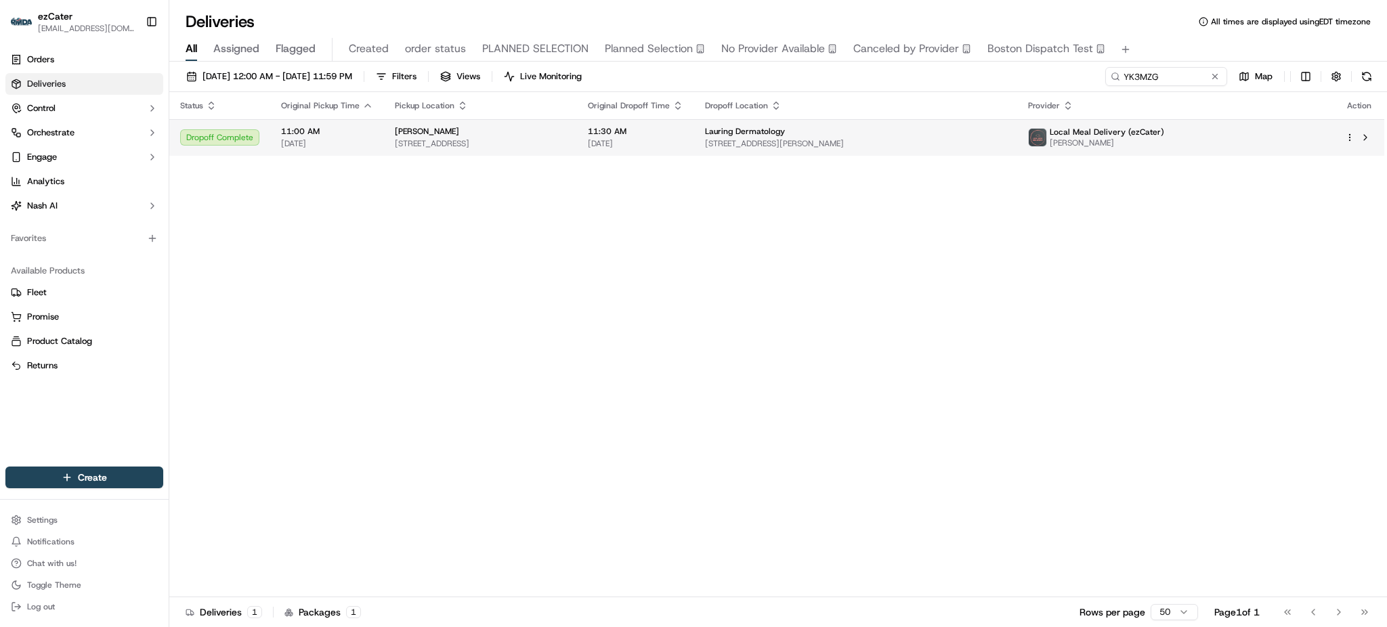
click at [810, 125] on td "Lauring Dermatology [STREET_ADDRESS][PERSON_NAME]" at bounding box center [855, 137] width 322 height 37
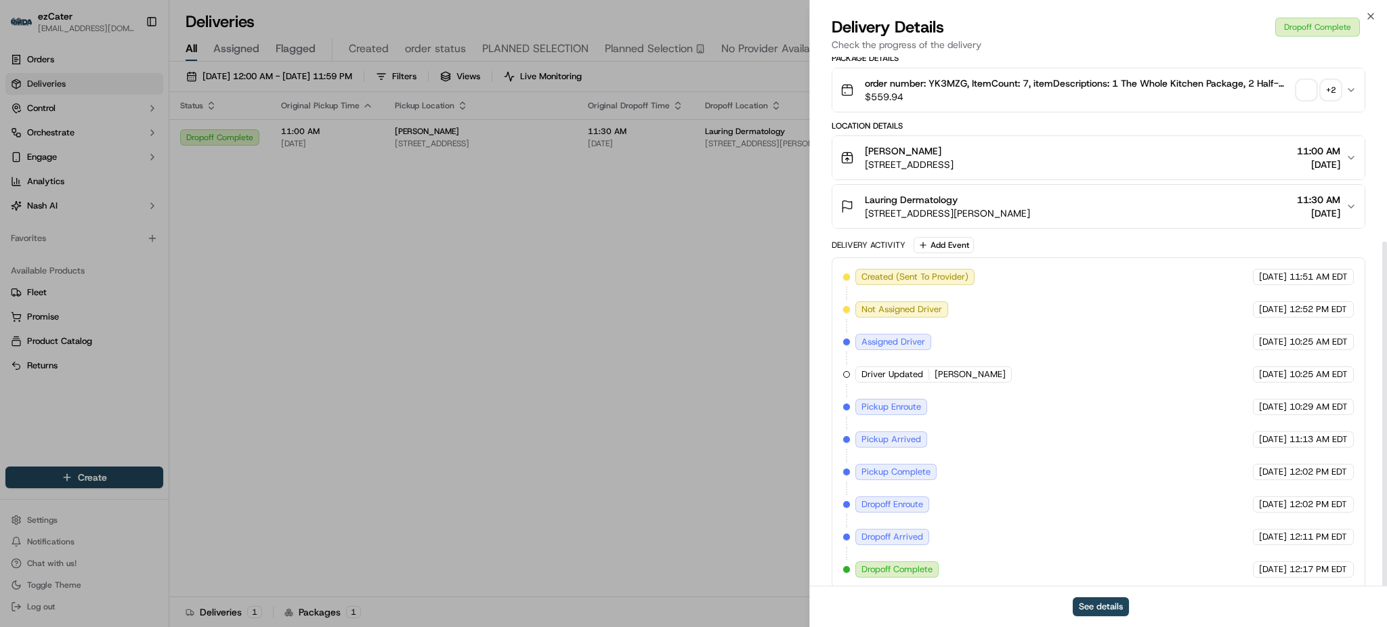
scroll to position [283, 0]
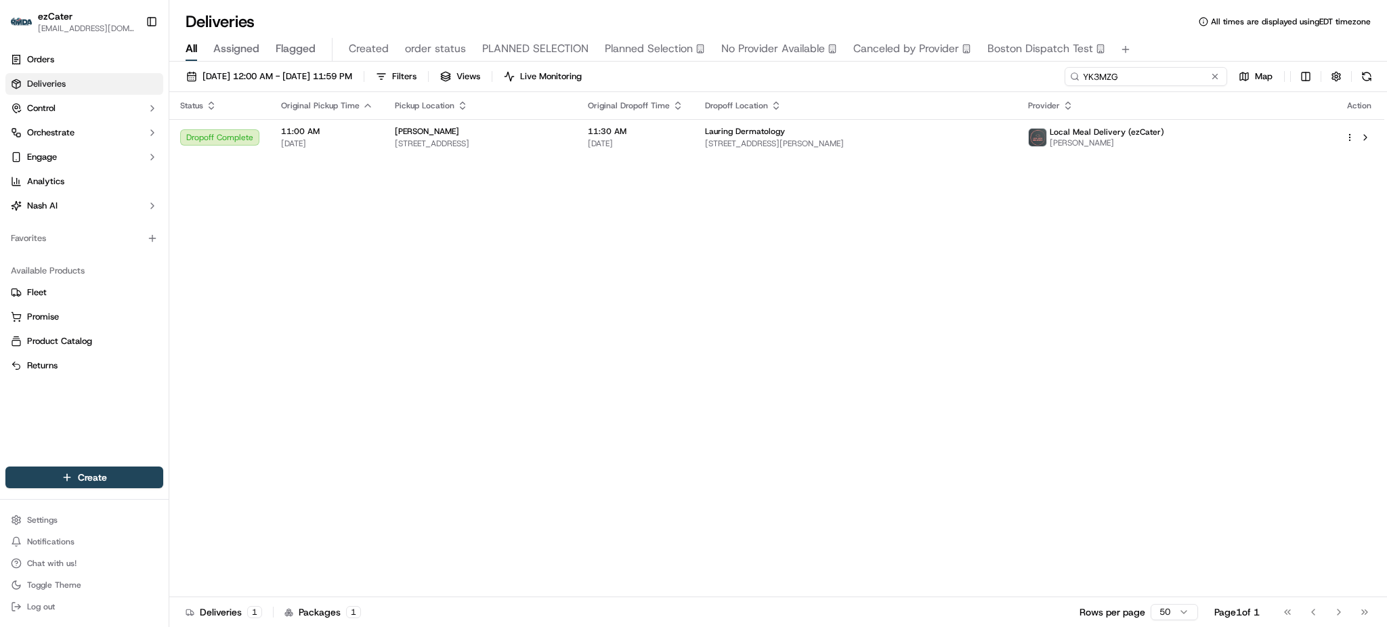
click at [1156, 80] on input "YK3MZG" at bounding box center [1146, 76] width 163 height 19
paste input "5JPY9X"
click at [1163, 40] on div "All Assigned Flagged Created order status PLANNED SELECTION Planned Selection N…" at bounding box center [778, 50] width 1218 height 24
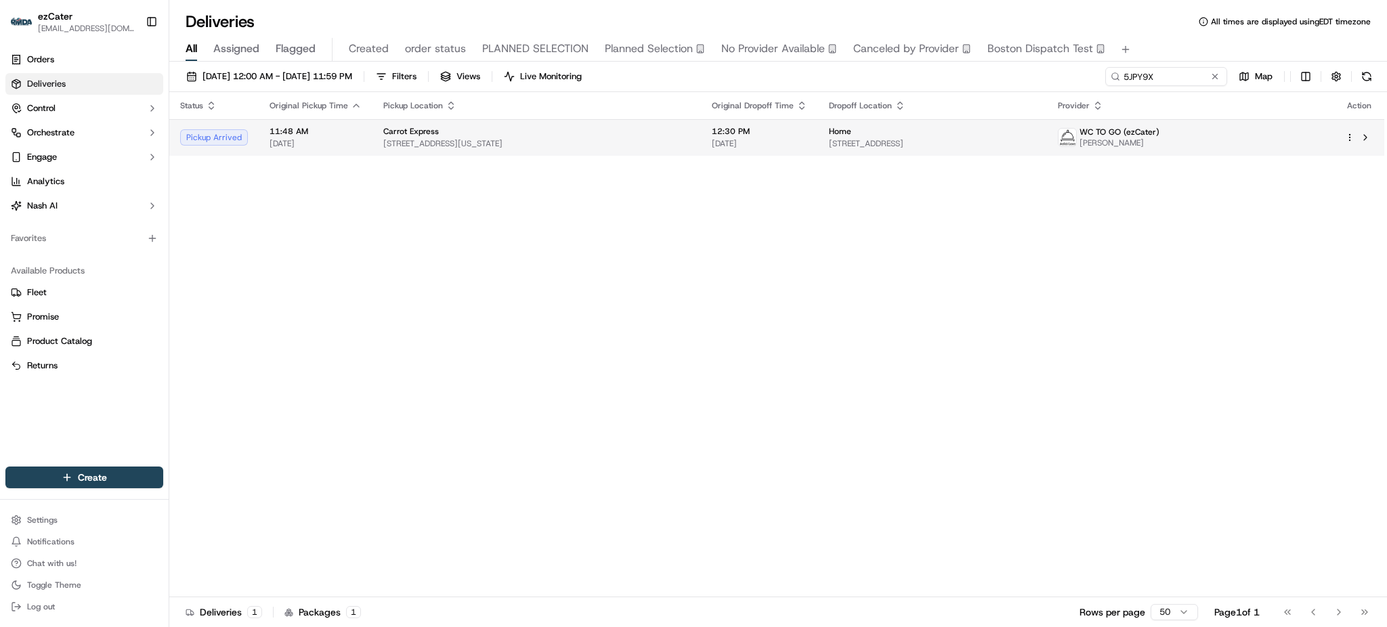
click at [818, 138] on td "Home [STREET_ADDRESS]" at bounding box center [932, 137] width 229 height 37
click at [942, 138] on span "[STREET_ADDRESS]" at bounding box center [932, 143] width 207 height 11
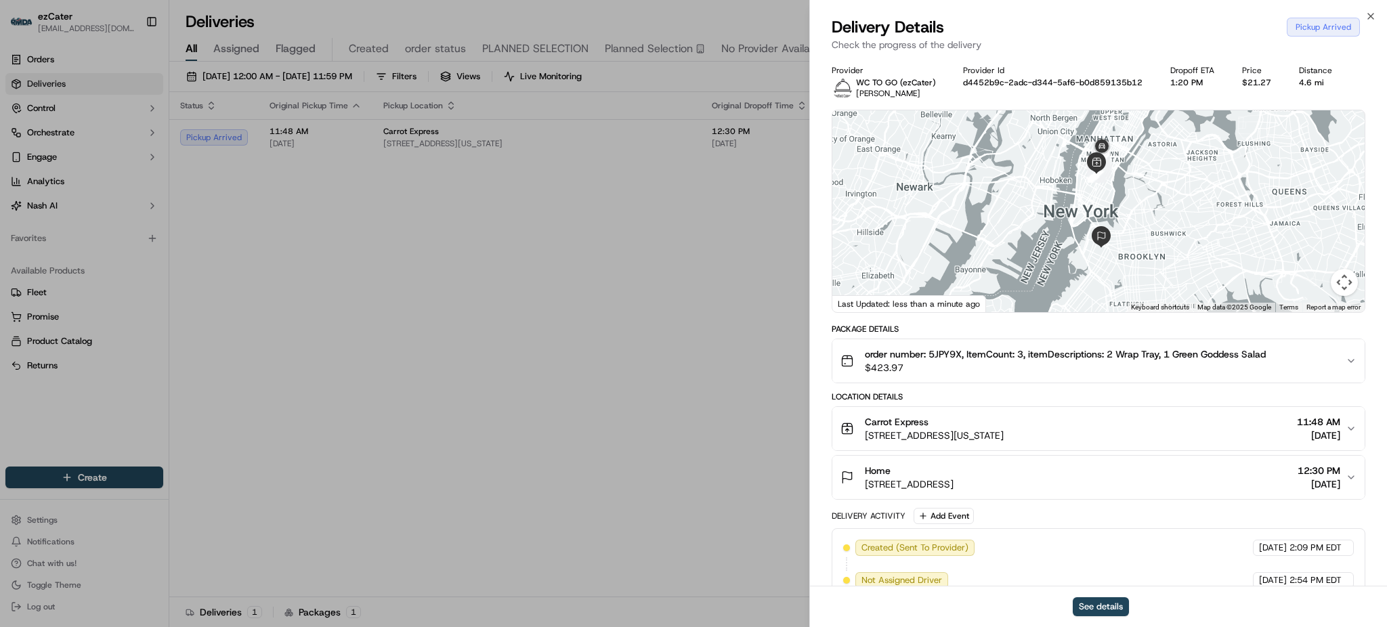
scroll to position [152, 0]
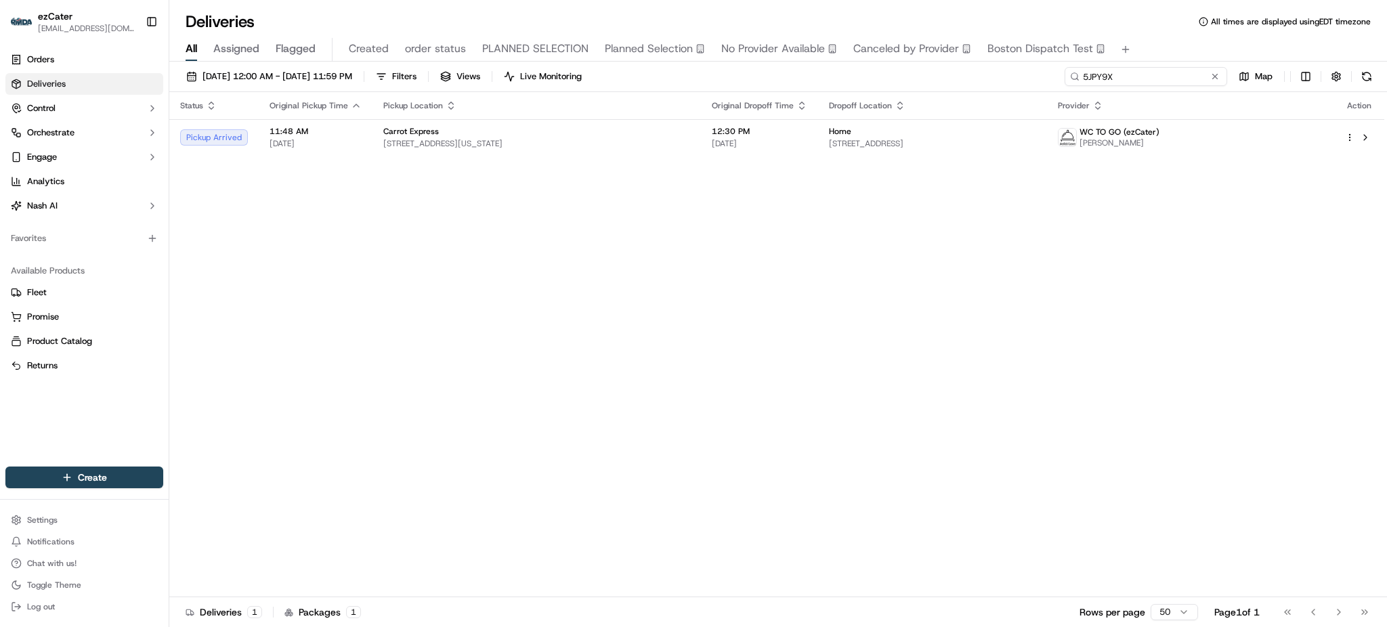
click at [1143, 74] on input "5JPY9X" at bounding box center [1146, 76] width 163 height 19
paste input "3MTJZR"
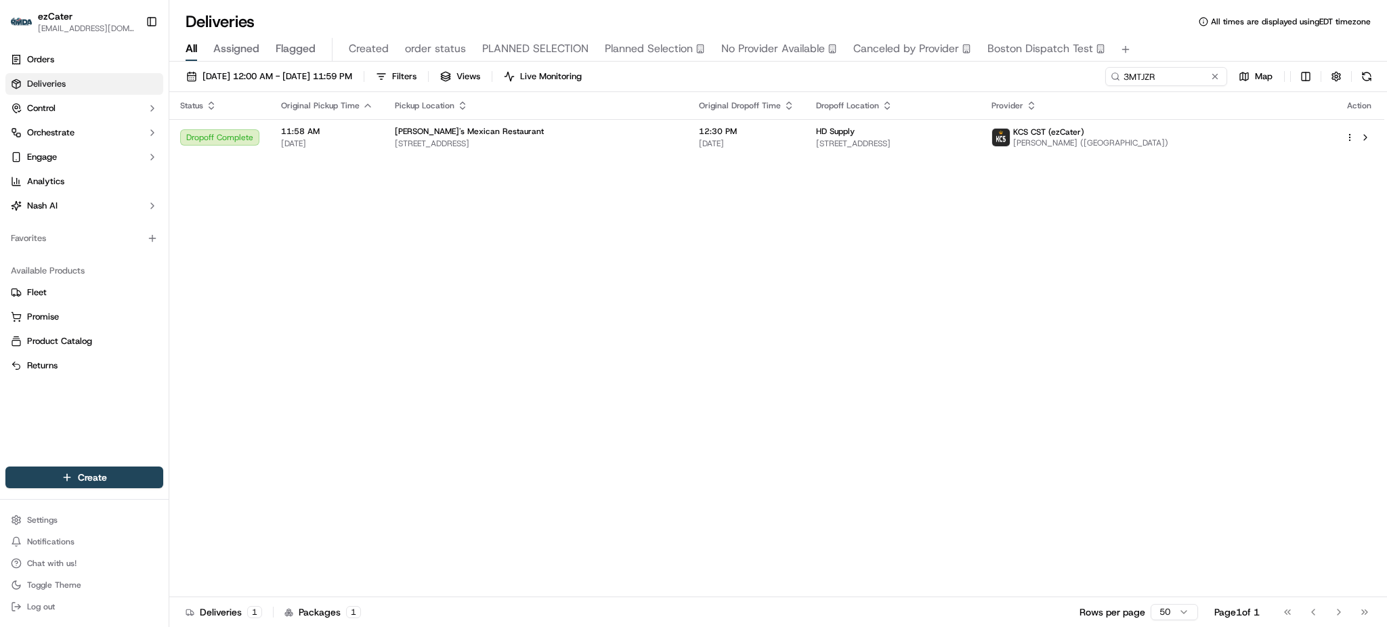
click at [921, 114] on th "Dropoff Location" at bounding box center [893, 105] width 175 height 27
click at [921, 138] on span "[STREET_ADDRESS]" at bounding box center [892, 143] width 153 height 11
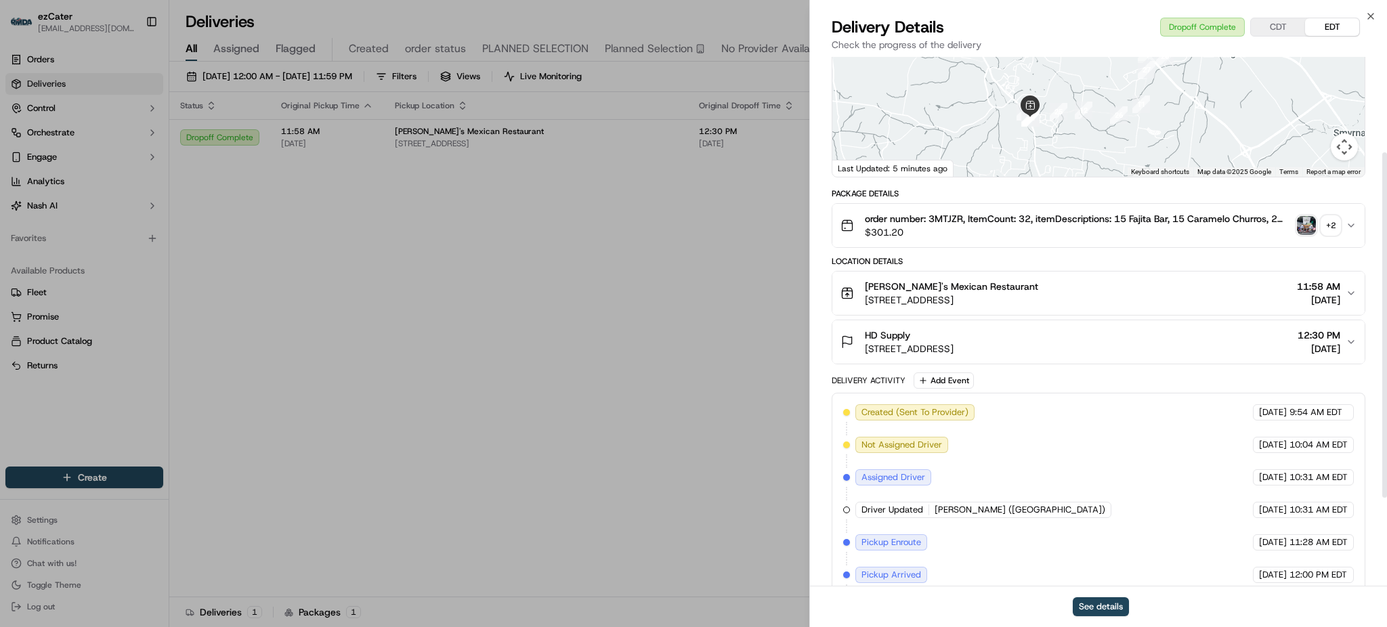
scroll to position [283, 0]
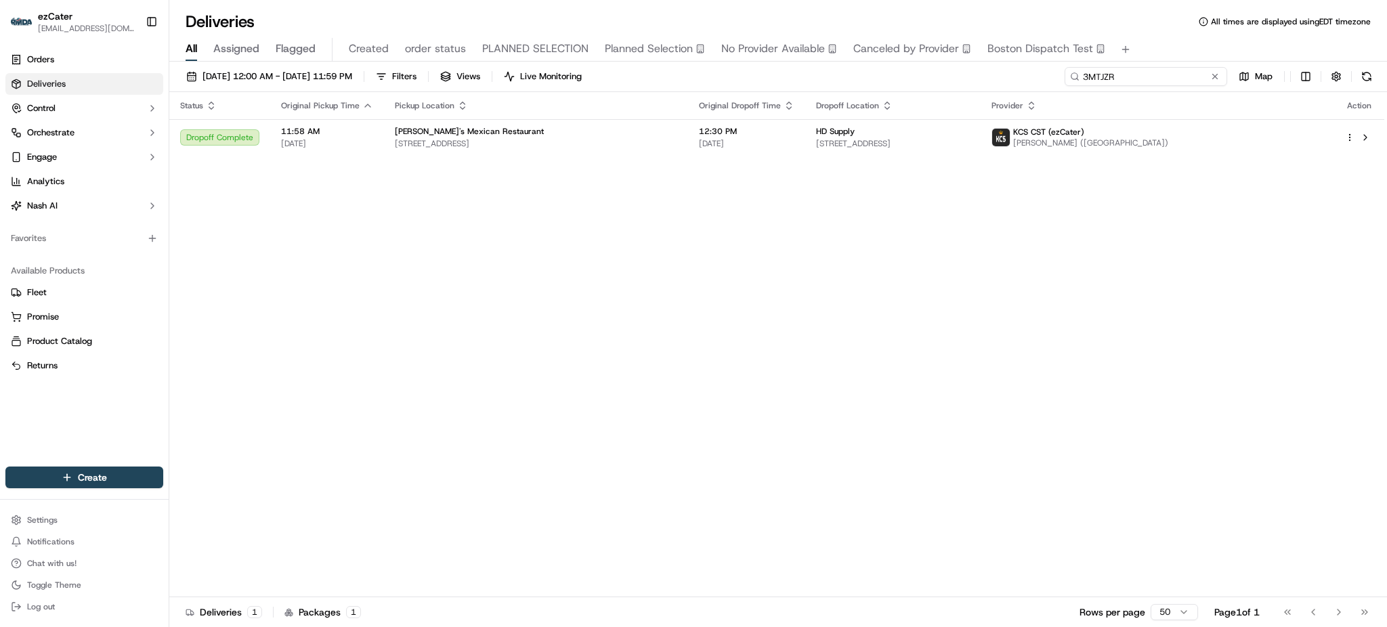
click at [1161, 80] on input "3MTJZR" at bounding box center [1146, 76] width 163 height 19
paste input "JUK-TWG"
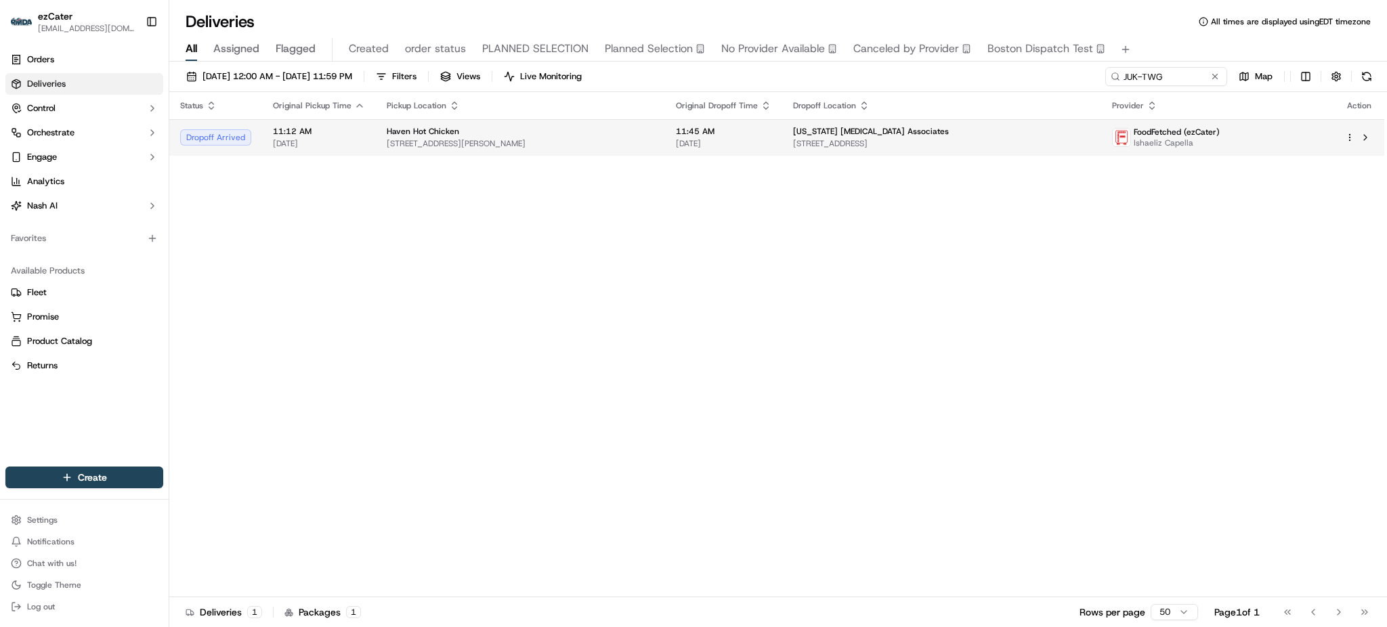
click at [565, 148] on span "[STREET_ADDRESS][PERSON_NAME]" at bounding box center [521, 143] width 268 height 11
click at [1175, 81] on input "JUK-TWG" at bounding box center [1146, 76] width 163 height 19
paste input "203-FM0"
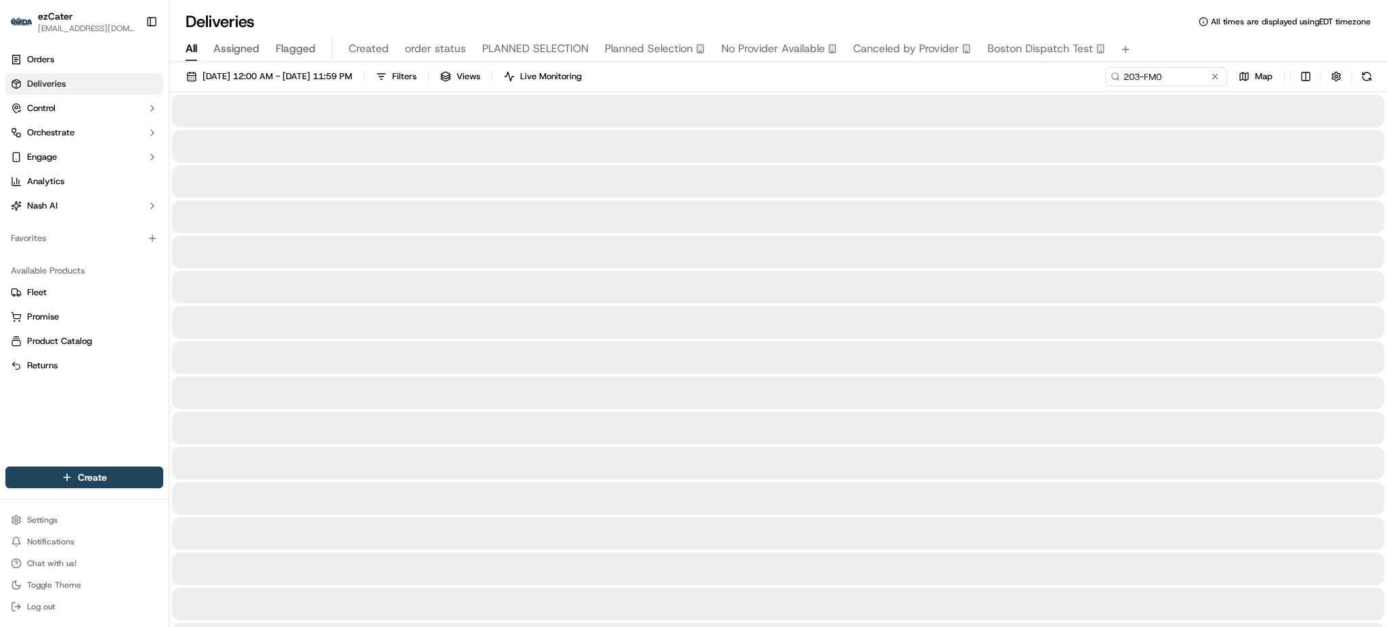
click at [1166, 40] on div "All Assigned Flagged Created order status PLANNED SELECTION Planned Selection N…" at bounding box center [778, 50] width 1218 height 24
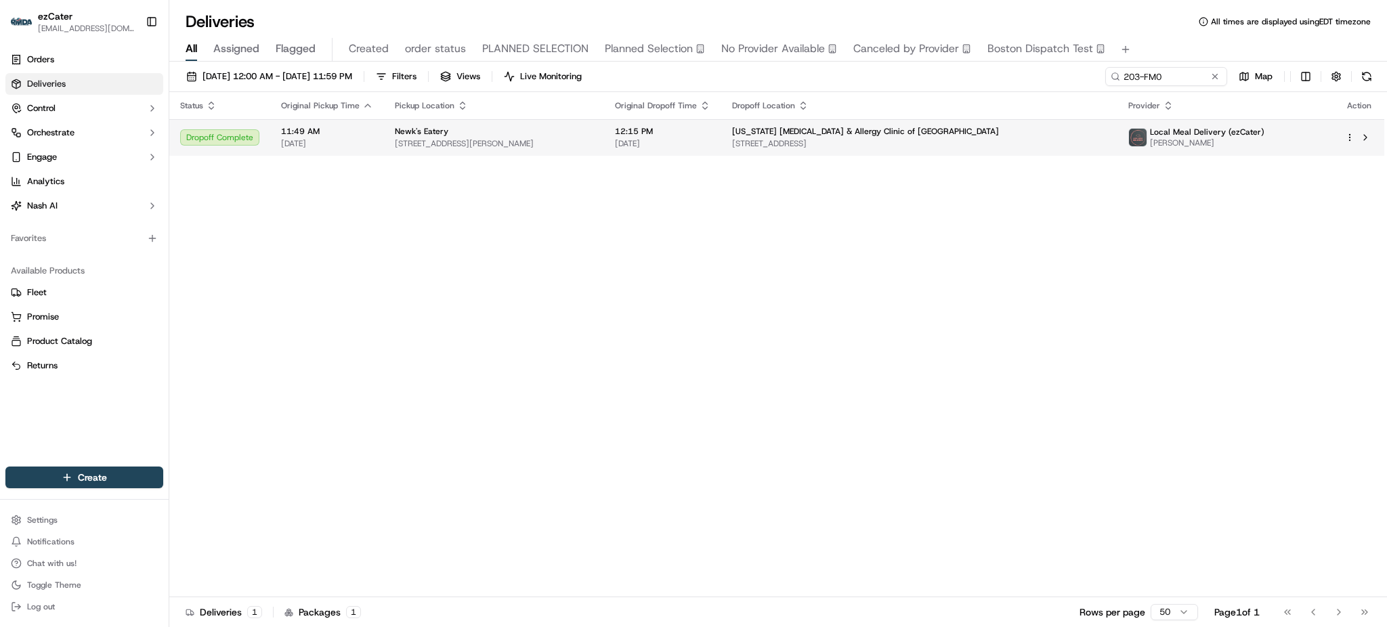
click at [722, 151] on td "12:15 PM [DATE]" at bounding box center [662, 137] width 117 height 37
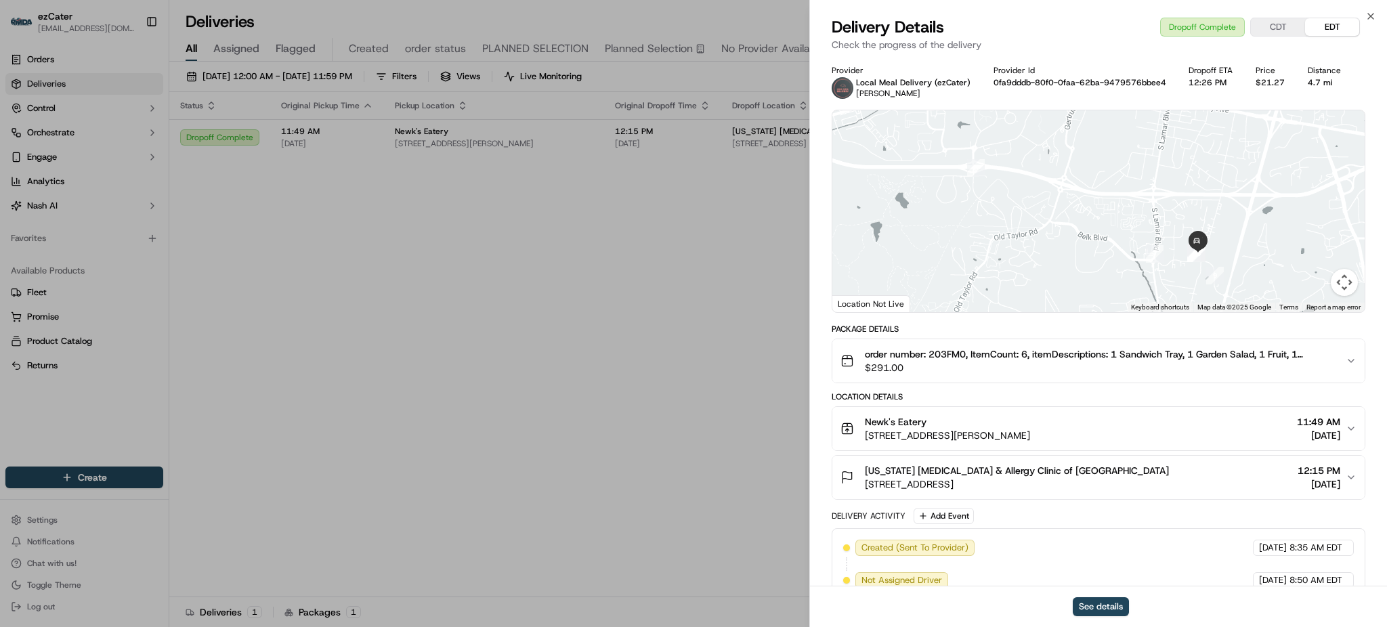
drag, startPoint x: 978, startPoint y: 209, endPoint x: 1000, endPoint y: 232, distance: 32.6
click at [1000, 232] on div at bounding box center [1099, 211] width 532 height 202
drag, startPoint x: 1123, startPoint y: 255, endPoint x: 1053, endPoint y: 228, distance: 75.7
click at [1060, 231] on div at bounding box center [1099, 211] width 532 height 202
drag, startPoint x: 457, startPoint y: 484, endPoint x: 522, endPoint y: 448, distance: 74.6
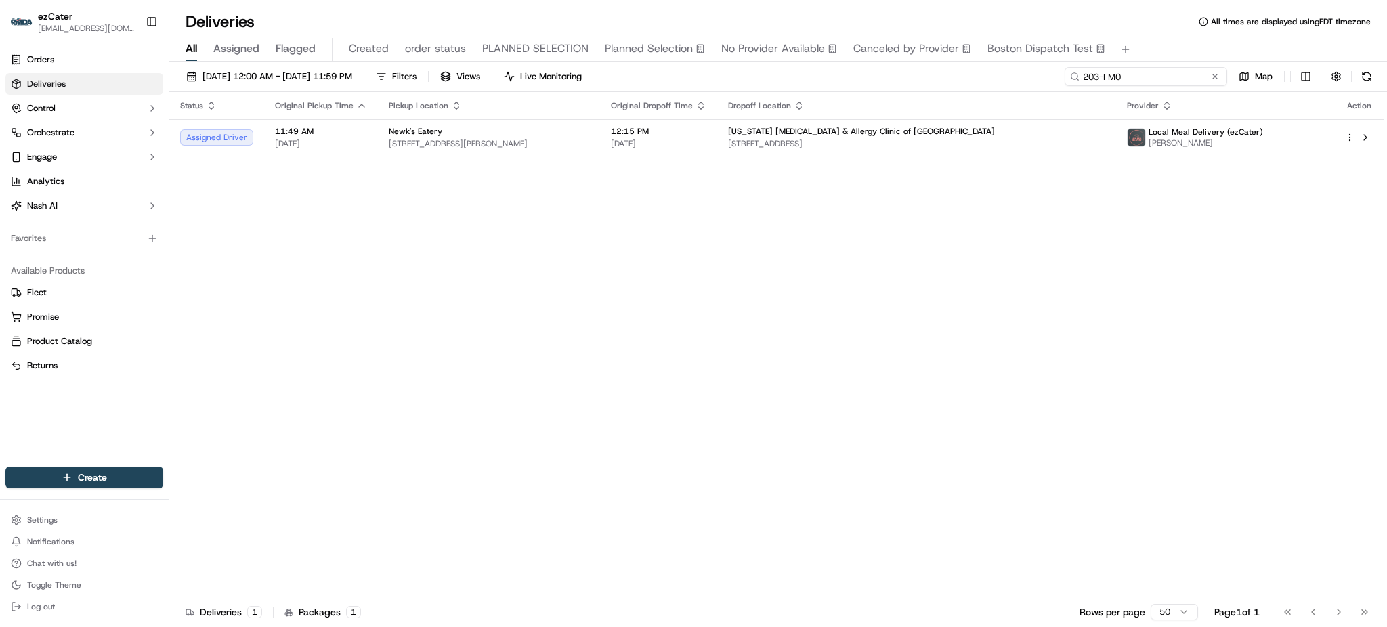
click at [1175, 75] on input "203-FM0" at bounding box center [1146, 76] width 163 height 19
paste input "3776AR"
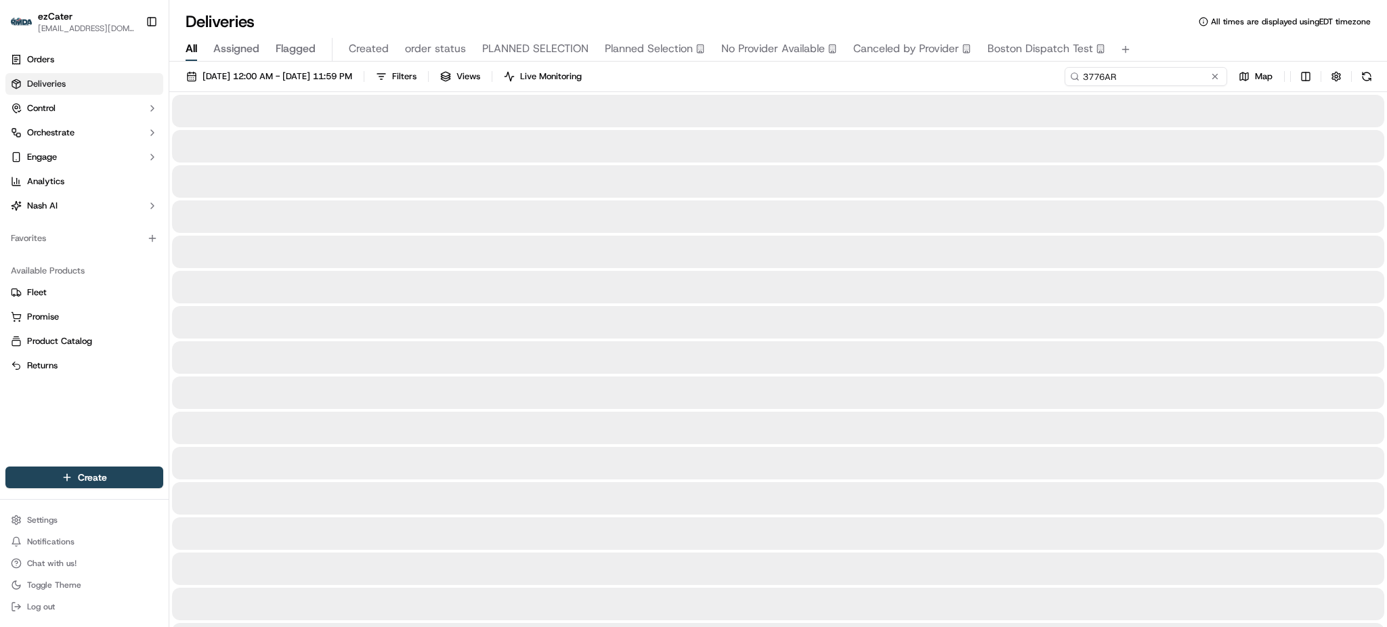
type input "3776AR"
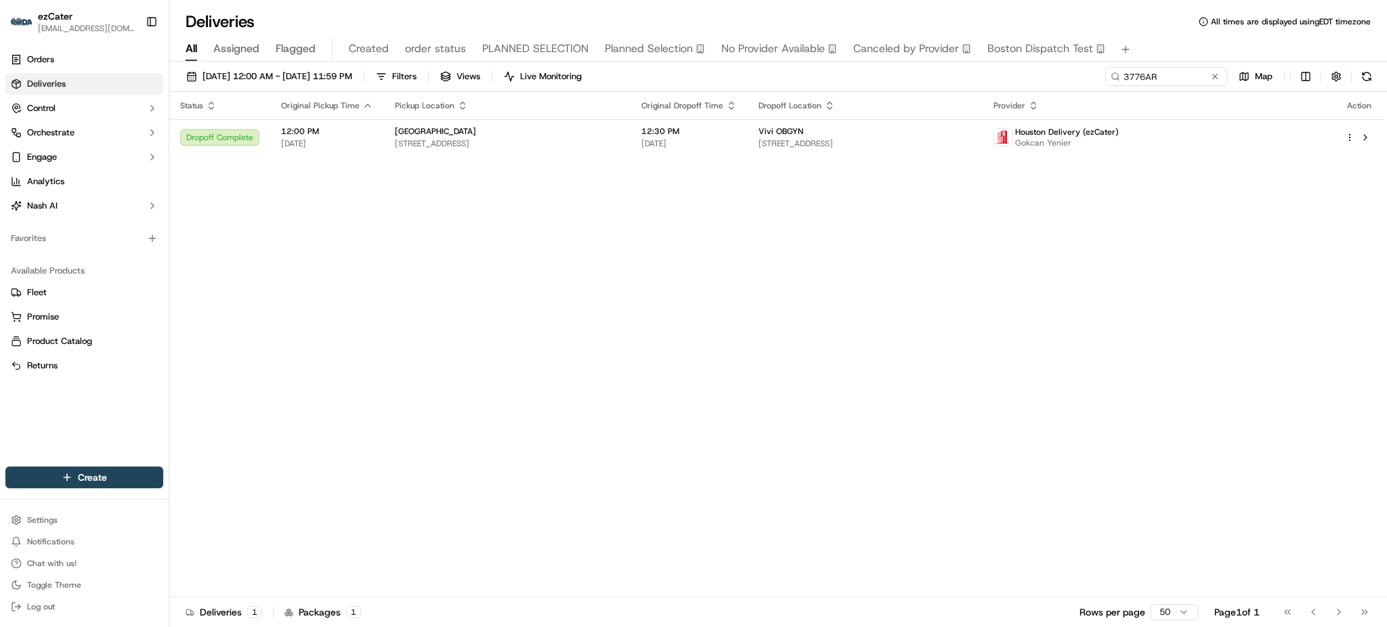
click at [1167, 266] on div "Status Original Pickup Time Pickup Location Original Dropoff Time Dropoff Locat…" at bounding box center [776, 344] width 1215 height 505
click at [948, 167] on div "Status Original Pickup Time Pickup Location Original Dropoff Time Dropoff Locat…" at bounding box center [776, 344] width 1215 height 505
click at [927, 150] on td "Vivi OBGYN [STREET_ADDRESS]" at bounding box center [865, 137] width 235 height 37
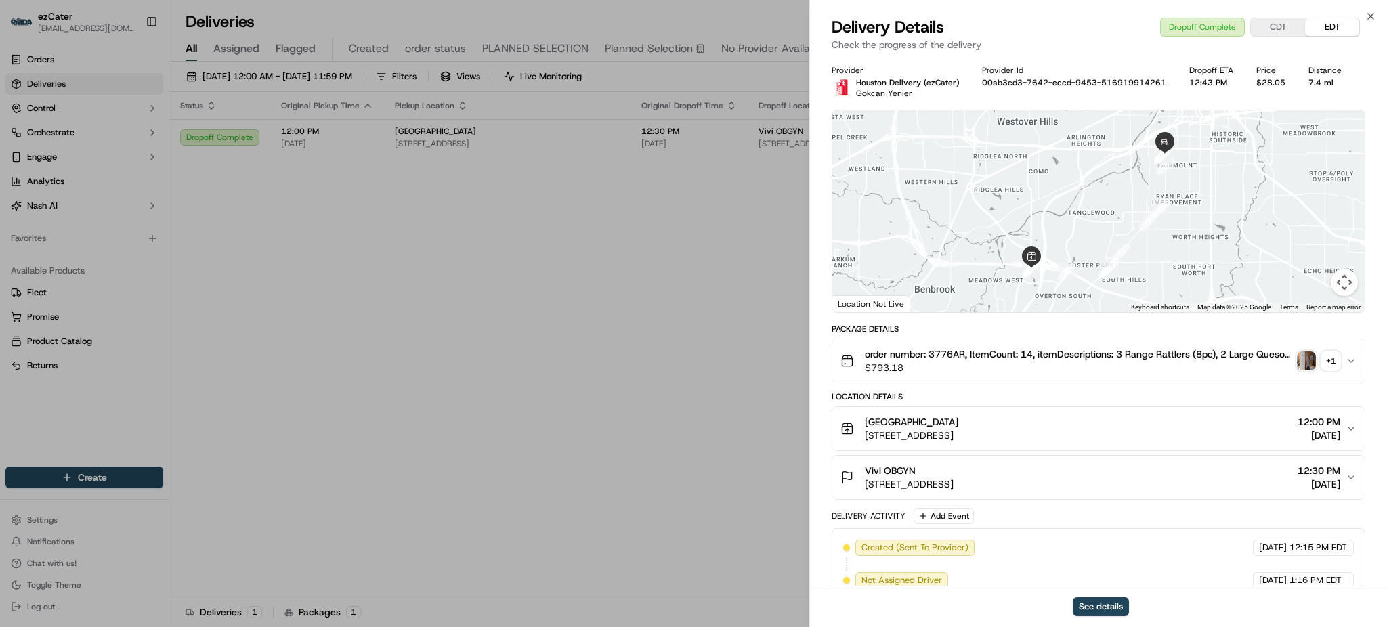
click at [1308, 358] on img "button" at bounding box center [1306, 361] width 19 height 19
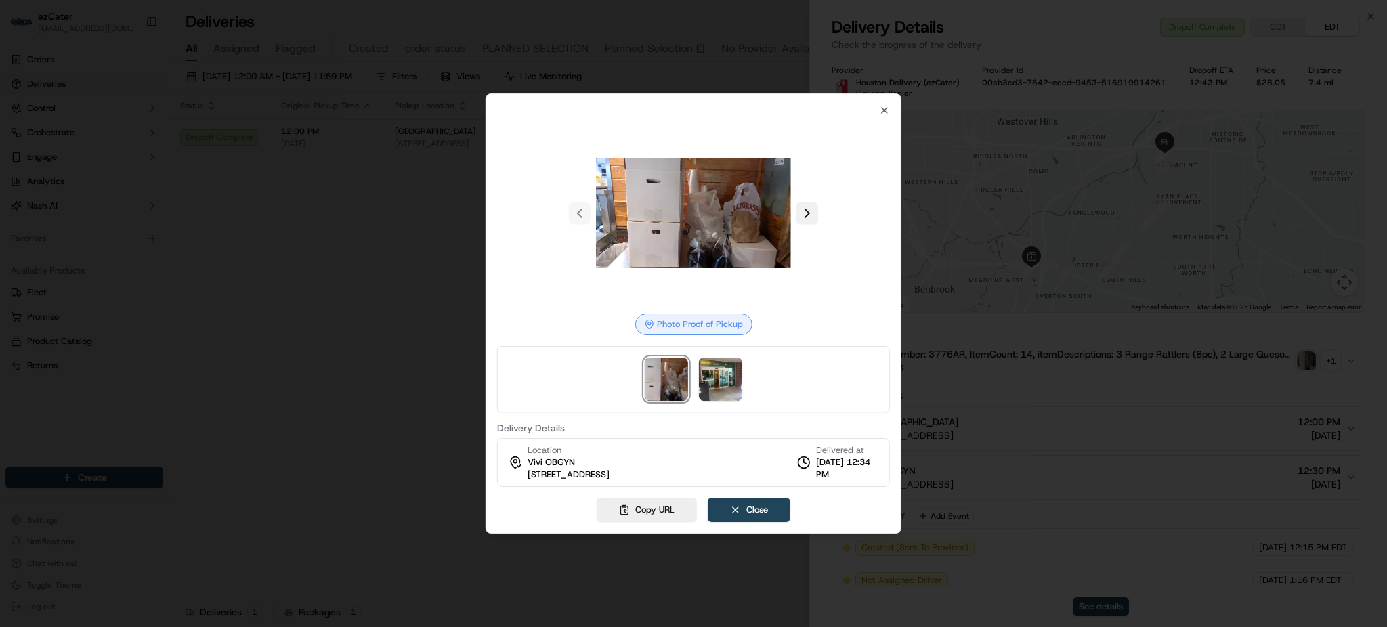
click at [808, 210] on button at bounding box center [808, 214] width 22 height 22
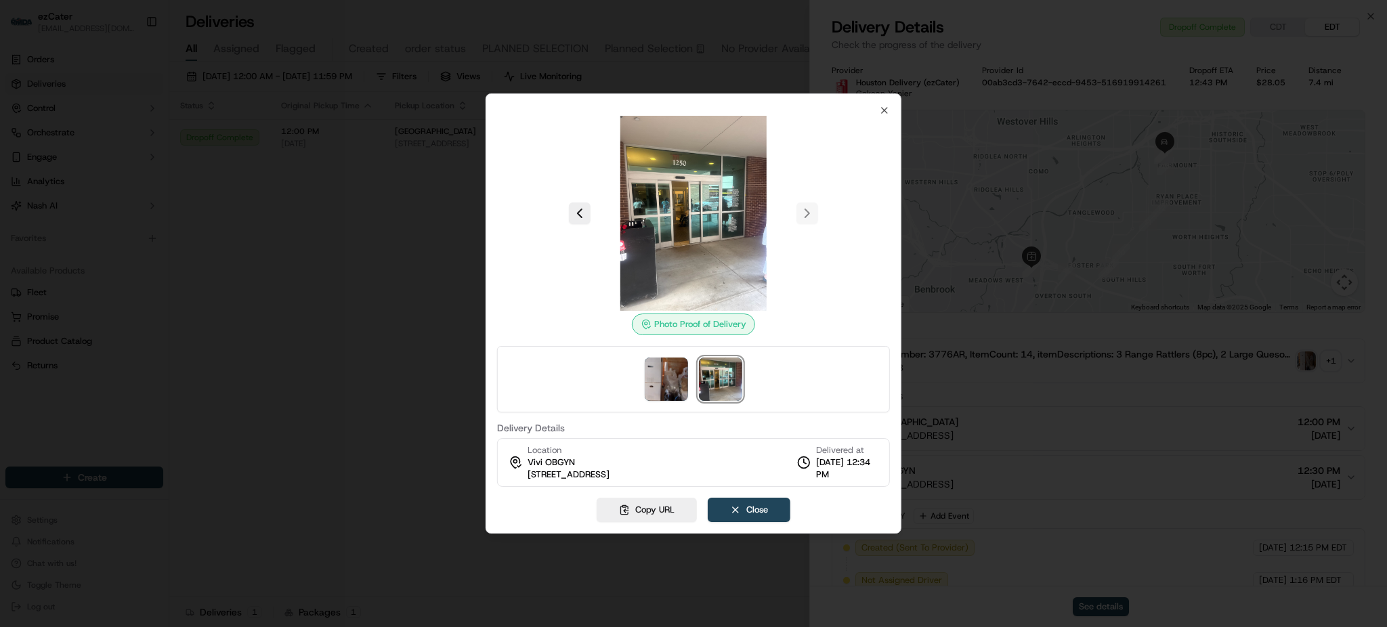
click at [398, 226] on div at bounding box center [693, 313] width 1387 height 627
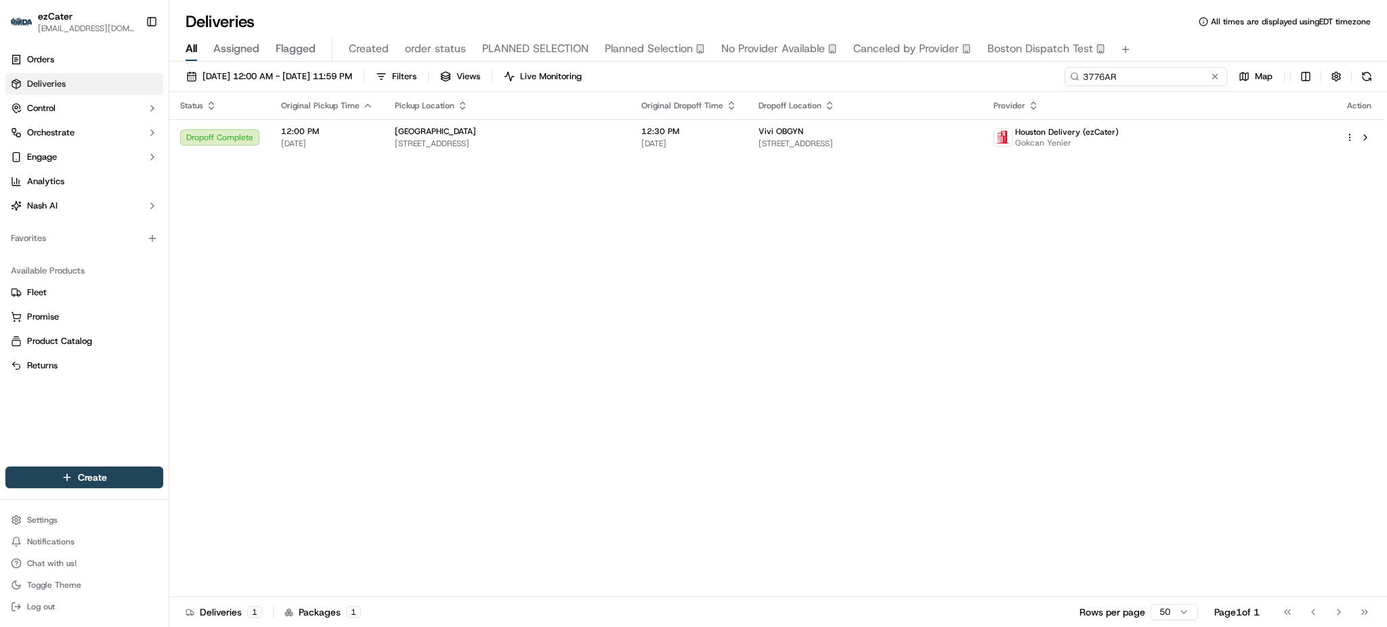
click at [1173, 77] on input "3776AR" at bounding box center [1146, 76] width 163 height 19
paste input "ZE170C"
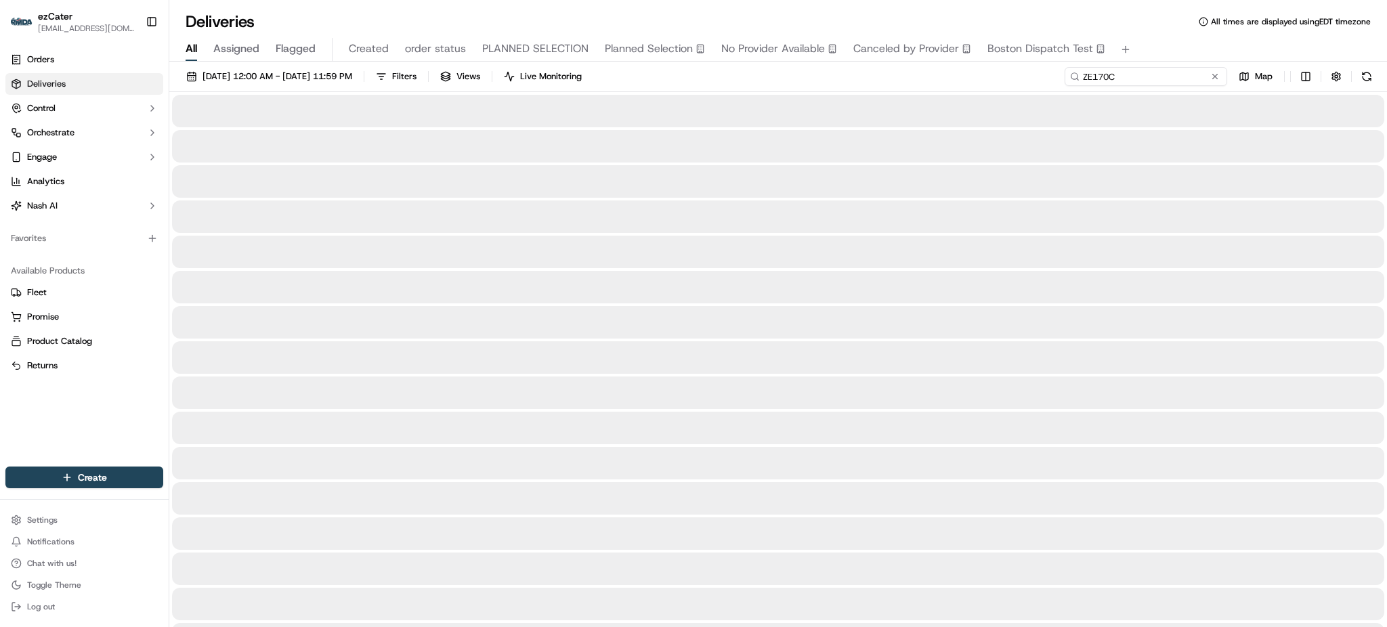
type input "ZE170C"
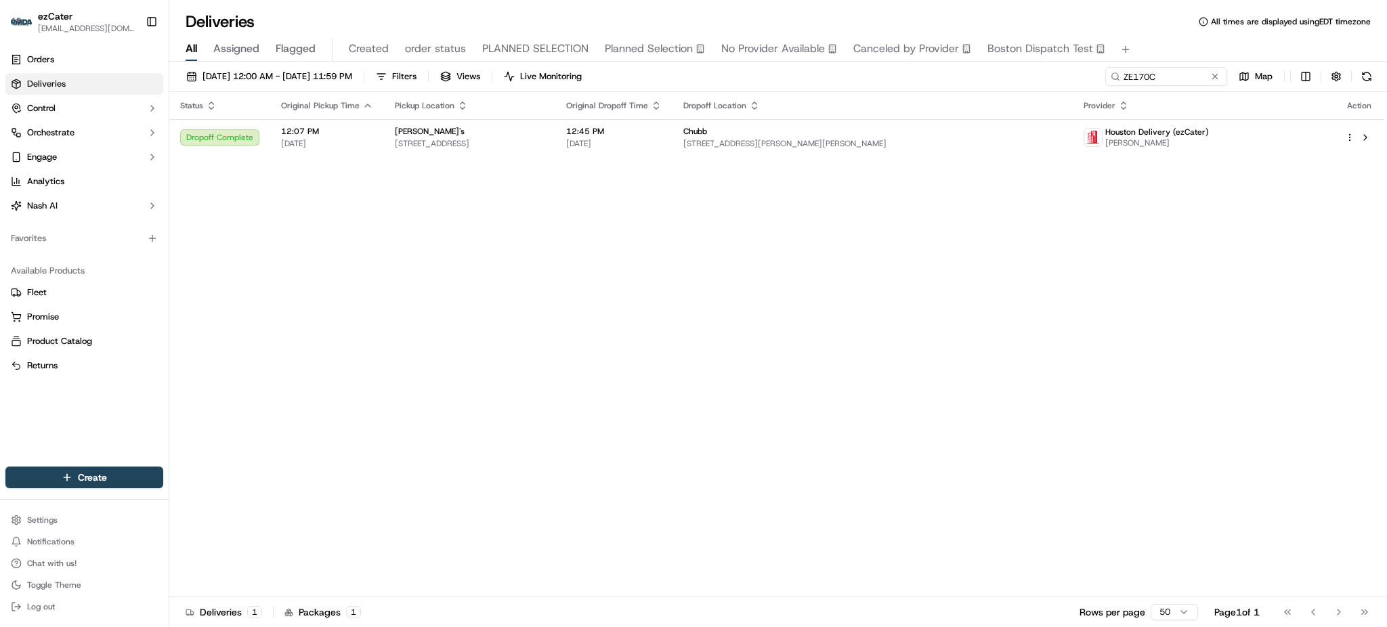
click at [1045, 82] on div "[DATE] 12:00 AM - [DATE] 11:59 PM Filters Views Live Monitoring ZE170C Map" at bounding box center [778, 79] width 1218 height 25
click at [1004, 148] on span "[STREET_ADDRESS][PERSON_NAME][PERSON_NAME]" at bounding box center [873, 143] width 379 height 11
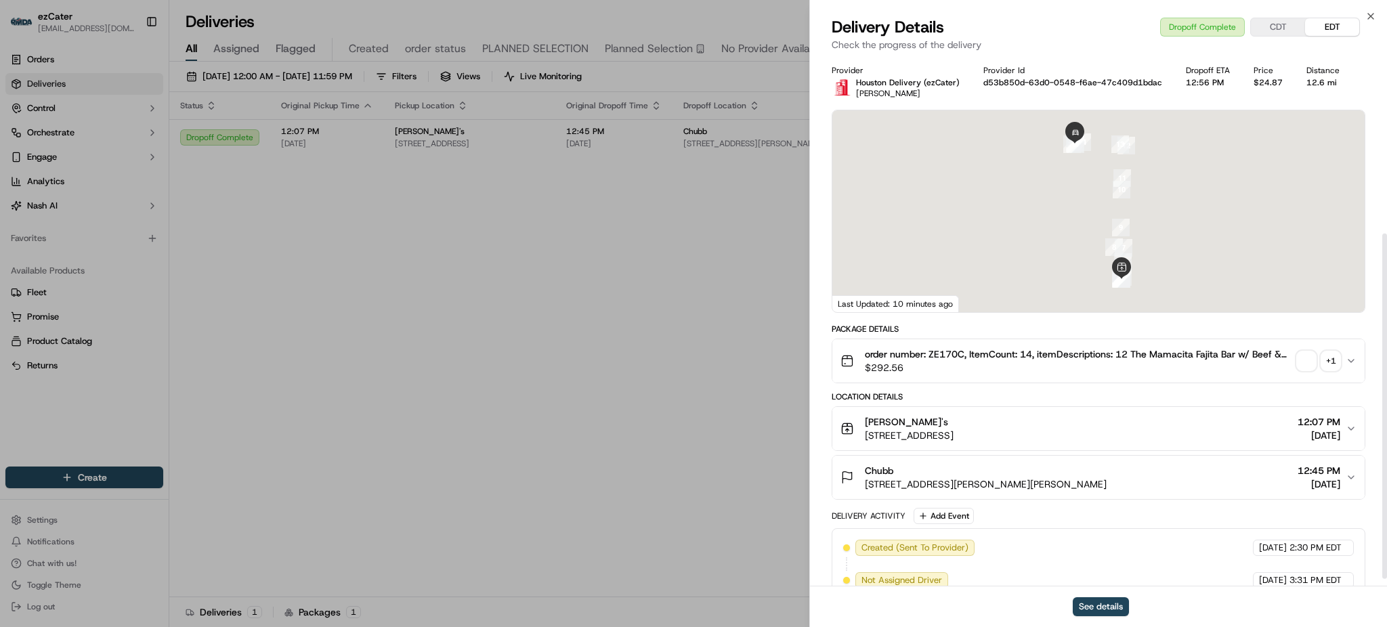
scroll to position [283, 0]
